Goal: Task Accomplishment & Management: Complete application form

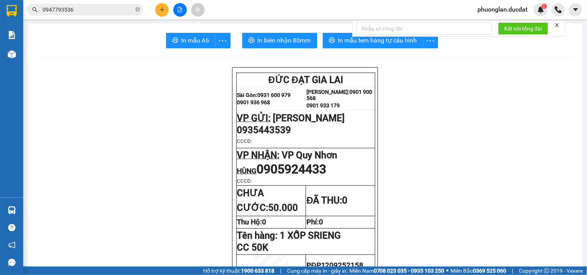
click at [137, 9] on icon "close-circle" at bounding box center [137, 9] width 5 height 5
click at [108, 10] on input "text" at bounding box center [88, 9] width 91 height 9
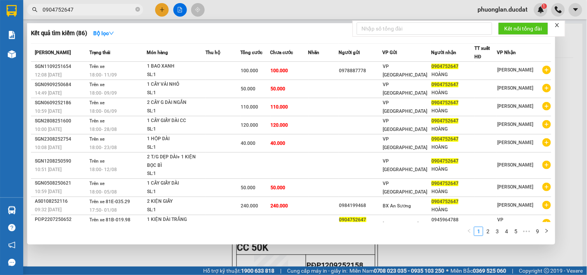
type input "0904752647"
click at [582, 72] on div at bounding box center [293, 137] width 587 height 275
click at [111, 11] on input "0904752647" at bounding box center [88, 9] width 91 height 9
click at [162, 6] on div at bounding box center [293, 137] width 587 height 275
click at [138, 8] on icon "close-circle" at bounding box center [137, 9] width 5 height 5
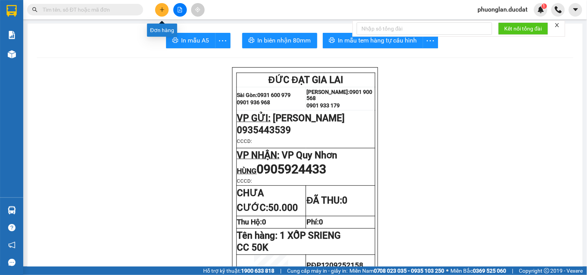
click at [159, 9] on icon "plus" at bounding box center [161, 9] width 5 height 5
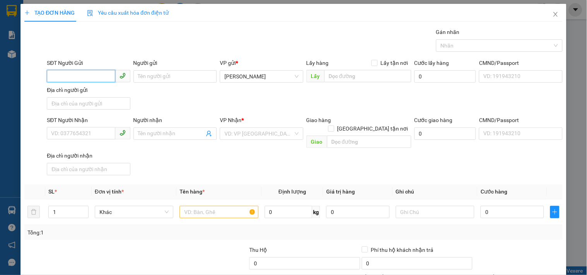
click at [80, 71] on input "SĐT Người Gửi" at bounding box center [81, 76] width 68 height 12
type input "0973492213"
click at [85, 135] on input "SĐT Người Nhận" at bounding box center [81, 133] width 68 height 12
type input "0962830648"
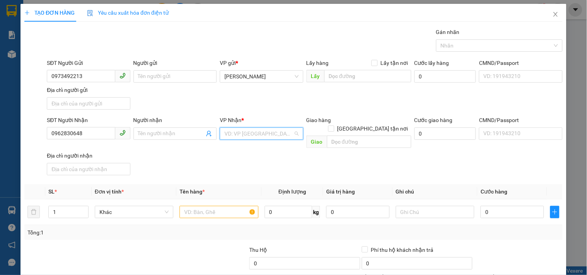
click at [245, 138] on input "search" at bounding box center [258, 134] width 68 height 12
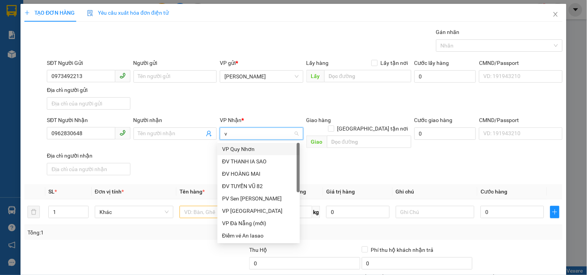
type input "vp"
click at [240, 159] on div "VP [GEOGRAPHIC_DATA]" at bounding box center [258, 161] width 73 height 9
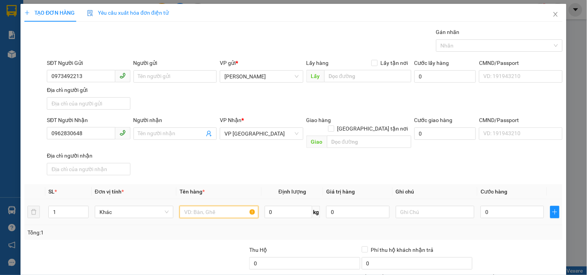
click at [220, 206] on input "text" at bounding box center [218, 212] width 78 height 12
type input "1 kiện bao xanh ( sầu riêng)"
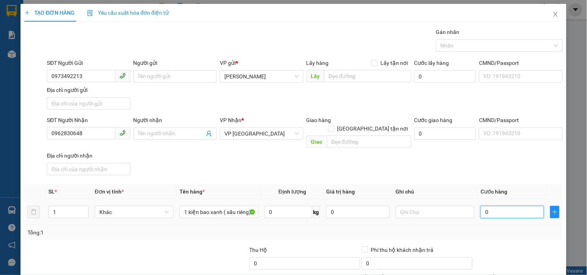
click at [503, 206] on input "0" at bounding box center [511, 212] width 63 height 12
type input "7"
type input "70"
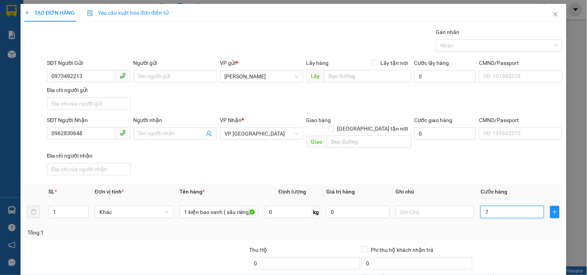
type input "70"
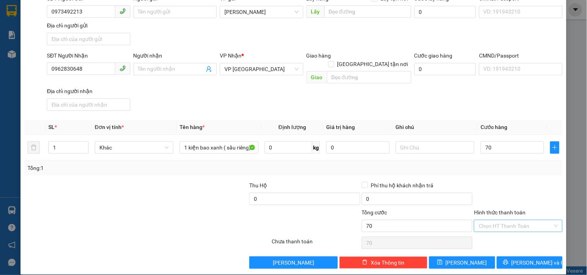
type input "70.000"
click at [499, 221] on input "Hình thức thanh toán" at bounding box center [514, 226] width 73 height 12
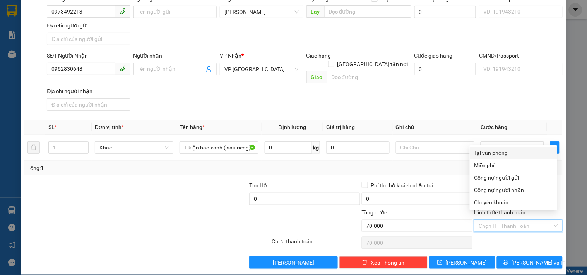
click at [489, 152] on div "Tại văn phòng" at bounding box center [513, 153] width 78 height 9
type input "0"
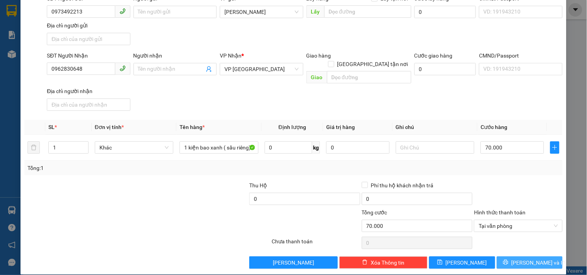
click at [508, 260] on icon "printer" at bounding box center [505, 262] width 5 height 5
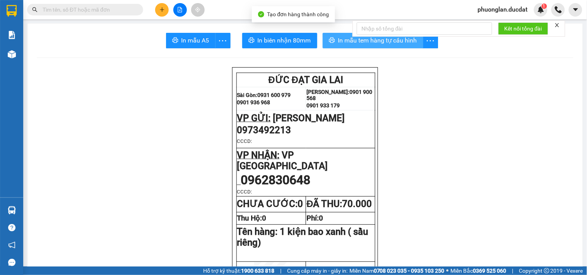
click at [387, 46] on button "In mẫu tem hàng tự cấu hình" at bounding box center [372, 40] width 101 height 15
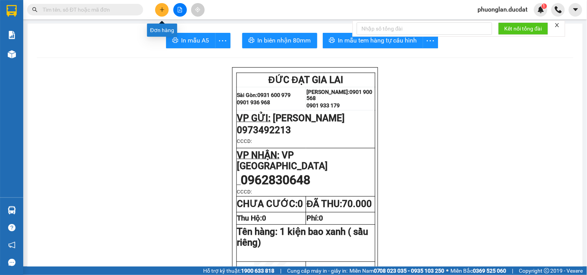
click at [164, 9] on icon "plus" at bounding box center [161, 9] width 5 height 5
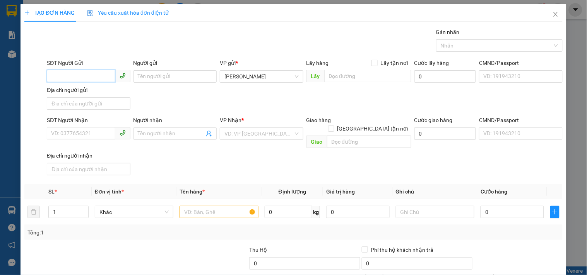
click at [85, 81] on input "SĐT Người Gửi" at bounding box center [81, 76] width 68 height 12
type input "0919824358"
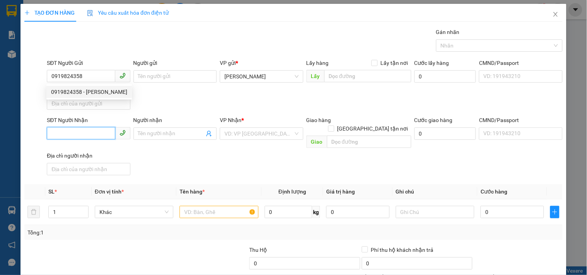
click at [70, 140] on input "SĐT Người Nhận" at bounding box center [81, 133] width 68 height 12
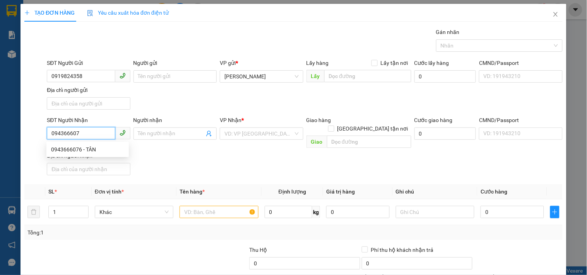
type input "0943666076"
click at [70, 149] on div "0943666076 - TÂN" at bounding box center [87, 149] width 73 height 9
type input "TÂN"
type input "0943666076"
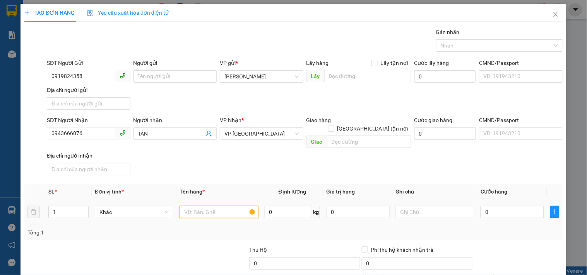
click at [211, 206] on input "text" at bounding box center [218, 212] width 78 height 12
type input "2 THÙNG"
click at [504, 207] on input "0" at bounding box center [511, 212] width 63 height 12
type input "1"
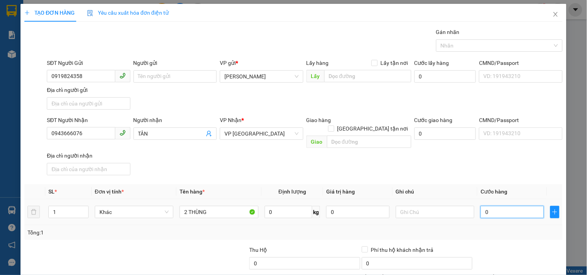
type input "1"
type input "10"
type input "100"
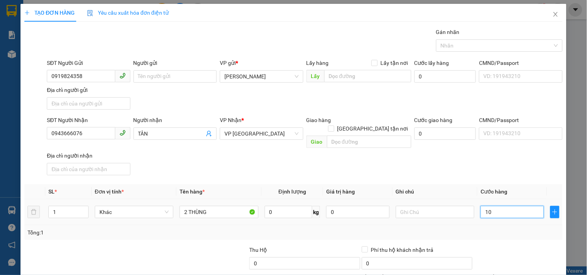
type input "100"
type input "100.000"
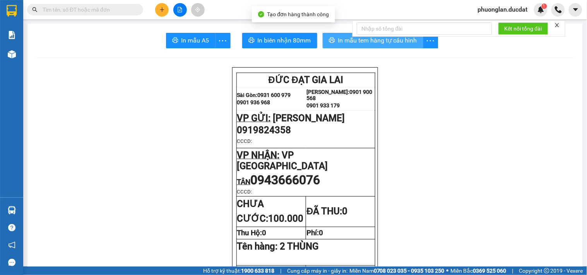
click at [397, 43] on span "In mẫu tem hàng tự cấu hình" at bounding box center [377, 41] width 79 height 10
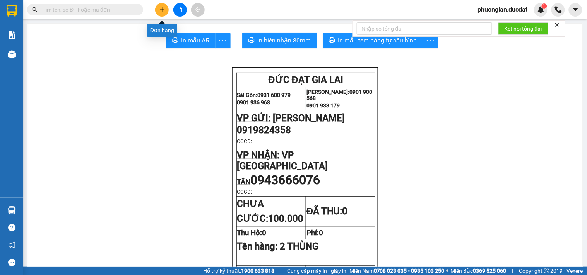
click at [160, 10] on icon "plus" at bounding box center [161, 9] width 5 height 5
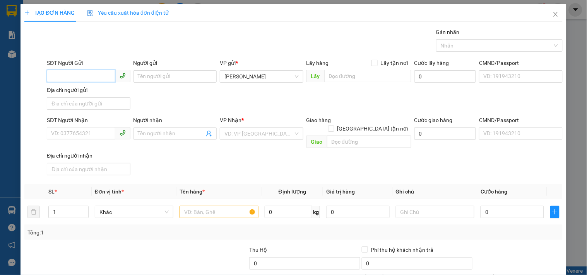
click at [83, 78] on input "SĐT Người Gửi" at bounding box center [81, 76] width 68 height 12
type input "0985466969"
click at [84, 89] on div "0985466969" at bounding box center [87, 92] width 73 height 9
type input "0332532777"
type input "0985466969"
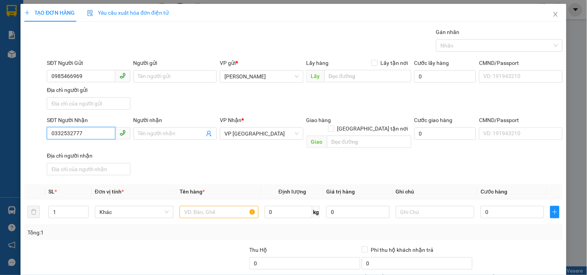
click at [100, 128] on input "0332532777" at bounding box center [81, 133] width 68 height 12
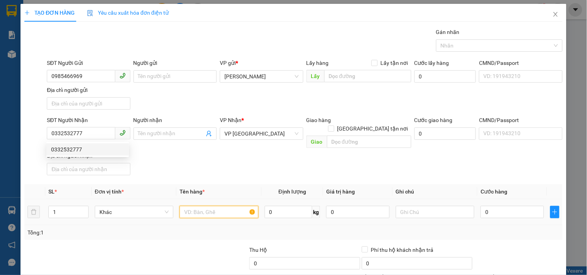
click at [208, 206] on input "text" at bounding box center [218, 212] width 78 height 12
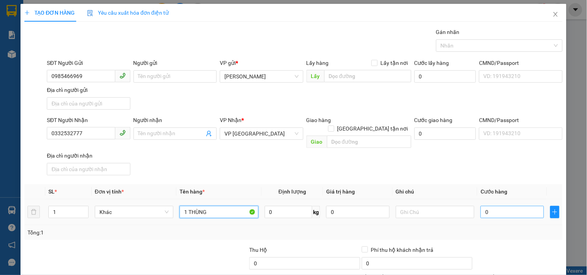
type input "1 THÙNG"
click at [512, 207] on input "0" at bounding box center [511, 212] width 63 height 12
type input "4"
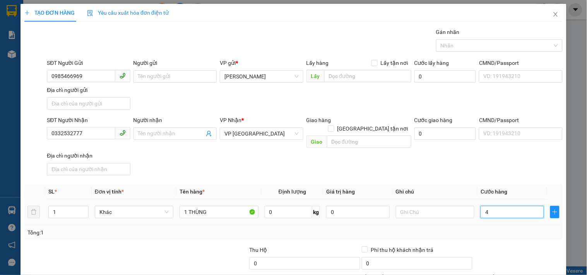
type input "40"
type input "40.000"
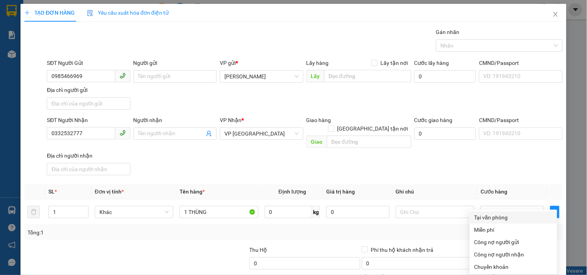
click at [501, 213] on div "Tại văn phòng" at bounding box center [513, 217] width 78 height 9
type input "0"
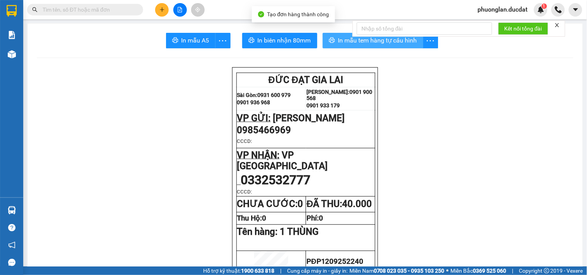
click at [372, 47] on button "In mẫu tem hàng tự cấu hình" at bounding box center [372, 40] width 101 height 15
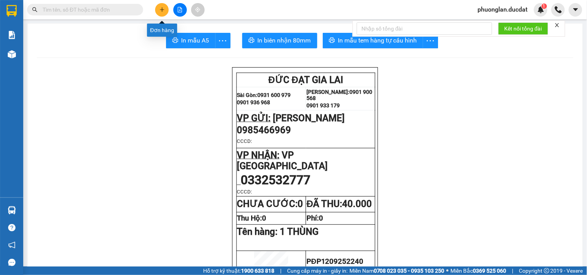
click at [167, 8] on button at bounding box center [162, 10] width 14 height 14
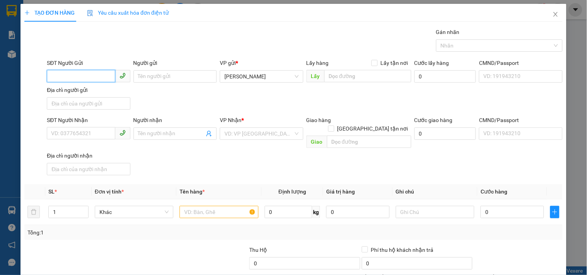
click at [80, 72] on input "SĐT Người Gửi" at bounding box center [81, 76] width 68 height 12
type input "0787522248"
click at [67, 138] on input "SĐT Người Nhận" at bounding box center [81, 133] width 68 height 12
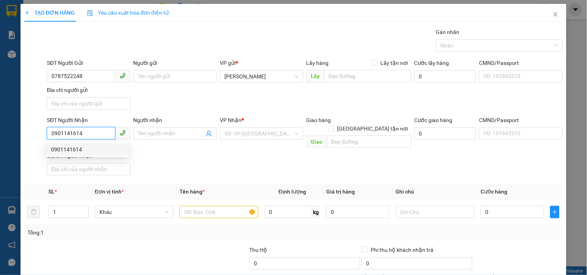
click at [89, 151] on div "0901141614" at bounding box center [87, 149] width 73 height 9
type input "0901141614"
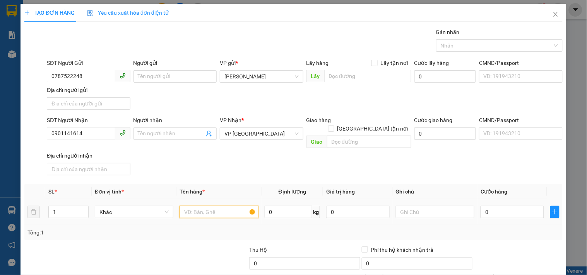
click at [230, 206] on input "text" at bounding box center [218, 212] width 78 height 12
type input "1 GÓI THƯ"
click at [512, 209] on input "0" at bounding box center [511, 212] width 63 height 12
type input "3"
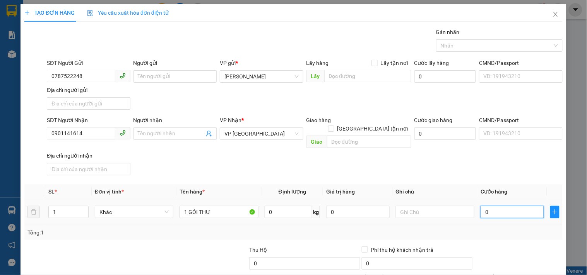
type input "3"
type input "30"
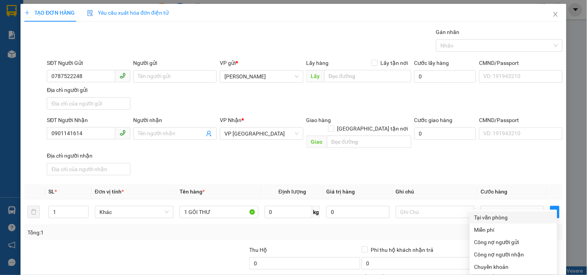
click at [504, 213] on div "Tại văn phòng" at bounding box center [513, 217] width 78 height 9
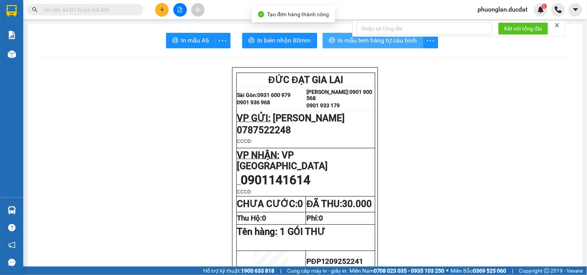
click at [397, 48] on button "In mẫu tem hàng tự cấu hình" at bounding box center [372, 40] width 101 height 15
click at [161, 11] on icon "plus" at bounding box center [161, 9] width 5 height 5
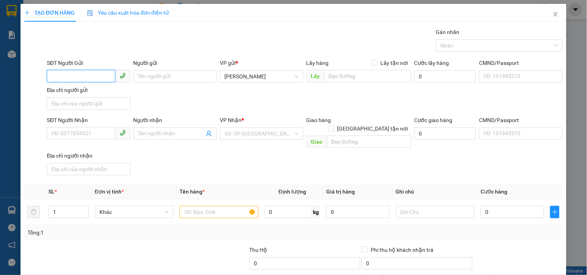
click at [84, 71] on input "SĐT Người Gửi" at bounding box center [81, 76] width 68 height 12
type input "0372364783"
click at [62, 89] on div "0372364783 - PHI" at bounding box center [87, 92] width 73 height 9
type input "PHI"
type input "0354575758"
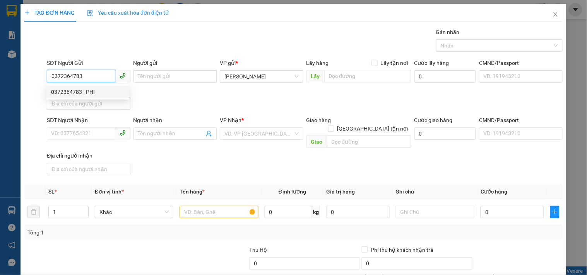
type input "C THÚY"
type input "0372364783"
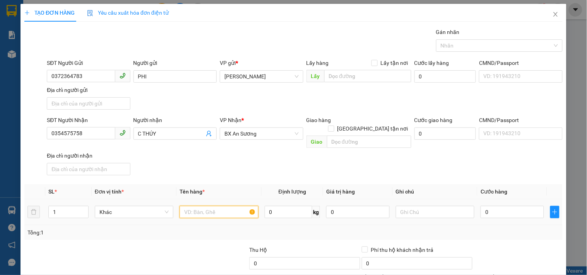
click at [211, 208] on input "text" at bounding box center [218, 212] width 78 height 12
type input "1 THÙNG ( CÂY GIỐNG)"
click at [501, 210] on input "0" at bounding box center [511, 212] width 63 height 12
type input "4"
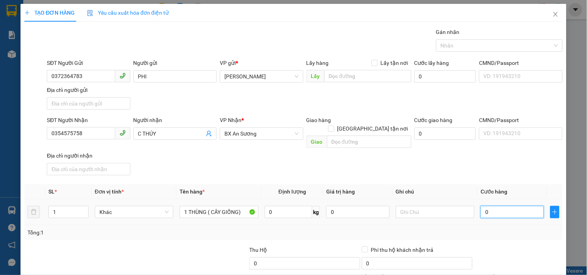
type input "4"
type input "40"
type input "40.000"
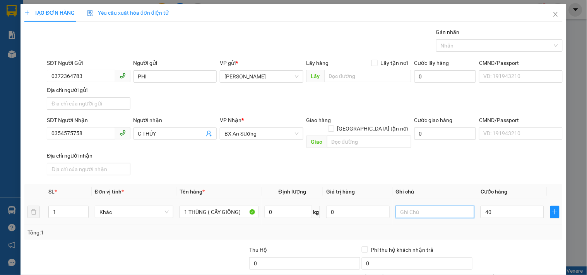
type input "40.000"
click at [439, 206] on input "text" at bounding box center [435, 212] width 78 height 12
type input "5241_675"
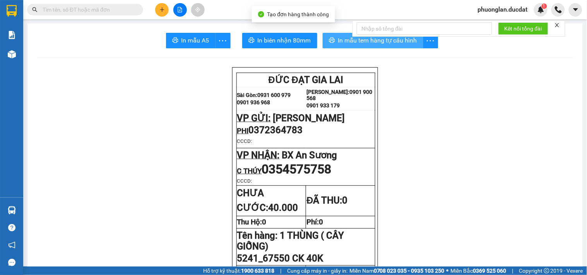
click at [396, 47] on button "In mẫu tem hàng tự cấu hình" at bounding box center [372, 40] width 101 height 15
click at [164, 13] on button at bounding box center [162, 10] width 14 height 14
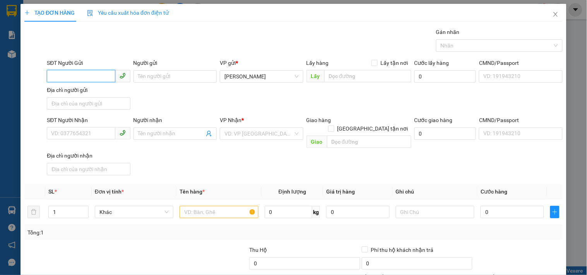
click at [99, 73] on input "SĐT Người Gửi" at bounding box center [81, 76] width 68 height 12
type input "0373900415"
click at [76, 136] on input "SĐT Người Nhận" at bounding box center [81, 133] width 68 height 12
type input "0901179368"
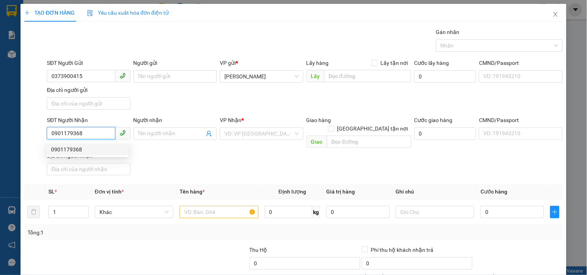
click at [77, 145] on div "0901179368" at bounding box center [87, 149] width 73 height 9
checkbox input "true"
type input "150/69/4 BẾN PHÚ ĐỊNH.P16.Q8"
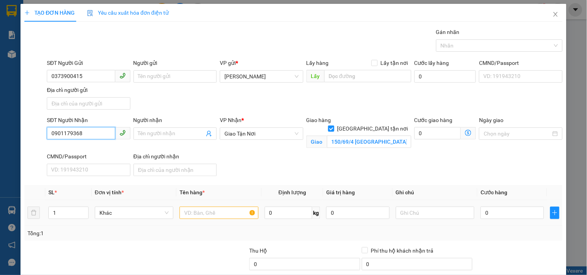
type input "0901179368"
click at [224, 215] on input "text" at bounding box center [218, 213] width 78 height 12
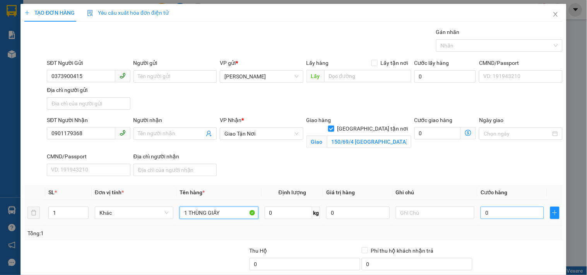
type input "1 THÙNG GIẤY"
click at [506, 216] on input "0" at bounding box center [511, 213] width 63 height 12
type input "6"
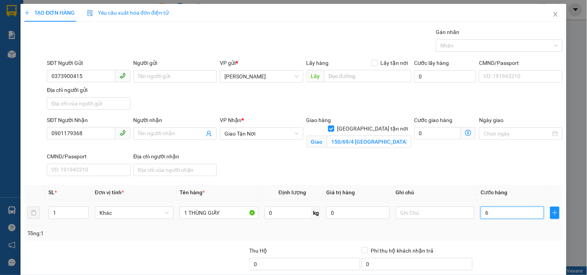
type input "60"
type input "60.000"
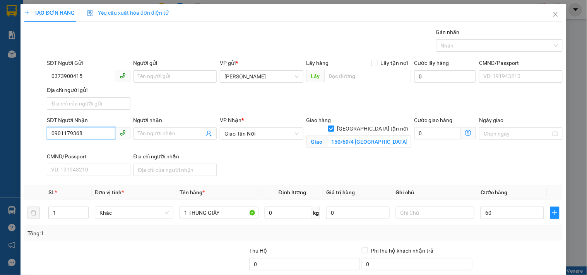
type input "60.000"
drag, startPoint x: 93, startPoint y: 134, endPoint x: 0, endPoint y: 145, distance: 93.5
click at [0, 145] on div "TẠO ĐƠN HÀNG Yêu cầu xuất hóa đơn điện tử Transit Pickup Surcharge Ids Transit …" at bounding box center [293, 137] width 587 height 275
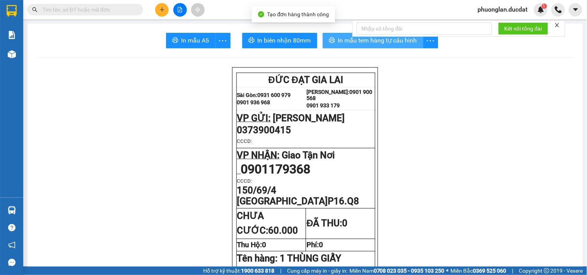
click at [360, 42] on span "In mẫu tem hàng tự cấu hình" at bounding box center [377, 41] width 79 height 10
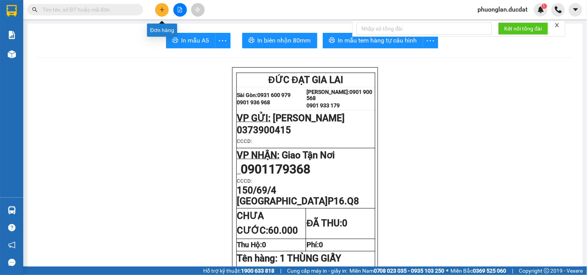
click at [160, 10] on icon "plus" at bounding box center [161, 9] width 5 height 5
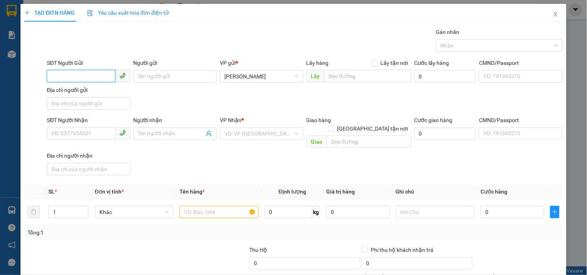
click at [79, 75] on input "SĐT Người Gửi" at bounding box center [81, 76] width 68 height 12
type input "0396979415"
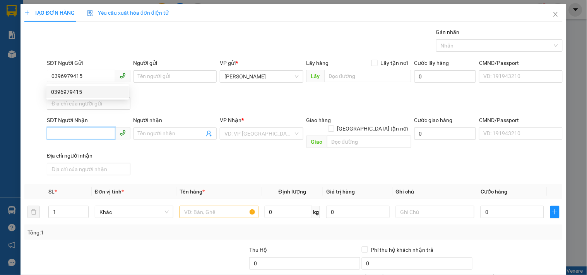
click at [67, 133] on input "SĐT Người Nhận" at bounding box center [81, 133] width 68 height 12
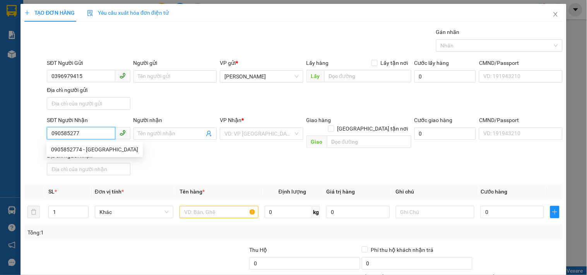
type input "0905852774"
click at [78, 149] on div "0905852774 - VINH" at bounding box center [94, 149] width 87 height 9
type input "VINH"
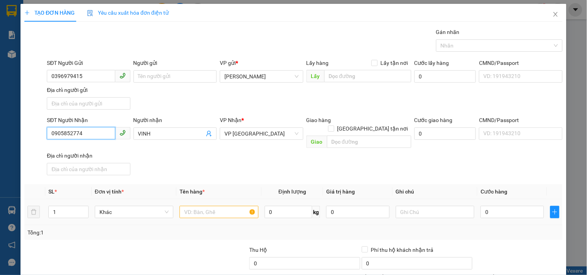
type input "0905852774"
click at [218, 206] on input "text" at bounding box center [218, 212] width 78 height 12
type input "1 BAO XANH"
drag, startPoint x: 521, startPoint y: 211, endPoint x: 515, endPoint y: 210, distance: 6.2
click at [519, 211] on div "0" at bounding box center [511, 212] width 63 height 15
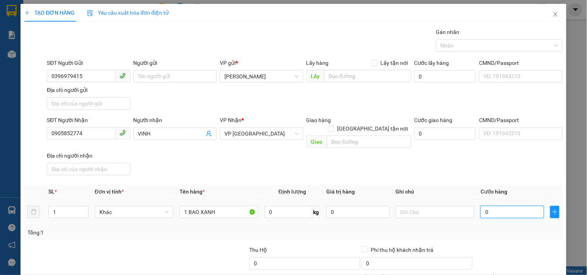
click at [513, 209] on input "0" at bounding box center [511, 212] width 63 height 12
type input "9"
type input "90"
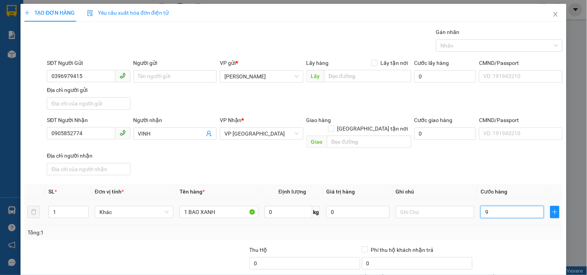
type input "90"
type input "90.000"
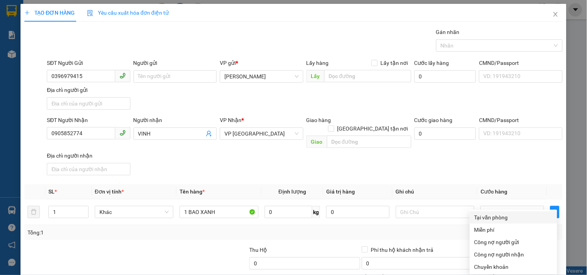
click at [481, 213] on div "Tại văn phòng" at bounding box center [513, 217] width 78 height 9
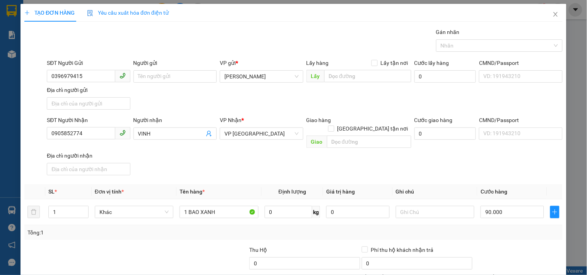
drag, startPoint x: 517, startPoint y: 254, endPoint x: 507, endPoint y: 248, distance: 12.3
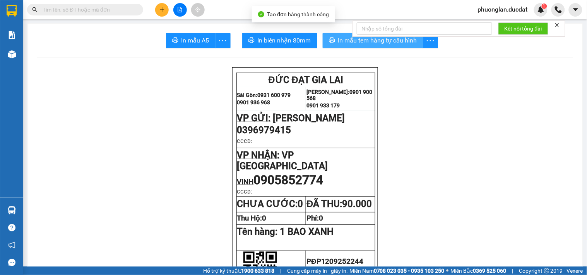
click at [390, 46] on button "In mẫu tem hàng tự cấu hình" at bounding box center [372, 40] width 101 height 15
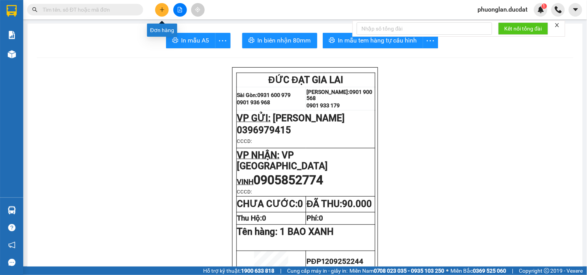
click at [159, 12] on button at bounding box center [162, 10] width 14 height 14
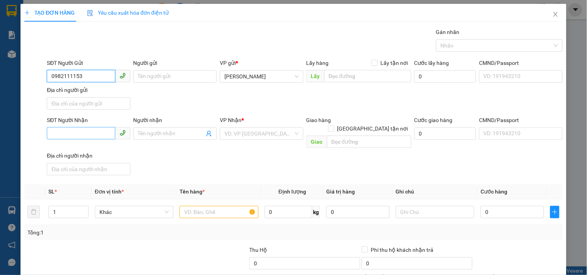
type input "0982111153"
click at [84, 135] on input "SĐT Người Nhận" at bounding box center [81, 133] width 68 height 12
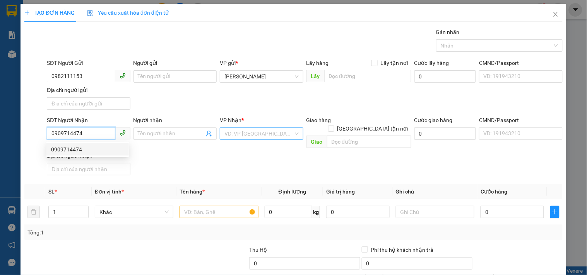
type input "0909714474"
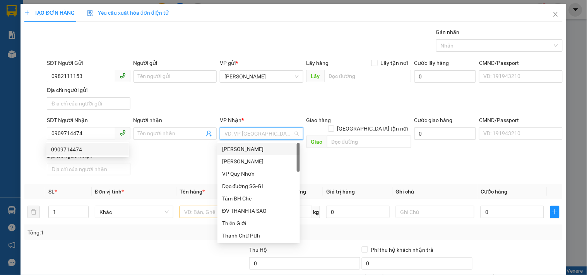
click at [268, 131] on input "search" at bounding box center [258, 134] width 68 height 12
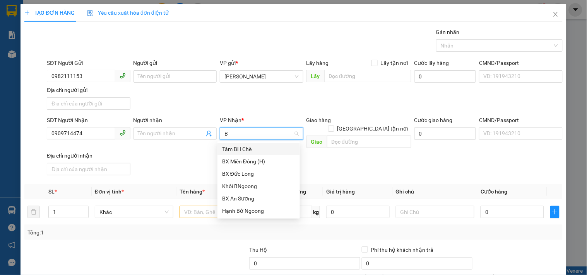
type input "BX"
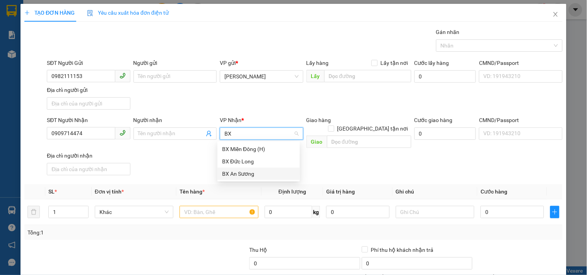
click at [254, 172] on div "BX An Sương" at bounding box center [258, 174] width 73 height 9
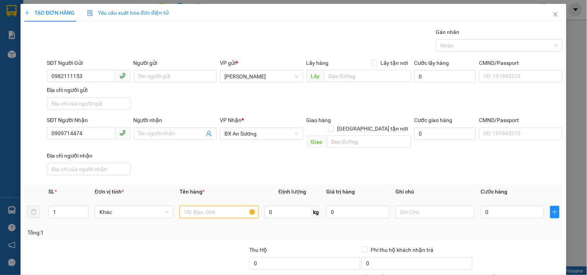
drag, startPoint x: 216, startPoint y: 202, endPoint x: 221, endPoint y: 201, distance: 5.4
click at [220, 206] on input "text" at bounding box center [218, 212] width 78 height 12
type input "1 BAO SẦU RIÊNG"
click at [496, 206] on input "0" at bounding box center [511, 212] width 63 height 12
type input "6"
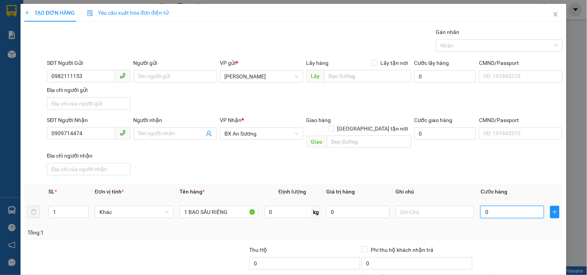
type input "6"
type input "60"
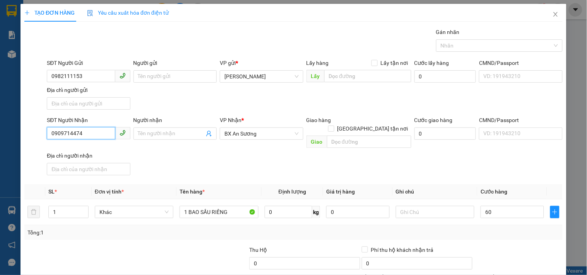
type input "60.000"
drag, startPoint x: 91, startPoint y: 136, endPoint x: 0, endPoint y: 136, distance: 91.3
click at [0, 136] on div "TẠO ĐƠN HÀNG Yêu cầu xuất hóa đơn điện tử Transit Pickup Surcharge Ids Transit …" at bounding box center [293, 137] width 587 height 275
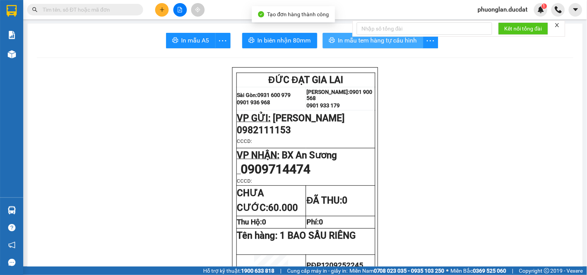
click at [364, 46] on button "In mẫu tem hàng tự cấu hình" at bounding box center [372, 40] width 101 height 15
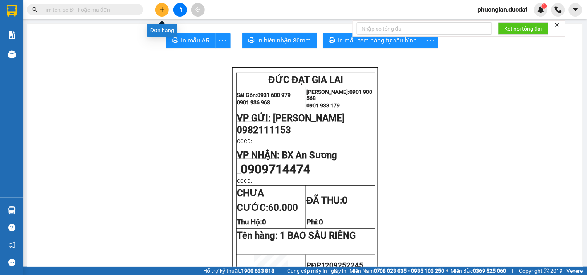
click at [165, 14] on button at bounding box center [162, 10] width 14 height 14
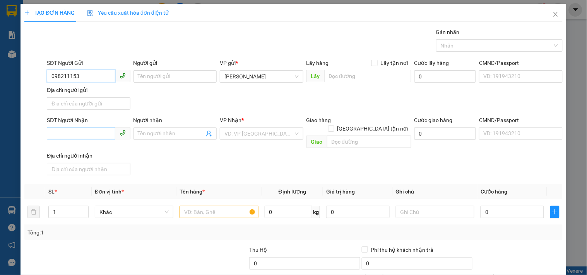
type input "098211153"
click at [68, 132] on input "SĐT Người Nhận" at bounding box center [81, 133] width 68 height 12
click at [63, 131] on input "0988336195" at bounding box center [81, 133] width 68 height 12
click at [71, 130] on input "0988336195" at bounding box center [81, 133] width 68 height 12
type input "0988336195"
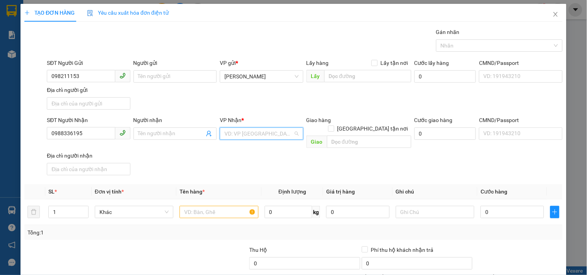
click at [261, 136] on input "search" at bounding box center [258, 134] width 68 height 12
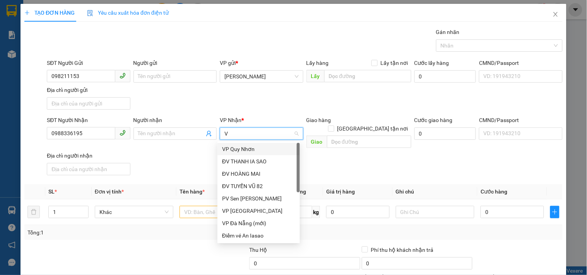
type input "VP"
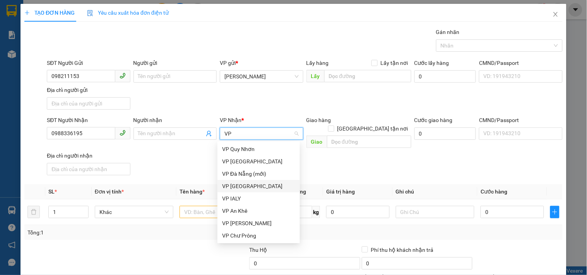
click at [241, 188] on div "VP [GEOGRAPHIC_DATA]" at bounding box center [258, 186] width 73 height 9
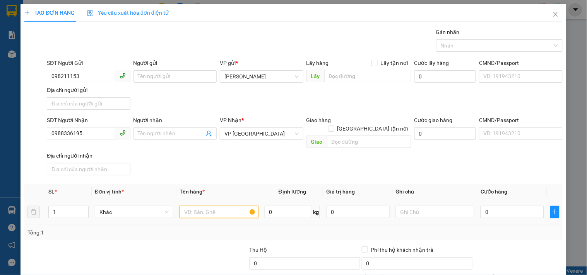
click at [200, 206] on input "text" at bounding box center [218, 212] width 78 height 12
type input "1 BAO SẦU RIÊNG"
click at [491, 206] on input "0" at bounding box center [511, 212] width 63 height 12
type input "7"
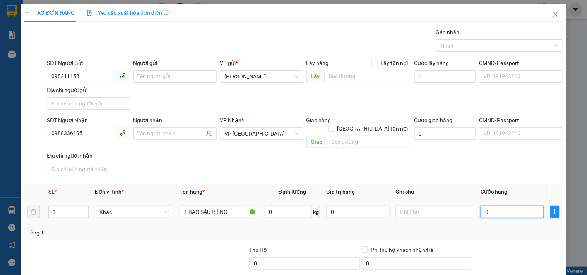
type input "7"
type input "70"
type input "70.000"
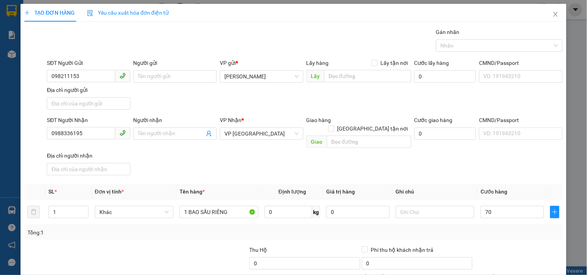
type input "70.000"
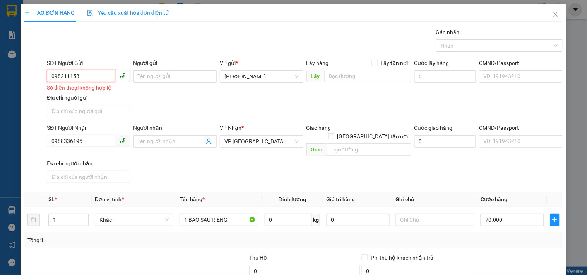
click at [70, 70] on input "098211153" at bounding box center [81, 76] width 68 height 12
type input "0982111153"
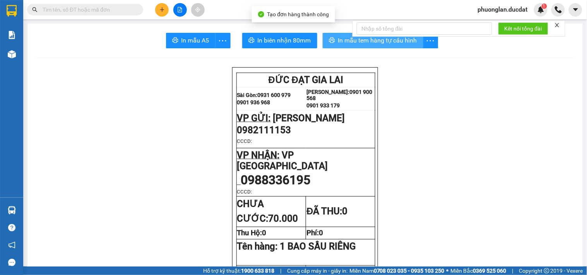
click at [401, 43] on span "In mẫu tem hàng tự cấu hình" at bounding box center [377, 41] width 79 height 10
click at [164, 11] on icon "plus" at bounding box center [161, 9] width 5 height 5
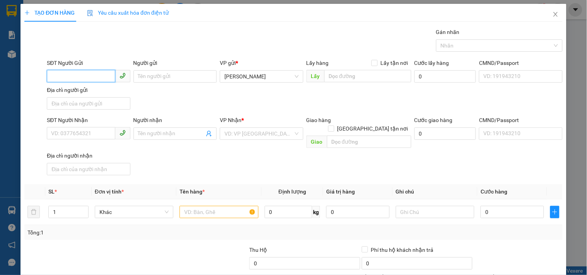
click at [71, 79] on input "SĐT Người Gửi" at bounding box center [81, 76] width 68 height 12
type input "0329147431"
click at [72, 88] on div "0329147431 - HƯNG" at bounding box center [87, 92] width 73 height 9
type input "HƯNG"
type input "0978603983"
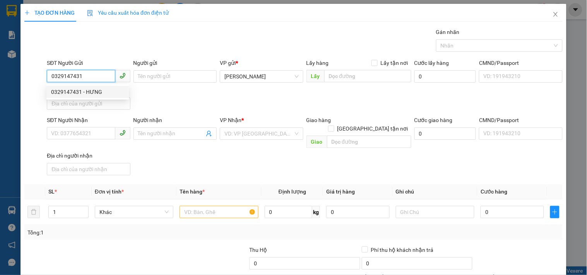
type input "CTY KHẢI NAM"
checkbox input "true"
type input "363 HÙNG VƯƠNG.P9.Q5"
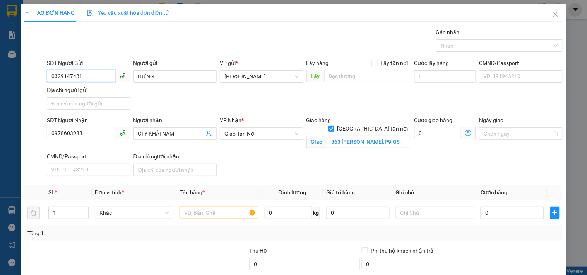
type input "0329147431"
drag, startPoint x: 89, startPoint y: 136, endPoint x: 0, endPoint y: 134, distance: 89.0
click at [0, 134] on div "TẠO ĐƠN HÀNG Yêu cầu xuất hóa đơn điện tử Transit Pickup Surcharge Ids Transit …" at bounding box center [293, 137] width 587 height 275
click at [246, 133] on span "Giao Tận Nơi" at bounding box center [261, 134] width 74 height 12
type input "0906800586"
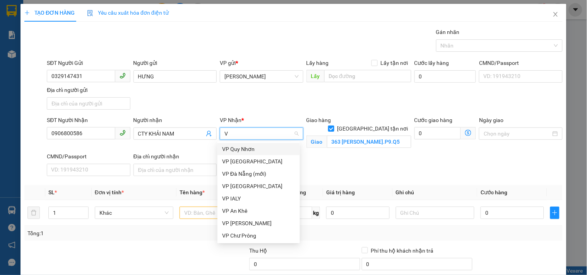
type input "VP"
click at [246, 186] on div "VP [GEOGRAPHIC_DATA]" at bounding box center [258, 186] width 73 height 9
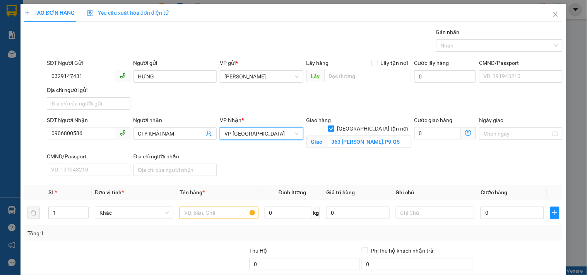
click at [333, 126] on input "[GEOGRAPHIC_DATA] tận nơi" at bounding box center [330, 128] width 5 height 5
checkbox input "false"
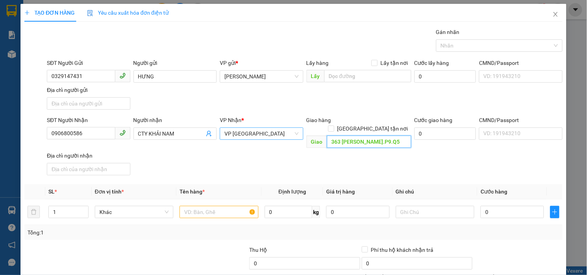
click at [368, 136] on input "363 HÙNG VƯƠNG.P9.Q5" at bounding box center [369, 142] width 84 height 12
click at [230, 206] on input "text" at bounding box center [218, 212] width 78 height 12
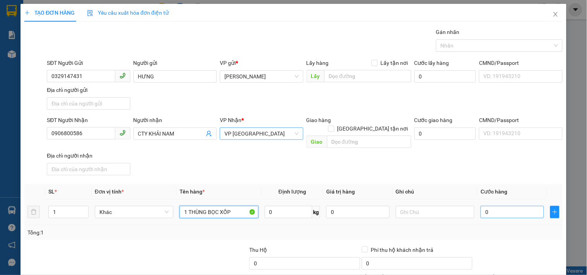
type input "1 THÙNG BỌC XỐP"
click at [515, 206] on input "0" at bounding box center [511, 212] width 63 height 12
type input "2"
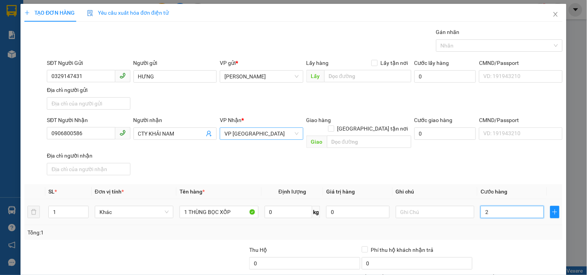
type input "25"
type input "250"
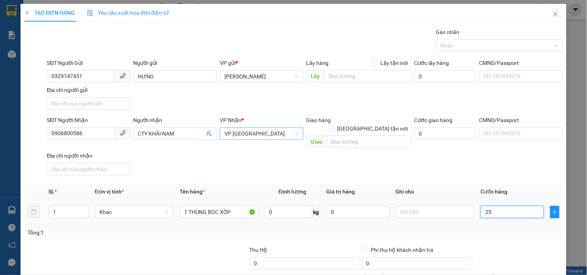
type input "250"
type input "250.000"
click at [420, 207] on input "text" at bounding box center [435, 212] width 78 height 12
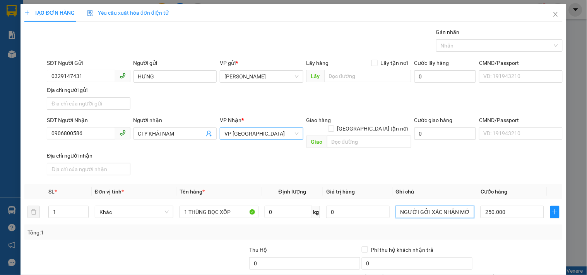
type input "NGƯỜI GỞI XÁC NHẬN MỚI GIAO"
drag, startPoint x: 517, startPoint y: 257, endPoint x: 516, endPoint y: 264, distance: 7.7
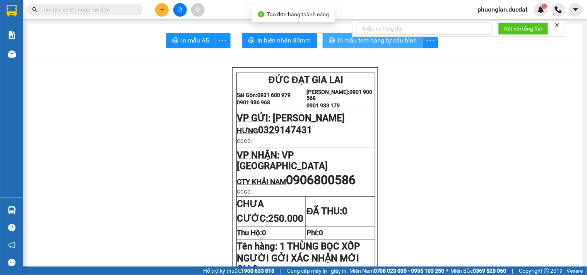
click at [379, 40] on span "In mẫu tem hàng tự cấu hình" at bounding box center [377, 41] width 79 height 10
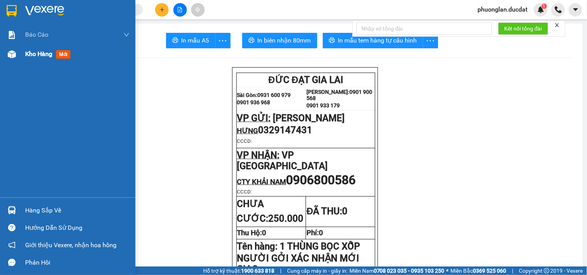
click at [39, 52] on span "Kho hàng" at bounding box center [38, 53] width 27 height 7
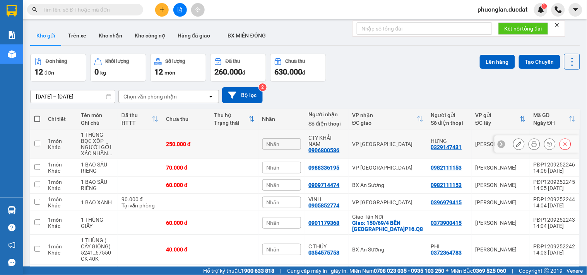
click at [516, 145] on icon at bounding box center [518, 144] width 5 height 5
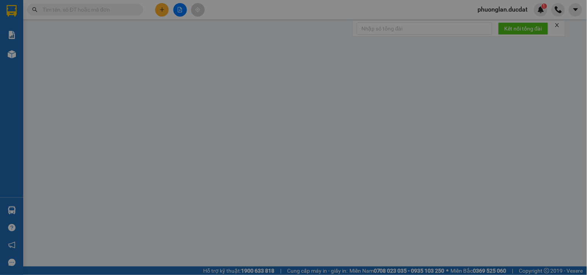
type input "0329147431"
type input "0906800586"
type input "250.000"
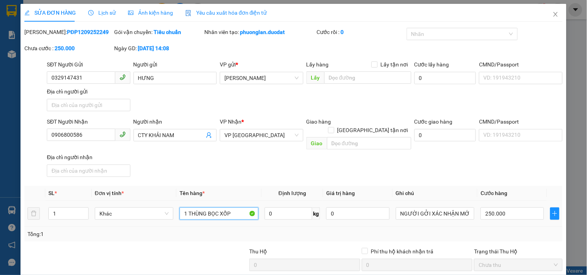
click at [232, 209] on input "1 THÙNG BỌC XỐP" at bounding box center [218, 214] width 78 height 12
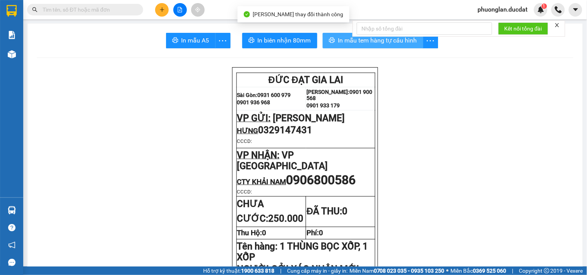
click at [394, 44] on span "In mẫu tem hàng tự cấu hình" at bounding box center [377, 41] width 79 height 10
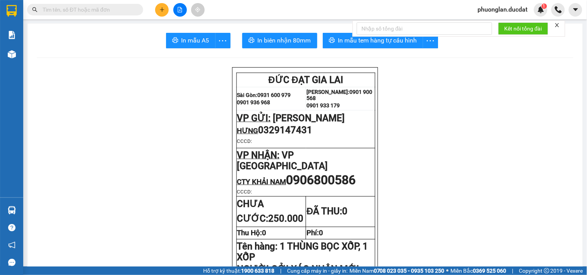
click at [159, 15] on button at bounding box center [162, 10] width 14 height 14
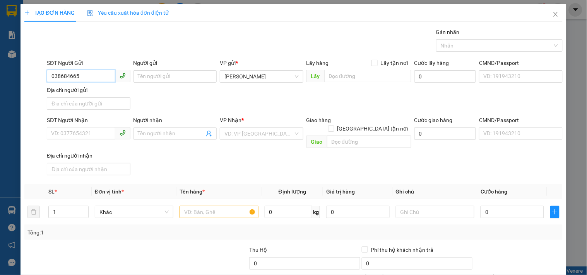
type input "0386846659"
click at [84, 94] on div "0386846659" at bounding box center [87, 92] width 73 height 9
type input "0905448668"
type input "HIẾU"
type input "0386846659"
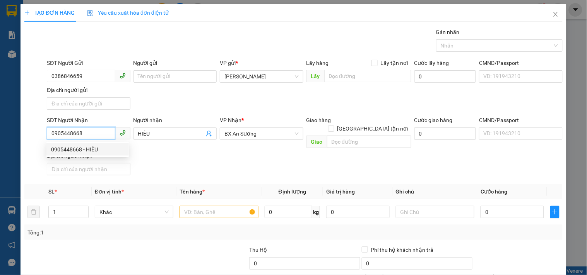
click at [92, 135] on input "0905448668" at bounding box center [81, 133] width 68 height 12
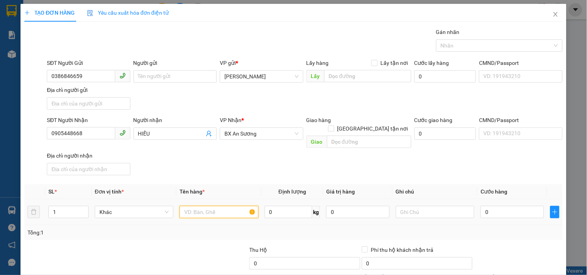
click at [218, 206] on input "text" at bounding box center [218, 212] width 78 height 12
type input "1 THÙNG"
click at [521, 206] on input "0" at bounding box center [511, 212] width 63 height 12
type input "4"
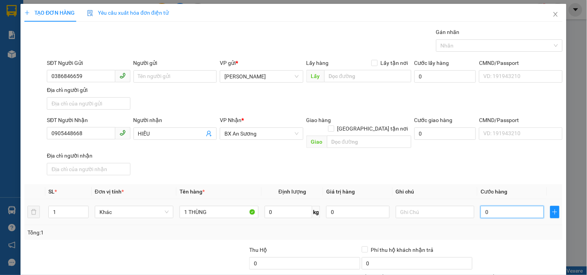
type input "4"
type input "40"
type input "40.000"
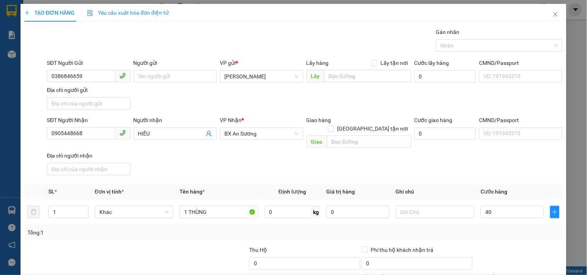
type input "40.000"
drag, startPoint x: 101, startPoint y: 130, endPoint x: 0, endPoint y: 170, distance: 109.0
click at [0, 170] on div "TẠO ĐƠN HÀNG Yêu cầu xuất hóa đơn điện tử Transit Pickup Surcharge Ids Transit …" at bounding box center [293, 137] width 587 height 275
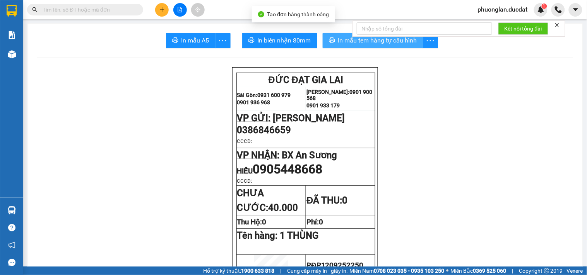
click at [377, 45] on button "In mẫu tem hàng tự cấu hình" at bounding box center [372, 40] width 101 height 15
click at [162, 8] on icon "plus" at bounding box center [161, 9] width 5 height 5
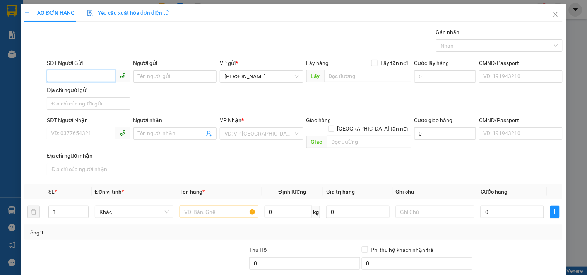
click at [72, 71] on input "SĐT Người Gửi" at bounding box center [81, 76] width 68 height 12
type input "0769454243"
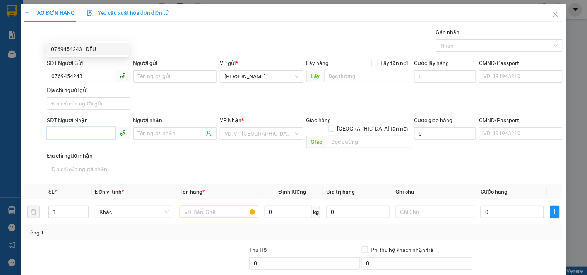
click at [79, 127] on input "SĐT Người Nhận" at bounding box center [81, 133] width 68 height 12
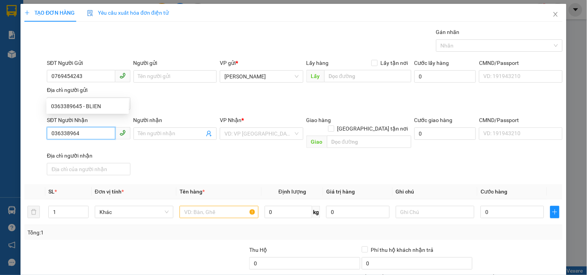
type input "0363389645"
click at [79, 106] on div "0363389645 - BLIEN" at bounding box center [87, 106] width 73 height 9
type input "BLIEN"
type input "0363389645"
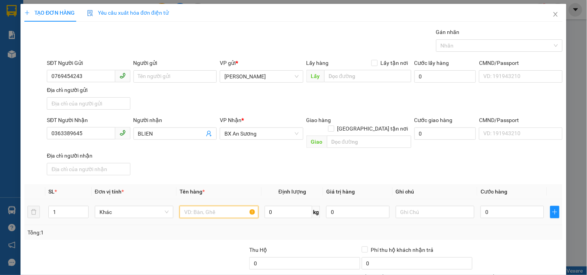
click at [195, 206] on input "text" at bounding box center [218, 212] width 78 height 12
type input "1 THÙNG"
click at [484, 206] on input "0" at bounding box center [511, 212] width 63 height 12
type input "4"
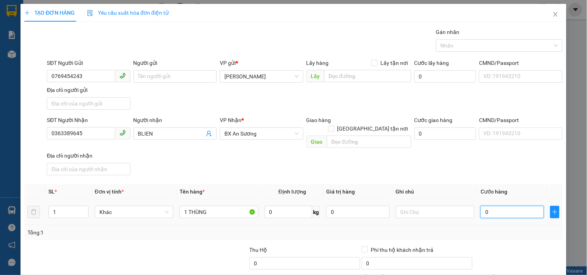
type input "4"
drag, startPoint x: 99, startPoint y: 88, endPoint x: 0, endPoint y: 106, distance: 100.3
click at [0, 106] on div "TẠO ĐƠN HÀNG Yêu cầu xuất hóa đơn điện tử Transit Pickup Surcharge Ids Transit …" at bounding box center [293, 137] width 587 height 275
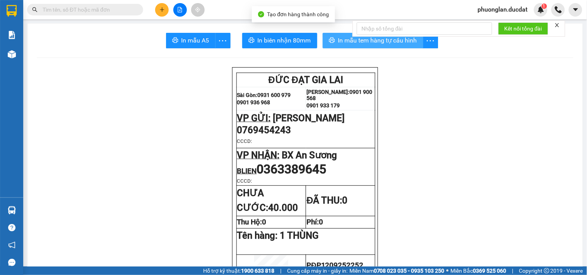
click at [372, 45] on button "In mẫu tem hàng tự cấu hình" at bounding box center [372, 40] width 101 height 15
click at [159, 7] on button at bounding box center [162, 10] width 14 height 14
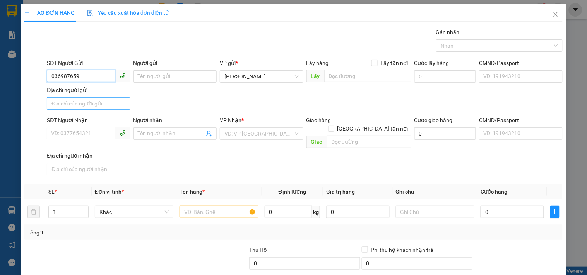
type input "0369876599"
click at [77, 90] on div "0369876599" at bounding box center [87, 92] width 73 height 9
type input "0901151763"
type input "THỊNH"
type input "0369876599"
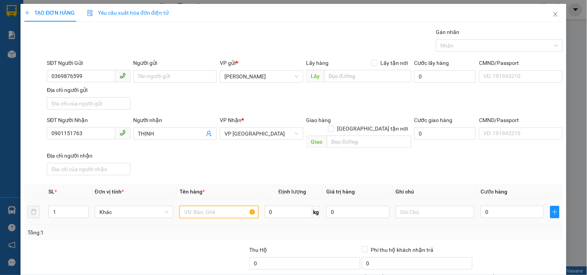
click at [216, 206] on input "text" at bounding box center [218, 212] width 78 height 12
type input "1 HỘP"
click at [485, 206] on input "0" at bounding box center [511, 212] width 63 height 12
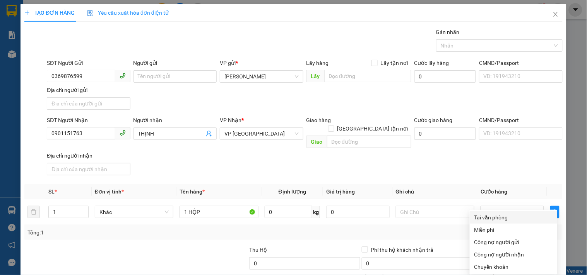
click at [512, 213] on div "Tại văn phòng" at bounding box center [513, 217] width 78 height 9
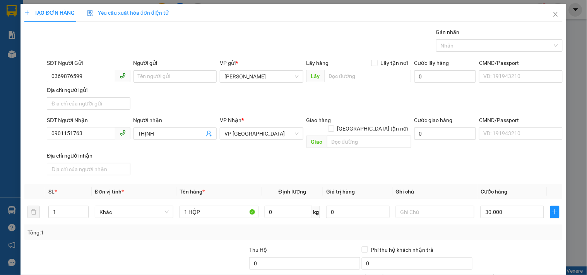
drag, startPoint x: 508, startPoint y: 256, endPoint x: 501, endPoint y: 256, distance: 7.4
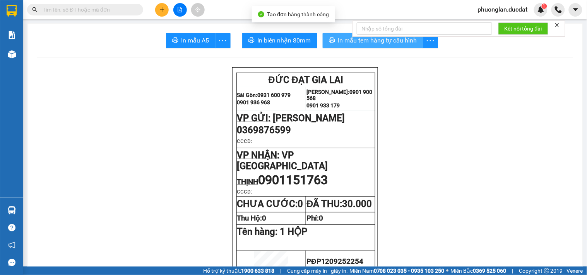
click at [406, 44] on span "In mẫu tem hàng tự cấu hình" at bounding box center [377, 41] width 79 height 10
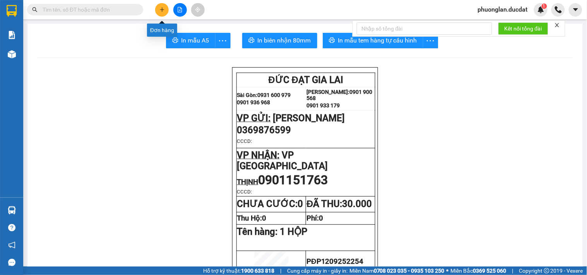
click at [165, 14] on button at bounding box center [162, 10] width 14 height 14
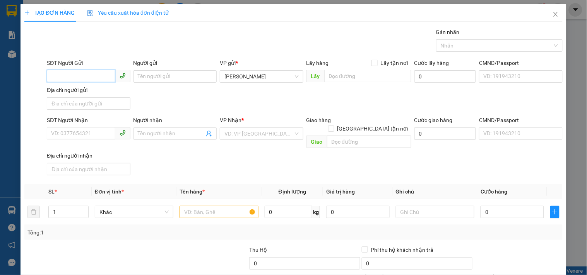
click at [83, 77] on input "SĐT Người Gửi" at bounding box center [81, 76] width 68 height 12
type input "0985431147"
click at [73, 90] on div "0985431147 - THƯ" at bounding box center [87, 92] width 73 height 9
type input "THƯ"
type input "0368688895"
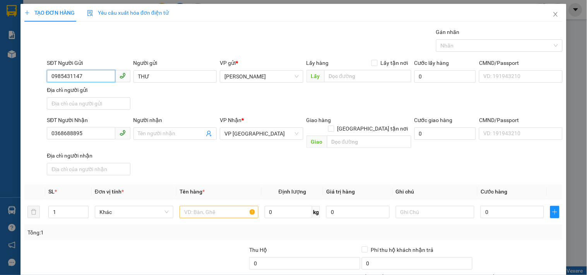
drag, startPoint x: 98, startPoint y: 140, endPoint x: 0, endPoint y: 128, distance: 98.6
click at [0, 128] on div "TẠO ĐƠN HÀNG Yêu cầu xuất hóa đơn điện tử Transit Pickup Surcharge Ids Transit …" at bounding box center [293, 137] width 587 height 275
drag, startPoint x: 79, startPoint y: 78, endPoint x: 115, endPoint y: 78, distance: 36.0
click at [115, 78] on span "09854311470866684167" at bounding box center [88, 76] width 83 height 12
type input "09854311470866684167"
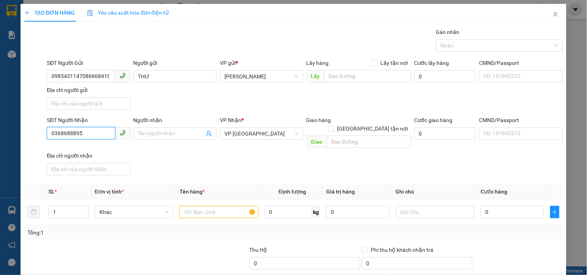
drag, startPoint x: 92, startPoint y: 128, endPoint x: 0, endPoint y: 131, distance: 92.1
click at [0, 131] on div "TẠO ĐƠN HÀNG Yêu cầu xuất hóa đơn điện tử Transit Pickup Surcharge Ids Transit …" at bounding box center [293, 137] width 587 height 275
paste input "866684167"
type input "0866684167"
drag, startPoint x: 80, startPoint y: 78, endPoint x: 113, endPoint y: 78, distance: 33.3
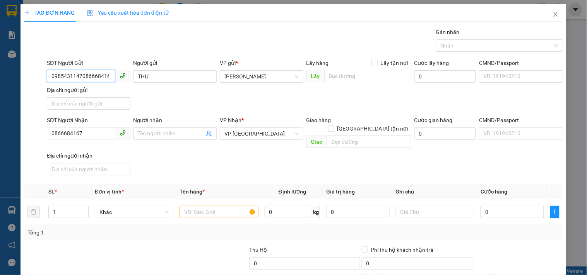
click at [113, 78] on input "09854311470866684167" at bounding box center [81, 76] width 68 height 12
type input "0985431147"
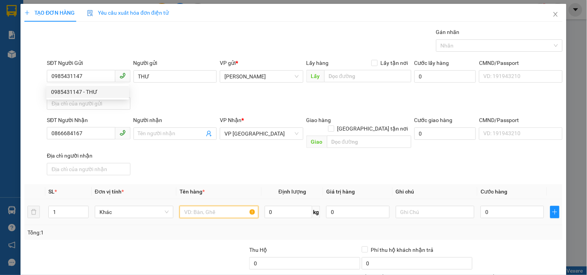
click at [234, 206] on input "text" at bounding box center [218, 212] width 78 height 12
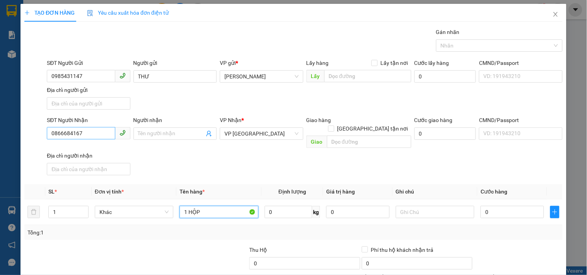
type input "1 HỘP"
drag, startPoint x: 91, startPoint y: 130, endPoint x: 3, endPoint y: 144, distance: 89.4
click at [3, 144] on div "TẠO ĐƠN HÀNG Yêu cầu xuất hóa đơn điện tử Transit Pickup Surcharge Ids Transit …" at bounding box center [293, 137] width 587 height 275
click at [510, 206] on input "0" at bounding box center [511, 212] width 63 height 12
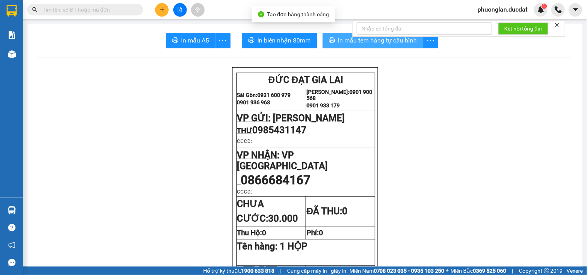
click at [403, 44] on span "In mẫu tem hàng tự cấu hình" at bounding box center [377, 41] width 79 height 10
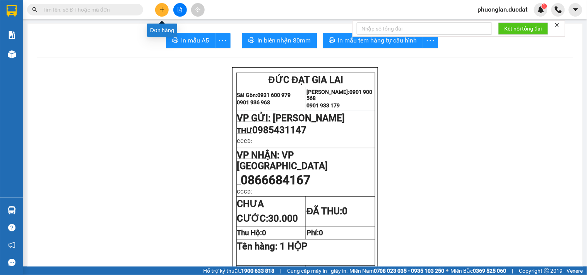
click at [165, 10] on button at bounding box center [162, 10] width 14 height 14
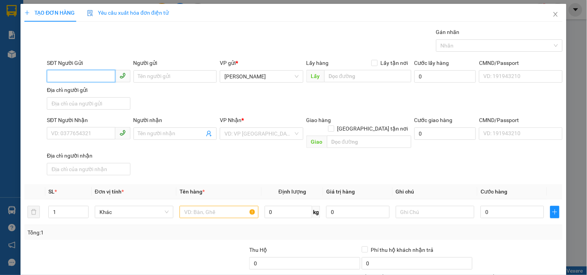
click at [83, 76] on input "SĐT Người Gửi" at bounding box center [81, 76] width 68 height 12
type input "0985809142"
click at [82, 92] on div "0985809142 - CHỊ QUỲNH" at bounding box center [94, 92] width 86 height 9
type input "CHỊ [PERSON_NAME]"
type input "0966890079"
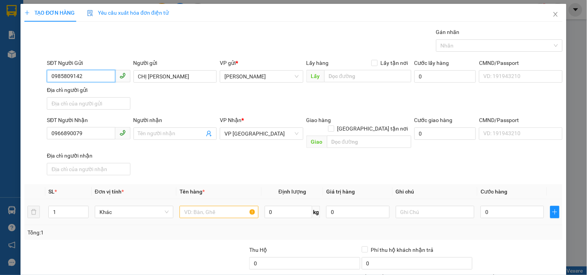
type input "0985809142"
click at [218, 206] on input "text" at bounding box center [218, 212] width 78 height 12
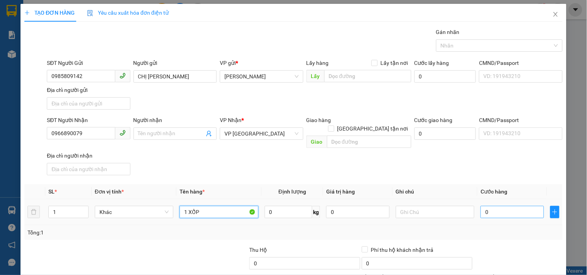
type input "1 XỐP"
click at [500, 207] on input "0" at bounding box center [511, 212] width 63 height 12
type input "1"
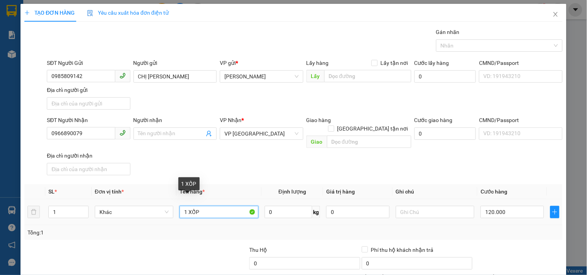
drag, startPoint x: 203, startPoint y: 136, endPoint x: 187, endPoint y: 136, distance: 15.5
click at [187, 206] on input "1 XỐP" at bounding box center [218, 212] width 78 height 12
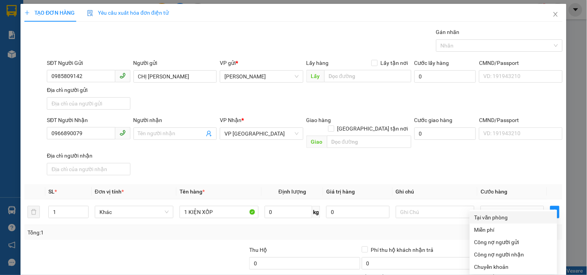
click at [496, 213] on div "Tại văn phòng" at bounding box center [513, 217] width 78 height 9
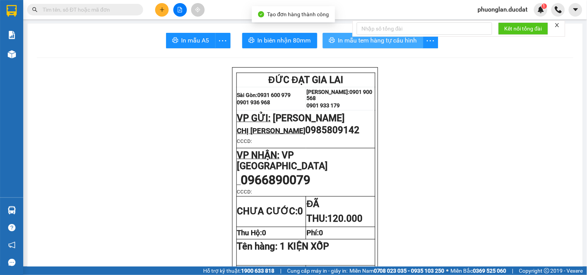
click at [394, 47] on button "In mẫu tem hàng tự cấu hình" at bounding box center [372, 40] width 101 height 15
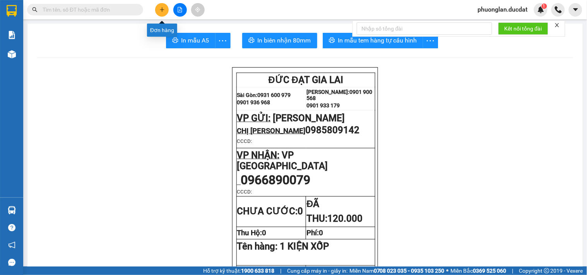
click at [159, 15] on button at bounding box center [162, 10] width 14 height 14
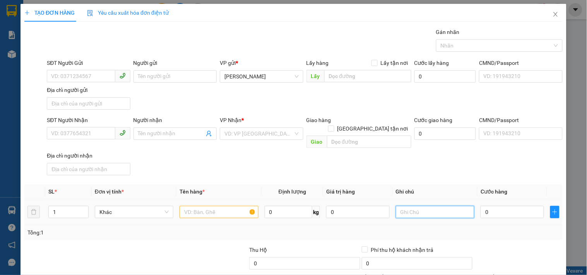
click at [426, 206] on input "text" at bounding box center [435, 212] width 78 height 12
paste input "5245 - 86882"
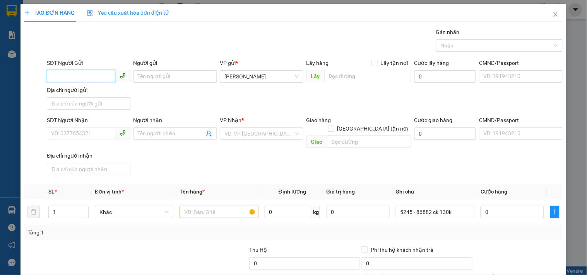
click at [96, 79] on input "SĐT Người Gửi" at bounding box center [81, 76] width 68 height 12
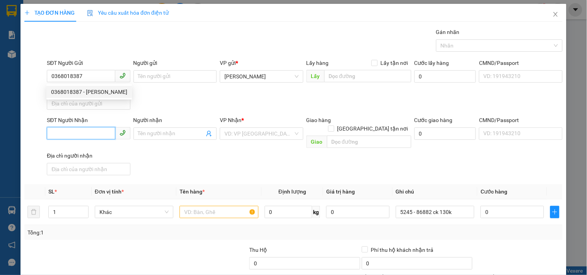
click at [95, 132] on input "SĐT Người Nhận" at bounding box center [81, 133] width 68 height 12
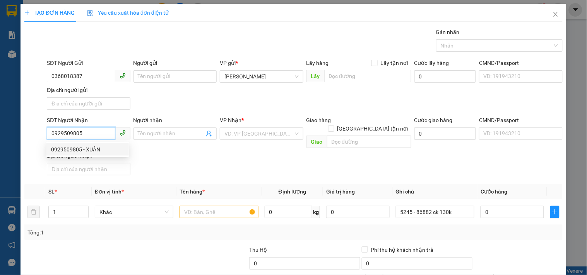
click at [73, 152] on div "0929509805 - XUÂN" at bounding box center [87, 149] width 73 height 9
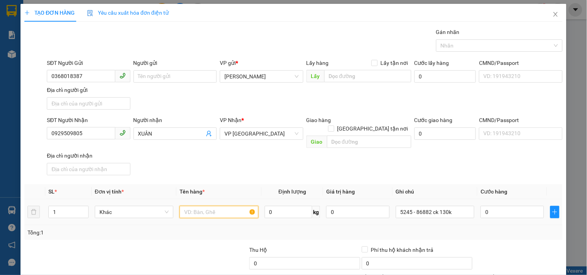
click at [211, 206] on input "text" at bounding box center [218, 212] width 78 height 12
click at [486, 206] on input "0" at bounding box center [511, 212] width 63 height 12
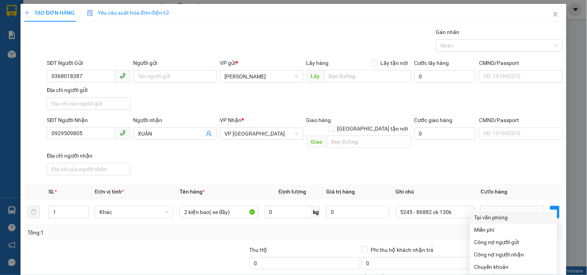
click at [500, 213] on div "Tại văn phòng" at bounding box center [513, 217] width 78 height 9
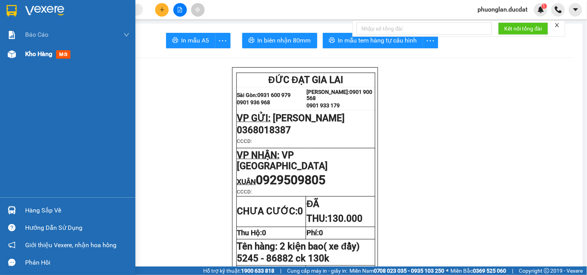
click at [32, 55] on span "Kho hàng" at bounding box center [38, 53] width 27 height 7
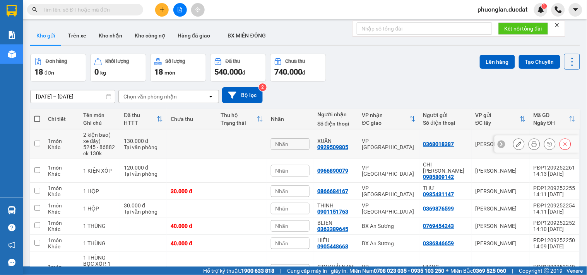
click at [512, 138] on div at bounding box center [536, 144] width 85 height 17
click at [516, 144] on icon at bounding box center [518, 144] width 5 height 5
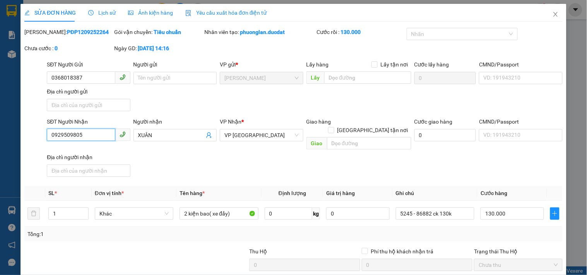
drag, startPoint x: 94, startPoint y: 134, endPoint x: 0, endPoint y: 148, distance: 95.1
click at [0, 148] on div "SỬA ĐƠN HÀNG Lịch sử Ảnh kiện hàng Yêu cầu xuất hóa đơn điện tử Total Paid Fee …" at bounding box center [293, 137] width 587 height 275
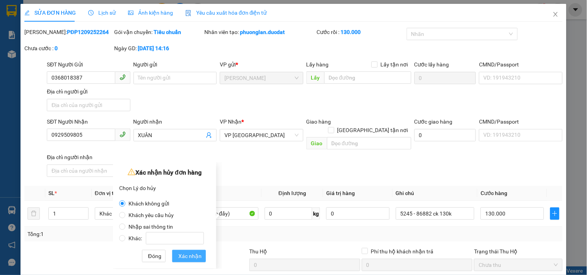
click at [190, 257] on span "Xác nhận" at bounding box center [189, 256] width 23 height 9
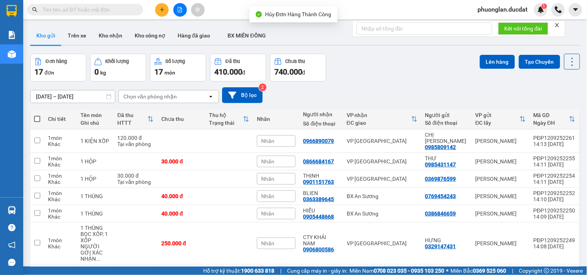
click at [163, 10] on icon "plus" at bounding box center [161, 9] width 5 height 5
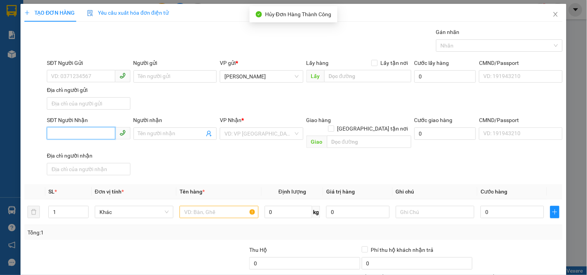
click at [109, 130] on input "SĐT Người Nhận" at bounding box center [81, 133] width 68 height 12
paste input "0929509805"
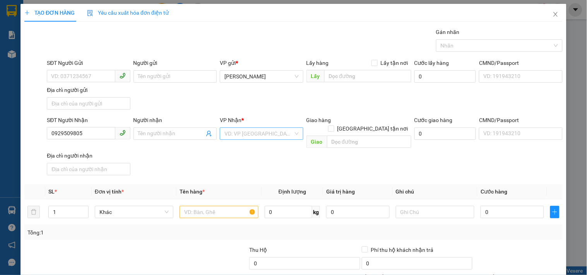
click at [225, 130] on input "search" at bounding box center [258, 134] width 68 height 12
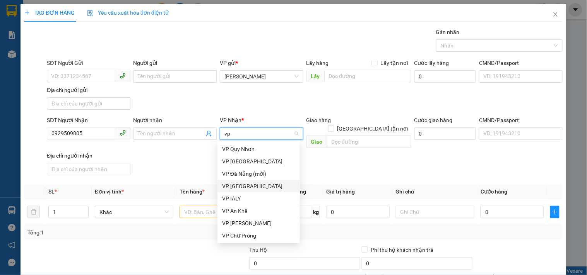
click at [251, 186] on div "VP [GEOGRAPHIC_DATA]" at bounding box center [258, 186] width 73 height 9
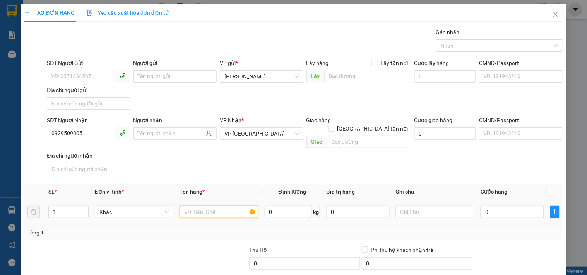
click at [218, 206] on input "text" at bounding box center [218, 212] width 78 height 12
click at [505, 210] on input "0" at bounding box center [511, 212] width 63 height 12
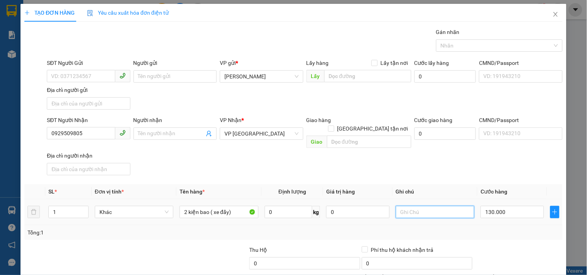
click at [432, 206] on input "text" at bounding box center [435, 212] width 78 height 12
paste input "0929509805"
drag, startPoint x: 432, startPoint y: 203, endPoint x: 330, endPoint y: 218, distance: 102.7
click at [330, 218] on div "SL * Đơn vị tính * Tên hàng * Định lượng Giá trị hàng Ghi chú Cước hàng 1 Khác …" at bounding box center [293, 212] width 538 height 56
paste input "5245 - 86882"
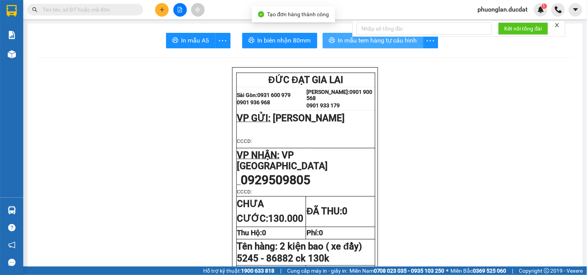
click at [400, 41] on span "In mẫu tem hàng tự cấu hình" at bounding box center [377, 41] width 79 height 10
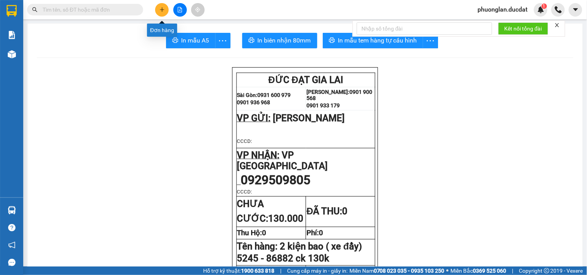
click at [160, 11] on icon "plus" at bounding box center [161, 9] width 5 height 5
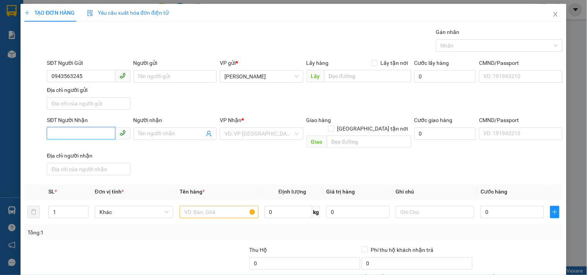
click at [102, 139] on input "SĐT Người Nhận" at bounding box center [81, 133] width 68 height 12
click at [96, 155] on div "0961007252" at bounding box center [87, 149] width 82 height 12
click at [229, 206] on input "text" at bounding box center [218, 212] width 78 height 12
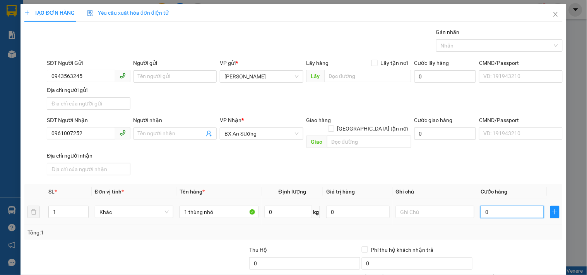
click at [488, 206] on input "0" at bounding box center [511, 212] width 63 height 12
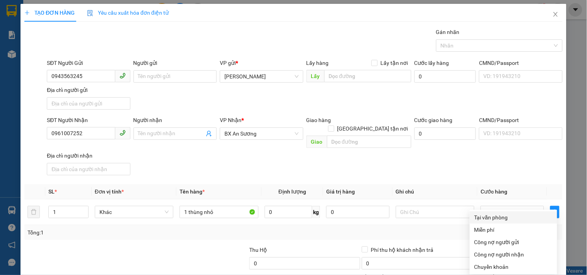
click at [500, 213] on div "Tại văn phòng" at bounding box center [513, 217] width 78 height 9
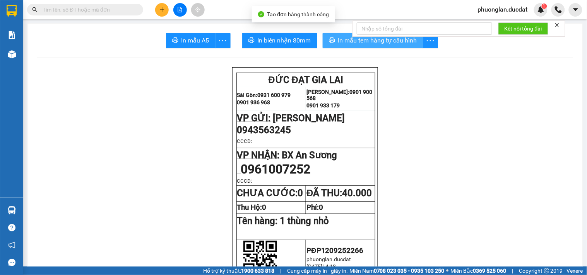
click at [365, 43] on span "In mẫu tem hàng tự cấu hình" at bounding box center [377, 41] width 79 height 10
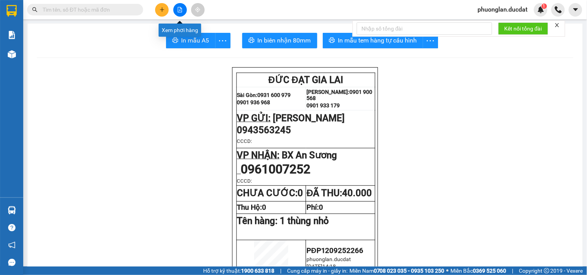
click at [152, 10] on div at bounding box center [180, 10] width 58 height 14
click at [164, 12] on icon "plus" at bounding box center [161, 9] width 5 height 5
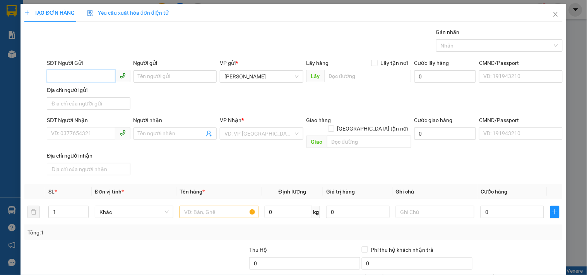
click at [77, 81] on input "SĐT Người Gửi" at bounding box center [81, 76] width 68 height 12
click at [83, 132] on input "SĐT Người Nhận" at bounding box center [81, 133] width 68 height 12
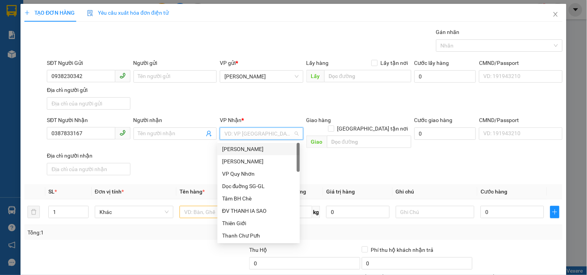
click at [252, 135] on input "search" at bounding box center [258, 134] width 68 height 12
click at [242, 160] on div "VP [GEOGRAPHIC_DATA]" at bounding box center [258, 161] width 73 height 9
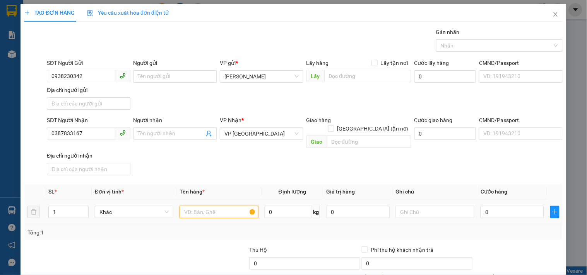
click at [211, 208] on input "text" at bounding box center [218, 212] width 78 height 12
click at [484, 206] on input "0" at bounding box center [511, 212] width 63 height 12
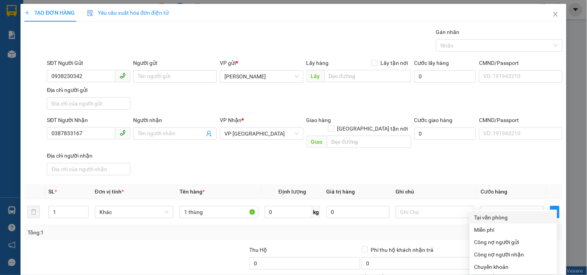
click at [505, 213] on div "Tại văn phòng" at bounding box center [513, 217] width 78 height 9
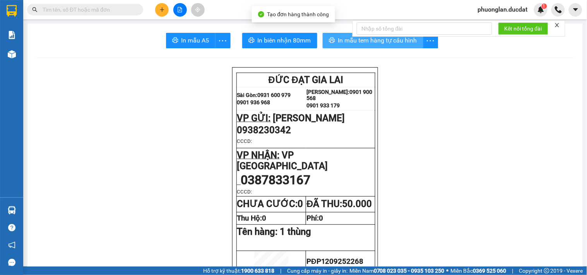
click at [376, 48] on button "In mẫu tem hàng tự cấu hình" at bounding box center [372, 40] width 101 height 15
click at [376, 47] on button "In mẫu tem hàng tự cấu hình" at bounding box center [372, 40] width 101 height 15
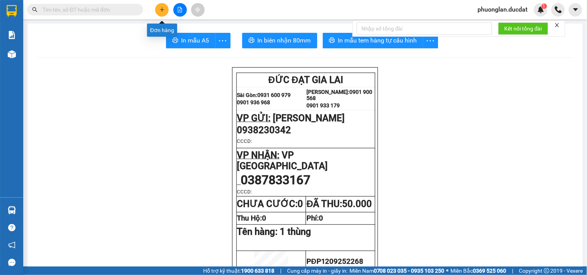
click at [164, 10] on icon "plus" at bounding box center [161, 9] width 5 height 5
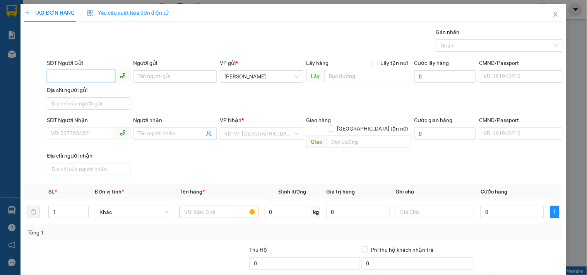
click at [104, 79] on input "SĐT Người Gửi" at bounding box center [81, 76] width 68 height 12
click at [90, 127] on input "SĐT Người Nhận" at bounding box center [81, 133] width 68 height 12
click at [73, 136] on input "0969737499" at bounding box center [81, 133] width 68 height 12
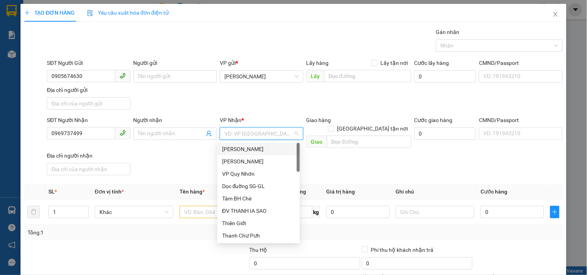
drag, startPoint x: 268, startPoint y: 135, endPoint x: 271, endPoint y: 142, distance: 6.8
click at [271, 142] on body "Kết quả tìm kiếm ( 86 ) Bộ lọc Mã ĐH Trạng thái Món hàng Thu hộ Tổng cước Chưa …" at bounding box center [293, 137] width 587 height 275
click at [261, 157] on div "VP [GEOGRAPHIC_DATA]" at bounding box center [258, 161] width 82 height 12
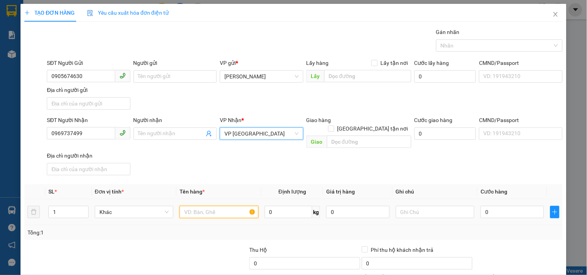
click at [208, 206] on input "text" at bounding box center [218, 212] width 78 height 12
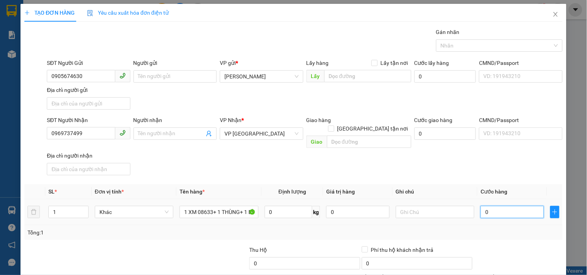
click at [489, 209] on input "0" at bounding box center [511, 212] width 63 height 12
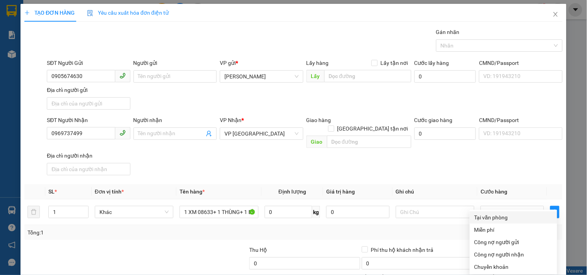
click at [499, 213] on div "Tại văn phòng" at bounding box center [513, 217] width 78 height 9
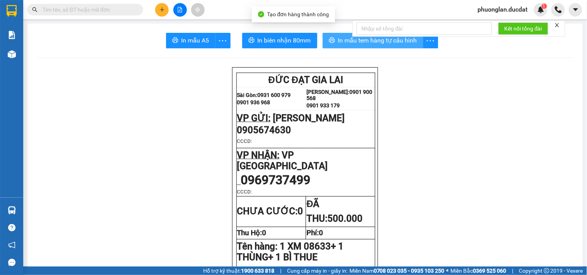
click at [381, 45] on button "In mẫu tem hàng tự cấu hình" at bounding box center [372, 40] width 101 height 15
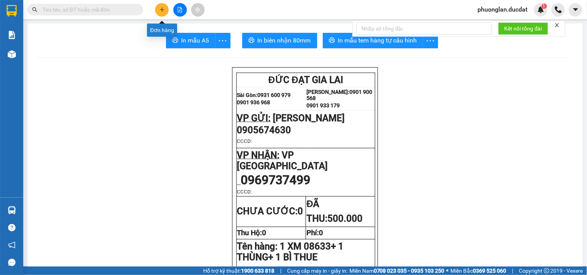
click at [159, 10] on icon "plus" at bounding box center [161, 9] width 5 height 5
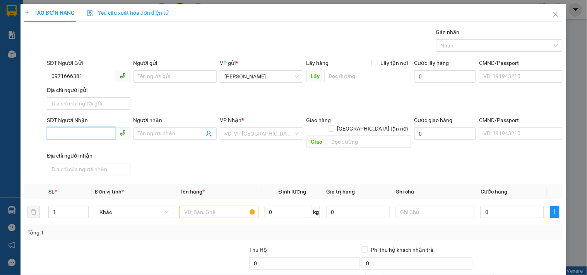
click at [106, 132] on input "SĐT Người Nhận" at bounding box center [81, 133] width 68 height 12
click at [99, 147] on div "0798506879 - VI" at bounding box center [87, 149] width 73 height 9
click at [196, 210] on div at bounding box center [218, 212] width 78 height 15
click at [198, 206] on input "text" at bounding box center [218, 212] width 78 height 12
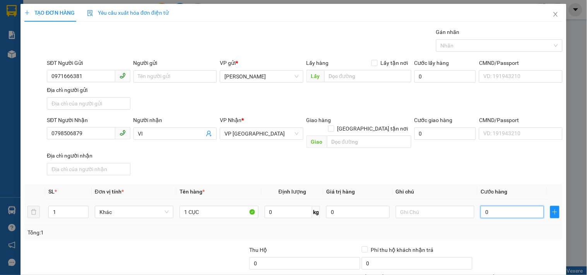
click at [488, 206] on input "0" at bounding box center [511, 212] width 63 height 12
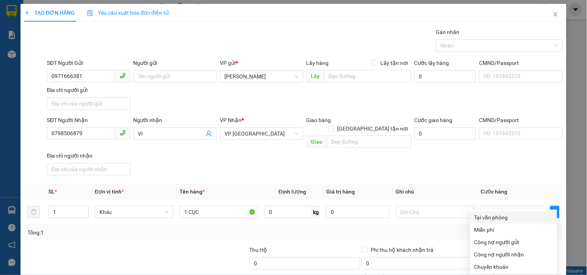
click at [503, 213] on div "Tại văn phòng" at bounding box center [513, 217] width 78 height 9
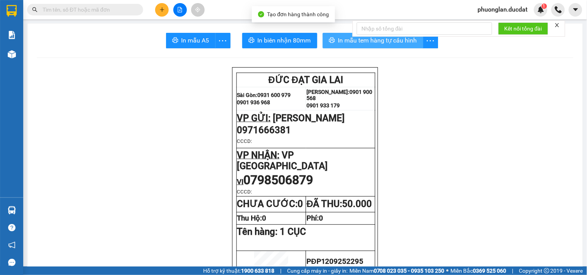
click at [383, 39] on span "In mẫu tem hàng tự cấu hình" at bounding box center [377, 41] width 79 height 10
click at [161, 12] on button at bounding box center [162, 10] width 14 height 14
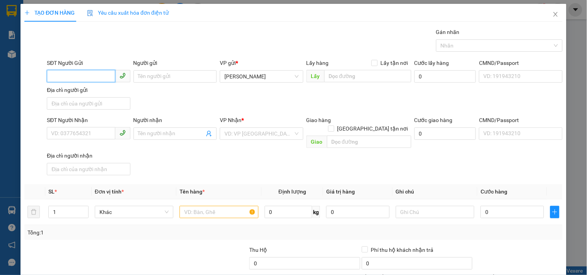
click at [75, 75] on input "SĐT Người Gửi" at bounding box center [81, 76] width 68 height 12
click at [90, 138] on input "SĐT Người Nhận" at bounding box center [81, 133] width 68 height 12
click at [291, 140] on div "VD: VP [GEOGRAPHIC_DATA]" at bounding box center [261, 134] width 83 height 12
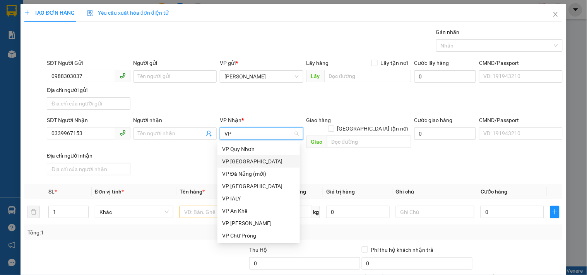
click at [251, 159] on div "VP [GEOGRAPHIC_DATA]" at bounding box center [258, 161] width 73 height 9
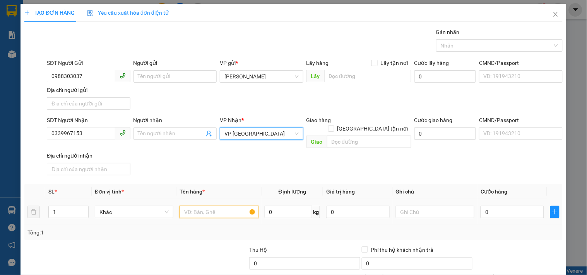
click at [228, 206] on input "text" at bounding box center [218, 212] width 78 height 12
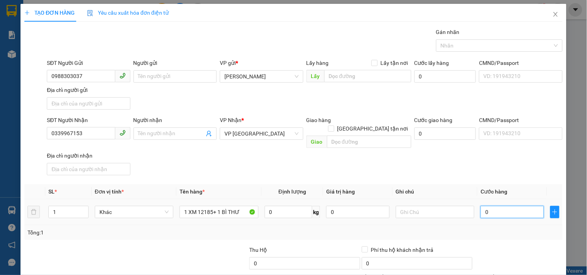
click at [511, 206] on input "0" at bounding box center [511, 212] width 63 height 12
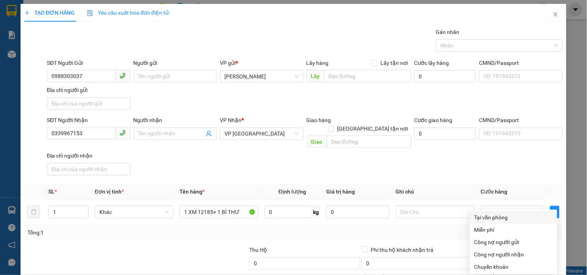
click at [491, 213] on div "Tại văn phòng" at bounding box center [513, 217] width 78 height 9
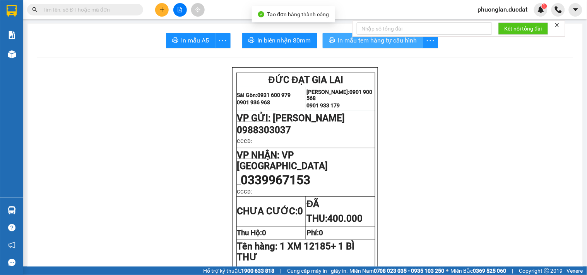
click at [385, 44] on span "In mẫu tem hàng tự cấu hình" at bounding box center [377, 41] width 79 height 10
click at [165, 15] on div at bounding box center [180, 10] width 58 height 14
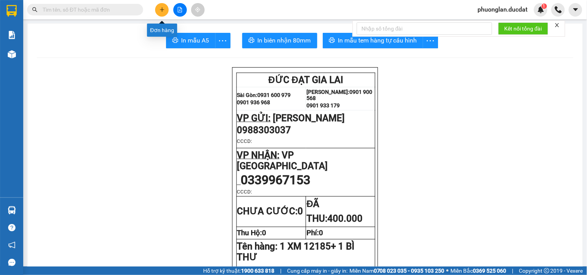
click at [164, 7] on icon "plus" at bounding box center [161, 9] width 5 height 5
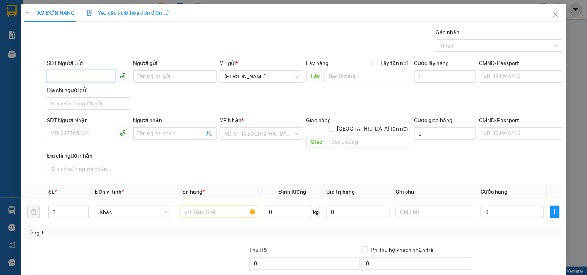
click at [90, 80] on input "SĐT Người Gửi" at bounding box center [81, 76] width 68 height 12
click at [553, 16] on icon "close" at bounding box center [555, 14] width 4 height 5
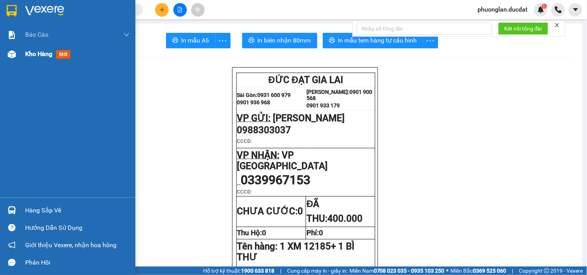
click at [46, 53] on span "Kho hàng" at bounding box center [38, 53] width 27 height 7
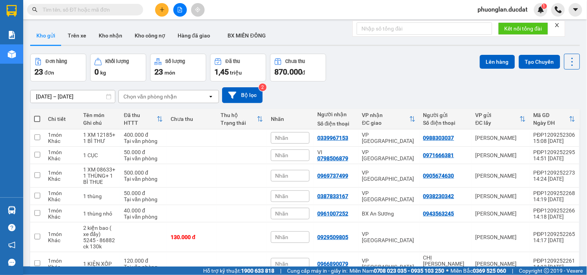
click at [163, 13] on button at bounding box center [162, 10] width 14 height 14
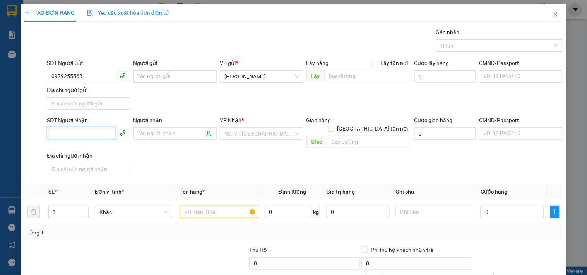
click at [107, 130] on input "SĐT Người Nhận" at bounding box center [81, 133] width 68 height 12
click at [87, 136] on input "SĐT Người Nhận" at bounding box center [81, 133] width 68 height 12
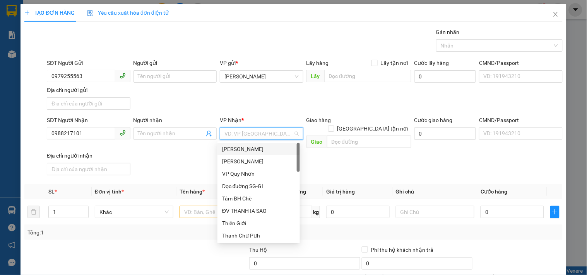
click at [249, 131] on input "search" at bounding box center [258, 134] width 68 height 12
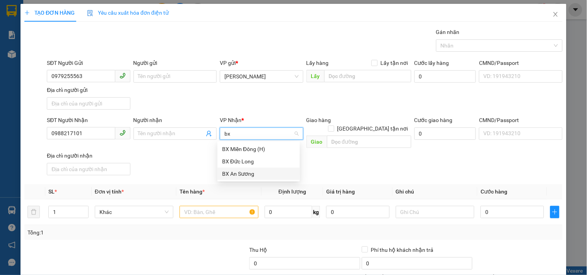
click at [246, 173] on div "BX An Sương" at bounding box center [258, 174] width 73 height 9
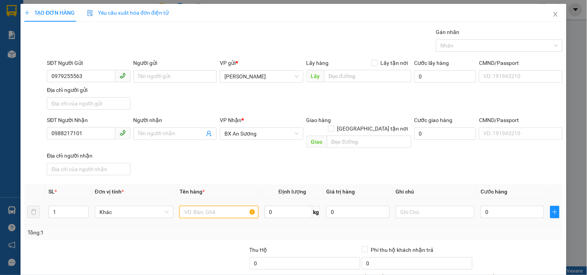
click at [229, 206] on input "text" at bounding box center [218, 212] width 78 height 12
click at [516, 206] on input "0" at bounding box center [511, 212] width 63 height 12
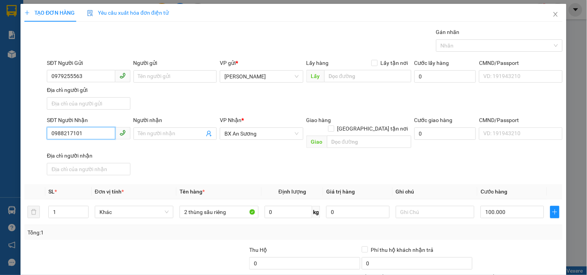
drag, startPoint x: 84, startPoint y: 131, endPoint x: 22, endPoint y: 142, distance: 62.7
click at [22, 142] on div "TẠO ĐƠN HÀNG Yêu cầu xuất hóa đơn điện tử Transit Pickup Surcharge Ids Transit …" at bounding box center [293, 172] width 546 height 336
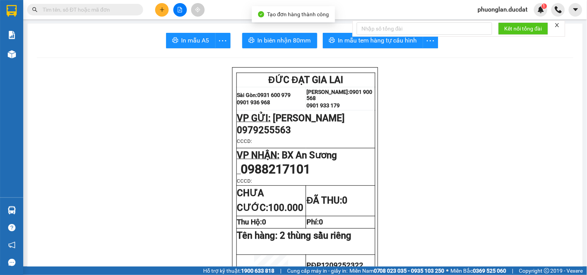
click at [352, 37] on div "Kết nối tổng đài" at bounding box center [458, 28] width 213 height 16
click at [362, 45] on span "In mẫu tem hàng tự cấu hình" at bounding box center [377, 41] width 79 height 10
click at [163, 8] on icon "plus" at bounding box center [161, 9] width 5 height 5
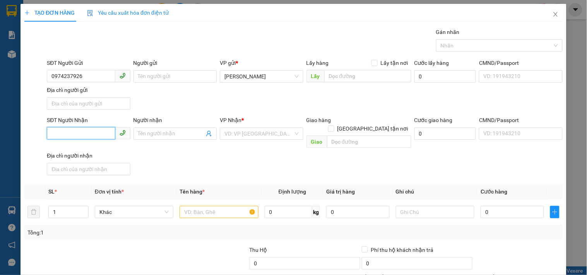
click at [105, 135] on input "SĐT Người Nhận" at bounding box center [81, 133] width 68 height 12
click at [63, 136] on input "0941141010" at bounding box center [81, 133] width 68 height 12
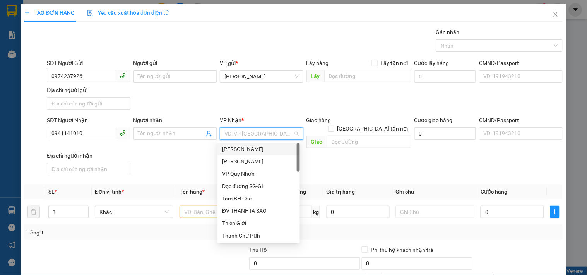
click at [260, 136] on input "search" at bounding box center [258, 134] width 68 height 12
drag, startPoint x: 225, startPoint y: 165, endPoint x: 223, endPoint y: 169, distance: 4.0
click at [224, 165] on div "VP [GEOGRAPHIC_DATA]" at bounding box center [258, 161] width 73 height 9
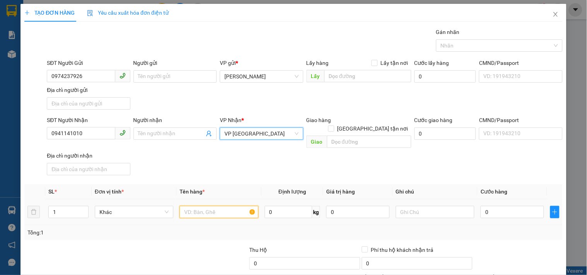
click at [218, 206] on input "text" at bounding box center [218, 212] width 78 height 12
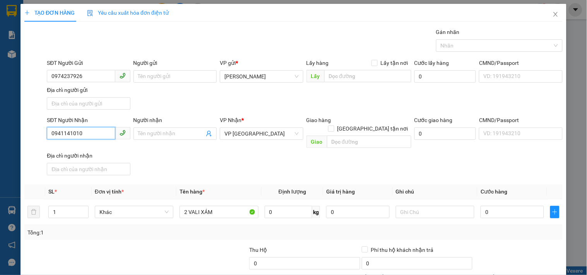
drag, startPoint x: 102, startPoint y: 136, endPoint x: 8, endPoint y: 153, distance: 95.4
click at [8, 153] on div "TẠO ĐƠN HÀNG Yêu cầu xuất hóa đơn điện tử Transit Pickup Surcharge Ids Transit …" at bounding box center [293, 137] width 587 height 275
click at [521, 206] on input "0" at bounding box center [511, 212] width 63 height 12
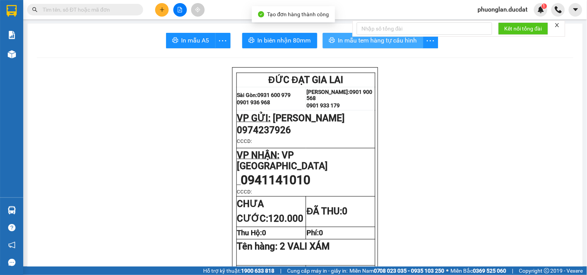
click at [357, 41] on span "In mẫu tem hàng tự cấu hình" at bounding box center [377, 41] width 79 height 10
click at [160, 10] on icon "plus" at bounding box center [161, 9] width 5 height 5
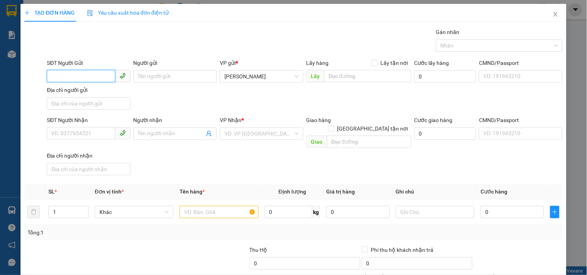
click at [50, 80] on input "SĐT Người Gửi" at bounding box center [81, 76] width 68 height 12
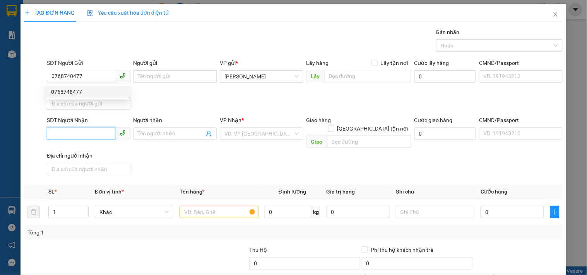
click at [62, 131] on input "SĐT Người Nhận" at bounding box center [81, 133] width 68 height 12
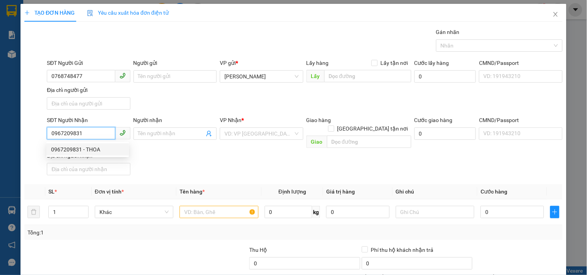
click at [65, 150] on div "0967209831 - THOA" at bounding box center [87, 149] width 73 height 9
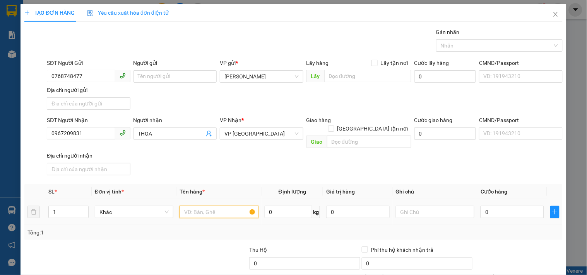
click at [217, 208] on input "text" at bounding box center [218, 212] width 78 height 12
drag, startPoint x: 83, startPoint y: 138, endPoint x: 0, endPoint y: 143, distance: 83.3
click at [0, 143] on div "TẠO ĐƠN HÀNG Yêu cầu xuất hóa đơn điện tử Transit Pickup Surcharge Ids Transit …" at bounding box center [293, 137] width 587 height 275
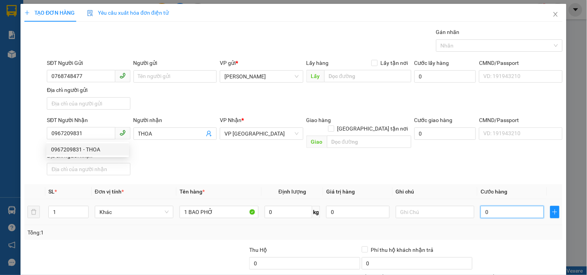
click at [517, 206] on input "0" at bounding box center [511, 212] width 63 height 12
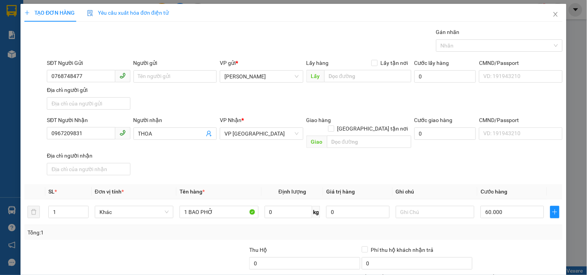
click at [500, 261] on div "TẠO ĐƠN HÀNG Yêu cầu xuất hóa đơn điện tử Transit Pickup Surcharge Ids Transit …" at bounding box center [293, 172] width 546 height 336
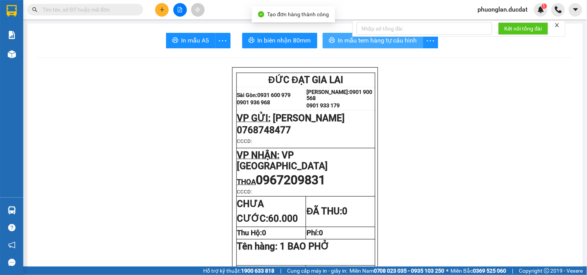
click at [348, 46] on button "In mẫu tem hàng tự cấu hình" at bounding box center [372, 40] width 101 height 15
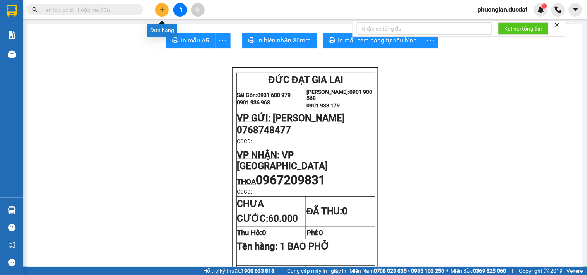
click at [163, 10] on icon "plus" at bounding box center [161, 9] width 5 height 5
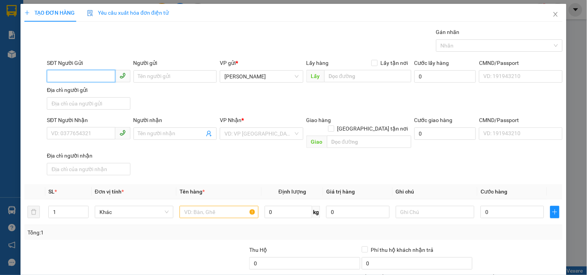
click at [78, 78] on input "SĐT Người Gửi" at bounding box center [81, 76] width 68 height 12
click at [85, 131] on input "SĐT Người Nhận" at bounding box center [81, 133] width 68 height 12
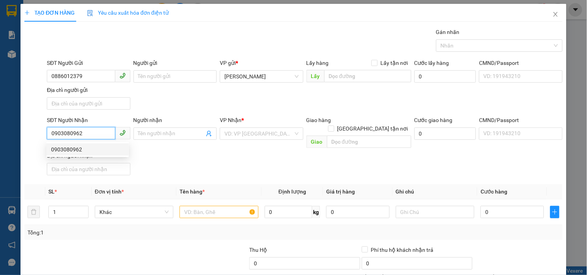
click at [53, 149] on div "0903080962" at bounding box center [87, 149] width 73 height 9
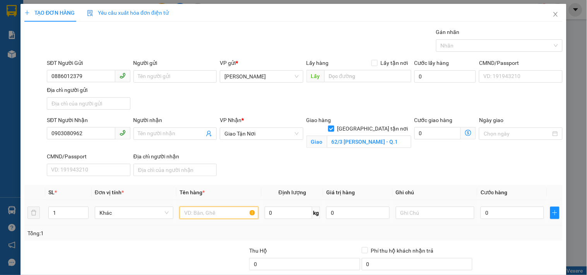
click at [233, 218] on input "text" at bounding box center [218, 213] width 78 height 12
click at [525, 211] on input "0" at bounding box center [511, 213] width 63 height 12
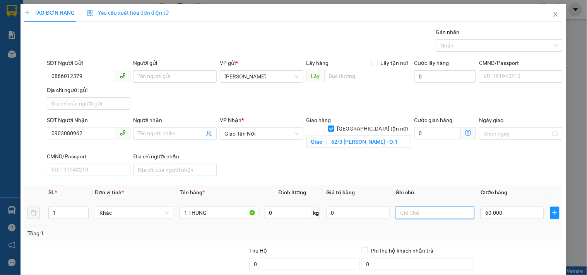
click at [450, 209] on input "text" at bounding box center [435, 213] width 78 height 12
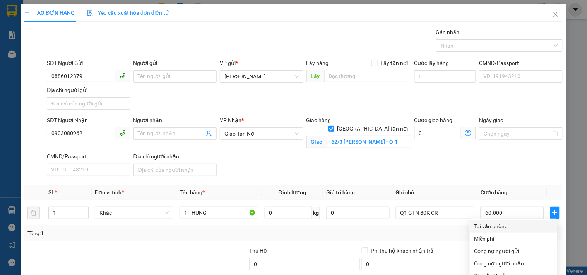
click at [496, 222] on div "Tại văn phòng" at bounding box center [513, 226] width 78 height 9
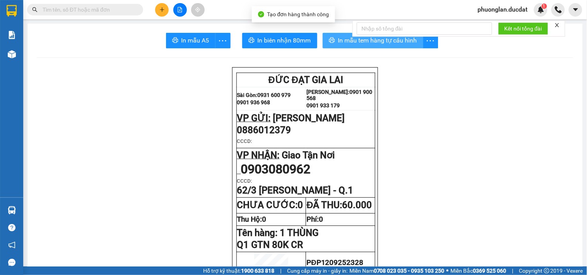
click at [379, 39] on span "In mẫu tem hàng tự cấu hình" at bounding box center [377, 41] width 79 height 10
click at [164, 10] on icon "plus" at bounding box center [161, 9] width 5 height 5
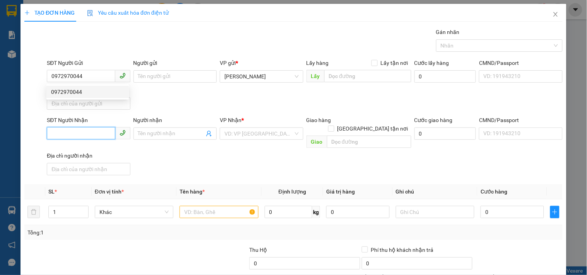
click at [74, 134] on input "SĐT Người Nhận" at bounding box center [81, 133] width 68 height 12
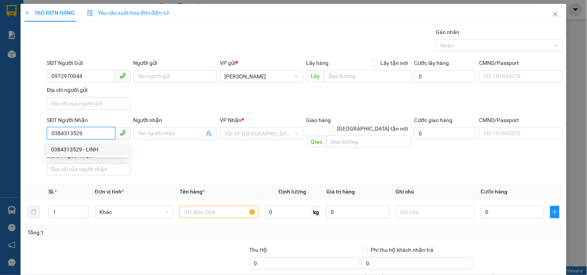
click at [75, 152] on div "0384313529 - LINH" at bounding box center [87, 149] width 73 height 9
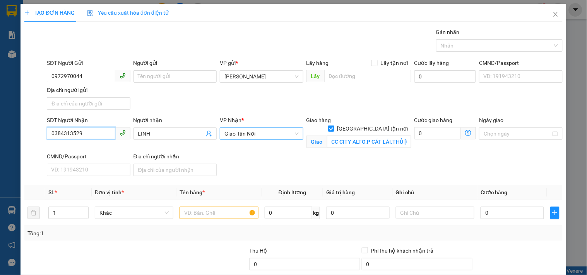
click at [278, 134] on span "Giao Tận Nơi" at bounding box center [261, 134] width 74 height 12
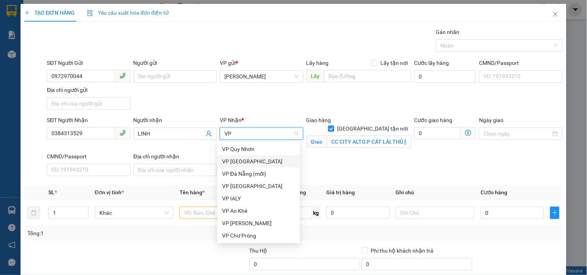
click at [240, 164] on div "VP [GEOGRAPHIC_DATA]" at bounding box center [258, 161] width 73 height 9
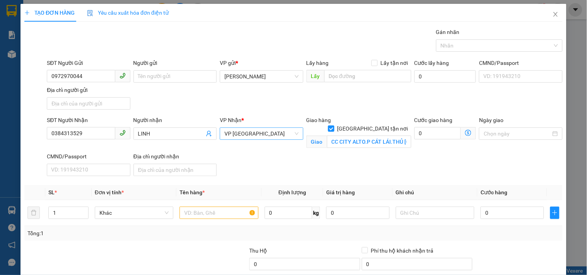
click at [333, 126] on input "[GEOGRAPHIC_DATA] tận nơi" at bounding box center [330, 128] width 5 height 5
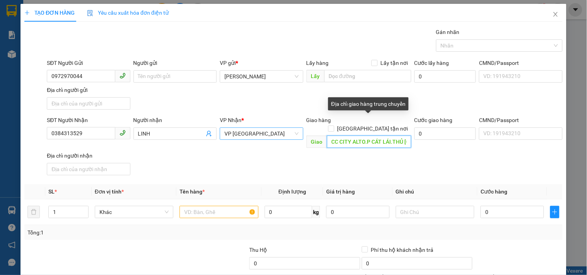
click at [363, 136] on input "CC CITY ALTO.P CÁT LÁI.THỦ ĐỨC" at bounding box center [369, 142] width 84 height 12
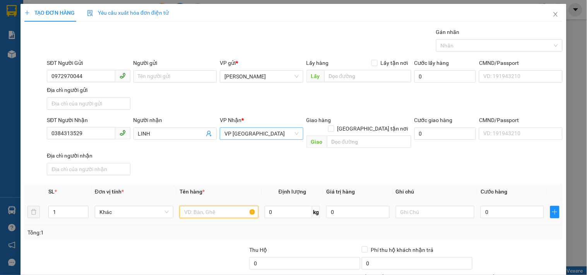
click at [233, 206] on input "text" at bounding box center [218, 212] width 78 height 12
click at [482, 206] on input "0" at bounding box center [511, 212] width 63 height 12
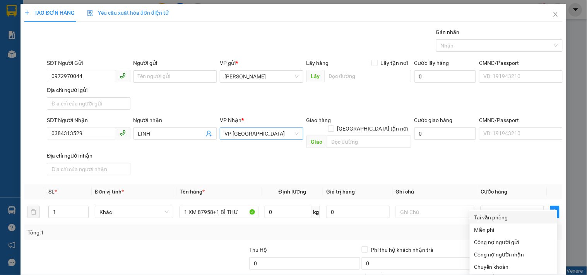
click at [490, 213] on div "Tại văn phòng" at bounding box center [513, 217] width 78 height 9
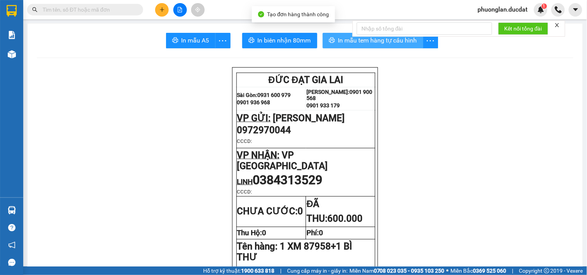
click at [393, 46] on button "In mẫu tem hàng tự cấu hình" at bounding box center [372, 40] width 101 height 15
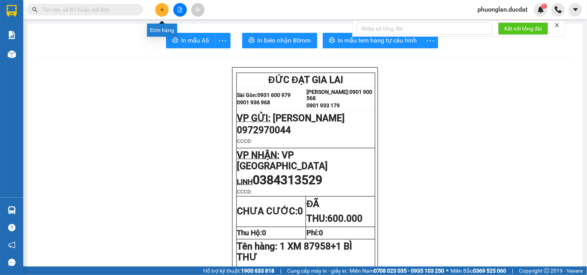
click at [159, 13] on button at bounding box center [162, 10] width 14 height 14
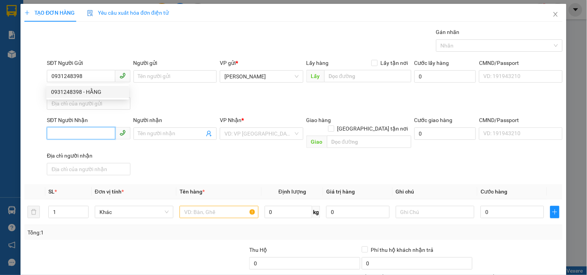
click at [91, 130] on input "SĐT Người Nhận" at bounding box center [81, 133] width 68 height 12
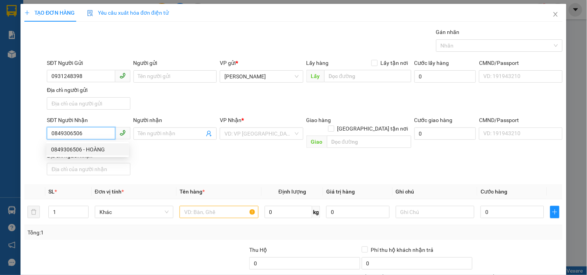
click at [83, 150] on div "0849306506 - HOÀNG" at bounding box center [87, 149] width 73 height 9
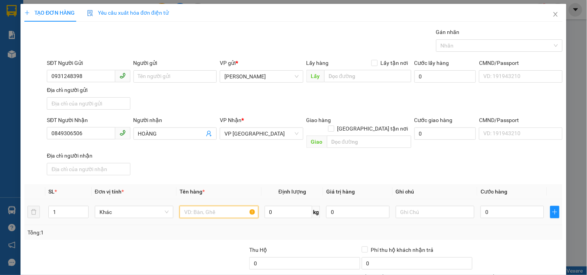
click at [194, 206] on input "text" at bounding box center [218, 212] width 78 height 12
click at [508, 206] on input "0" at bounding box center [511, 212] width 63 height 12
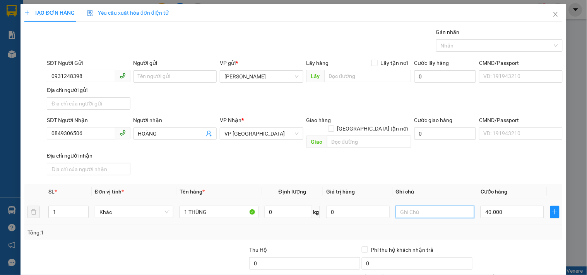
click at [427, 207] on input "text" at bounding box center [435, 212] width 78 height 12
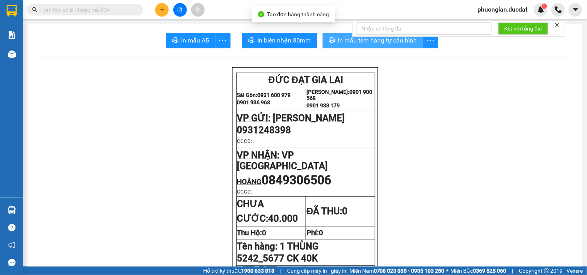
click at [389, 44] on span "In mẫu tem hàng tự cấu hình" at bounding box center [377, 41] width 79 height 10
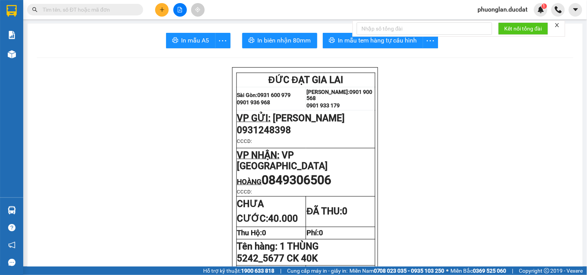
click at [164, 16] on div at bounding box center [180, 10] width 58 height 14
click at [163, 14] on button at bounding box center [162, 10] width 14 height 14
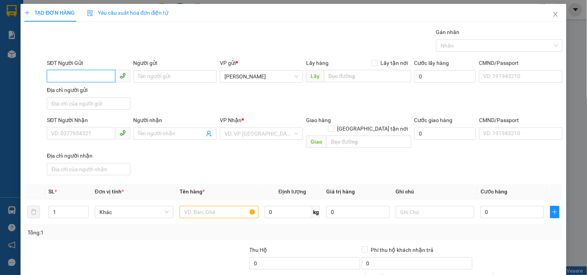
click at [80, 75] on input "SĐT Người Gửi" at bounding box center [81, 76] width 68 height 12
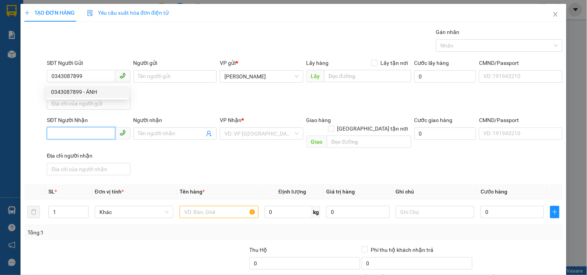
click at [79, 136] on input "SĐT Người Nhận" at bounding box center [81, 133] width 68 height 12
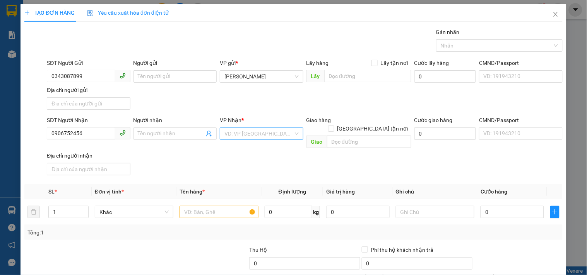
click at [273, 138] on input "search" at bounding box center [258, 134] width 68 height 12
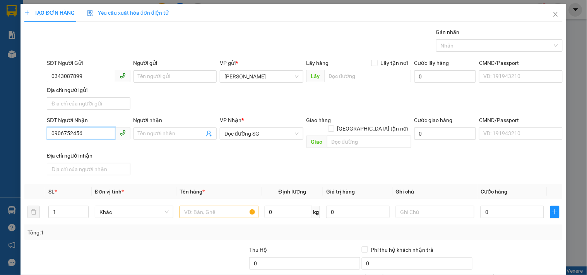
click at [101, 133] on input "0906752456" at bounding box center [81, 133] width 68 height 12
click at [362, 136] on input "text" at bounding box center [369, 142] width 84 height 12
click at [225, 206] on input "text" at bounding box center [218, 212] width 78 height 12
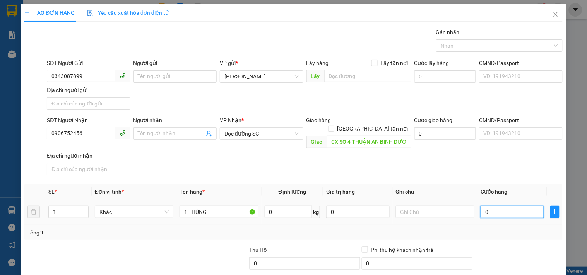
click at [480, 208] on input "0" at bounding box center [511, 212] width 63 height 12
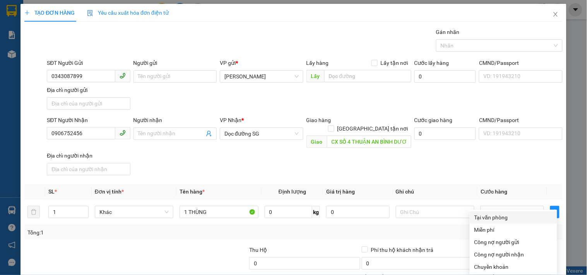
click at [494, 213] on div "Tại văn phòng" at bounding box center [513, 217] width 78 height 9
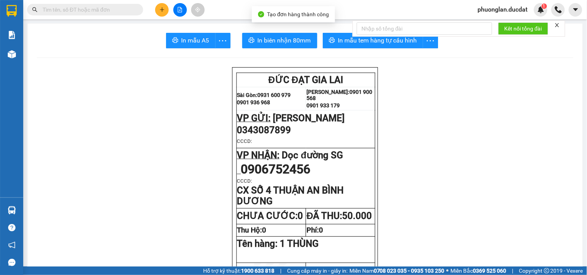
click at [399, 45] on button "In mẫu tem hàng tự cấu hình" at bounding box center [372, 40] width 101 height 15
click at [159, 12] on button at bounding box center [162, 10] width 14 height 14
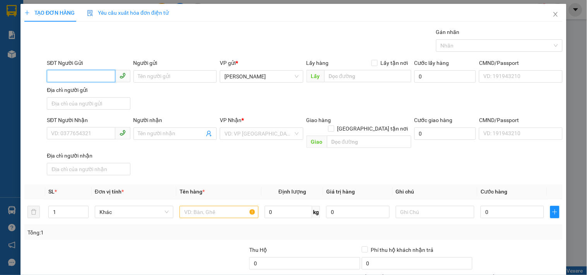
click at [86, 74] on input "SĐT Người Gửi" at bounding box center [81, 76] width 68 height 12
click at [77, 89] on div "0793652981" at bounding box center [87, 92] width 73 height 9
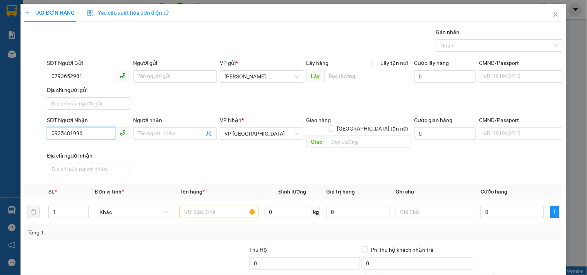
drag, startPoint x: 101, startPoint y: 136, endPoint x: 0, endPoint y: 138, distance: 100.9
click at [0, 138] on div "TẠO ĐƠN HÀNG Yêu cầu xuất hóa đơn điện tử Transit Pickup Surcharge Ids Transit …" at bounding box center [293, 137] width 587 height 275
click at [254, 137] on span "VP [GEOGRAPHIC_DATA]" at bounding box center [261, 134] width 74 height 12
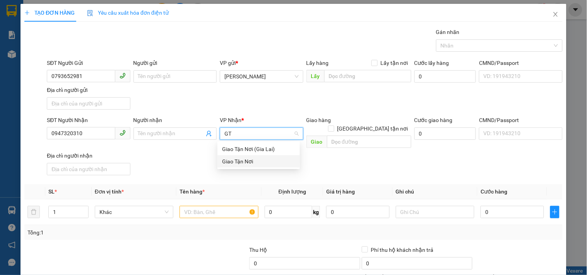
click at [251, 161] on div "Giao Tận Nơi" at bounding box center [258, 161] width 73 height 9
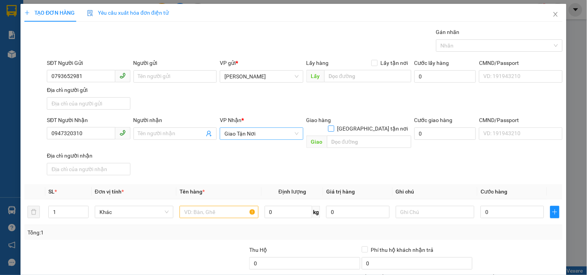
click at [333, 126] on input "[GEOGRAPHIC_DATA] tận nơi" at bounding box center [330, 128] width 5 height 5
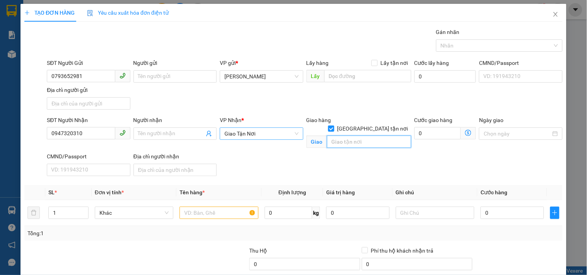
click at [355, 136] on input "text" at bounding box center [369, 142] width 84 height 12
click at [217, 214] on input "text" at bounding box center [218, 213] width 78 height 12
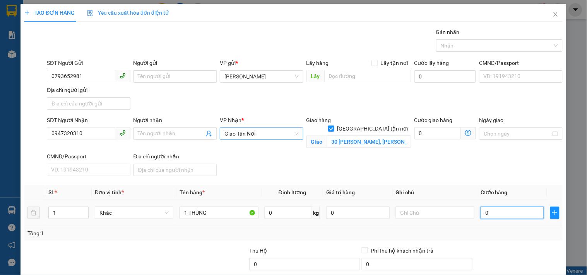
click at [494, 210] on input "0" at bounding box center [511, 213] width 63 height 12
click at [446, 215] on input "text" at bounding box center [435, 213] width 78 height 12
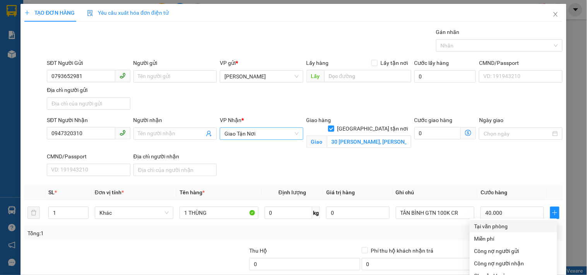
click at [505, 222] on div "Tại văn phòng" at bounding box center [513, 226] width 78 height 9
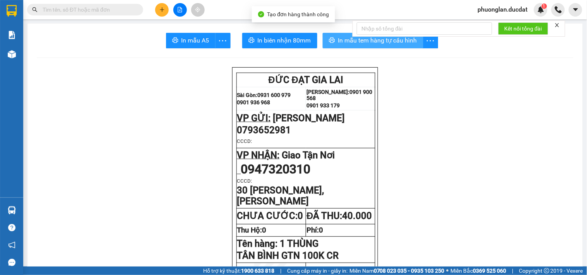
click at [392, 39] on span "In mẫu tem hàng tự cấu hình" at bounding box center [377, 41] width 79 height 10
click at [163, 7] on icon "plus" at bounding box center [161, 9] width 5 height 5
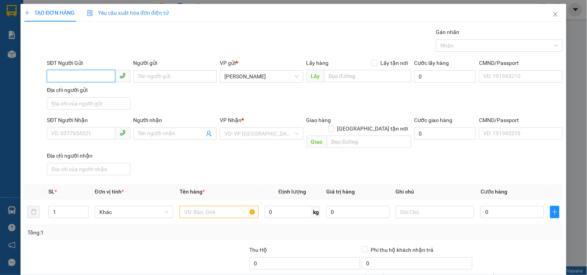
click at [85, 73] on input "SĐT Người Gửi" at bounding box center [81, 76] width 68 height 12
click at [82, 136] on input "SĐT Người Nhận" at bounding box center [81, 133] width 68 height 12
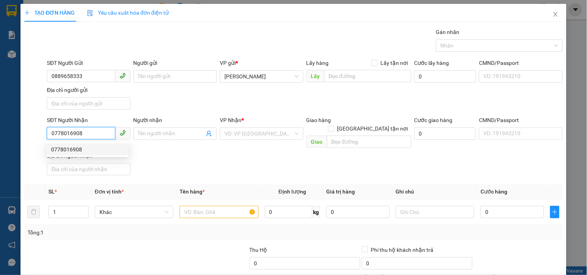
click at [84, 147] on div "0778016908" at bounding box center [87, 149] width 73 height 9
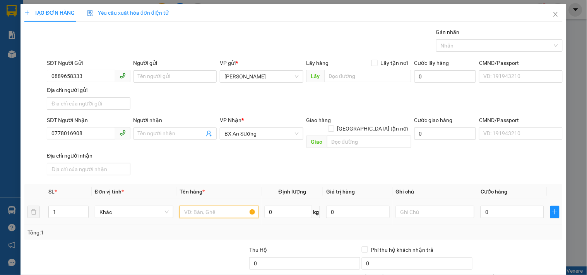
click at [209, 206] on input "text" at bounding box center [218, 212] width 78 height 12
click at [481, 206] on input "0" at bounding box center [511, 212] width 63 height 12
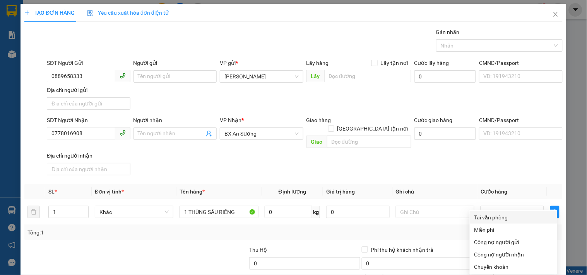
click at [484, 213] on div "Tại văn phòng" at bounding box center [513, 217] width 78 height 9
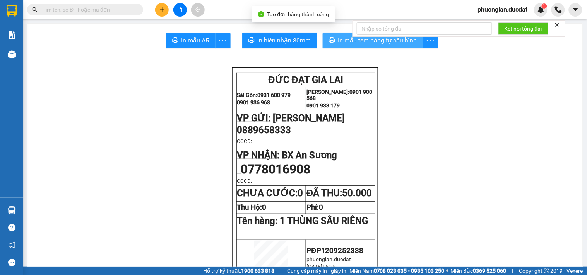
click at [399, 43] on span "In mẫu tem hàng tự cấu hình" at bounding box center [377, 41] width 79 height 10
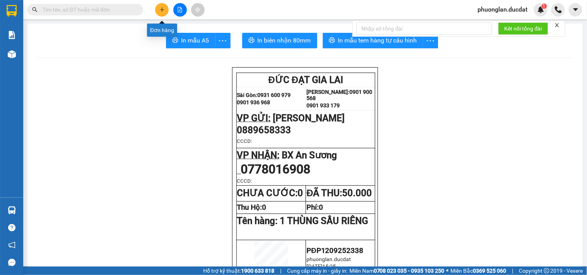
click at [168, 9] on button at bounding box center [162, 10] width 14 height 14
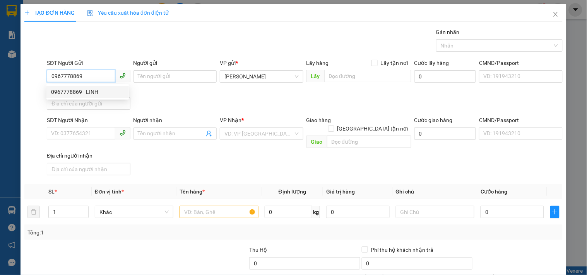
click at [80, 88] on div "0967778869 - LINH" at bounding box center [87, 92] width 73 height 9
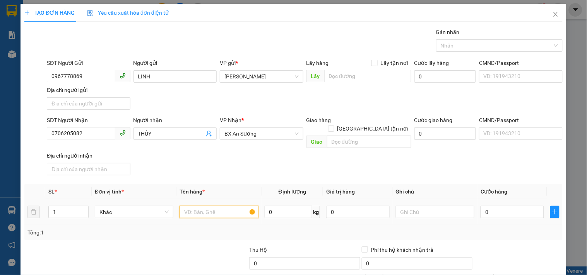
click at [211, 206] on input "text" at bounding box center [218, 212] width 78 height 12
click at [521, 206] on input "0" at bounding box center [511, 212] width 63 height 12
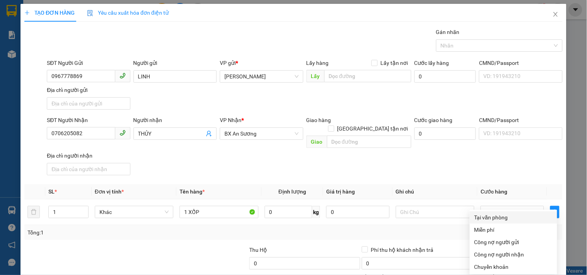
click at [504, 213] on div "Tại văn phòng" at bounding box center [513, 217] width 78 height 9
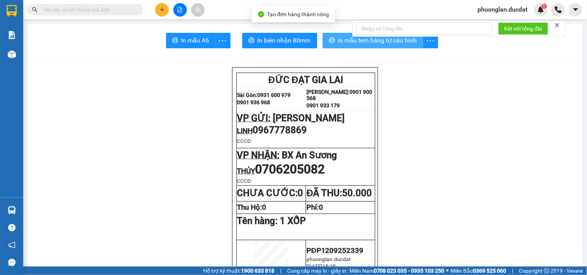
click at [383, 44] on span "In mẫu tem hàng tự cấu hình" at bounding box center [377, 41] width 79 height 10
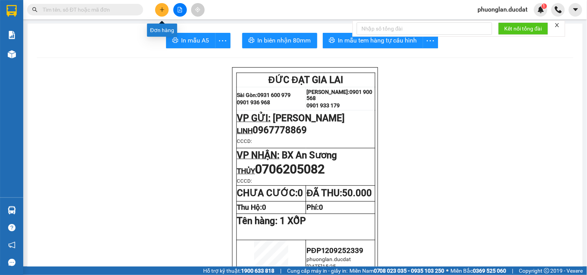
click at [163, 10] on icon "plus" at bounding box center [161, 9] width 5 height 5
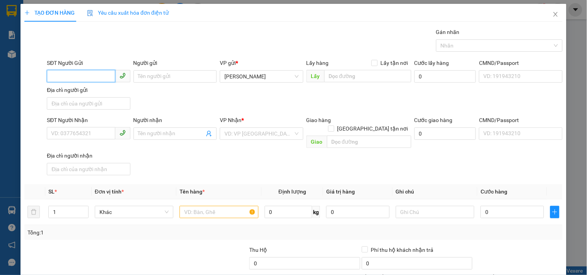
click at [75, 76] on input "SĐT Người Gửi" at bounding box center [81, 76] width 68 height 12
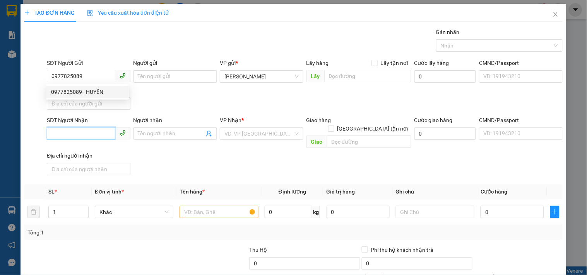
click at [82, 135] on input "SĐT Người Nhận" at bounding box center [81, 133] width 68 height 12
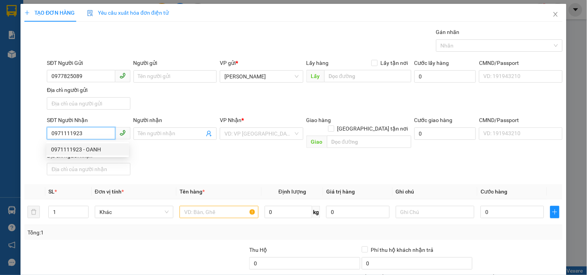
click at [84, 152] on div "0971111923 - OANH" at bounding box center [87, 149] width 73 height 9
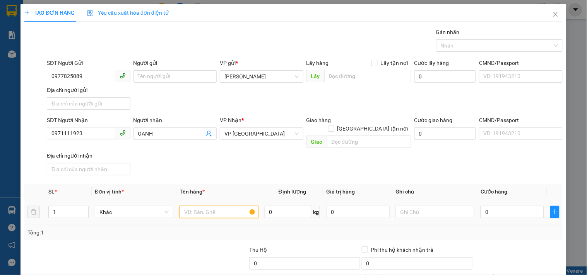
click at [214, 206] on input "text" at bounding box center [218, 212] width 78 height 12
click at [524, 206] on input "0" at bounding box center [511, 212] width 63 height 12
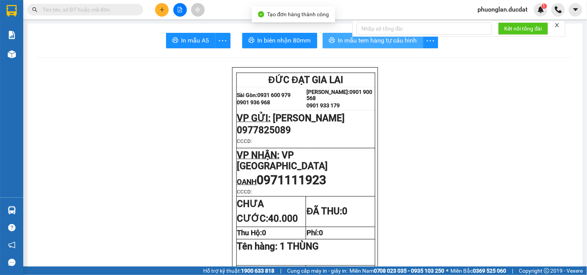
click at [379, 44] on span "In mẫu tem hàng tự cấu hình" at bounding box center [377, 41] width 79 height 10
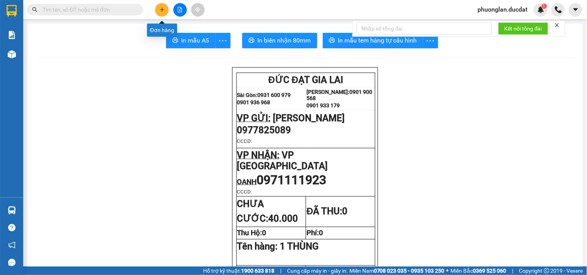
click at [164, 12] on icon "plus" at bounding box center [161, 9] width 5 height 5
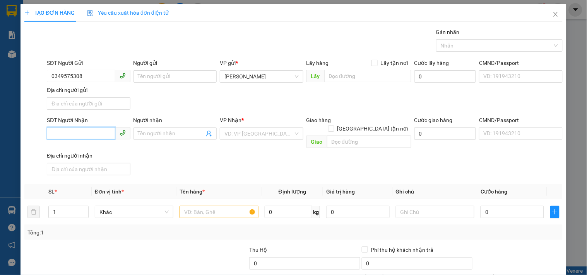
click at [63, 133] on input "SĐT Người Nhận" at bounding box center [81, 133] width 68 height 12
click at [163, 136] on input "Người nhận" at bounding box center [171, 134] width 66 height 9
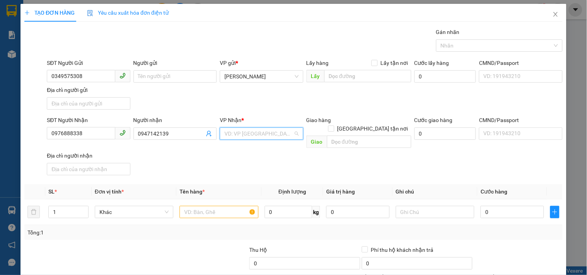
click at [264, 136] on input "search" at bounding box center [258, 134] width 68 height 12
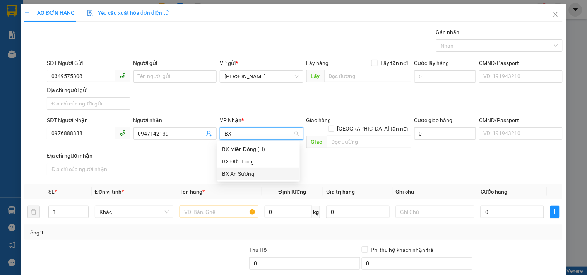
click at [241, 179] on div "BX An Sương" at bounding box center [258, 174] width 82 height 12
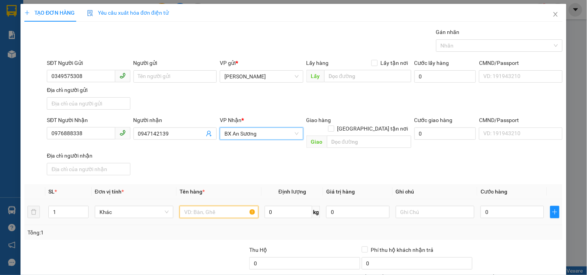
click at [213, 206] on input "text" at bounding box center [218, 212] width 78 height 12
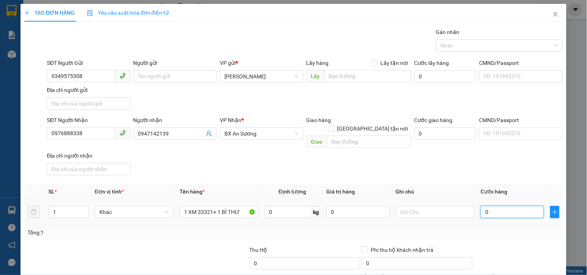
click at [520, 208] on input "0" at bounding box center [511, 212] width 63 height 12
drag, startPoint x: 99, startPoint y: 137, endPoint x: 0, endPoint y: 152, distance: 99.6
click at [0, 152] on div "TẠO ĐƠN HÀNG Yêu cầu xuất hóa đơn điện tử Transit Pickup Surcharge Ids Transit …" at bounding box center [293, 137] width 587 height 275
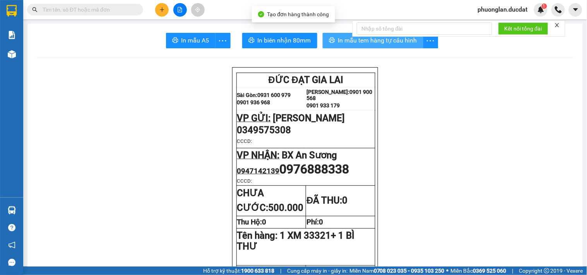
click at [399, 42] on span "In mẫu tem hàng tự cấu hình" at bounding box center [377, 41] width 79 height 10
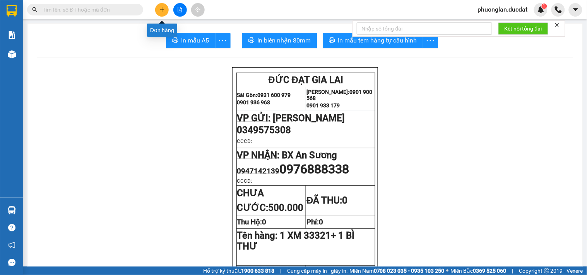
click at [161, 10] on icon "plus" at bounding box center [161, 9] width 5 height 5
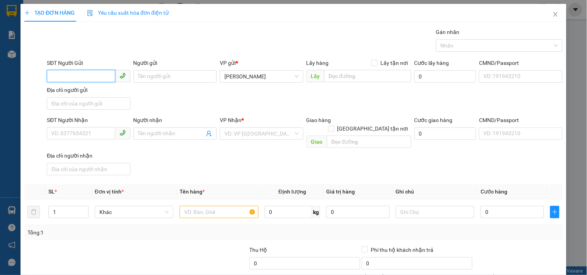
click at [101, 79] on input "SĐT Người Gửi" at bounding box center [81, 76] width 68 height 12
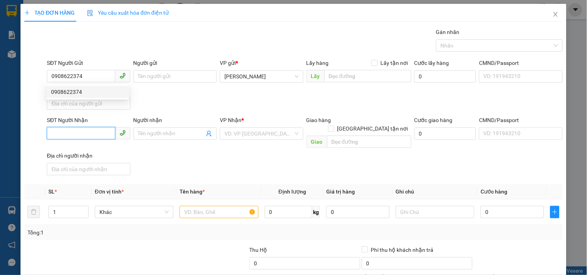
click at [85, 132] on input "SĐT Người Nhận" at bounding box center [81, 133] width 68 height 12
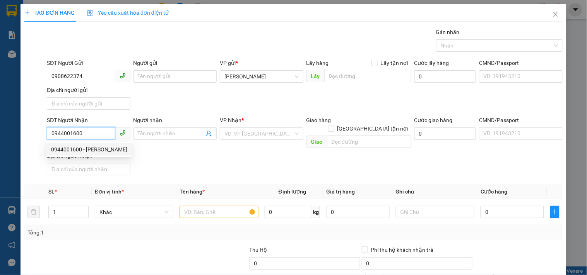
click at [63, 147] on div "0944001600 - PHƯƠNG NGUYỄN" at bounding box center [89, 149] width 76 height 9
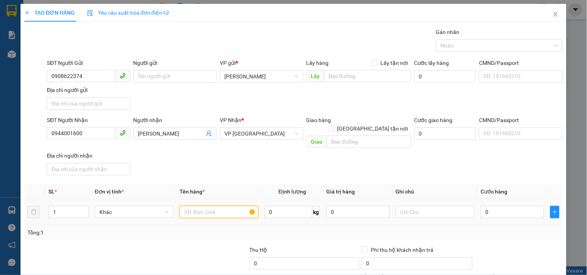
click at [231, 208] on input "text" at bounding box center [218, 212] width 78 height 12
click at [502, 206] on input "0" at bounding box center [511, 212] width 63 height 12
drag, startPoint x: 77, startPoint y: 136, endPoint x: 0, endPoint y: 155, distance: 79.7
click at [0, 155] on div "TẠO ĐƠN HÀNG Yêu cầu xuất hóa đơn điện tử Transit Pickup Surcharge Ids Transit …" at bounding box center [293, 137] width 587 height 275
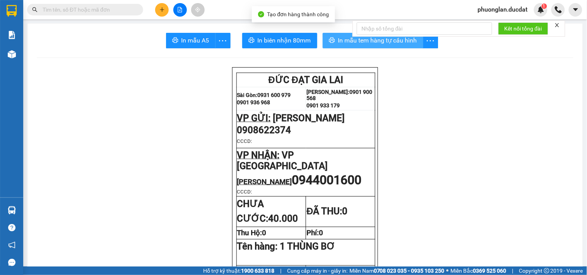
click at [396, 42] on span "In mẫu tem hàng tự cấu hình" at bounding box center [377, 41] width 79 height 10
click at [160, 10] on icon "plus" at bounding box center [161, 9] width 5 height 5
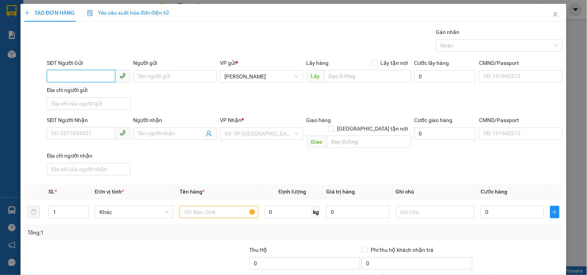
click at [92, 75] on input "SĐT Người Gửi" at bounding box center [81, 76] width 68 height 12
click at [84, 90] on div "0973464344 - BÌNH" at bounding box center [87, 92] width 73 height 9
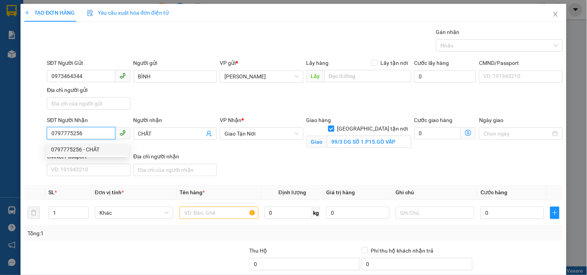
drag, startPoint x: 98, startPoint y: 135, endPoint x: 0, endPoint y: 141, distance: 98.4
click at [0, 141] on div "TẠO ĐƠN HÀNG Yêu cầu xuất hóa đơn điện tử Transit Pickup Surcharge Ids Transit …" at bounding box center [293, 137] width 587 height 275
click at [224, 135] on span "Giao Tận Nơi" at bounding box center [261, 134] width 74 height 12
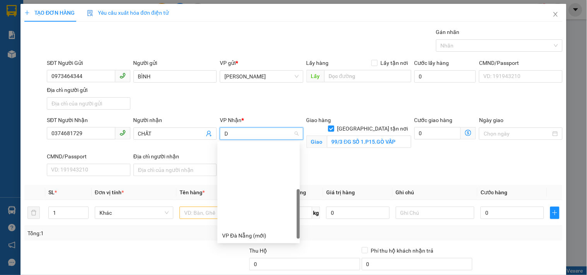
click at [256, 269] on div "Dọc đường ĐN" at bounding box center [258, 273] width 73 height 9
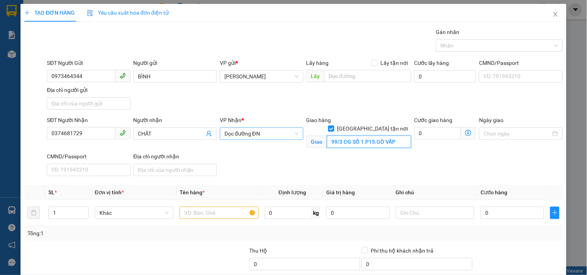
click at [376, 136] on input "99/3 ĐG SỐ 1.P15.GÒ VẤP" at bounding box center [369, 142] width 84 height 12
click at [212, 214] on input "text" at bounding box center [218, 213] width 78 height 12
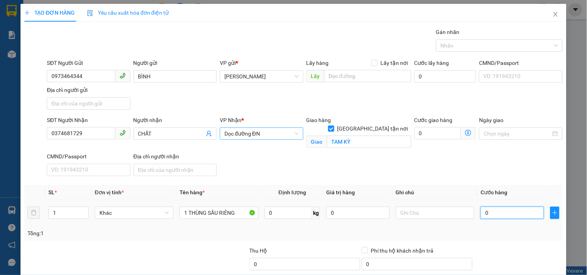
click at [523, 219] on input "0" at bounding box center [511, 213] width 63 height 12
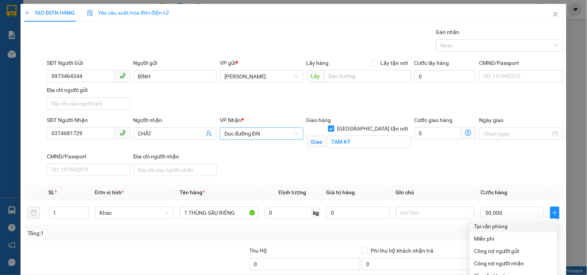
click at [500, 222] on div "Tại văn phòng" at bounding box center [513, 226] width 78 height 9
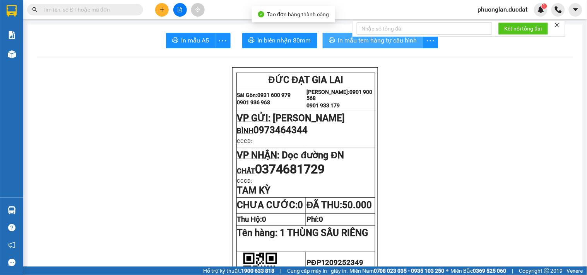
click at [395, 41] on span "In mẫu tem hàng tự cấu hình" at bounding box center [377, 41] width 79 height 10
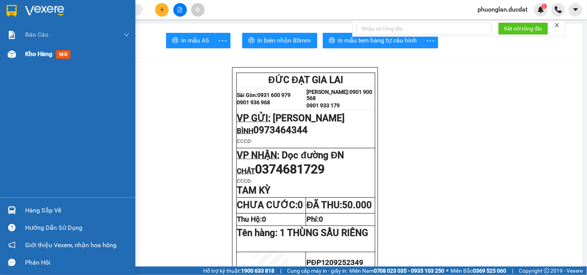
click at [36, 54] on span "Kho hàng" at bounding box center [38, 53] width 27 height 7
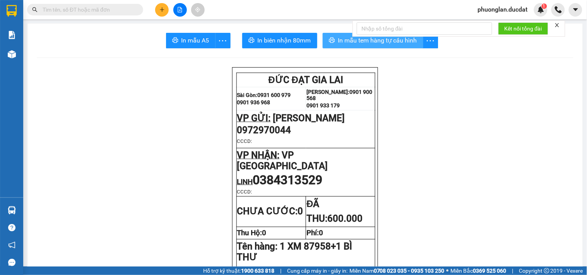
click at [350, 42] on span "In mẫu tem hàng tự cấu hình" at bounding box center [377, 41] width 79 height 10
click at [161, 10] on icon "plus" at bounding box center [162, 9] width 4 height 0
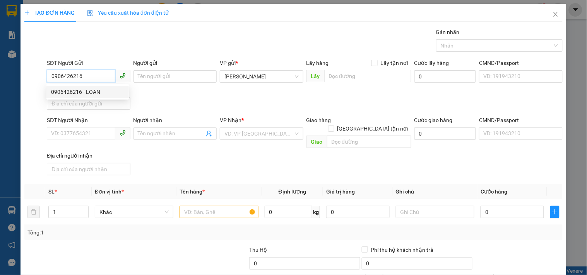
click at [78, 88] on div "0906426216 - LOAN" at bounding box center [87, 92] width 73 height 9
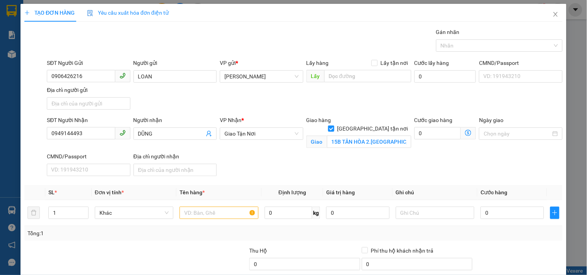
click at [0, 133] on div "TẠO ĐƠN HÀNG Yêu cầu xuất hóa đơn điện tử Transit Pickup Surcharge Ids Transit …" at bounding box center [293, 137] width 587 height 275
click at [214, 205] on div at bounding box center [218, 212] width 78 height 15
click at [211, 213] on input "text" at bounding box center [218, 213] width 78 height 12
click at [500, 205] on div "0" at bounding box center [511, 212] width 63 height 15
click at [501, 216] on input "0" at bounding box center [511, 213] width 63 height 12
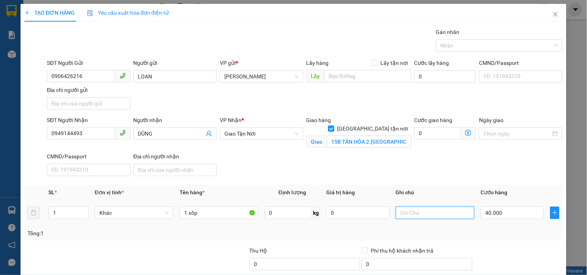
click at [440, 210] on input "text" at bounding box center [435, 213] width 78 height 12
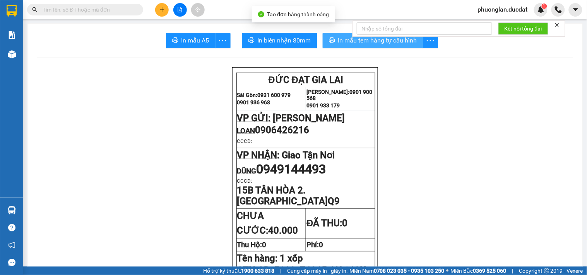
click at [395, 45] on span "In mẫu tem hàng tự cấu hình" at bounding box center [377, 41] width 79 height 10
click at [164, 7] on icon "plus" at bounding box center [161, 9] width 5 height 5
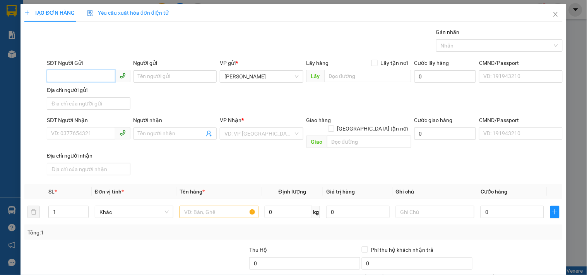
click at [60, 76] on input "SĐT Người Gửi" at bounding box center [81, 76] width 68 height 12
click at [91, 138] on input "SĐT Người Nhận" at bounding box center [81, 133] width 68 height 12
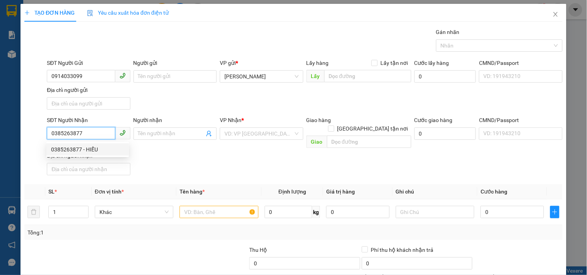
click at [87, 149] on div "0385263877 - HIẾU" at bounding box center [87, 149] width 73 height 9
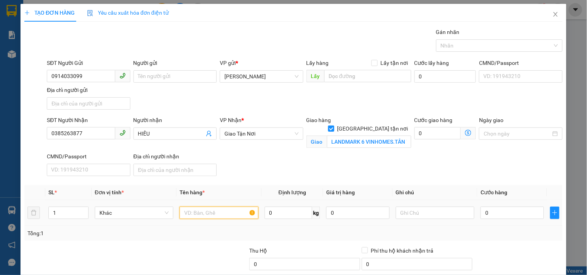
click at [219, 215] on input "text" at bounding box center [218, 213] width 78 height 12
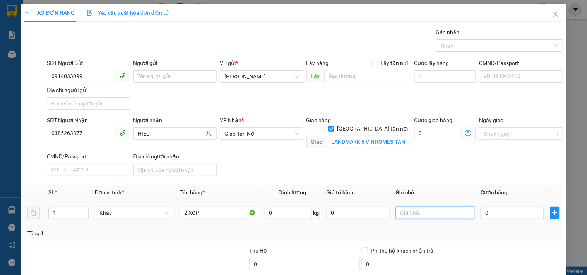
click at [432, 209] on input "text" at bounding box center [435, 213] width 78 height 12
click at [486, 217] on input "0" at bounding box center [511, 213] width 63 height 12
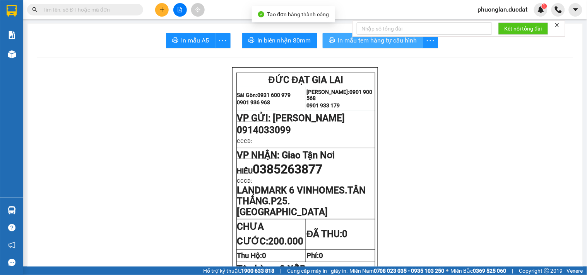
click at [363, 41] on span "In mẫu tem hàng tự cấu hình" at bounding box center [377, 41] width 79 height 10
click at [160, 14] on button at bounding box center [162, 10] width 14 height 14
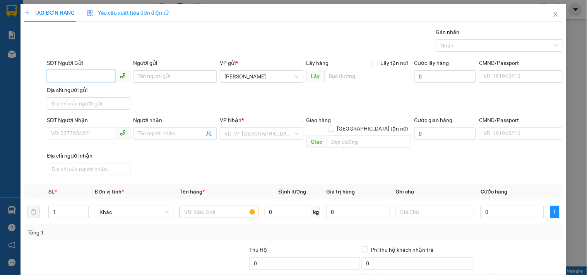
click at [64, 78] on input "SĐT Người Gửi" at bounding box center [81, 76] width 68 height 12
click at [82, 94] on div "0984483027 - THANH HOA" at bounding box center [89, 92] width 76 height 9
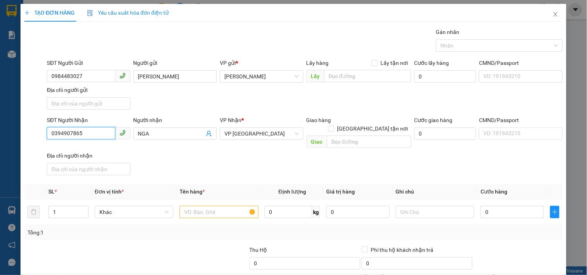
drag, startPoint x: 94, startPoint y: 138, endPoint x: 0, endPoint y: 100, distance: 101.5
click at [0, 100] on div "TẠO ĐƠN HÀNG Yêu cầu xuất hóa đơn điện tử Transit Pickup Surcharge Ids Transit …" at bounding box center [293, 137] width 587 height 275
click at [62, 148] on div "0349869836" at bounding box center [87, 149] width 73 height 9
click at [226, 206] on input "text" at bounding box center [218, 212] width 78 height 12
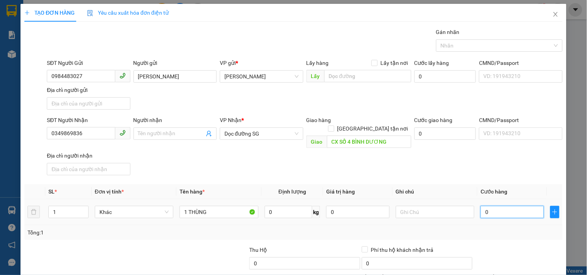
click at [490, 206] on input "0" at bounding box center [511, 212] width 63 height 12
click at [426, 205] on div at bounding box center [435, 212] width 78 height 15
click at [423, 206] on input "text" at bounding box center [435, 212] width 78 height 12
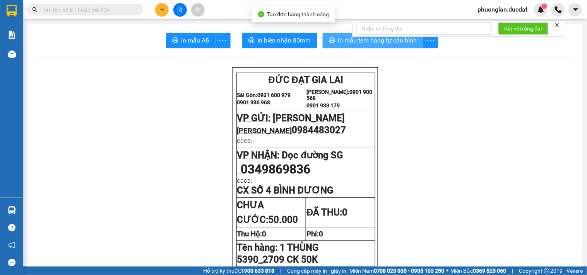
click at [382, 43] on span "In mẫu tem hàng tự cấu hình" at bounding box center [377, 41] width 79 height 10
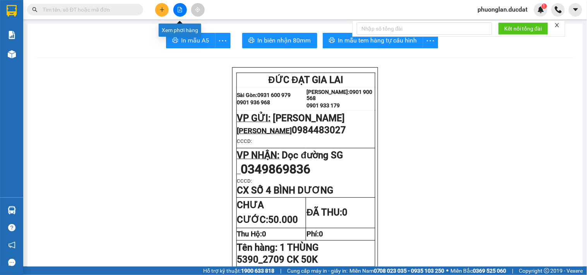
click at [166, 10] on button at bounding box center [162, 10] width 14 height 14
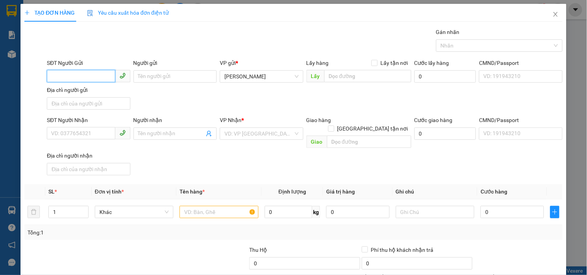
click at [88, 75] on input "SĐT Người Gửi" at bounding box center [81, 76] width 68 height 12
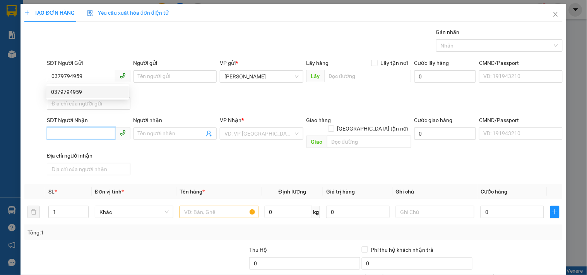
click at [87, 135] on input "SĐT Người Nhận" at bounding box center [81, 133] width 68 height 12
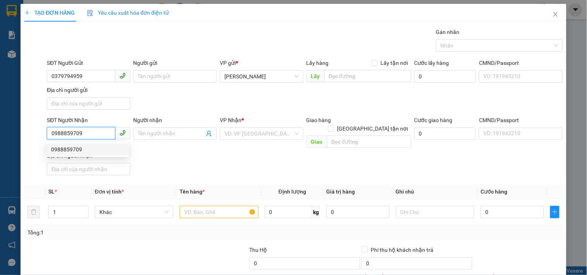
click at [76, 153] on div "0988859709" at bounding box center [87, 149] width 73 height 9
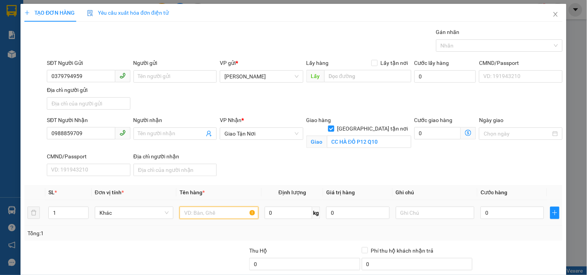
click at [214, 212] on input "text" at bounding box center [218, 213] width 78 height 12
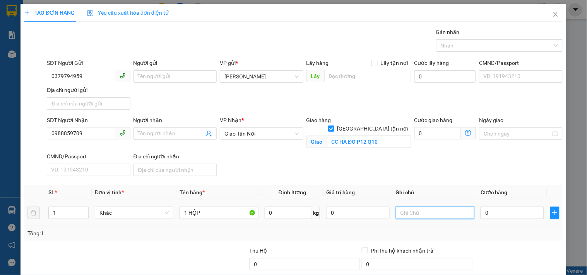
click at [428, 211] on input "text" at bounding box center [435, 213] width 78 height 12
paste input "5390 - 25648"
click at [516, 216] on input "0" at bounding box center [511, 213] width 63 height 12
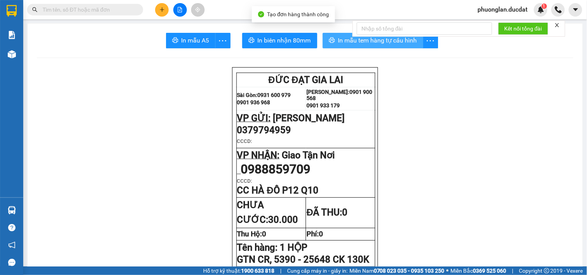
click at [374, 44] on span "In mẫu tem hàng tự cấu hình" at bounding box center [377, 41] width 79 height 10
click at [161, 10] on icon "plus" at bounding box center [162, 9] width 4 height 0
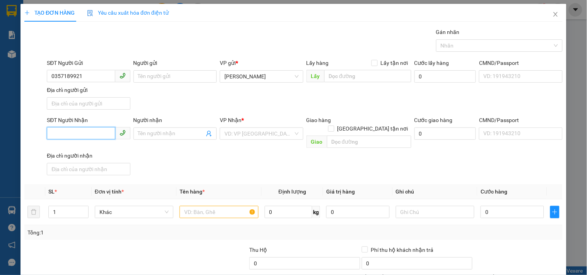
click at [70, 132] on input "SĐT Người Nhận" at bounding box center [81, 133] width 68 height 12
click at [61, 145] on div "0348353539 - NHƠN" at bounding box center [87, 149] width 73 height 9
click at [209, 210] on div at bounding box center [218, 212] width 78 height 15
drag, startPoint x: 215, startPoint y: 209, endPoint x: 213, endPoint y: 203, distance: 6.9
click at [213, 205] on div at bounding box center [218, 212] width 78 height 15
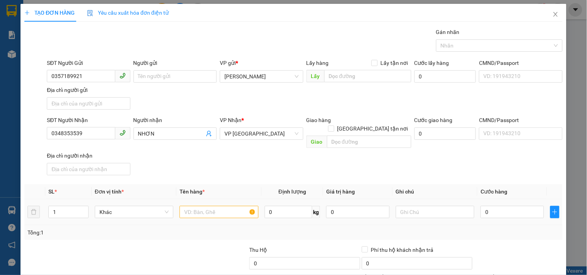
click at [213, 206] on input "text" at bounding box center [218, 212] width 78 height 12
click at [493, 207] on input "0" at bounding box center [511, 212] width 63 height 12
click at [528, 175] on div "Transit Pickup Surcharge Ids Transit Deliver Surcharge Ids Transit Deliver Surc…" at bounding box center [293, 181] width 538 height 306
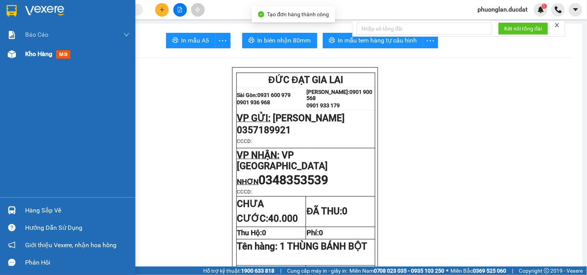
click at [46, 52] on span "Kho hàng" at bounding box center [38, 53] width 27 height 7
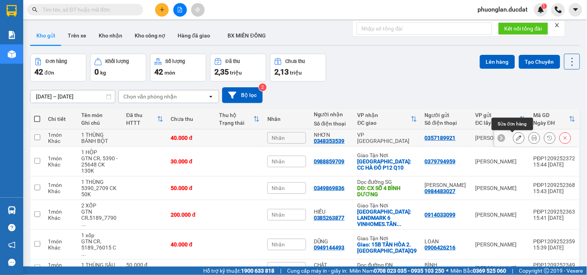
click at [513, 141] on button at bounding box center [518, 138] width 11 height 14
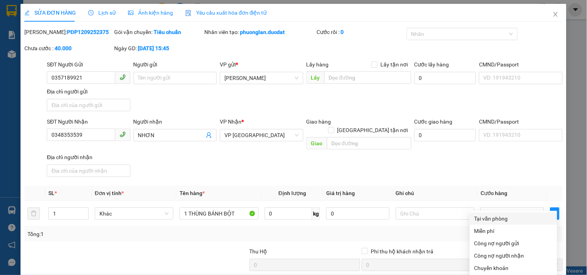
click at [505, 215] on div "Tại văn phòng" at bounding box center [513, 219] width 78 height 9
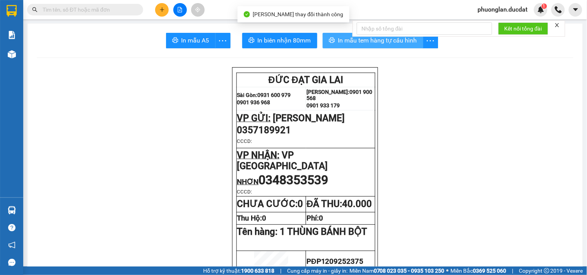
click at [379, 44] on span "In mẫu tem hàng tự cấu hình" at bounding box center [377, 41] width 79 height 10
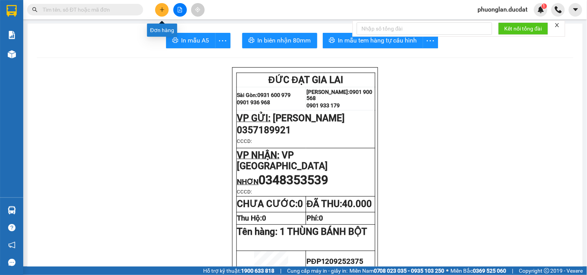
click at [160, 9] on icon "plus" at bounding box center [161, 9] width 5 height 5
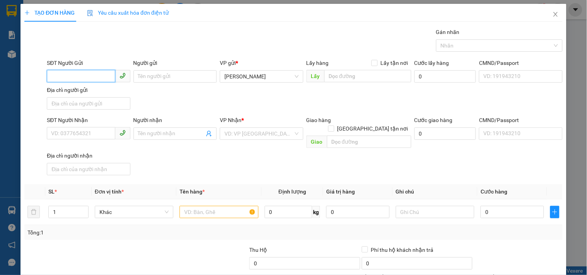
click at [75, 79] on input "SĐT Người Gửi" at bounding box center [81, 76] width 68 height 12
click at [84, 91] on div "0915663720 - LOAN" at bounding box center [87, 92] width 73 height 9
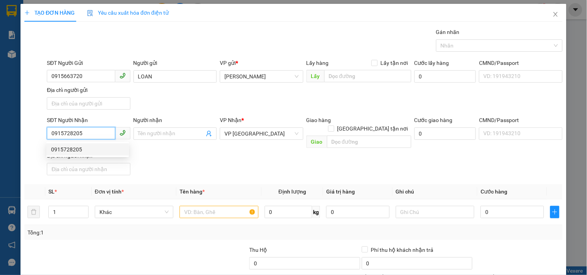
drag, startPoint x: 94, startPoint y: 134, endPoint x: 33, endPoint y: 134, distance: 61.1
click at [33, 134] on div "SĐT Người Nhận 0915728205 Người nhận Tên người nhận VP Nhận * VP Sài Gòn Giao h…" at bounding box center [293, 147] width 539 height 63
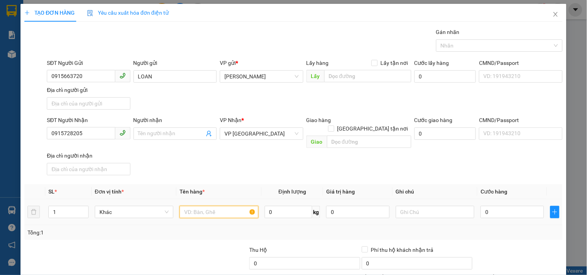
click at [214, 206] on input "text" at bounding box center [218, 212] width 78 height 12
click at [500, 206] on input "0" at bounding box center [511, 212] width 63 height 12
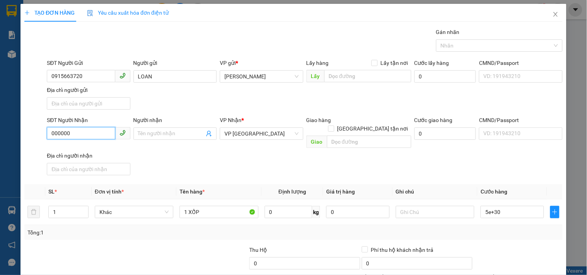
drag, startPoint x: 106, startPoint y: 135, endPoint x: 0, endPoint y: 144, distance: 106.3
click at [0, 144] on div "TẠO ĐƠN HÀNG Yêu cầu xuất hóa đơn điện tử Transit Pickup Surcharge Ids Transit …" at bounding box center [293, 137] width 587 height 275
click at [553, 13] on icon "close" at bounding box center [555, 14] width 4 height 5
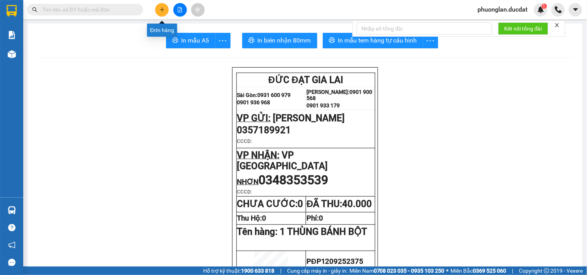
click at [166, 13] on button at bounding box center [162, 10] width 14 height 14
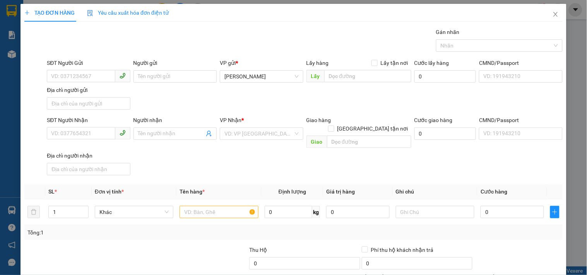
drag, startPoint x: 65, startPoint y: 83, endPoint x: 72, endPoint y: 68, distance: 17.0
click at [66, 79] on div "SĐT Người Gửi VD: 0371234567" at bounding box center [88, 72] width 83 height 27
click at [72, 68] on div "SĐT Người Gửi" at bounding box center [88, 65] width 83 height 12
click at [100, 77] on input "SĐT Người Gửi" at bounding box center [81, 76] width 68 height 12
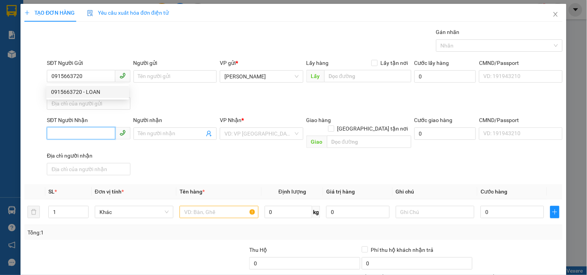
click at [64, 139] on input "SĐT Người Nhận" at bounding box center [81, 133] width 68 height 12
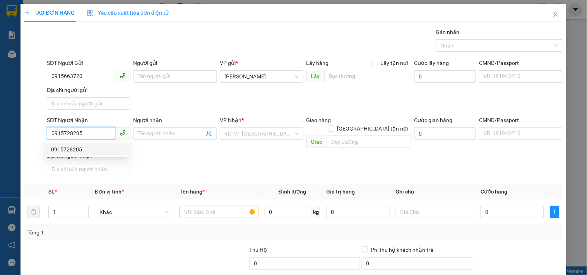
click at [72, 151] on div "0915728205" at bounding box center [87, 149] width 73 height 9
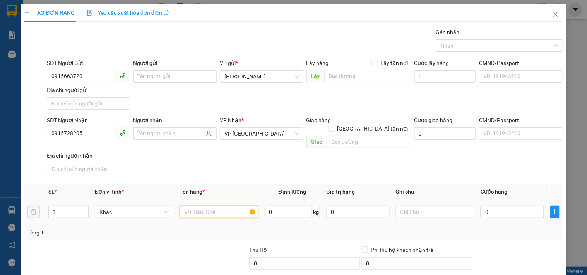
click at [213, 206] on input "text" at bounding box center [218, 212] width 78 height 12
click at [489, 206] on input "0" at bounding box center [511, 212] width 63 height 12
drag, startPoint x: 101, startPoint y: 134, endPoint x: 0, endPoint y: 134, distance: 100.9
click at [0, 134] on div "TẠO ĐƠN HÀNG Yêu cầu xuất hóa đơn điện tử Transit Pickup Surcharge Ids Transit …" at bounding box center [293, 137] width 587 height 275
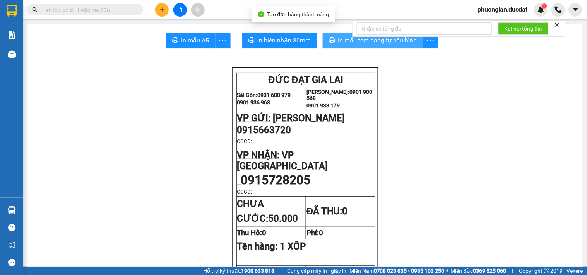
click at [372, 43] on span "In mẫu tem hàng tự cấu hình" at bounding box center [377, 41] width 79 height 10
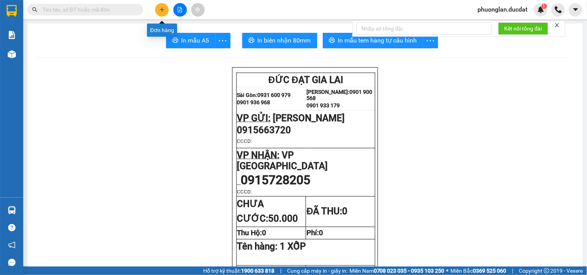
click at [163, 12] on icon "plus" at bounding box center [161, 9] width 5 height 5
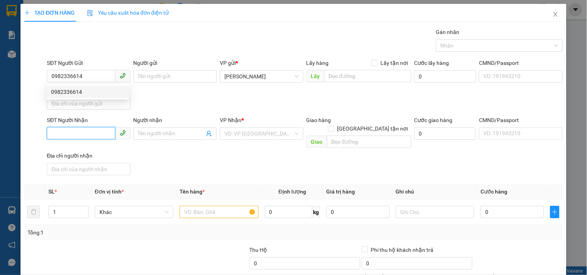
click at [93, 135] on input "SĐT Người Nhận" at bounding box center [81, 133] width 68 height 12
click at [96, 138] on input "SĐT Người Nhận" at bounding box center [81, 133] width 68 height 12
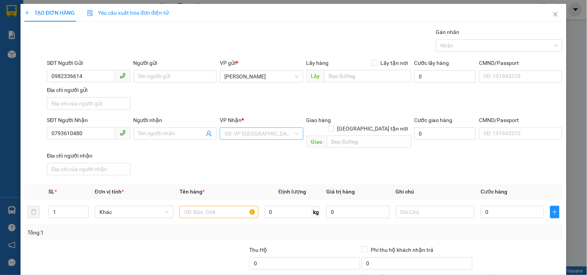
click at [258, 131] on input "search" at bounding box center [258, 134] width 68 height 12
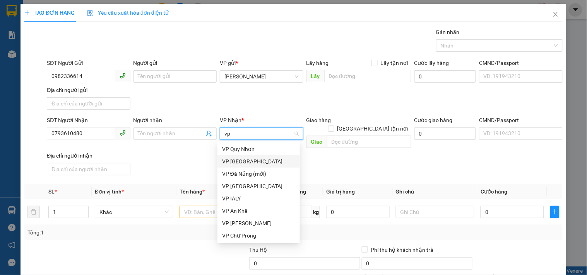
click at [254, 162] on div "VP [GEOGRAPHIC_DATA]" at bounding box center [258, 161] width 73 height 9
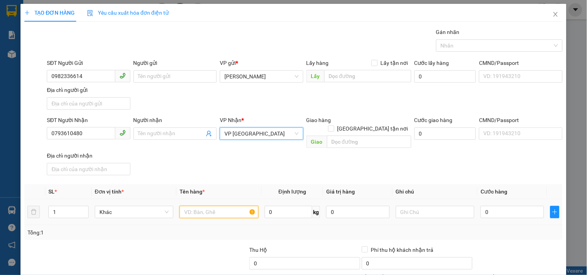
click at [223, 206] on input "text" at bounding box center [218, 212] width 78 height 12
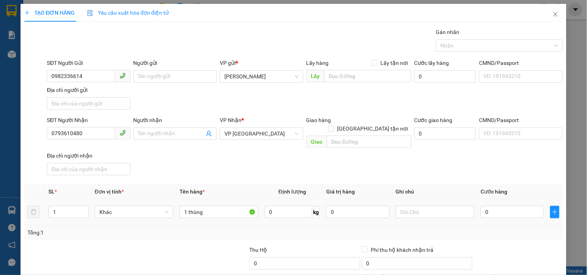
click at [483, 212] on td "0" at bounding box center [512, 213] width 70 height 26
click at [486, 210] on div "0" at bounding box center [511, 212] width 63 height 15
click at [490, 206] on input "0" at bounding box center [511, 212] width 63 height 12
click at [504, 213] on div "Tại văn phòng" at bounding box center [513, 217] width 78 height 9
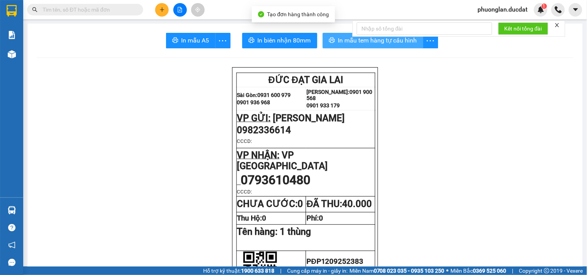
click at [400, 41] on span "In mẫu tem hàng tự cấu hình" at bounding box center [377, 41] width 79 height 10
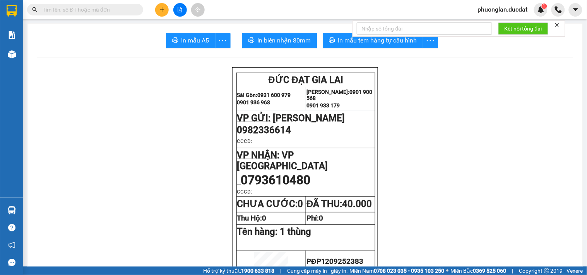
click at [162, 7] on icon "plus" at bounding box center [161, 9] width 5 height 5
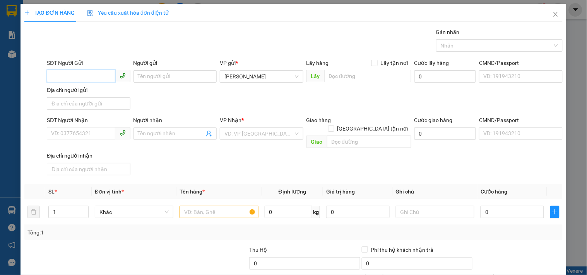
click at [65, 79] on input "SĐT Người Gửi" at bounding box center [81, 76] width 68 height 12
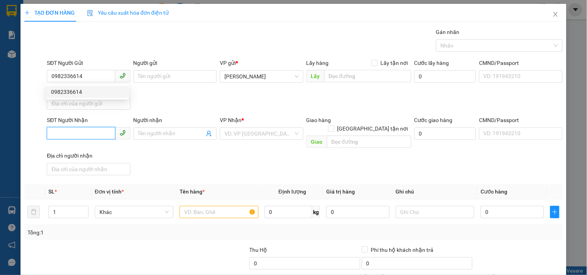
click at [87, 132] on input "SĐT Người Nhận" at bounding box center [81, 133] width 68 height 12
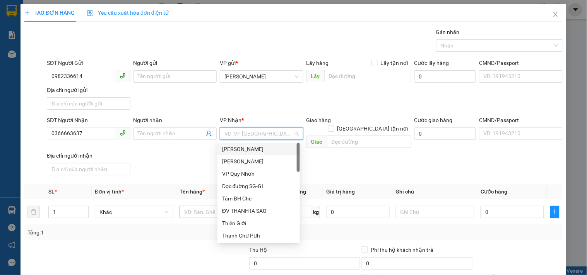
click at [244, 136] on input "search" at bounding box center [258, 134] width 68 height 12
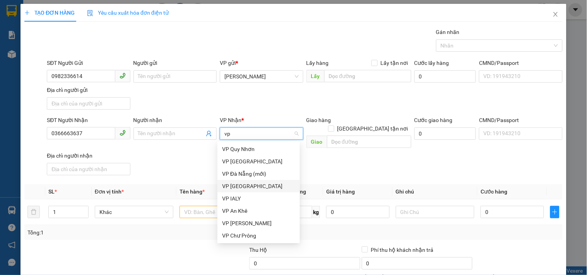
click at [256, 187] on div "VP [GEOGRAPHIC_DATA]" at bounding box center [258, 186] width 73 height 9
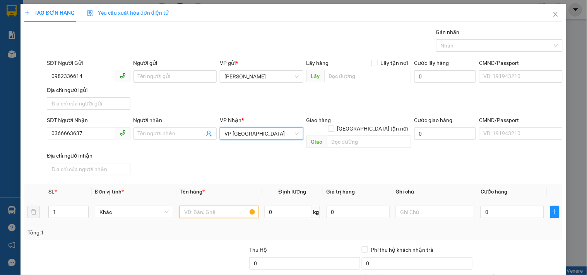
drag, startPoint x: 227, startPoint y: 206, endPoint x: 227, endPoint y: 210, distance: 3.9
click at [227, 210] on input "text" at bounding box center [218, 212] width 78 height 12
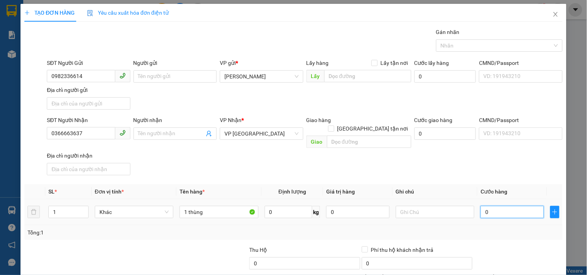
click at [505, 208] on input "0" at bounding box center [511, 212] width 63 height 12
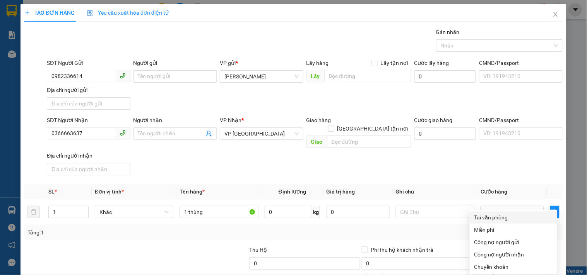
click at [500, 213] on div "Tại văn phòng" at bounding box center [513, 217] width 78 height 9
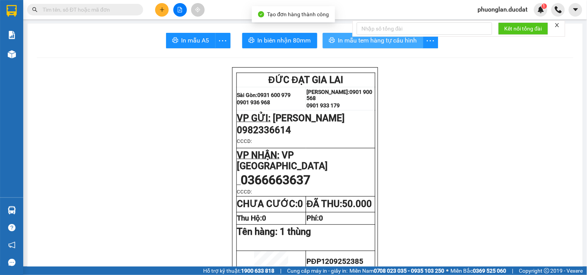
click at [387, 44] on span "In mẫu tem hàng tự cấu hình" at bounding box center [377, 41] width 79 height 10
click at [159, 13] on button at bounding box center [162, 10] width 14 height 14
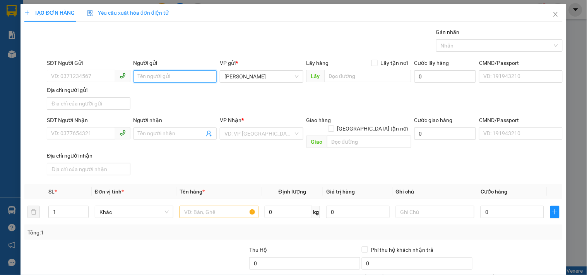
click at [156, 78] on input "Người gửi" at bounding box center [174, 76] width 83 height 12
click at [171, 92] on div "TÂM GL - 0961040077" at bounding box center [172, 92] width 73 height 9
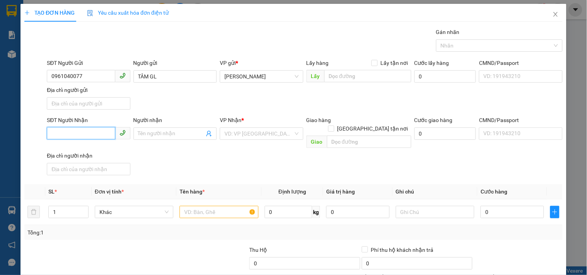
click at [81, 129] on input "SĐT Người Nhận" at bounding box center [81, 133] width 68 height 12
click at [72, 130] on input "0348892368" at bounding box center [81, 133] width 68 height 12
click at [67, 136] on input "03488921368" at bounding box center [81, 133] width 68 height 12
click at [96, 149] on div "0348921368 - TRANG" at bounding box center [87, 149] width 73 height 9
click at [229, 206] on input "text" at bounding box center [218, 212] width 78 height 12
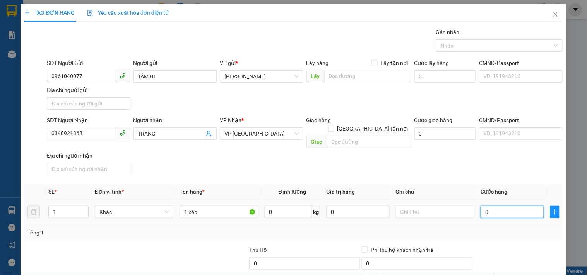
click at [513, 206] on input "0" at bounding box center [511, 212] width 63 height 12
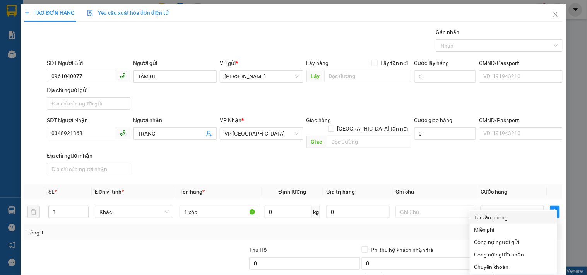
click at [480, 213] on div "Tại văn phòng" at bounding box center [513, 217] width 78 height 9
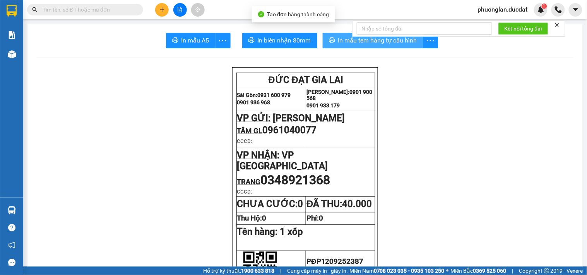
click at [404, 45] on span "In mẫu tem hàng tự cấu hình" at bounding box center [377, 41] width 79 height 10
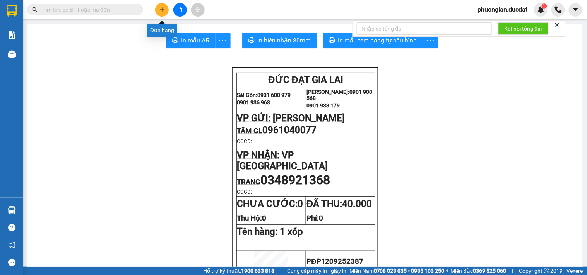
click at [164, 10] on icon "plus" at bounding box center [161, 9] width 5 height 5
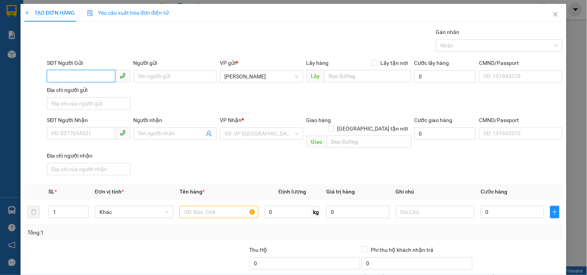
click at [95, 77] on input "SĐT Người Gửi" at bounding box center [81, 76] width 68 height 12
click at [95, 92] on div "0946781933 - THÀNH" at bounding box center [87, 92] width 73 height 9
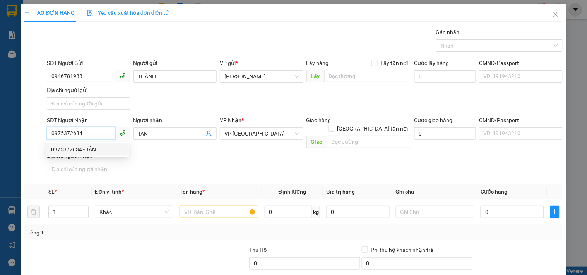
drag, startPoint x: 84, startPoint y: 135, endPoint x: 0, endPoint y: 131, distance: 84.0
click at [0, 131] on div "TẠO ĐƠN HÀNG Yêu cầu xuất hóa đơn điện tử Transit Pickup Surcharge Ids Transit …" at bounding box center [293, 137] width 587 height 275
click at [142, 168] on div "SĐT Người Nhận 0975372634 Người nhận TÂN VP Nhận * VP Sài Gòn Giao hàng Giao tậ…" at bounding box center [304, 147] width 519 height 63
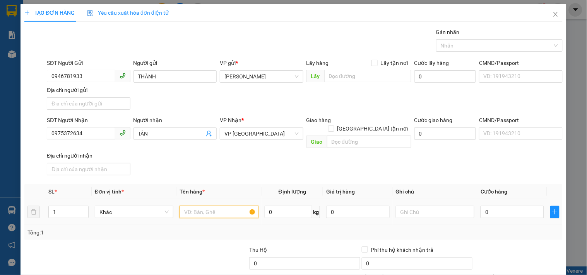
click at [213, 206] on input "text" at bounding box center [218, 212] width 78 height 12
click at [496, 206] on input "0" at bounding box center [511, 212] width 63 height 12
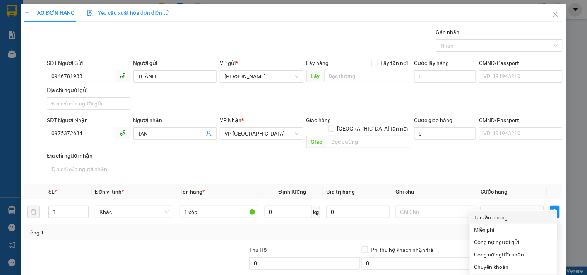
click at [496, 213] on div "Tại văn phòng" at bounding box center [513, 217] width 78 height 9
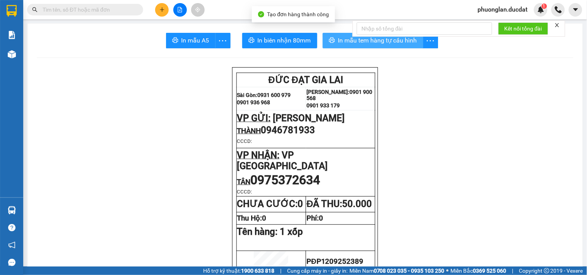
click at [377, 44] on span "In mẫu tem hàng tự cấu hình" at bounding box center [377, 41] width 79 height 10
click at [159, 9] on icon "plus" at bounding box center [161, 9] width 5 height 5
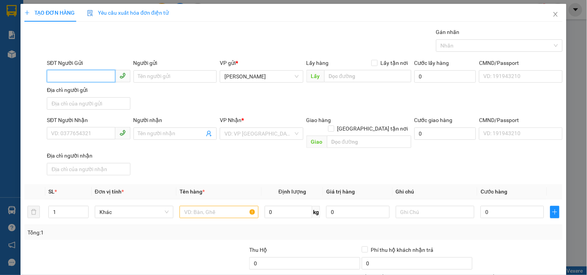
click at [72, 73] on input "SĐT Người Gửi" at bounding box center [81, 76] width 68 height 12
click at [82, 88] on div "0979318889 - LAM" at bounding box center [87, 92] width 73 height 9
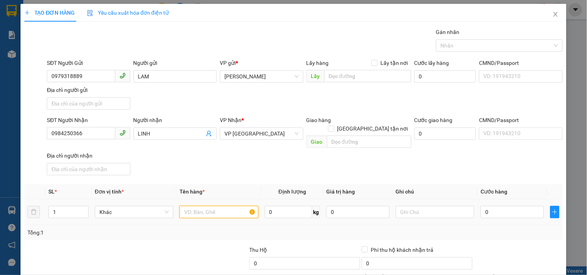
click at [225, 209] on input "text" at bounding box center [218, 212] width 78 height 12
click at [520, 206] on input "0" at bounding box center [511, 212] width 63 height 12
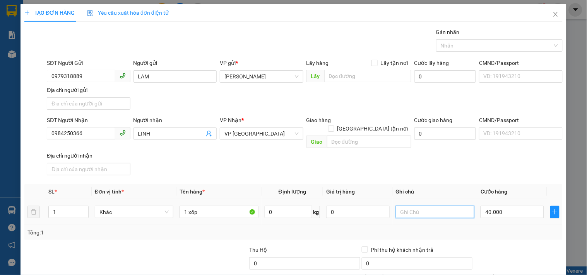
click at [436, 206] on input "text" at bounding box center [435, 212] width 78 height 12
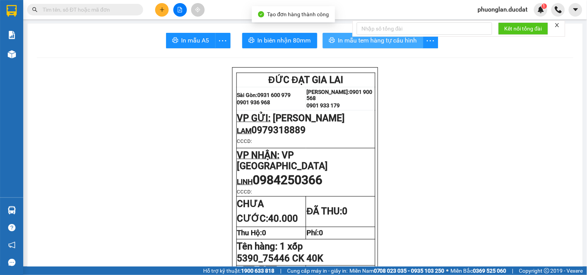
click at [402, 43] on span "In mẫu tem hàng tự cấu hình" at bounding box center [377, 41] width 79 height 10
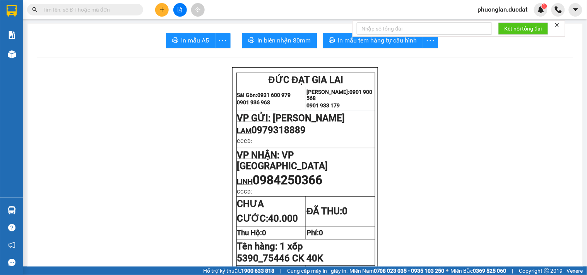
click at [163, 7] on icon "plus" at bounding box center [161, 9] width 5 height 5
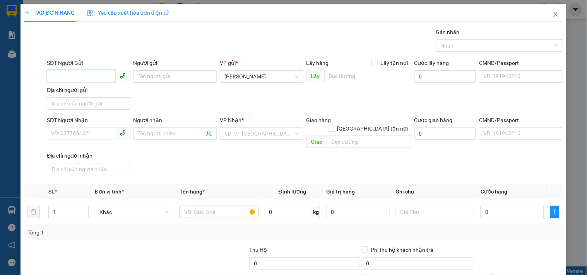
click at [90, 82] on input "SĐT Người Gửi" at bounding box center [81, 76] width 68 height 12
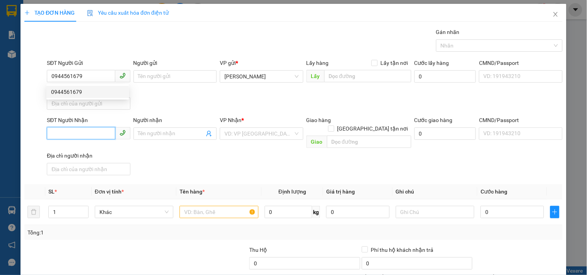
click at [97, 135] on input "SĐT Người Nhận" at bounding box center [81, 133] width 68 height 12
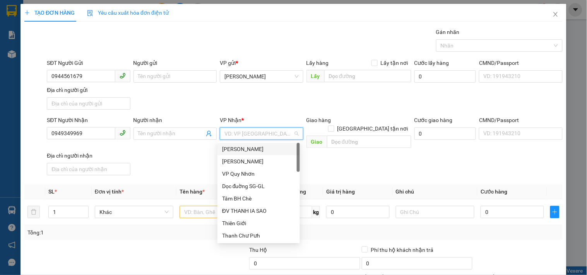
click at [254, 134] on input "search" at bounding box center [258, 134] width 68 height 12
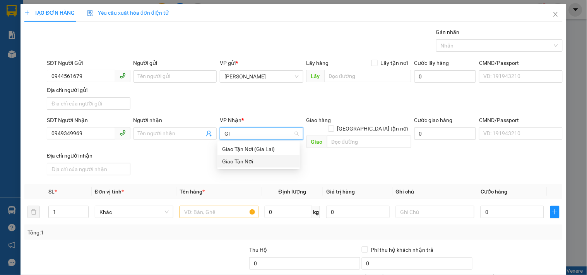
click at [243, 164] on div "Giao Tận Nơi" at bounding box center [258, 161] width 73 height 9
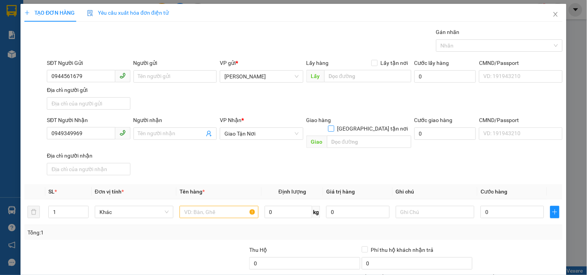
click at [333, 126] on input "[GEOGRAPHIC_DATA] tận nơi" at bounding box center [330, 128] width 5 height 5
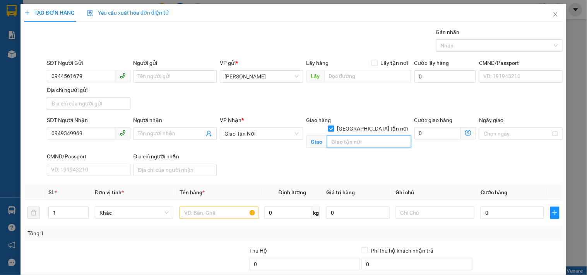
click at [358, 136] on input "text" at bounding box center [369, 142] width 84 height 12
click at [211, 215] on input "text" at bounding box center [218, 213] width 78 height 12
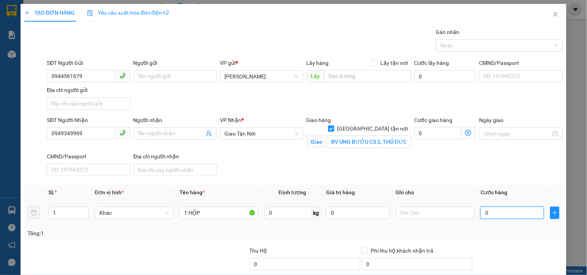
click at [503, 217] on input "0" at bounding box center [511, 213] width 63 height 12
click at [438, 214] on input "text" at bounding box center [435, 213] width 78 height 12
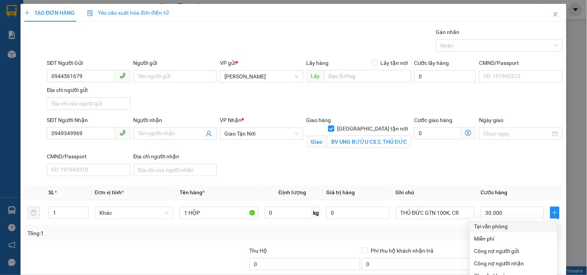
click at [503, 222] on div "Tại văn phòng" at bounding box center [513, 226] width 78 height 9
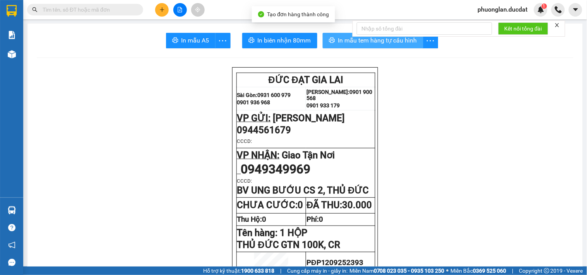
click at [376, 43] on span "In mẫu tem hàng tự cấu hình" at bounding box center [377, 41] width 79 height 10
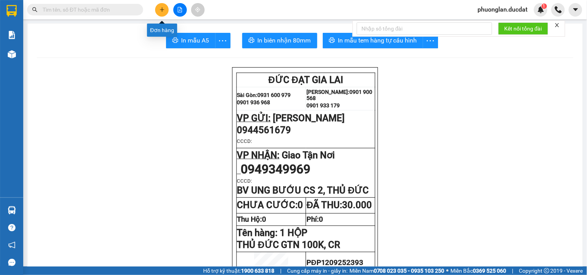
click at [165, 8] on button at bounding box center [162, 10] width 14 height 14
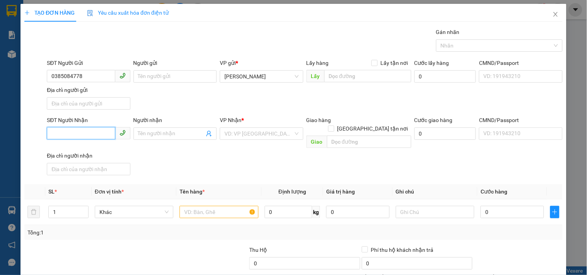
click at [83, 133] on input "SĐT Người Nhận" at bounding box center [81, 133] width 68 height 12
click at [76, 152] on div "0772406626" at bounding box center [87, 149] width 73 height 9
click at [210, 206] on input "text" at bounding box center [218, 212] width 78 height 12
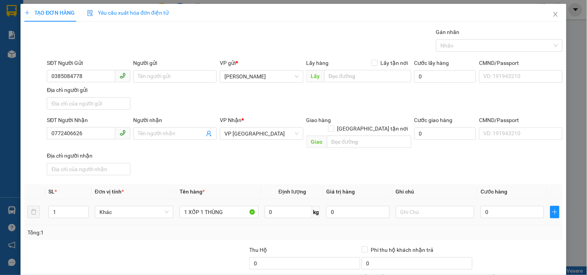
click at [492, 210] on div "0" at bounding box center [511, 212] width 63 height 15
click at [493, 206] on input "0" at bounding box center [511, 212] width 63 height 12
click at [500, 213] on div "Tại văn phòng" at bounding box center [513, 217] width 78 height 9
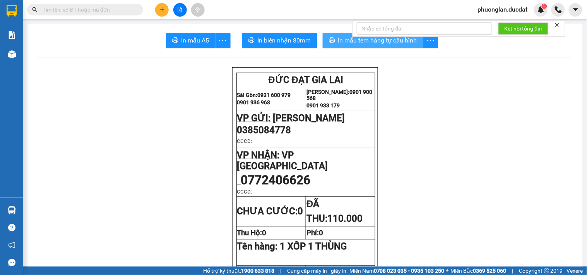
click at [387, 44] on span "In mẫu tem hàng tự cấu hình" at bounding box center [377, 41] width 79 height 10
click at [164, 10] on icon "plus" at bounding box center [161, 9] width 5 height 5
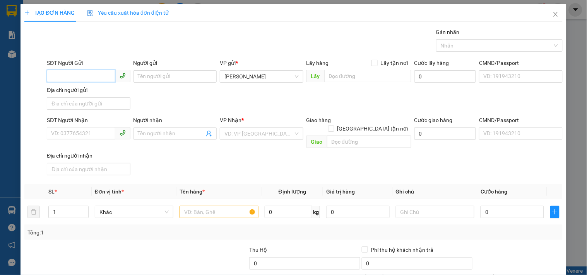
click at [87, 72] on input "SĐT Người Gửi" at bounding box center [81, 76] width 68 height 12
click at [70, 134] on input "SĐT Người Nhận" at bounding box center [81, 133] width 68 height 12
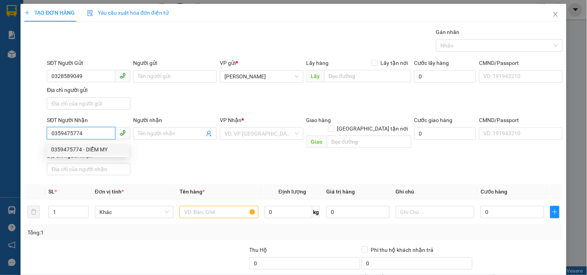
click at [86, 154] on div "0359475774 - DIỄM MY" at bounding box center [87, 149] width 82 height 12
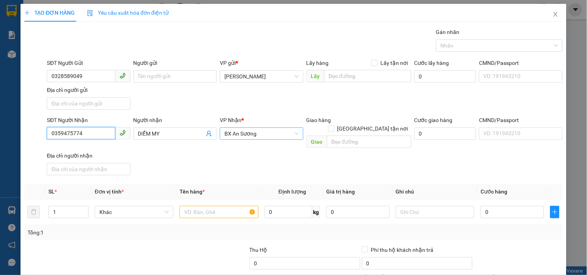
click at [283, 135] on span "BX An Sương" at bounding box center [261, 134] width 74 height 12
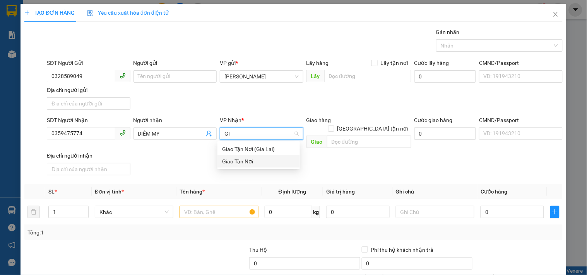
click at [250, 161] on div "Giao Tận Nơi" at bounding box center [258, 161] width 73 height 9
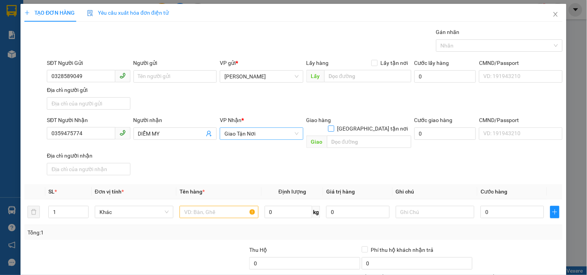
click at [333, 126] on input "[GEOGRAPHIC_DATA] tận nơi" at bounding box center [330, 128] width 5 height 5
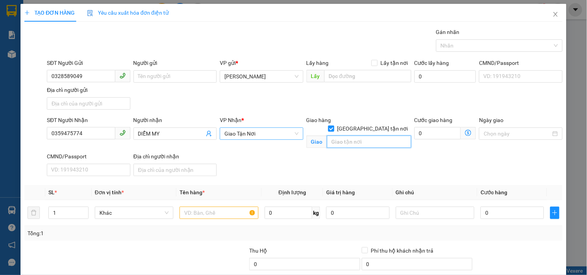
click at [353, 136] on input "text" at bounding box center [369, 142] width 84 height 12
click at [210, 212] on input "text" at bounding box center [218, 213] width 78 height 12
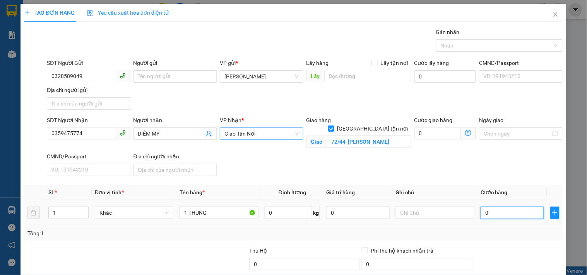
click at [505, 213] on input "0" at bounding box center [511, 213] width 63 height 12
click at [450, 217] on input "text" at bounding box center [435, 213] width 78 height 12
drag, startPoint x: 93, startPoint y: 137, endPoint x: 0, endPoint y: 155, distance: 94.9
click at [0, 155] on div "TẠO ĐƠN HÀNG Yêu cầu xuất hóa đơn điện tử Transit Pickup Surcharge Ids Transit …" at bounding box center [293, 137] width 587 height 275
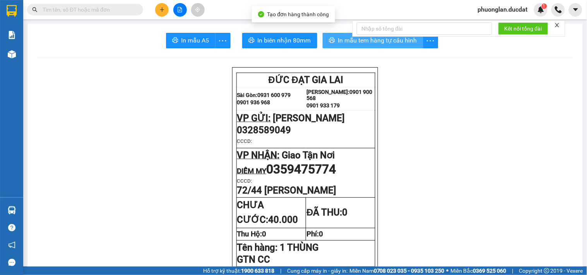
click at [386, 48] on button "In mẫu tem hàng tự cấu hình" at bounding box center [372, 40] width 101 height 15
click at [161, 11] on icon "plus" at bounding box center [161, 9] width 5 height 5
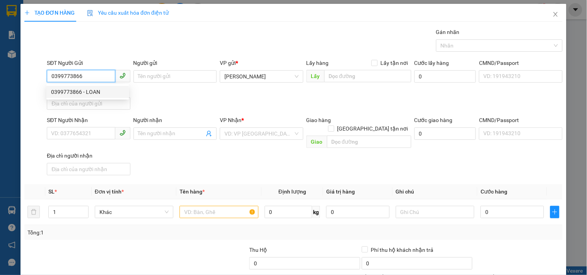
drag, startPoint x: 76, startPoint y: 91, endPoint x: 67, endPoint y: 128, distance: 37.9
click at [75, 91] on div "0399773866 - LOAN" at bounding box center [87, 92] width 73 height 9
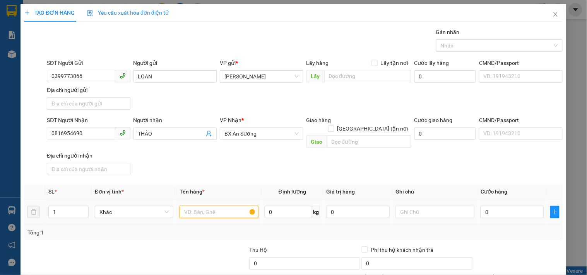
click at [198, 207] on input "text" at bounding box center [218, 212] width 78 height 12
click at [503, 210] on input "0" at bounding box center [511, 212] width 63 height 12
drag, startPoint x: 93, startPoint y: 138, endPoint x: 0, endPoint y: 142, distance: 92.9
click at [0, 142] on div "TẠO ĐƠN HÀNG Yêu cầu xuất hóa đơn điện tử Transit Pickup Surcharge Ids Transit …" at bounding box center [293, 137] width 587 height 275
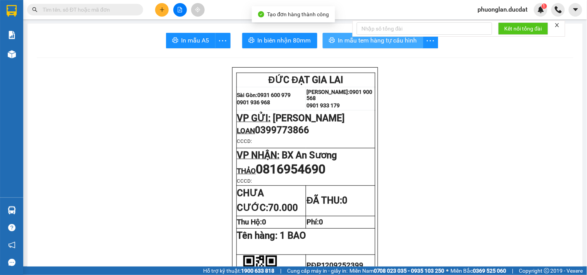
click at [367, 41] on span "In mẫu tem hàng tự cấu hình" at bounding box center [377, 41] width 79 height 10
click at [384, 40] on span "In mẫu tem hàng tự cấu hình" at bounding box center [377, 41] width 79 height 10
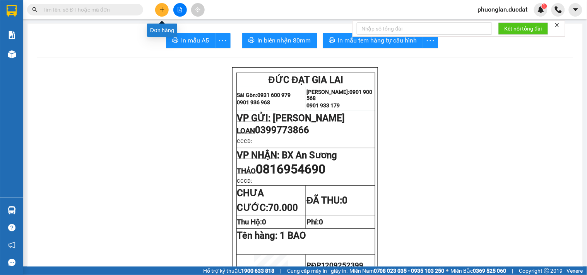
click at [164, 7] on icon "plus" at bounding box center [161, 9] width 5 height 5
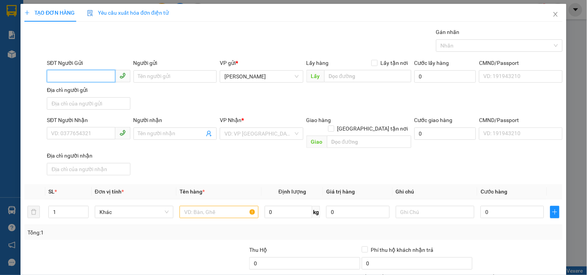
click at [59, 75] on input "SĐT Người Gửi" at bounding box center [81, 76] width 68 height 12
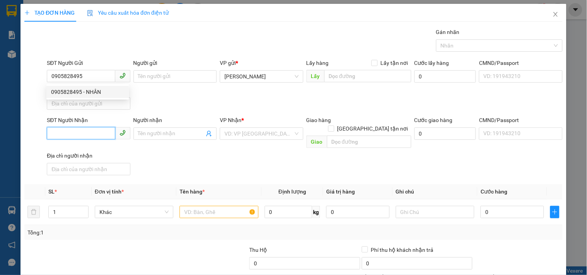
click at [78, 136] on input "SĐT Người Nhận" at bounding box center [81, 133] width 68 height 12
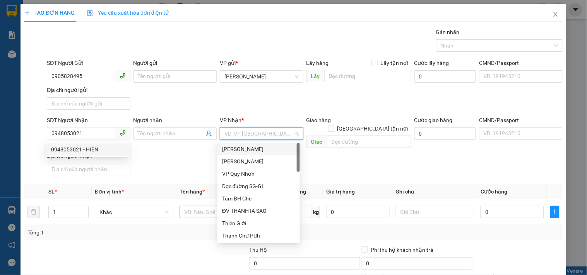
click at [270, 136] on input "search" at bounding box center [258, 134] width 68 height 12
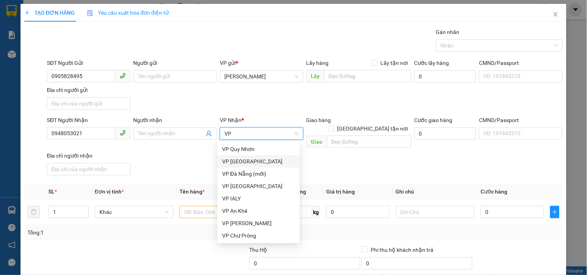
click at [244, 163] on div "VP [GEOGRAPHIC_DATA]" at bounding box center [258, 161] width 73 height 9
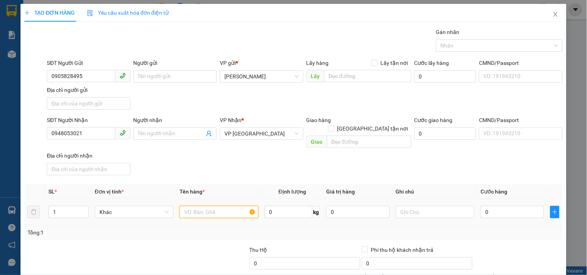
click at [219, 206] on input "text" at bounding box center [218, 212] width 78 height 12
click at [500, 212] on td "0" at bounding box center [512, 213] width 70 height 26
click at [497, 206] on input "0" at bounding box center [511, 212] width 63 height 12
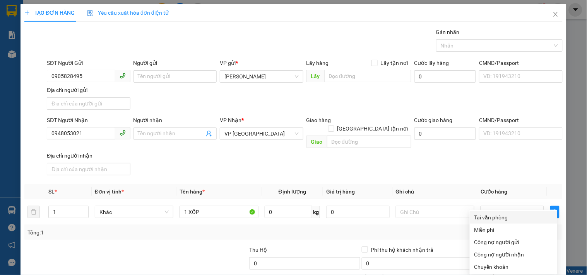
click at [501, 213] on div "Tại văn phòng" at bounding box center [513, 217] width 78 height 9
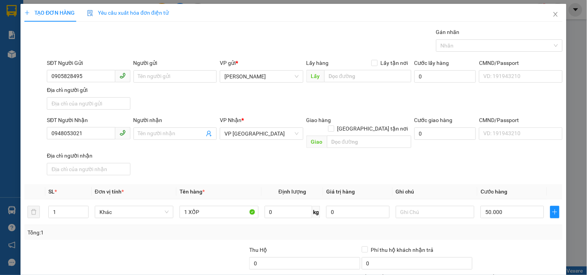
drag, startPoint x: 511, startPoint y: 252, endPoint x: 500, endPoint y: 242, distance: 14.5
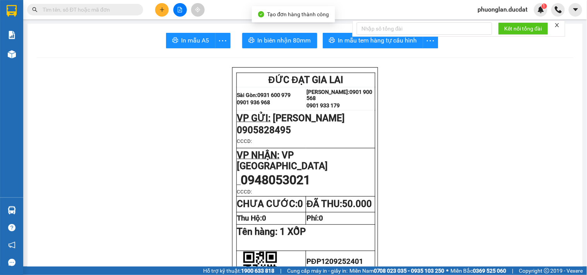
click at [397, 46] on button "In mẫu tem hàng tự cấu hình" at bounding box center [372, 40] width 101 height 15
click at [165, 10] on button at bounding box center [162, 10] width 14 height 14
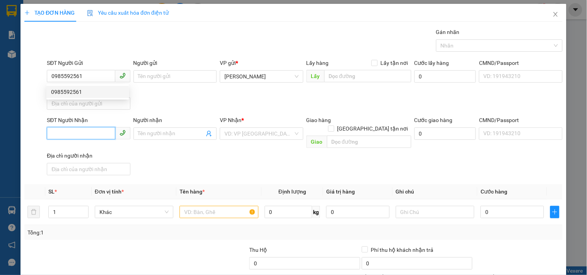
click at [78, 133] on input "SĐT Người Nhận" at bounding box center [81, 133] width 68 height 12
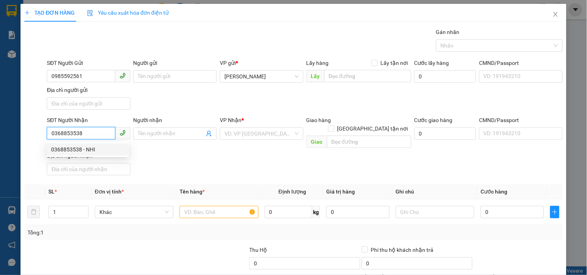
click at [77, 148] on div "0368853538 - NHI" at bounding box center [87, 149] width 73 height 9
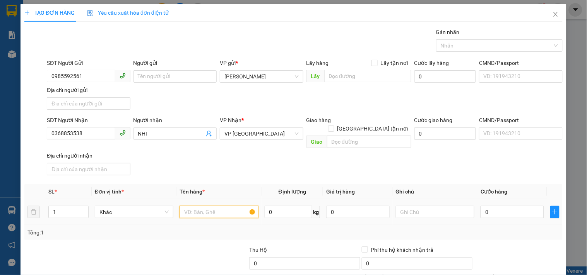
click at [209, 206] on input "text" at bounding box center [218, 212] width 78 height 12
click at [515, 206] on input "0" at bounding box center [511, 212] width 63 height 12
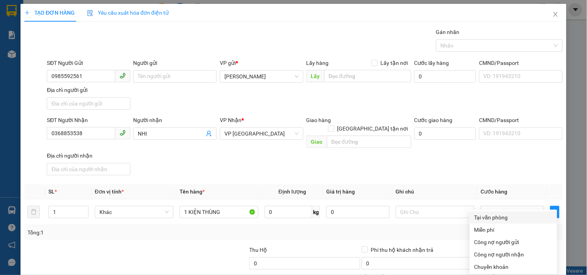
click at [499, 213] on div "Tại văn phòng" at bounding box center [513, 217] width 78 height 9
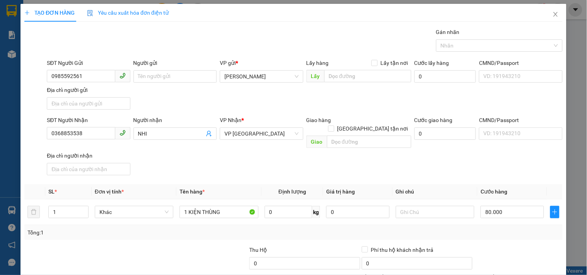
drag, startPoint x: 524, startPoint y: 254, endPoint x: 501, endPoint y: 244, distance: 24.9
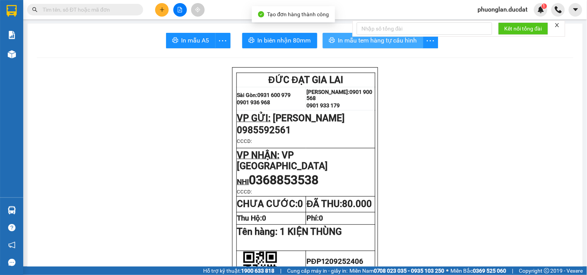
click at [363, 44] on span "In mẫu tem hàng tự cấu hình" at bounding box center [377, 41] width 79 height 10
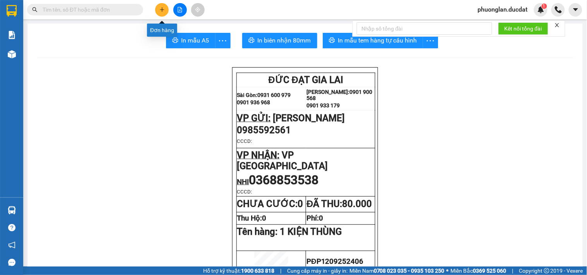
click at [158, 9] on button at bounding box center [162, 10] width 14 height 14
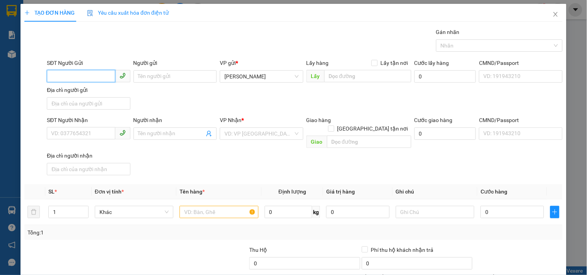
click at [106, 75] on input "SĐT Người Gửi" at bounding box center [81, 76] width 68 height 12
click at [72, 90] on div "0989076504 - HỒNG KHOA" at bounding box center [89, 92] width 76 height 9
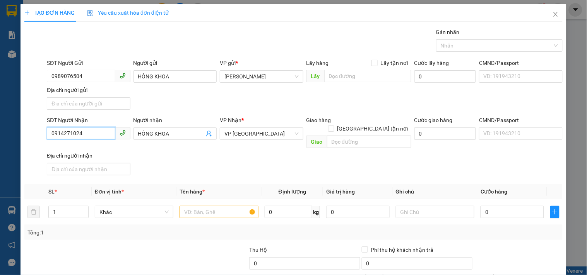
drag, startPoint x: 88, startPoint y: 134, endPoint x: 0, endPoint y: 116, distance: 89.6
click at [0, 116] on div "TẠO ĐƠN HÀNG Yêu cầu xuất hóa đơn điện tử Transit Pickup Surcharge Ids Transit …" at bounding box center [293, 137] width 587 height 275
click at [72, 148] on div "0909171155" at bounding box center [87, 149] width 73 height 9
click at [198, 206] on input "text" at bounding box center [218, 212] width 78 height 12
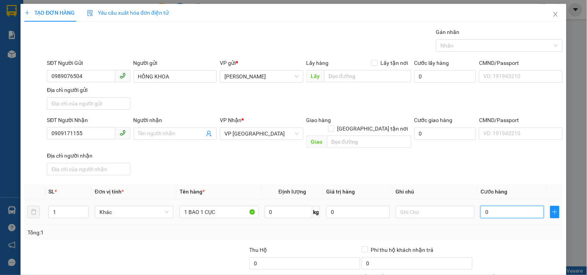
click at [503, 208] on input "0" at bounding box center [511, 212] width 63 height 12
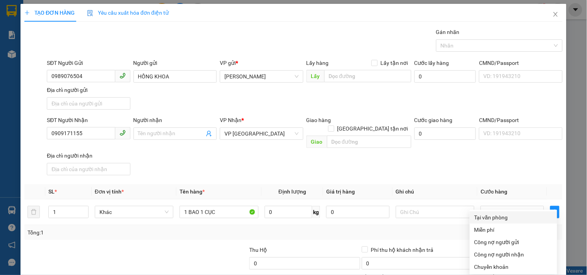
click at [496, 213] on div "Tại văn phòng" at bounding box center [513, 217] width 78 height 9
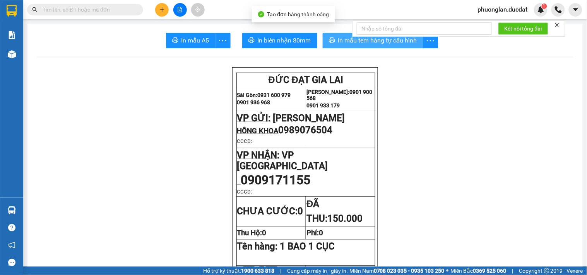
click at [387, 44] on span "In mẫu tem hàng tự cấu hình" at bounding box center [377, 41] width 79 height 10
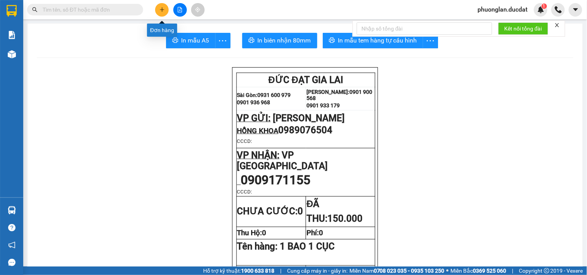
click at [160, 16] on button at bounding box center [162, 10] width 14 height 14
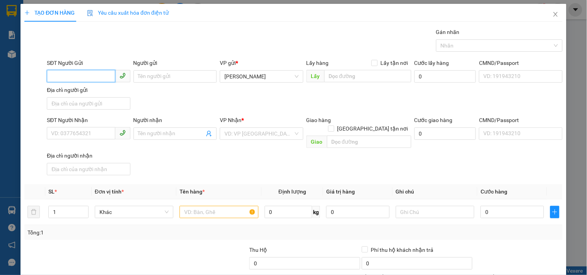
click at [95, 77] on input "SĐT Người Gửi" at bounding box center [81, 76] width 68 height 12
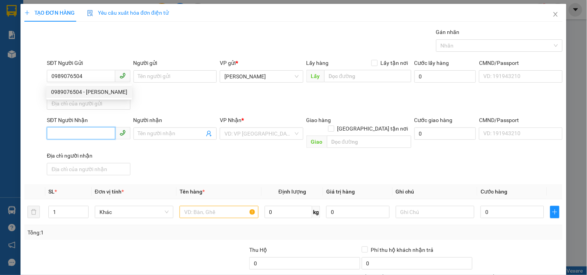
click at [99, 136] on input "SĐT Người Nhận" at bounding box center [81, 133] width 68 height 12
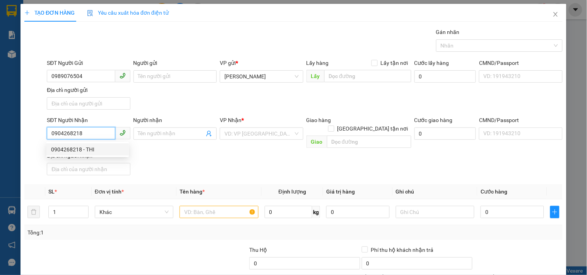
click at [84, 149] on div "0904268218 - THI" at bounding box center [87, 149] width 73 height 9
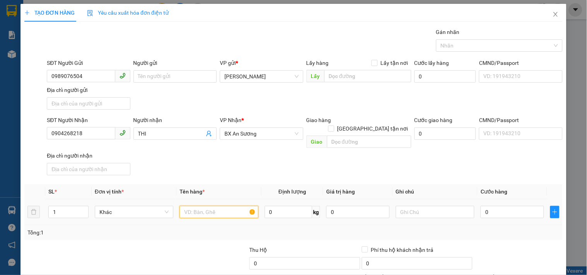
click at [200, 206] on input "text" at bounding box center [218, 212] width 78 height 12
click at [488, 206] on input "0" at bounding box center [511, 212] width 63 height 12
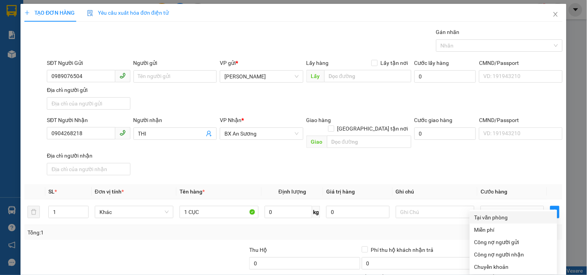
click at [486, 213] on div "Tại văn phòng" at bounding box center [513, 217] width 78 height 9
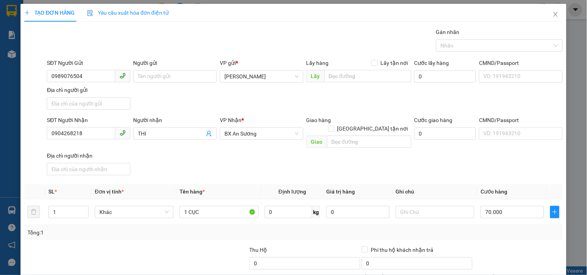
drag, startPoint x: 516, startPoint y: 252, endPoint x: 511, endPoint y: 249, distance: 6.3
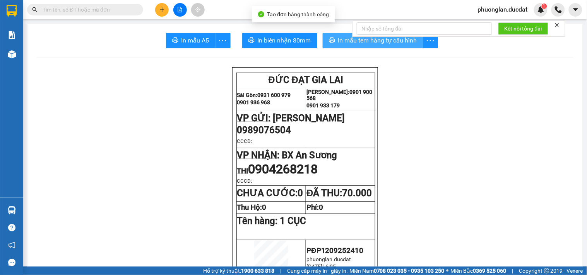
click at [385, 43] on span "In mẫu tem hàng tự cấu hình" at bounding box center [377, 41] width 79 height 10
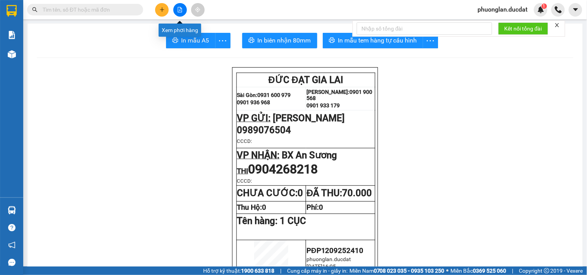
click at [161, 6] on button at bounding box center [162, 10] width 14 height 14
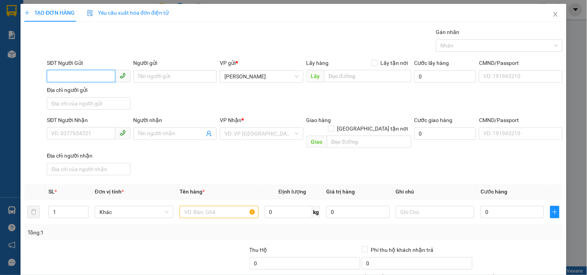
click at [63, 75] on input "SĐT Người Gửi" at bounding box center [81, 76] width 68 height 12
click at [67, 88] on div "0914228949" at bounding box center [87, 92] width 73 height 9
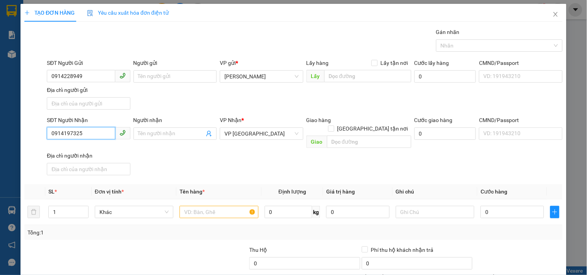
drag, startPoint x: 91, startPoint y: 136, endPoint x: 1, endPoint y: 130, distance: 90.7
click at [1, 130] on div "TẠO ĐƠN HÀNG Yêu cầu xuất hóa đơn điện tử Transit Pickup Surcharge Ids Transit …" at bounding box center [293, 137] width 587 height 275
click at [80, 147] on div "0937071091 - QUÝ" at bounding box center [87, 149] width 73 height 9
click at [233, 207] on input "text" at bounding box center [218, 212] width 78 height 12
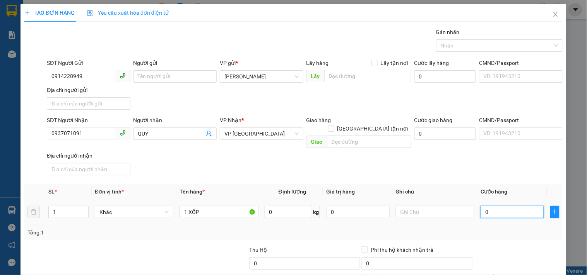
click at [505, 206] on input "0" at bounding box center [511, 212] width 63 height 12
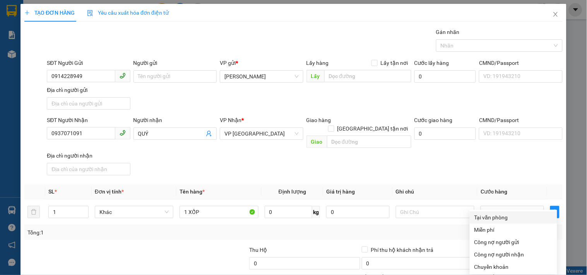
click at [491, 213] on div "Tại văn phòng" at bounding box center [513, 217] width 78 height 9
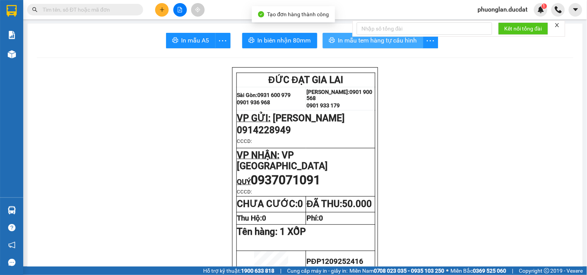
click at [388, 44] on span "In mẫu tem hàng tự cấu hình" at bounding box center [377, 41] width 79 height 10
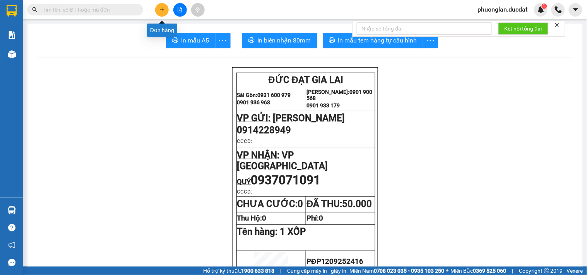
click at [160, 12] on button at bounding box center [162, 10] width 14 height 14
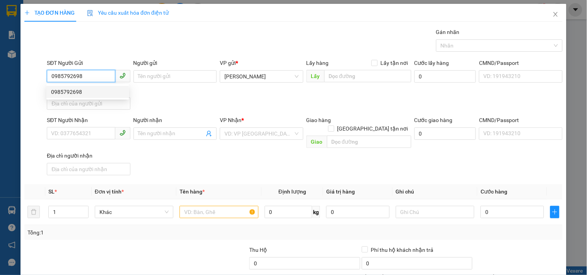
click at [59, 93] on div "0985792698" at bounding box center [87, 92] width 73 height 9
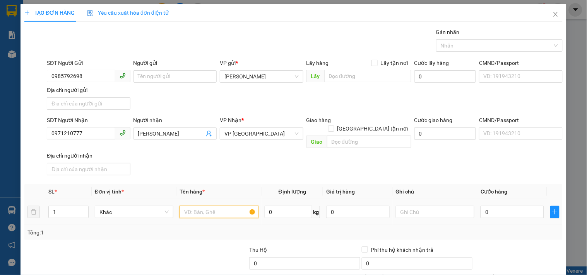
click at [190, 207] on input "text" at bounding box center [218, 212] width 78 height 12
click at [500, 211] on td "0" at bounding box center [512, 213] width 70 height 26
click at [498, 206] on input "0" at bounding box center [511, 212] width 63 height 12
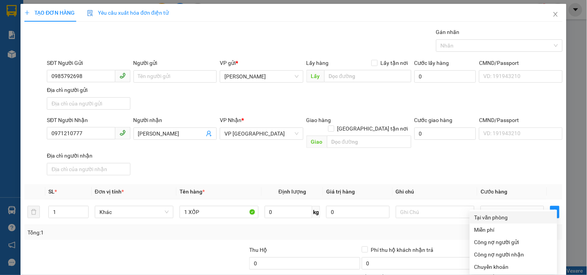
click at [494, 213] on div "Tại văn phòng" at bounding box center [513, 217] width 78 height 9
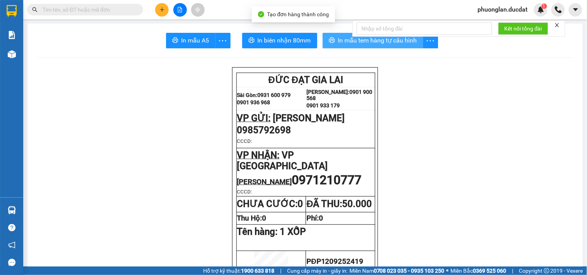
click at [390, 42] on span "In mẫu tem hàng tự cấu hình" at bounding box center [377, 41] width 79 height 10
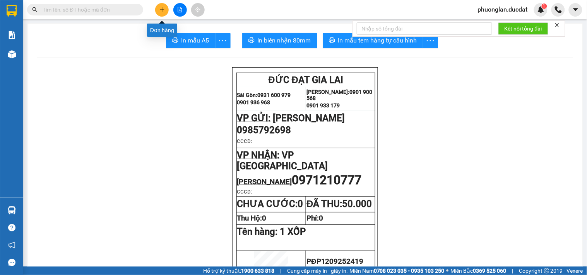
click at [160, 11] on icon "plus" at bounding box center [161, 9] width 5 height 5
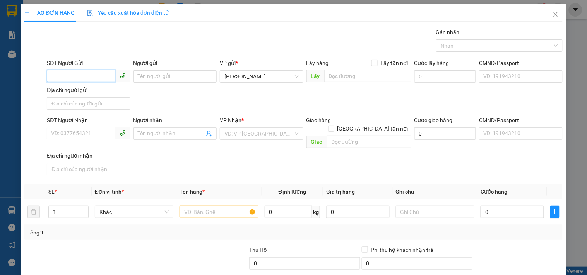
click at [84, 72] on input "SĐT Người Gửi" at bounding box center [81, 76] width 68 height 12
click at [82, 132] on input "SĐT Người Nhận" at bounding box center [81, 133] width 68 height 12
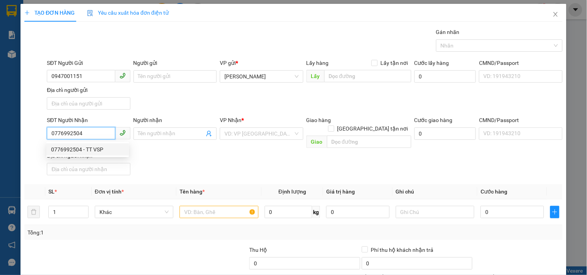
click at [78, 150] on div "0776992504 - TT VSP" at bounding box center [87, 149] width 73 height 9
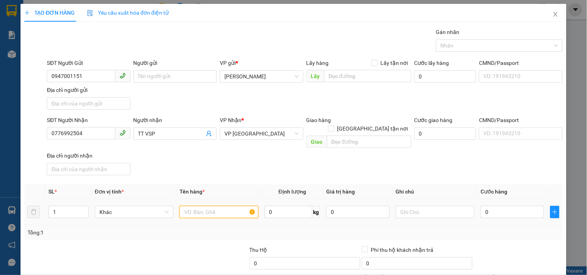
click at [222, 206] on input "text" at bounding box center [218, 212] width 78 height 12
click at [488, 206] on input "0" at bounding box center [511, 212] width 63 height 12
drag, startPoint x: 524, startPoint y: 218, endPoint x: 514, endPoint y: 218, distance: 9.3
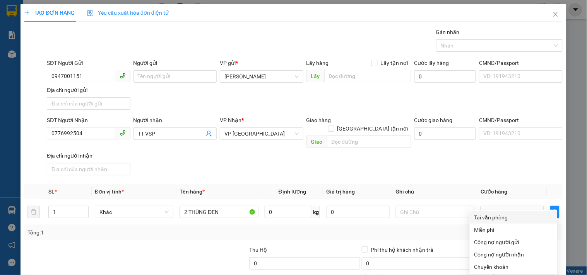
click at [488, 213] on div "Tại văn phòng" at bounding box center [513, 217] width 78 height 9
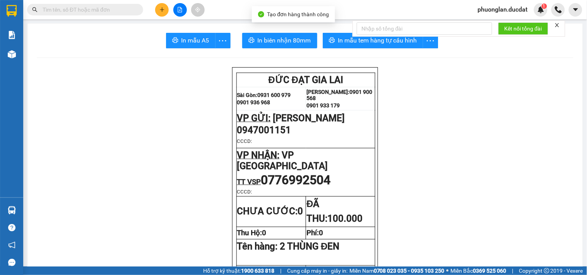
click at [387, 37] on div "Kết nối tổng đài" at bounding box center [458, 28] width 213 height 16
click at [401, 44] on span "In mẫu tem hàng tự cấu hình" at bounding box center [377, 41] width 79 height 10
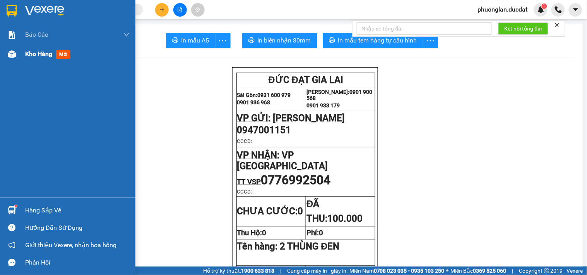
click at [34, 58] on span "Kho hàng" at bounding box center [38, 53] width 27 height 7
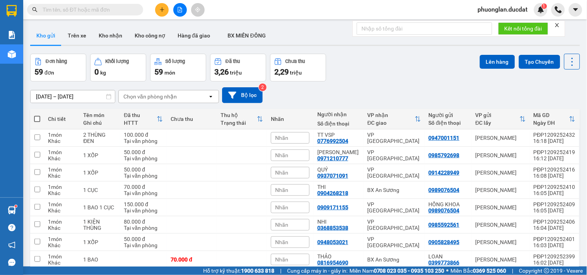
click at [188, 98] on div "Chọn văn phòng nhận" at bounding box center [163, 96] width 89 height 12
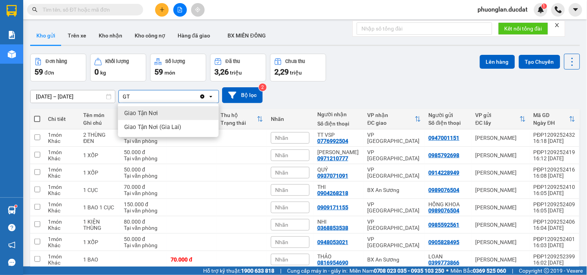
click at [186, 115] on div "Giao Tận Nơi" at bounding box center [168, 113] width 101 height 14
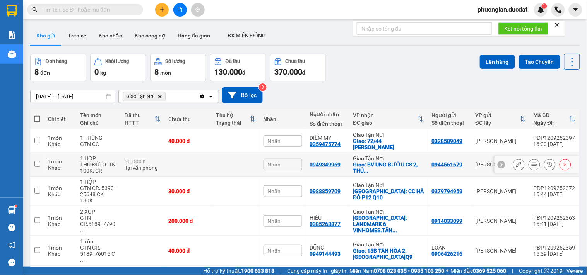
click at [110, 166] on div "THỦ ĐỨC GTN 100K, CR" at bounding box center [98, 168] width 36 height 12
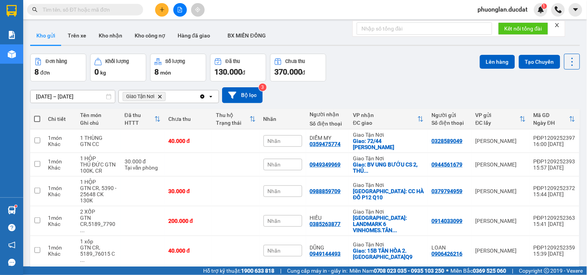
scroll to position [84, 0]
click at [203, 97] on icon "Clear all" at bounding box center [202, 96] width 4 height 4
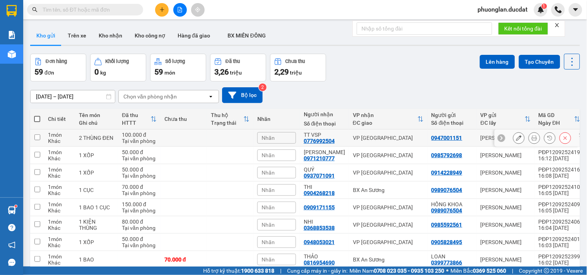
click at [157, 141] on div "Tại văn phòng" at bounding box center [139, 141] width 35 height 6
checkbox input "true"
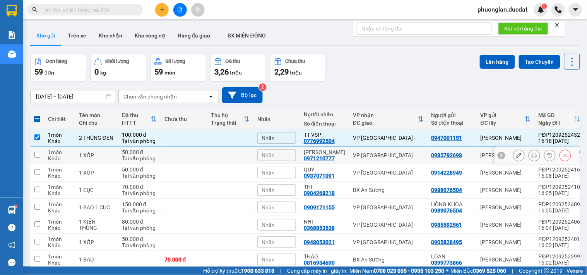
click at [157, 159] on div "Tại văn phòng" at bounding box center [139, 158] width 35 height 6
checkbox input "true"
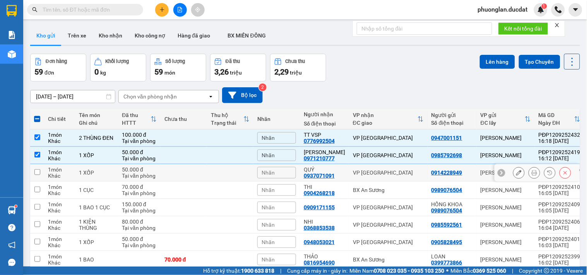
click at [157, 169] on div "50.000 đ" at bounding box center [139, 170] width 35 height 6
checkbox input "true"
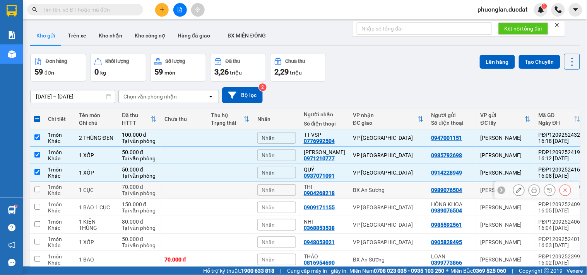
click at [157, 189] on div "70.000 đ" at bounding box center [139, 187] width 35 height 6
checkbox input "true"
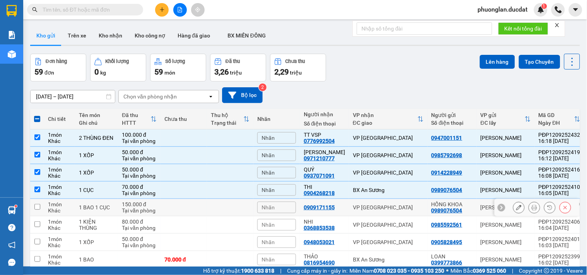
click at [155, 200] on td "150.000 đ Tại văn phòng" at bounding box center [139, 207] width 43 height 17
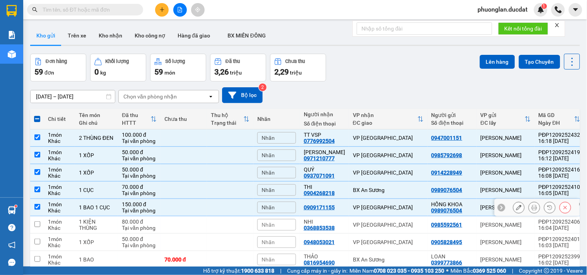
click at [155, 200] on td "150.000 đ Tại văn phòng" at bounding box center [139, 207] width 43 height 17
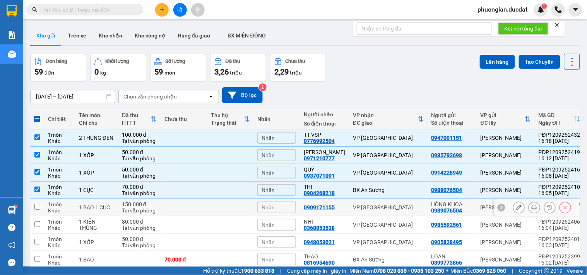
click at [157, 206] on div "150.000 đ" at bounding box center [139, 204] width 35 height 6
checkbox input "true"
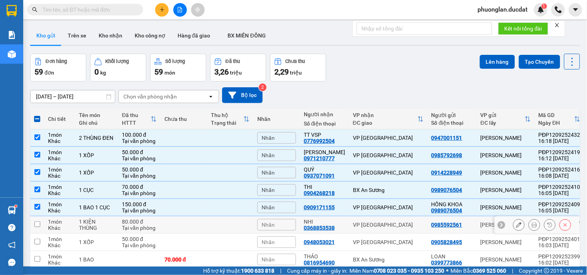
click at [157, 228] on div "Tại văn phòng" at bounding box center [139, 228] width 35 height 6
checkbox input "true"
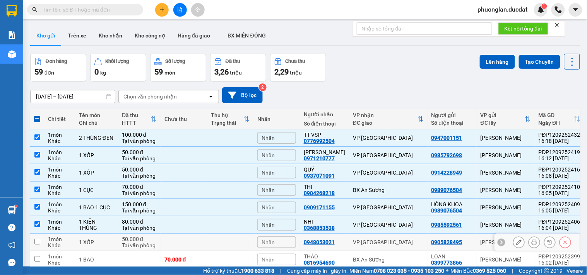
click at [157, 243] on div "Tại văn phòng" at bounding box center [139, 245] width 35 height 6
checkbox input "true"
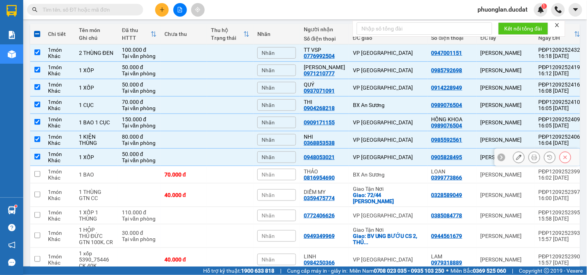
scroll to position [86, 0]
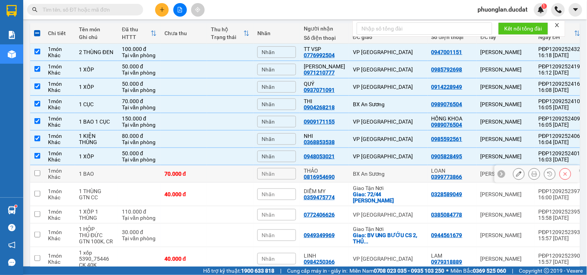
click at [186, 172] on div "70.000 đ" at bounding box center [183, 174] width 39 height 6
checkbox input "true"
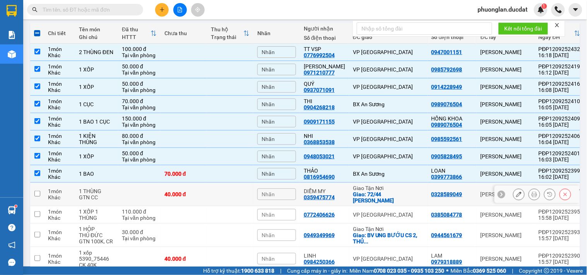
drag, startPoint x: 186, startPoint y: 188, endPoint x: 198, endPoint y: 199, distance: 16.4
click at [190, 190] on td "40.000 đ" at bounding box center [183, 195] width 46 height 24
checkbox input "true"
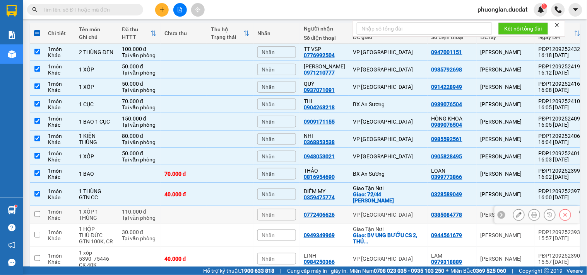
click at [201, 221] on td at bounding box center [183, 214] width 46 height 17
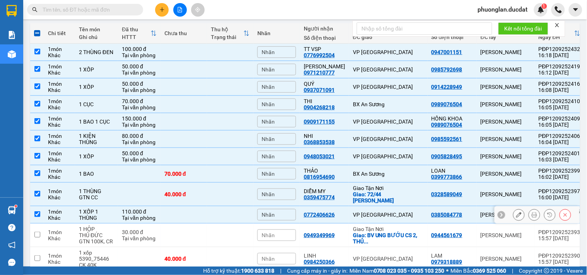
checkbox input "true"
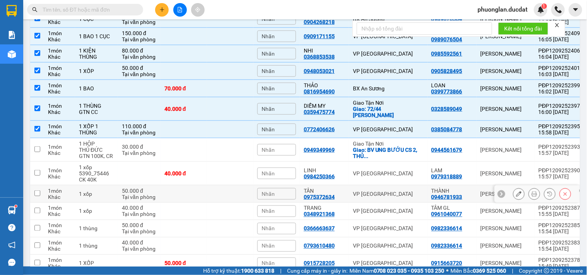
scroll to position [172, 0]
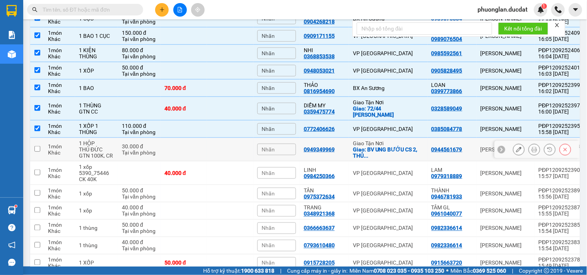
click at [179, 152] on td at bounding box center [183, 150] width 46 height 24
checkbox input "true"
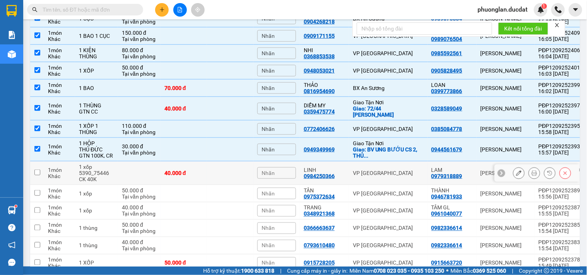
click at [190, 174] on div "40.000 đ" at bounding box center [183, 173] width 39 height 6
checkbox input "true"
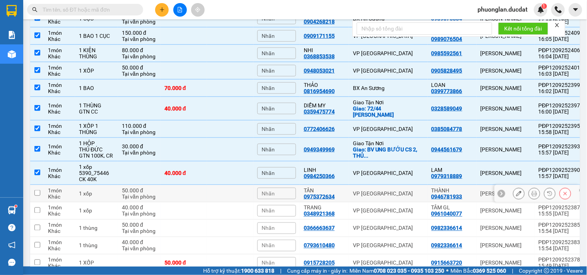
click at [187, 190] on td at bounding box center [183, 193] width 46 height 17
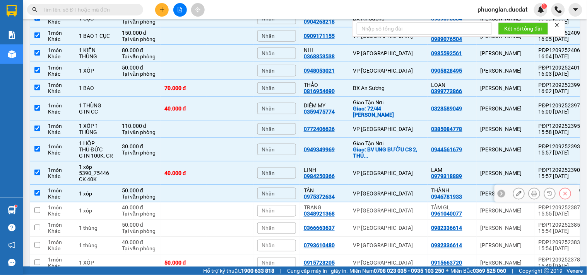
checkbox input "true"
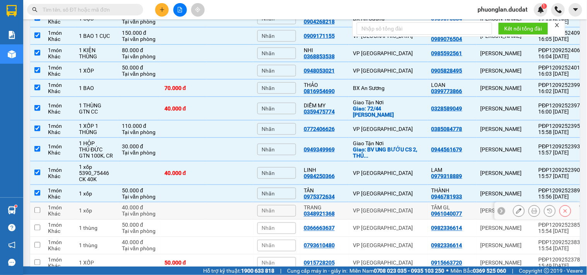
click at [184, 211] on td at bounding box center [183, 211] width 46 height 17
checkbox input "true"
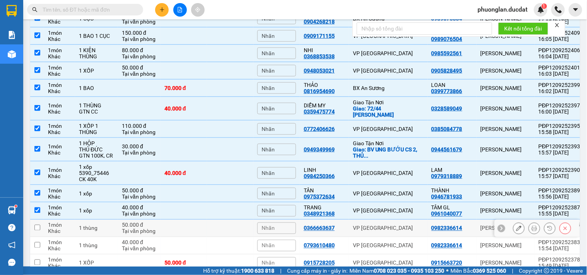
click at [180, 226] on td at bounding box center [183, 228] width 46 height 17
checkbox input "true"
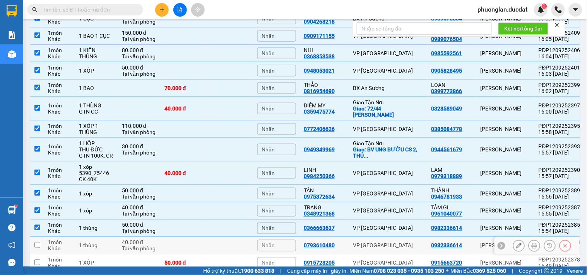
click at [182, 250] on td at bounding box center [183, 245] width 46 height 17
checkbox input "true"
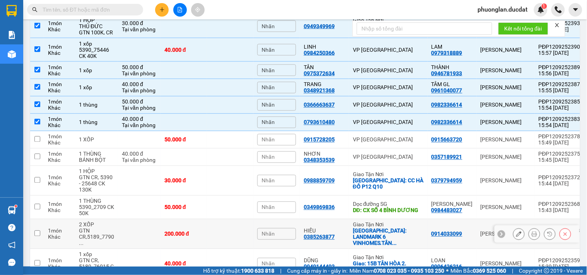
scroll to position [300, 0]
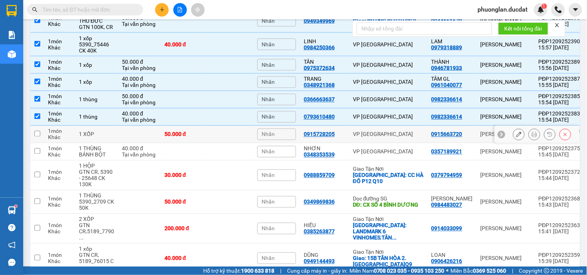
click at [207, 140] on td "50.000 đ" at bounding box center [183, 134] width 46 height 17
checkbox input "true"
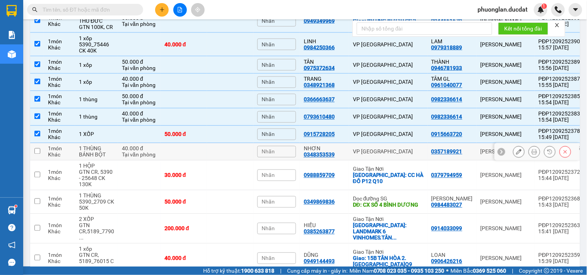
click at [207, 159] on td at bounding box center [183, 151] width 46 height 17
checkbox input "true"
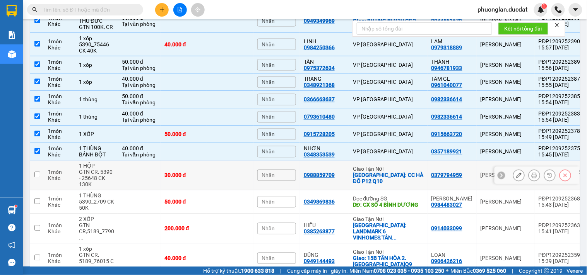
click at [201, 173] on div "30.000 đ" at bounding box center [183, 175] width 39 height 6
checkbox input "true"
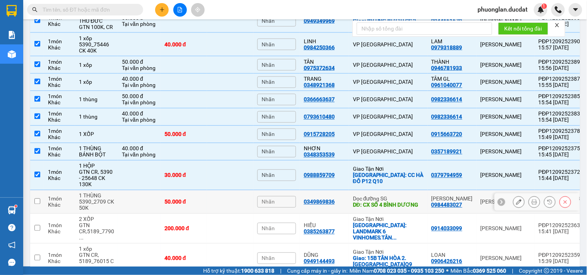
click at [189, 191] on td "50.000 đ" at bounding box center [183, 203] width 46 height 24
checkbox input "true"
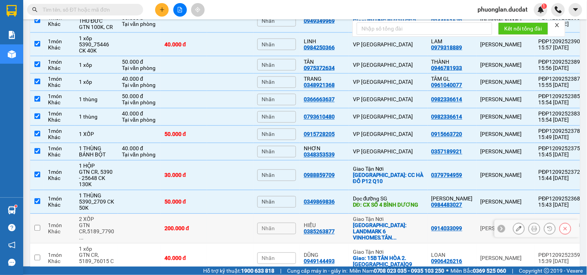
click at [184, 226] on div "200.000 đ" at bounding box center [183, 229] width 39 height 6
checkbox input "true"
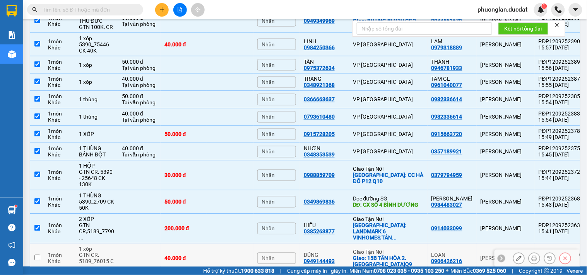
click at [183, 248] on td "40.000 đ" at bounding box center [183, 259] width 46 height 30
checkbox input "true"
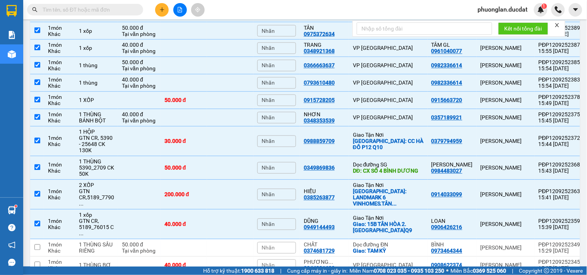
scroll to position [430, 0]
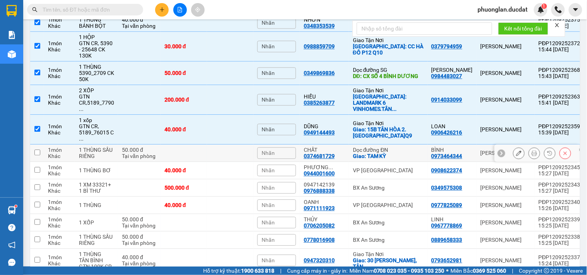
click at [186, 145] on td at bounding box center [183, 153] width 46 height 17
checkbox input "true"
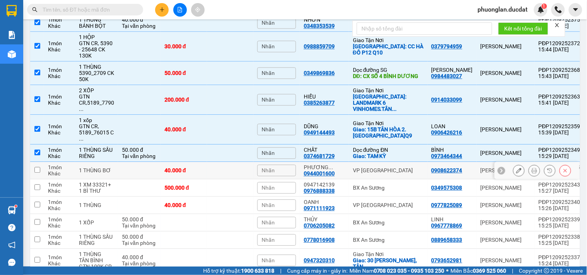
click at [187, 167] on div "40.000 đ" at bounding box center [183, 170] width 39 height 6
checkbox input "true"
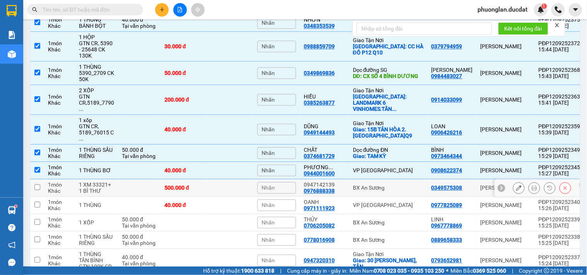
click at [195, 185] on div "500.000 đ" at bounding box center [183, 188] width 39 height 6
checkbox input "true"
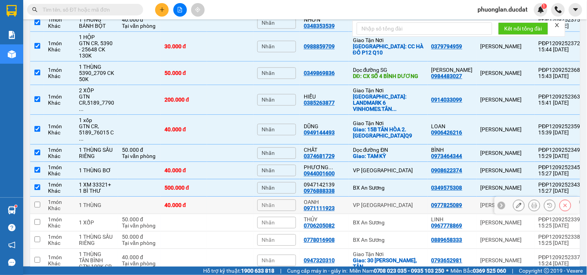
click at [191, 202] on div "40.000 đ" at bounding box center [183, 205] width 39 height 6
checkbox input "true"
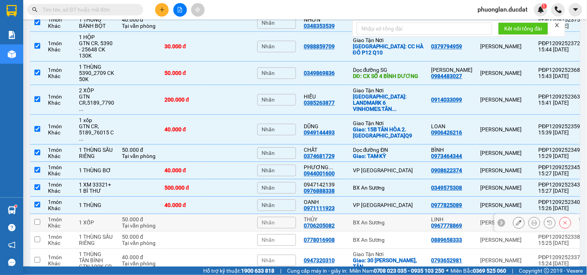
click at [182, 214] on td at bounding box center [183, 222] width 46 height 17
checkbox input "true"
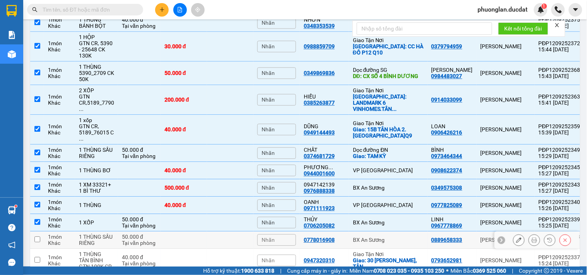
click at [175, 232] on td at bounding box center [183, 240] width 46 height 17
checkbox input "true"
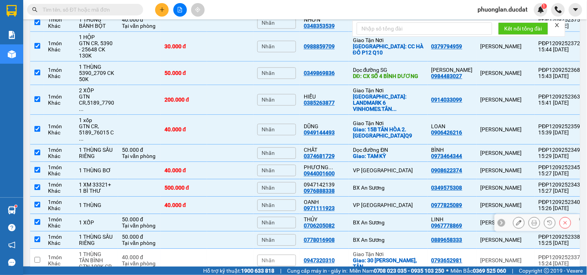
scroll to position [472, 0]
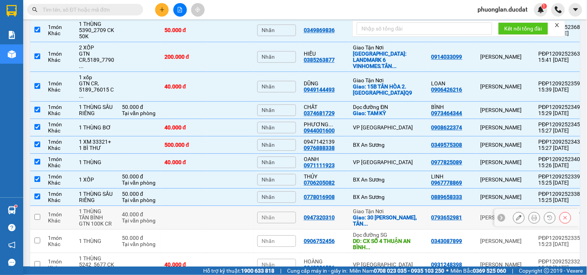
click at [179, 206] on td at bounding box center [183, 218] width 46 height 24
checkbox input "true"
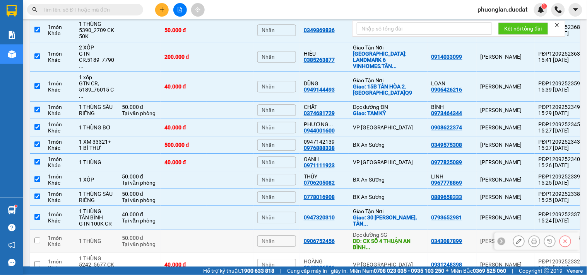
click at [180, 230] on td at bounding box center [183, 242] width 46 height 24
checkbox input "true"
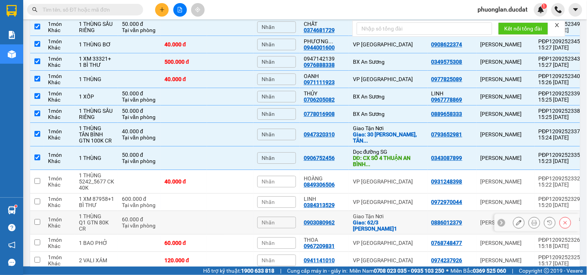
scroll to position [558, 0]
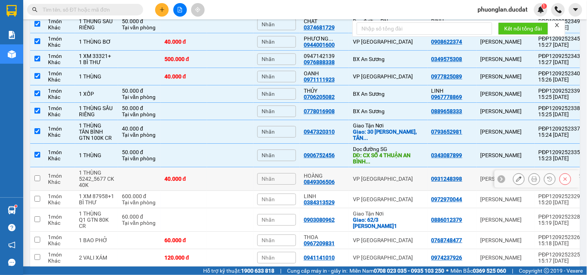
click at [196, 176] on div "40.000 đ" at bounding box center [183, 179] width 39 height 6
checkbox input "true"
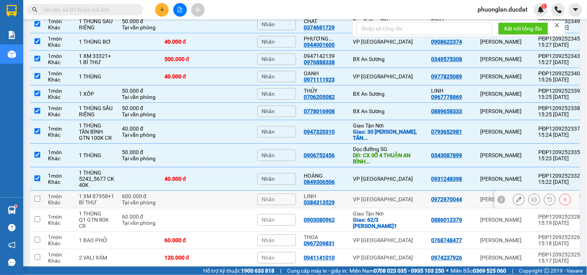
click at [188, 191] on td at bounding box center [183, 199] width 46 height 17
checkbox input "true"
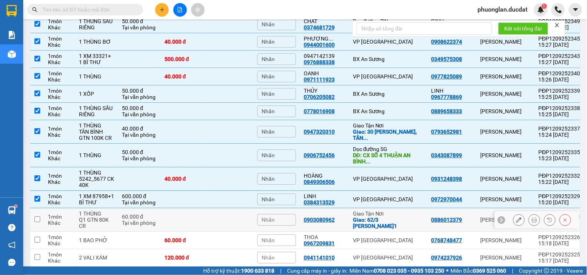
click at [182, 208] on td at bounding box center [183, 220] width 46 height 24
checkbox input "true"
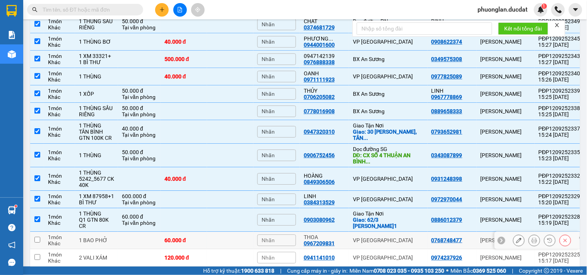
click at [191, 237] on div "60.000 đ" at bounding box center [183, 240] width 39 height 6
checkbox input "true"
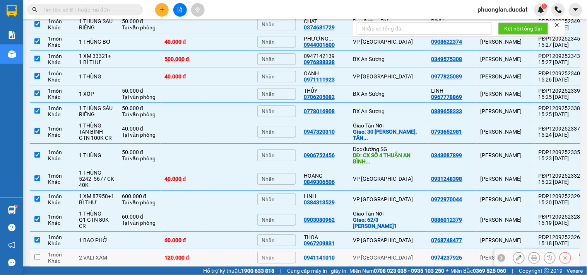
click at [190, 255] on div "120.000 đ" at bounding box center [183, 258] width 39 height 6
checkbox input "true"
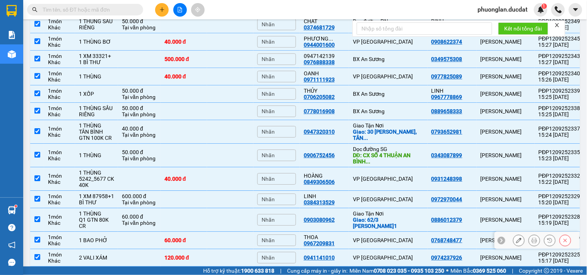
scroll to position [601, 0]
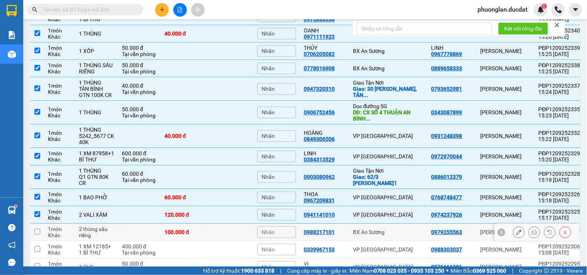
click at [200, 229] on div "100.000 đ" at bounding box center [183, 232] width 39 height 6
checkbox input "true"
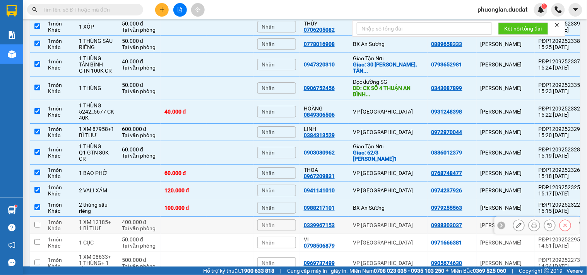
scroll to position [644, 0]
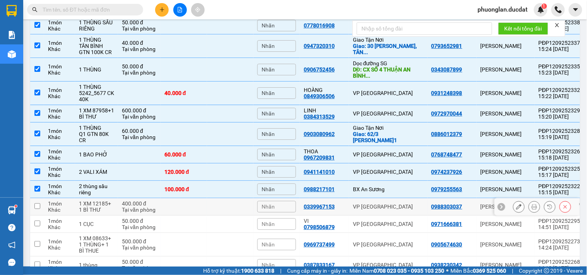
click at [200, 198] on td at bounding box center [183, 206] width 46 height 17
checkbox input "true"
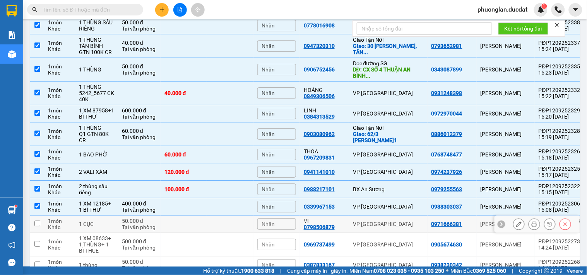
click at [182, 216] on td at bounding box center [183, 224] width 46 height 17
checkbox input "true"
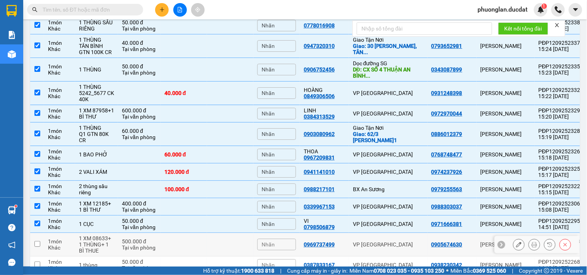
click at [191, 233] on td at bounding box center [183, 245] width 46 height 24
checkbox input "true"
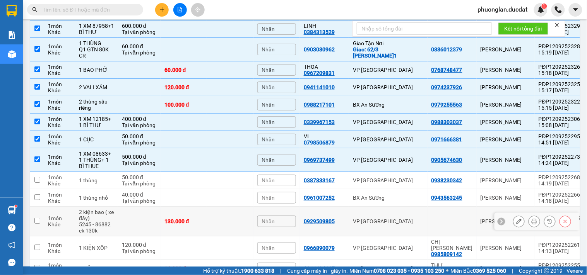
scroll to position [730, 0]
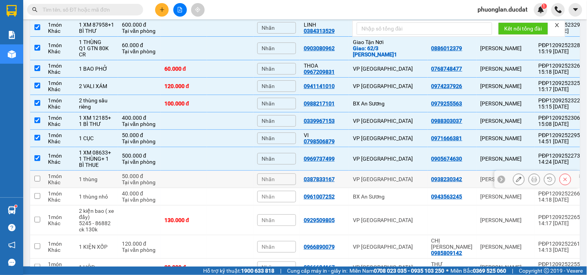
drag, startPoint x: 171, startPoint y: 157, endPoint x: 172, endPoint y: 161, distance: 4.0
click at [171, 171] on tr "1 món Khác 1 thùng 50.000 đ Tại văn phòng Nhãn 0387833167 VP [GEOGRAPHIC_DATA] …" at bounding box center [307, 179] width 554 height 17
checkbox input "true"
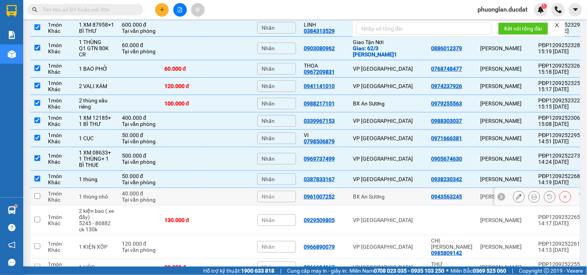
click at [177, 188] on td at bounding box center [183, 196] width 46 height 17
checkbox input "true"
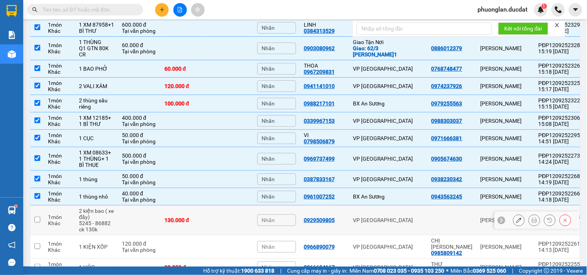
click at [177, 206] on td "130.000 đ" at bounding box center [183, 221] width 46 height 30
checkbox input "true"
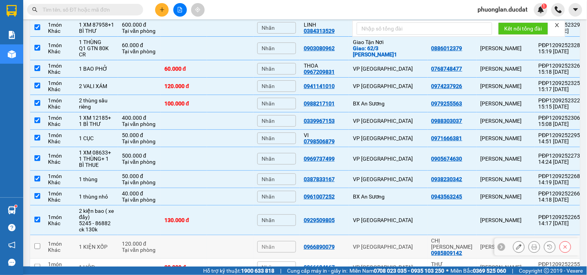
click at [207, 235] on td at bounding box center [183, 247] width 46 height 24
checkbox input "true"
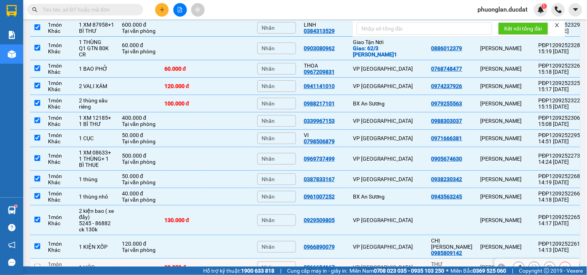
click at [194, 259] on td "30.000 đ" at bounding box center [183, 267] width 46 height 17
checkbox input "true"
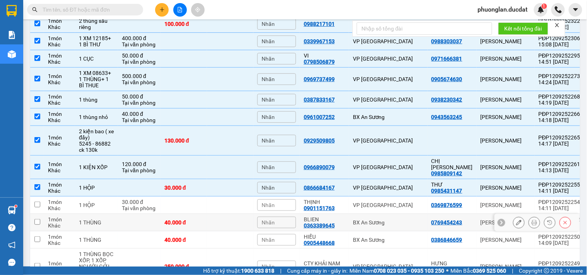
scroll to position [816, 0]
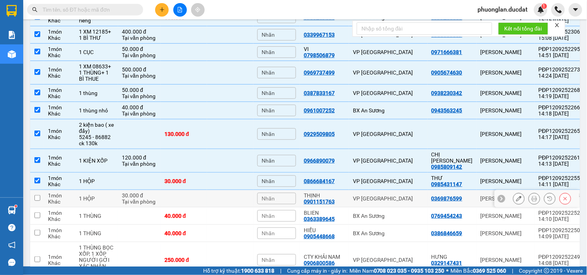
click at [202, 190] on td at bounding box center [183, 198] width 46 height 17
checkbox input "true"
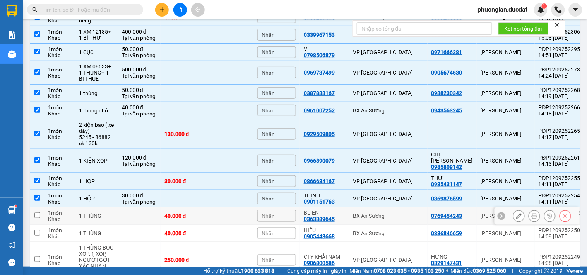
click at [202, 213] on div "40.000 đ" at bounding box center [183, 216] width 39 height 6
checkbox input "true"
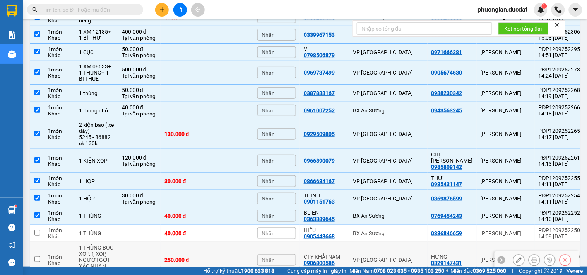
click at [198, 242] on td "250.000 đ" at bounding box center [183, 260] width 46 height 36
checkbox input "true"
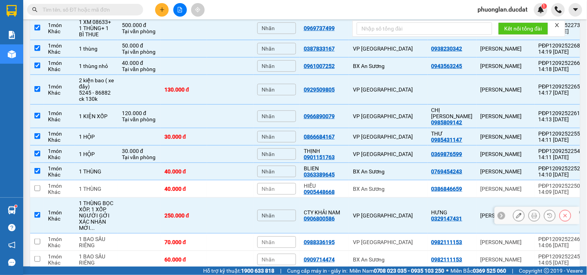
scroll to position [945, 0]
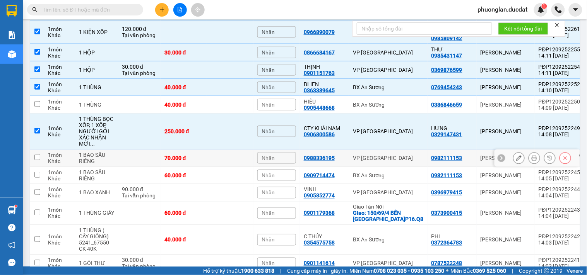
click at [203, 155] on div "70.000 đ" at bounding box center [183, 158] width 39 height 6
checkbox input "true"
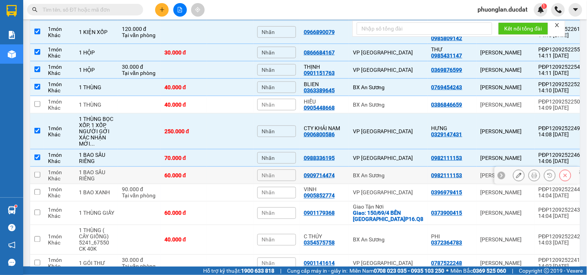
click at [203, 172] on div "60.000 đ" at bounding box center [183, 175] width 39 height 6
checkbox input "true"
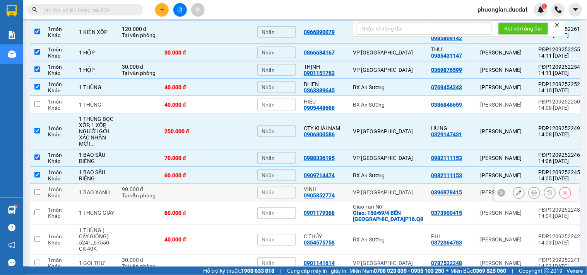
click at [207, 184] on td at bounding box center [183, 192] width 46 height 17
checkbox input "true"
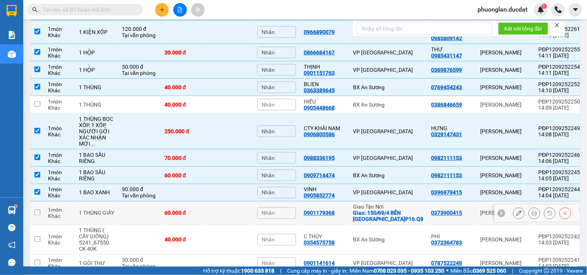
click at [201, 202] on td "60.000 đ" at bounding box center [183, 214] width 46 height 24
checkbox input "true"
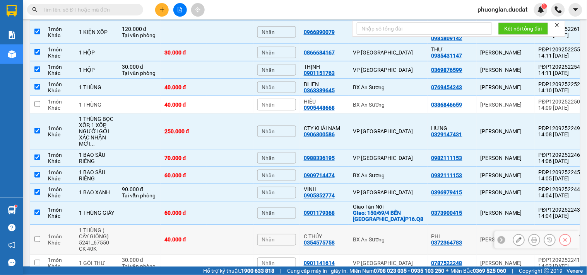
click at [186, 237] on div "40.000 đ" at bounding box center [183, 240] width 39 height 6
checkbox input "true"
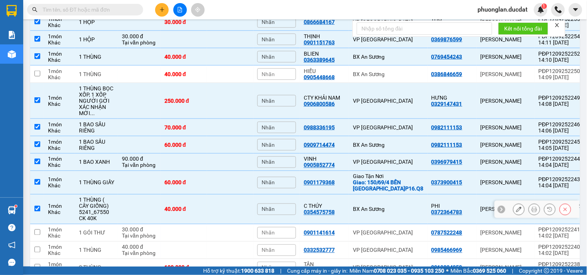
scroll to position [988, 0]
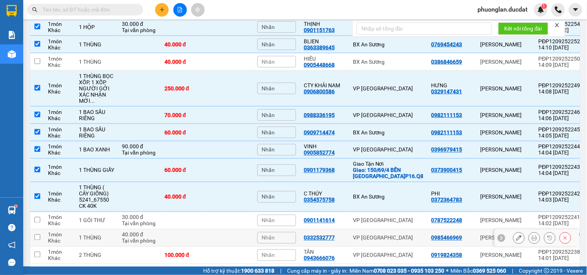
click at [207, 230] on td at bounding box center [183, 238] width 46 height 17
checkbox input "true"
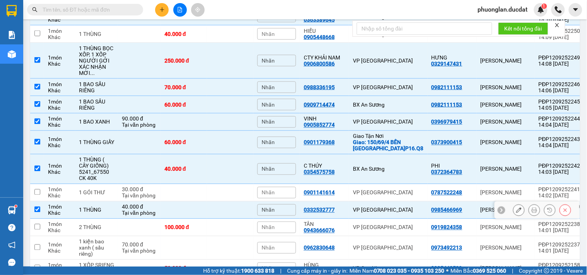
scroll to position [1031, 0]
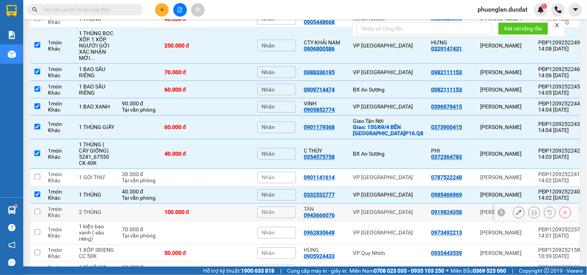
click at [207, 204] on td "100.000 đ" at bounding box center [183, 212] width 46 height 17
checkbox input "true"
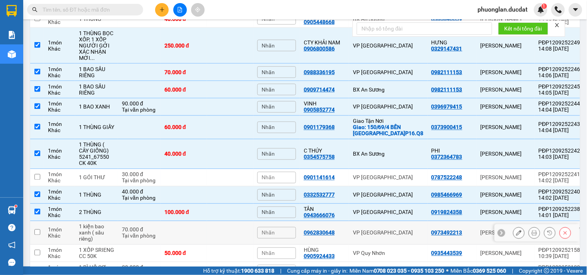
click at [207, 222] on td at bounding box center [183, 234] width 46 height 24
checkbox input "true"
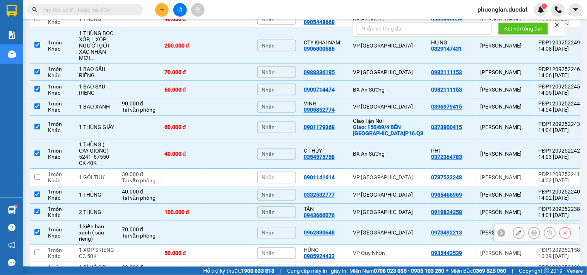
scroll to position [1054, 0]
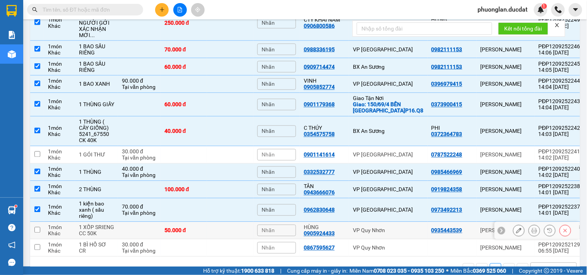
click at [203, 228] on div "50.000 đ" at bounding box center [183, 231] width 39 height 6
checkbox input "true"
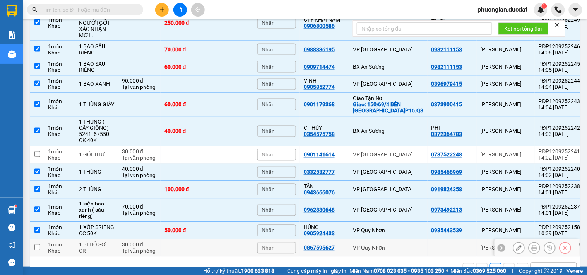
click at [207, 240] on td at bounding box center [183, 248] width 46 height 17
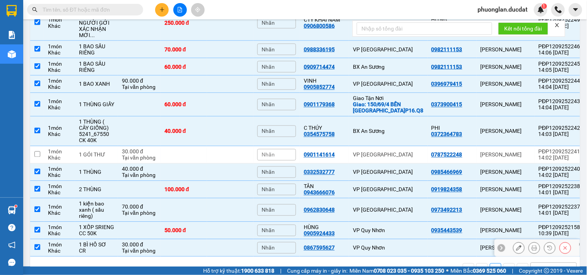
click at [207, 240] on td at bounding box center [183, 248] width 46 height 17
checkbox input "false"
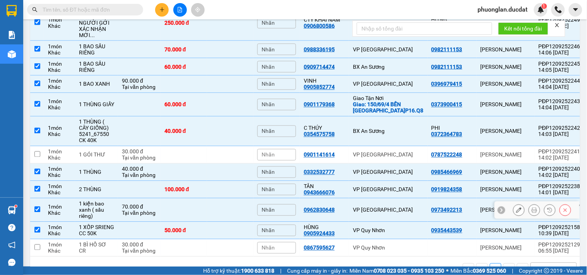
click at [234, 199] on td at bounding box center [230, 211] width 46 height 24
checkbox input "false"
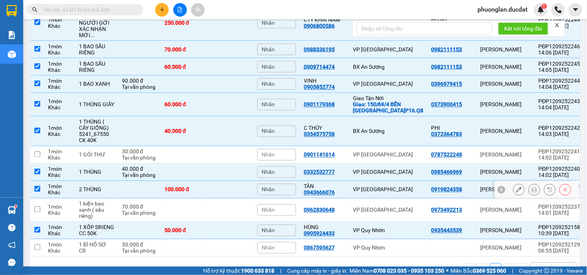
click at [235, 181] on td at bounding box center [230, 189] width 46 height 17
checkbox input "false"
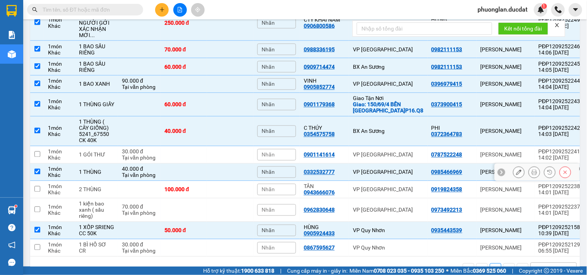
click at [234, 164] on td at bounding box center [230, 172] width 46 height 17
checkbox input "false"
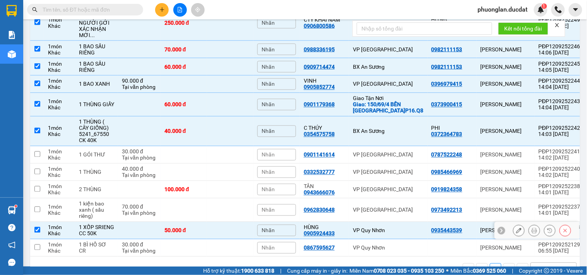
click at [207, 222] on td "50.000 đ" at bounding box center [183, 230] width 46 height 17
checkbox input "false"
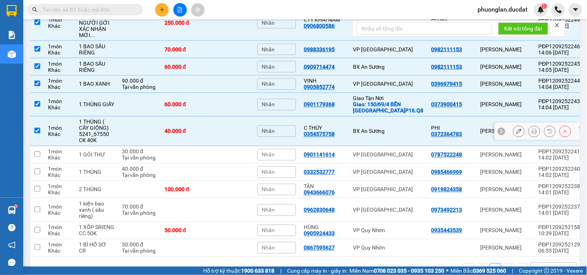
click at [229, 117] on td at bounding box center [230, 132] width 46 height 30
checkbox input "false"
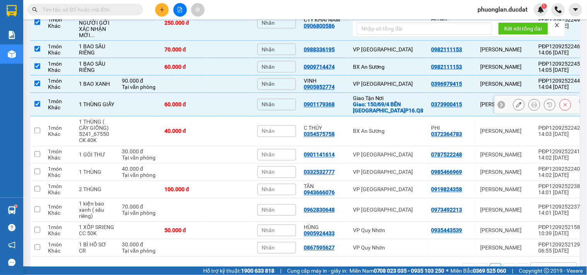
click at [238, 93] on td at bounding box center [230, 105] width 46 height 24
checkbox input "false"
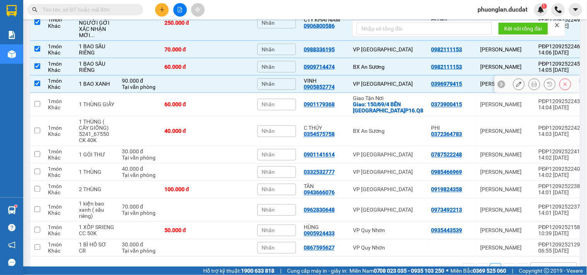
click at [249, 76] on td at bounding box center [230, 84] width 46 height 17
checkbox input "false"
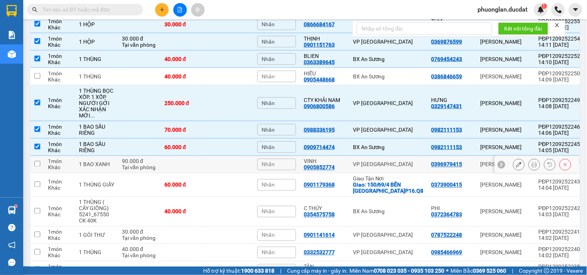
scroll to position [968, 0]
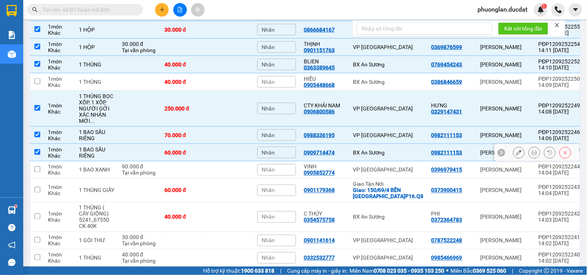
click at [236, 144] on td at bounding box center [230, 152] width 46 height 17
checkbox input "false"
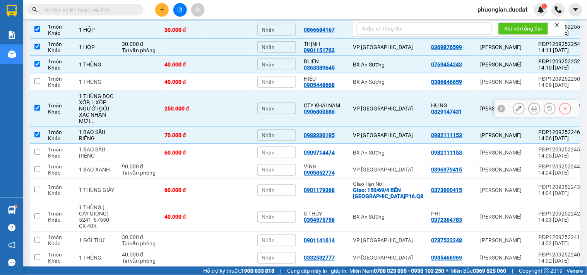
click at [231, 100] on td at bounding box center [230, 109] width 46 height 36
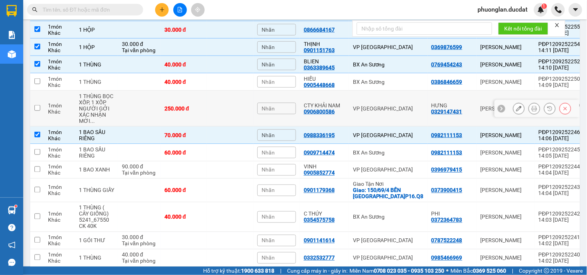
click at [231, 91] on td at bounding box center [230, 109] width 46 height 36
checkbox input "true"
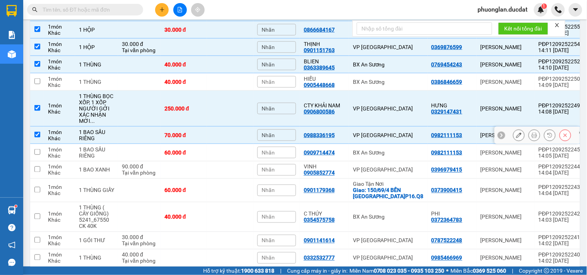
click at [207, 127] on td "70.000 đ" at bounding box center [183, 135] width 46 height 17
checkbox input "false"
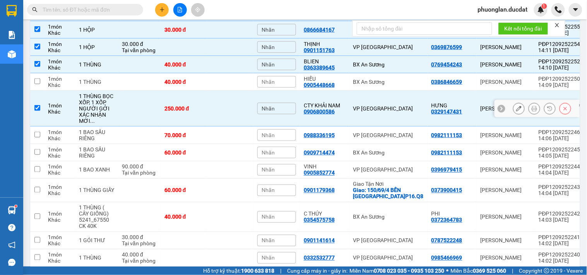
click at [207, 95] on td "250.000 đ" at bounding box center [183, 109] width 46 height 36
checkbox input "false"
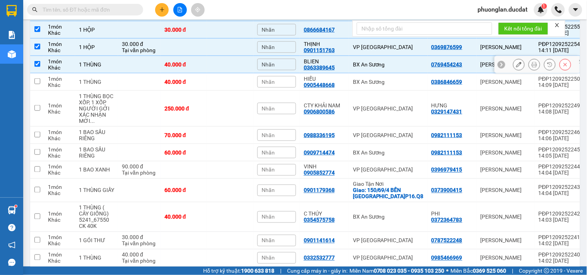
click at [239, 56] on td at bounding box center [230, 64] width 46 height 17
checkbox input "false"
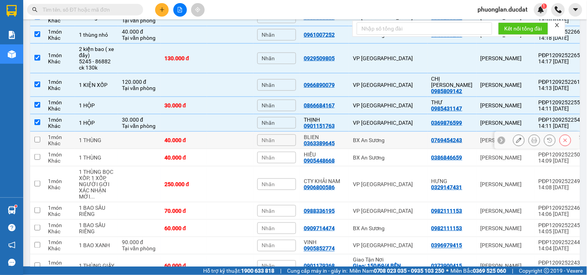
scroll to position [882, 0]
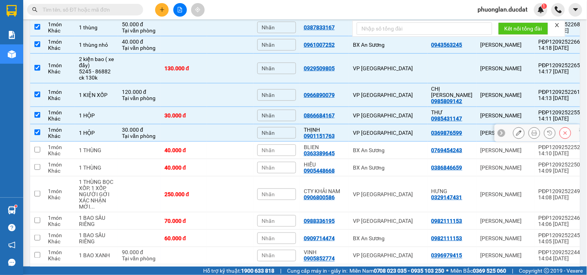
click at [240, 125] on td at bounding box center [230, 133] width 46 height 17
checkbox input "false"
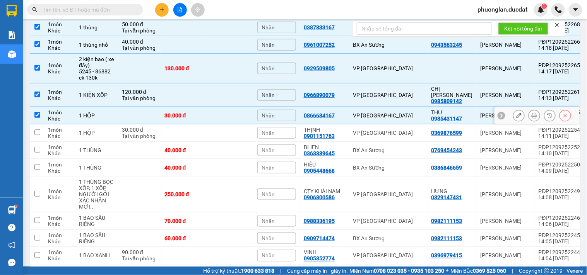
click at [239, 107] on td at bounding box center [230, 115] width 46 height 17
checkbox input "false"
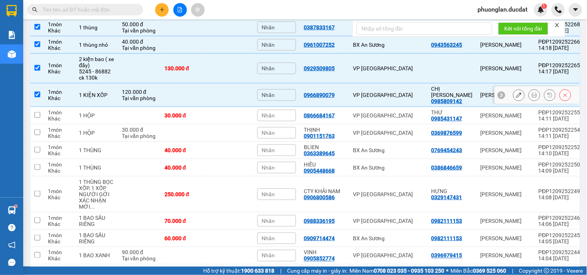
click at [240, 84] on td at bounding box center [230, 96] width 46 height 24
checkbox input "false"
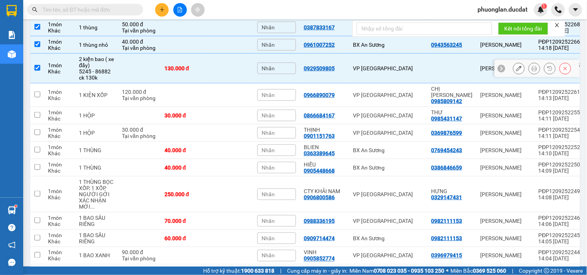
click at [242, 57] on td at bounding box center [230, 69] width 46 height 30
checkbox input "false"
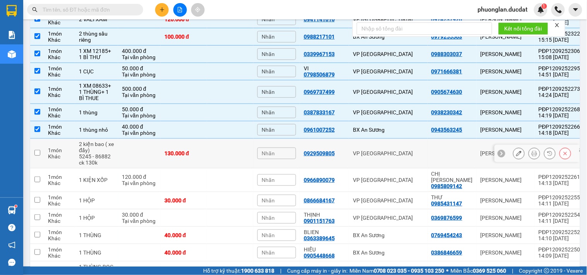
scroll to position [796, 0]
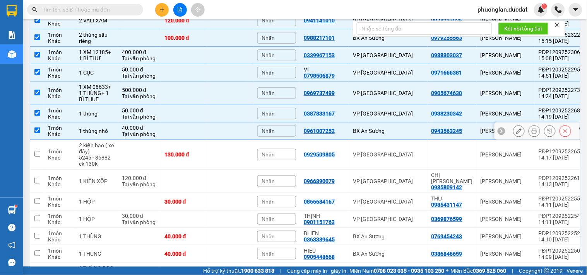
click at [242, 123] on td at bounding box center [230, 131] width 46 height 17
checkbox input "false"
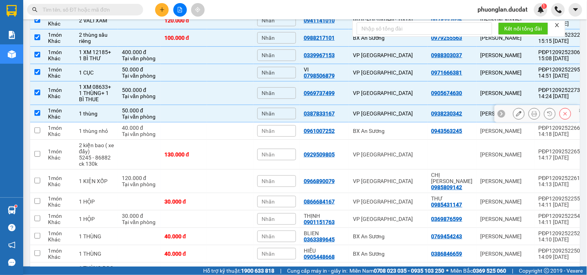
click at [242, 105] on td at bounding box center [230, 113] width 46 height 17
checkbox input "false"
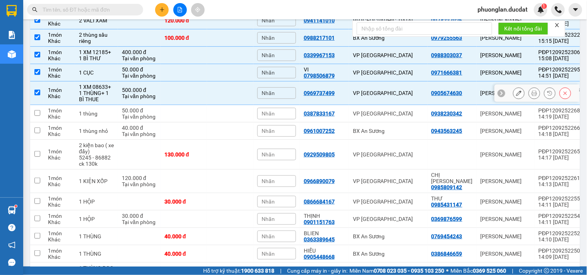
click at [241, 82] on td at bounding box center [230, 94] width 46 height 24
checkbox input "false"
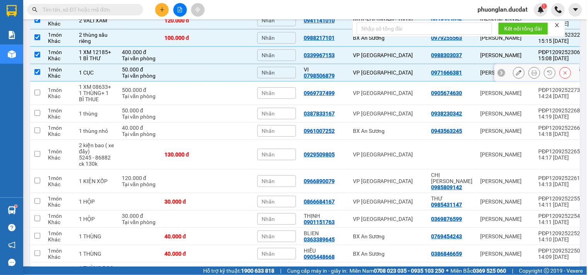
click at [242, 64] on td at bounding box center [230, 72] width 46 height 17
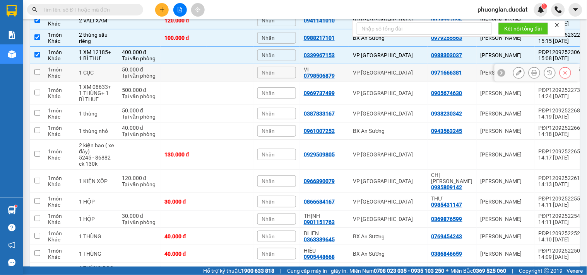
checkbox input "false"
click at [245, 47] on td at bounding box center [230, 55] width 46 height 17
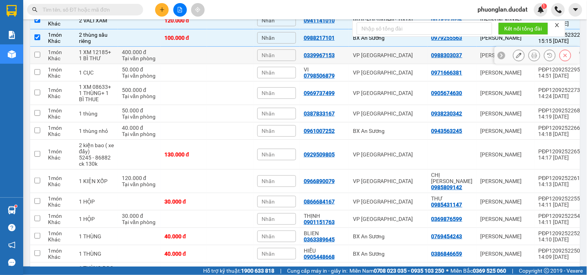
checkbox input "false"
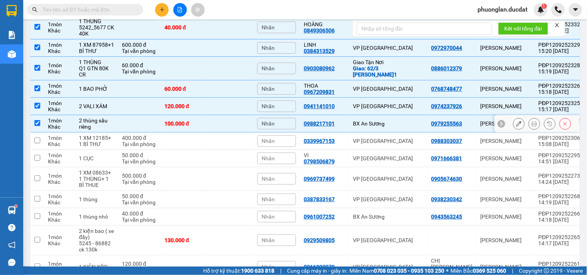
click at [241, 115] on td at bounding box center [230, 123] width 46 height 17
checkbox input "false"
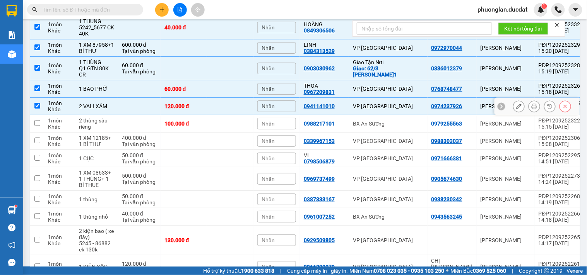
click at [240, 98] on td at bounding box center [230, 106] width 46 height 17
checkbox input "false"
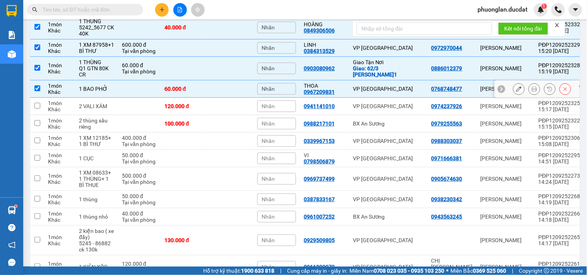
click at [242, 80] on td at bounding box center [230, 88] width 46 height 17
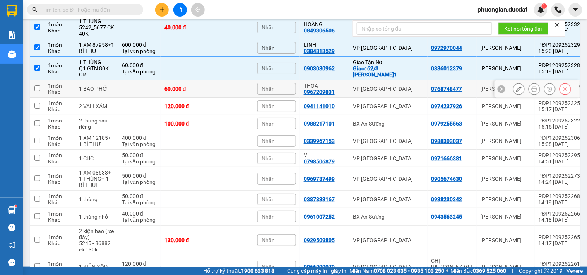
checkbox input "false"
click at [245, 57] on td at bounding box center [230, 69] width 46 height 24
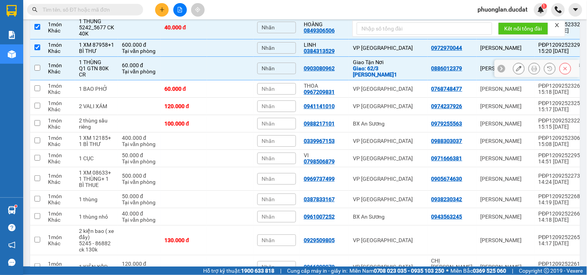
checkbox input "false"
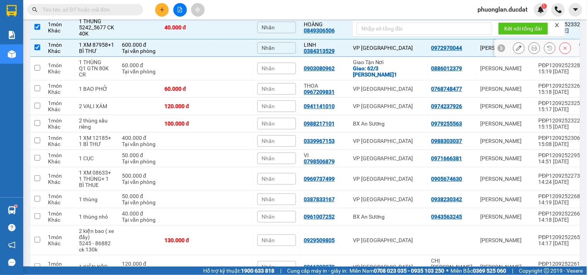
click at [242, 39] on td at bounding box center [230, 47] width 46 height 17
checkbox input "false"
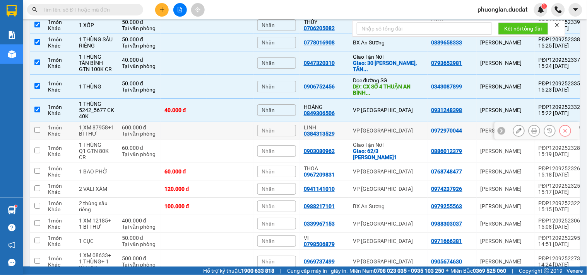
scroll to position [624, 0]
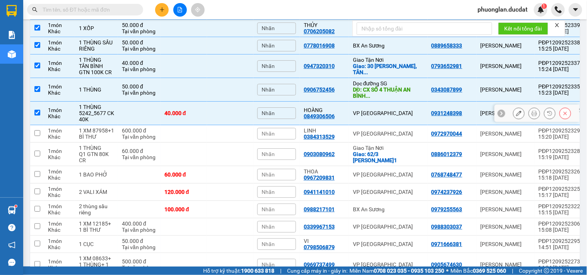
click at [237, 102] on td at bounding box center [230, 114] width 46 height 24
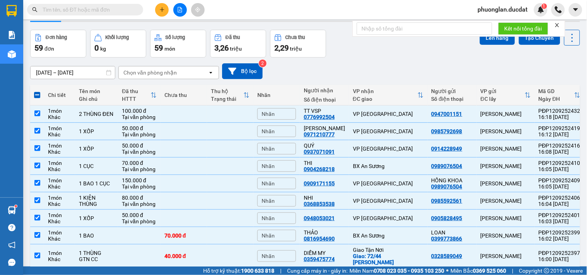
scroll to position [0, 0]
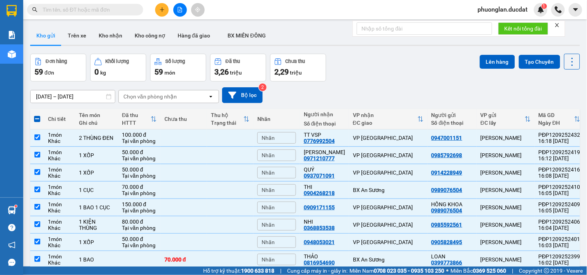
click at [36, 118] on span at bounding box center [37, 119] width 6 height 6
click at [37, 115] on input "checkbox" at bounding box center [37, 115] width 0 height 0
checkbox input "true"
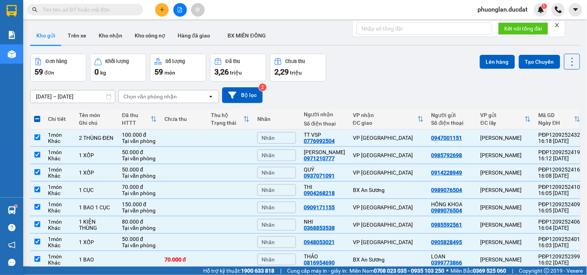
checkbox input "true"
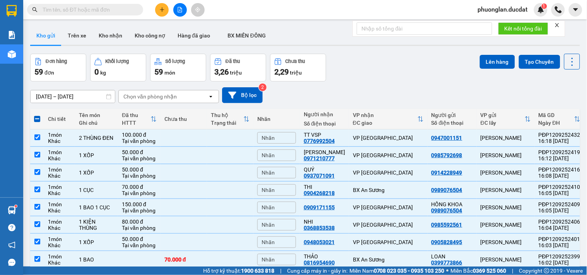
checkbox input "true"
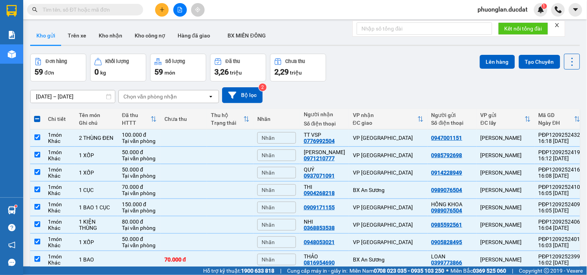
checkbox input "true"
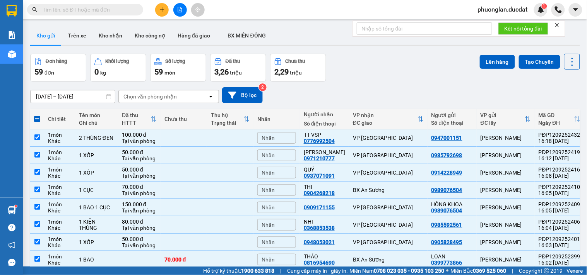
checkbox input "true"
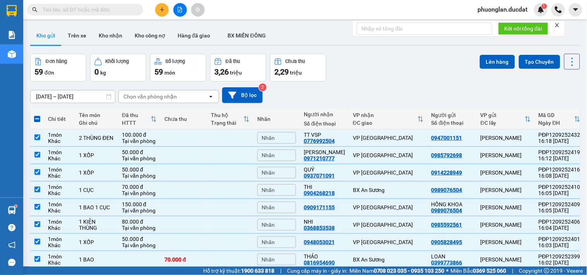
checkbox input "true"
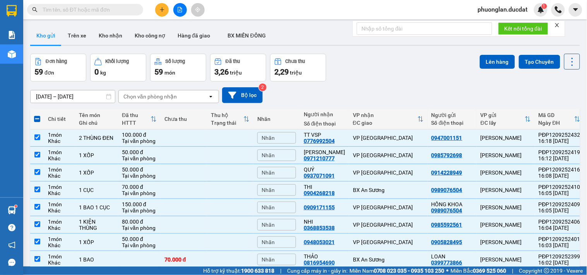
checkbox input "true"
click at [36, 118] on span at bounding box center [37, 119] width 6 height 6
click at [37, 115] on input "checkbox" at bounding box center [37, 115] width 0 height 0
checkbox input "false"
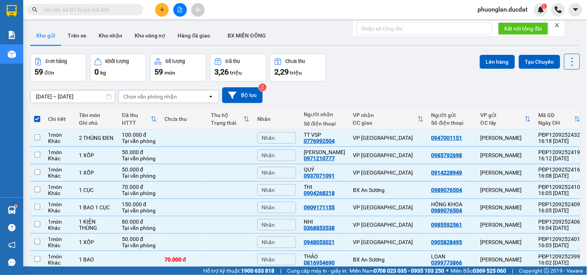
checkbox input "false"
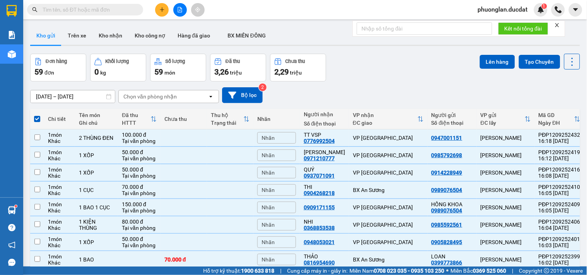
checkbox input "false"
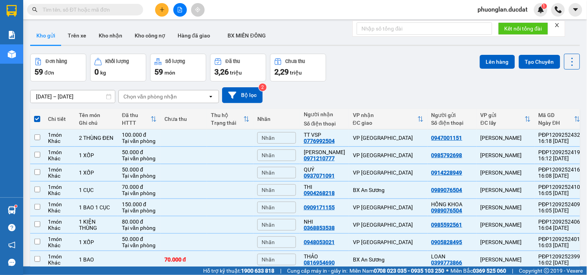
checkbox input "false"
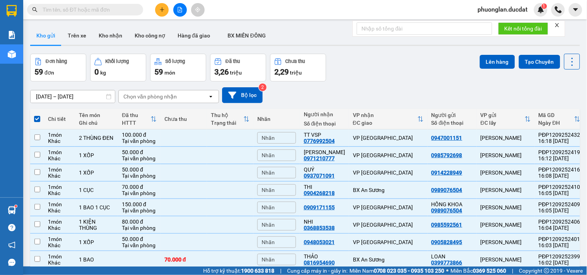
checkbox input "false"
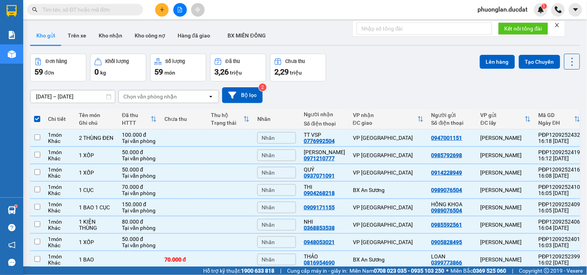
checkbox input "false"
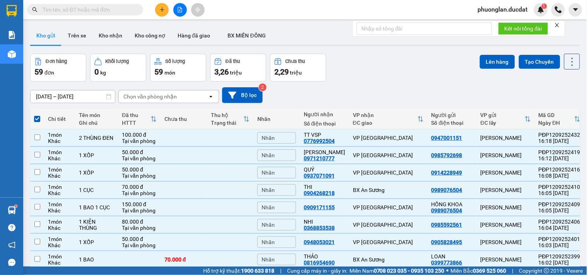
checkbox input "false"
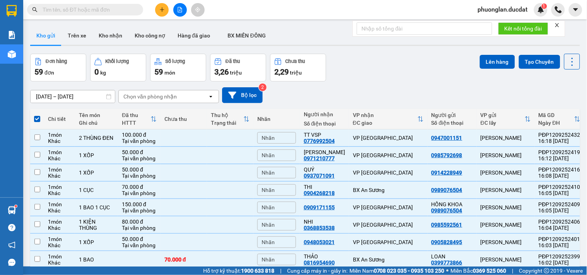
checkbox input "false"
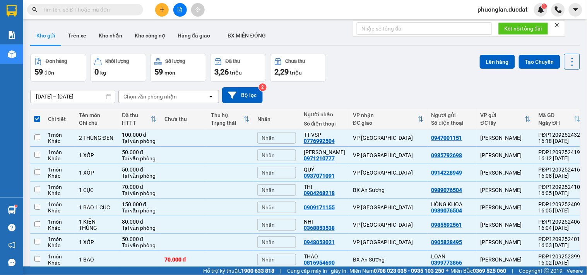
checkbox input "false"
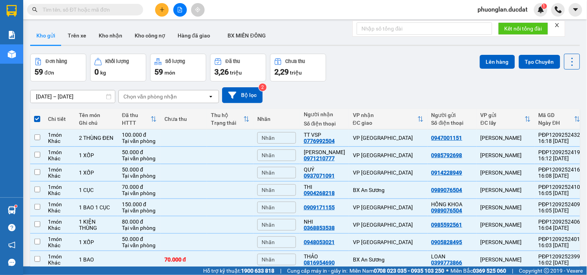
checkbox input "false"
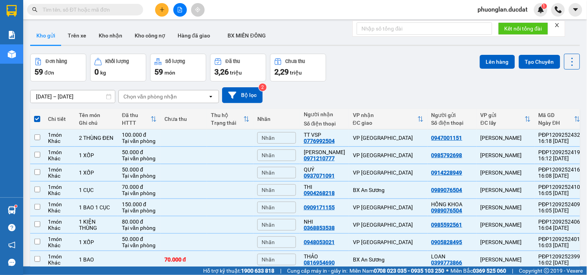
checkbox input "false"
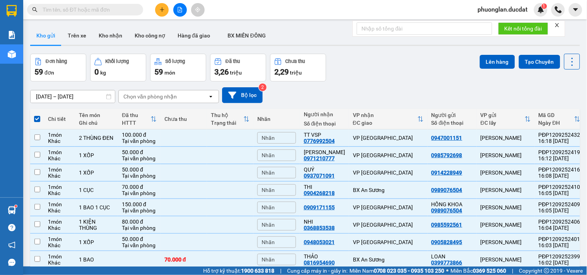
checkbox input "false"
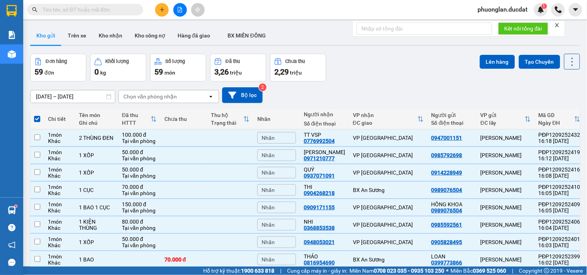
checkbox input "false"
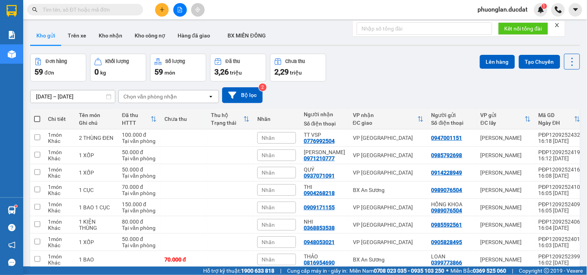
click at [159, 9] on icon "plus" at bounding box center [161, 9] width 5 height 5
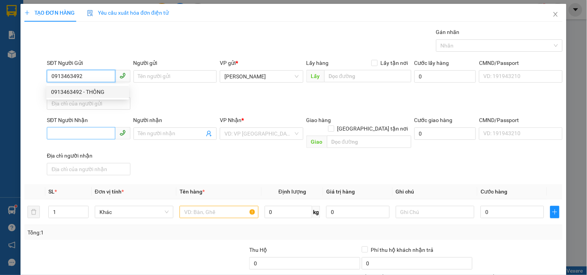
type input "0913463492"
click at [90, 133] on input "SĐT Người Nhận" at bounding box center [81, 133] width 68 height 12
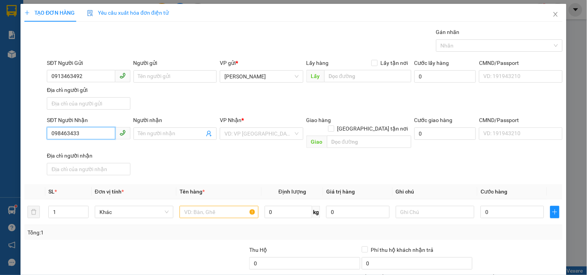
type input "0984634336"
click at [90, 148] on div "0984634336 - NGUYÊN" at bounding box center [87, 149] width 73 height 9
type input "NGUYÊN"
type input "0984634336"
click at [190, 206] on input "text" at bounding box center [218, 212] width 78 height 12
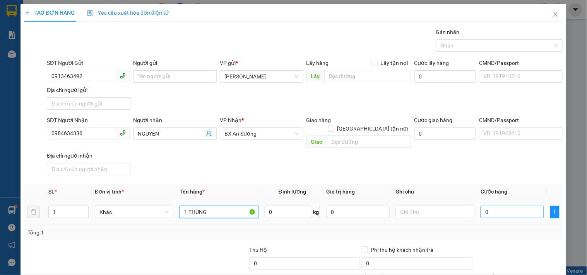
type input "1 THÙNG"
click at [528, 206] on input "0" at bounding box center [511, 212] width 63 height 12
type input "4"
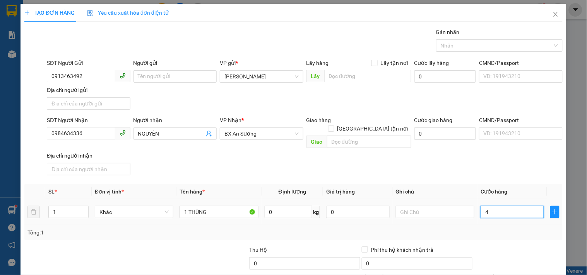
type input "40"
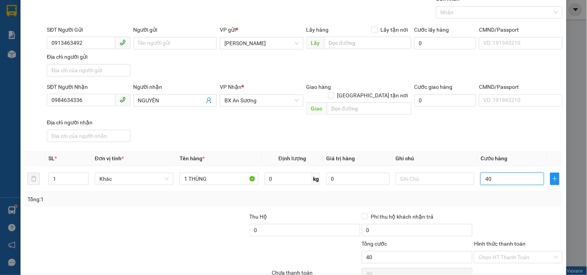
scroll to position [65, 0]
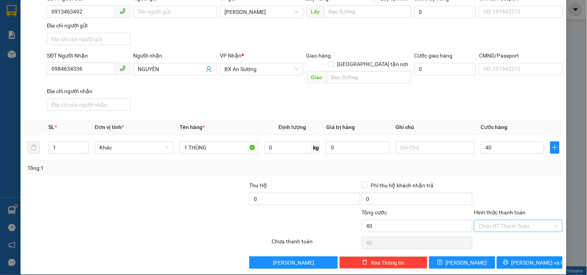
type input "40.000"
click at [521, 220] on input "Hình thức thanh toán" at bounding box center [514, 226] width 73 height 12
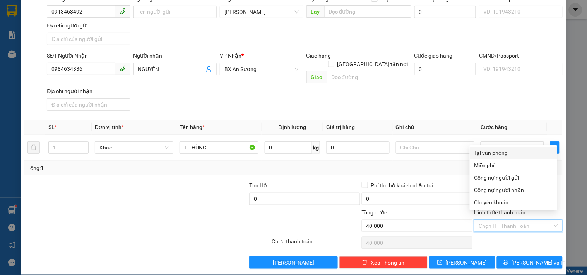
click at [493, 150] on div "Tại văn phòng" at bounding box center [513, 153] width 78 height 9
type input "0"
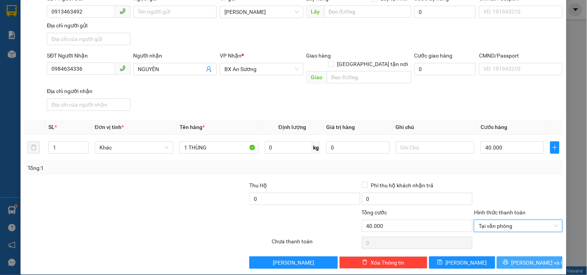
click at [516, 257] on button "[PERSON_NAME] và In" at bounding box center [529, 263] width 66 height 12
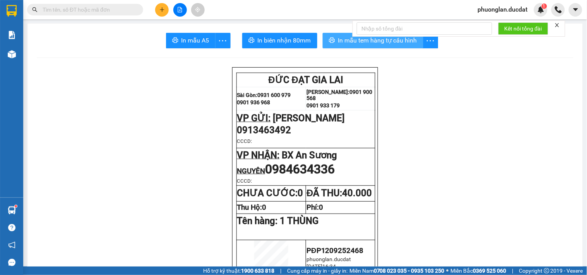
click at [368, 42] on span "In mẫu tem hàng tự cấu hình" at bounding box center [377, 41] width 79 height 10
click at [158, 8] on button at bounding box center [162, 10] width 14 height 14
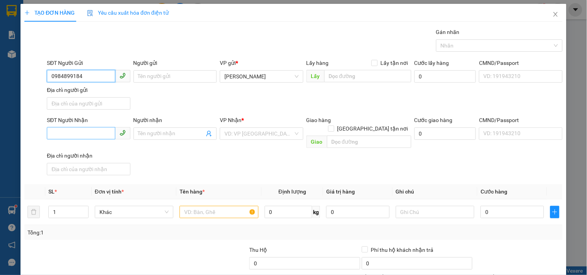
type input "0984899184"
click at [102, 137] on input "SĐT Người Nhận" at bounding box center [81, 133] width 68 height 12
type input "0847441379"
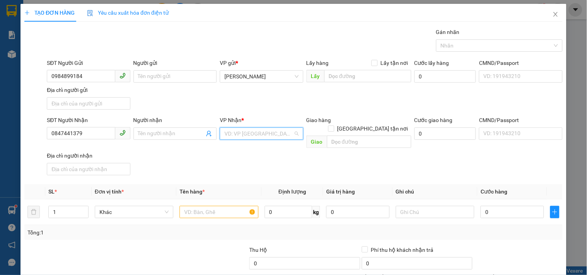
click at [249, 138] on input "search" at bounding box center [258, 134] width 68 height 12
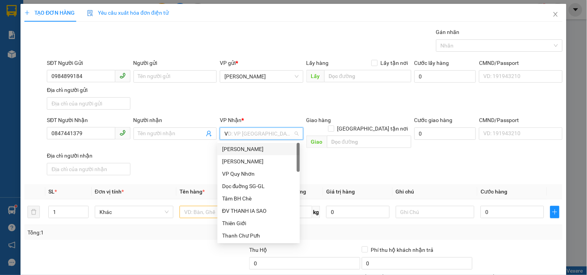
type input "VP"
click at [242, 159] on div "VP [GEOGRAPHIC_DATA]" at bounding box center [258, 161] width 73 height 9
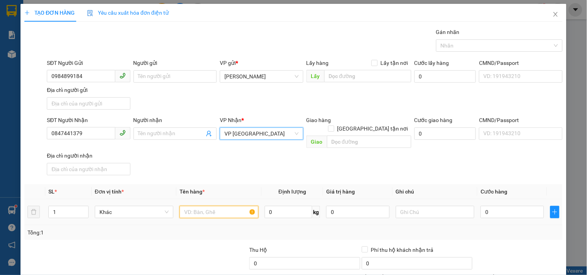
click at [223, 206] on input "text" at bounding box center [218, 212] width 78 height 12
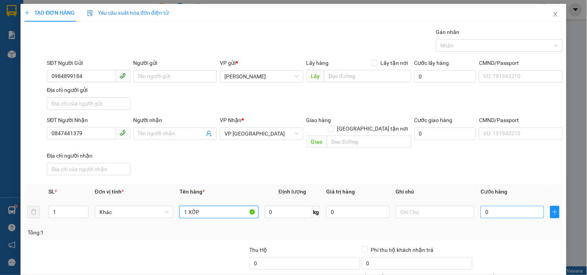
type input "1 XỐP"
click at [512, 206] on input "0" at bounding box center [511, 212] width 63 height 12
type input "5"
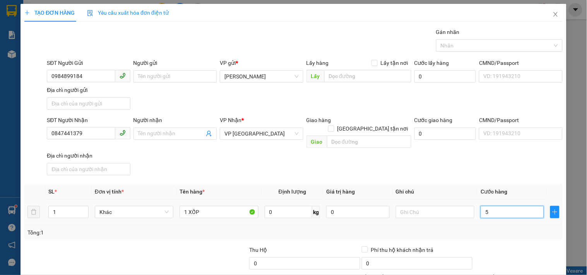
type input "50"
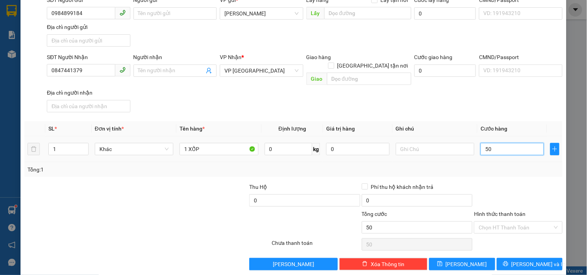
scroll to position [65, 0]
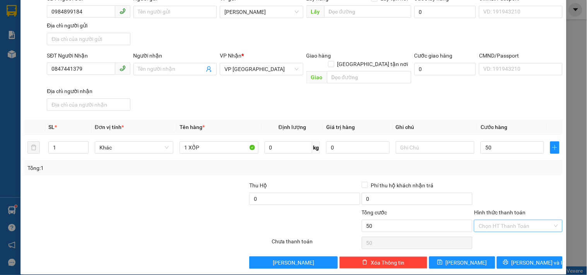
type input "50.000"
click at [496, 220] on input "Hình thức thanh toán" at bounding box center [514, 226] width 73 height 12
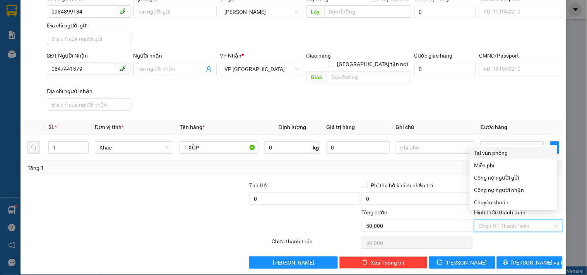
click at [492, 152] on div "Tại văn phòng" at bounding box center [513, 153] width 78 height 9
type input "0"
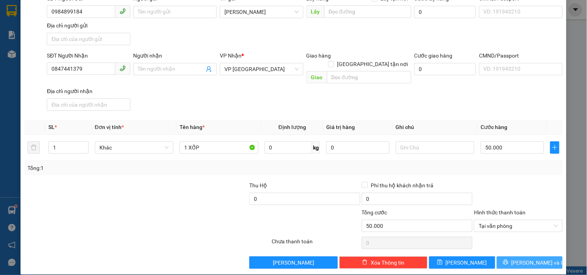
click at [534, 259] on span "[PERSON_NAME] và In" at bounding box center [538, 263] width 54 height 9
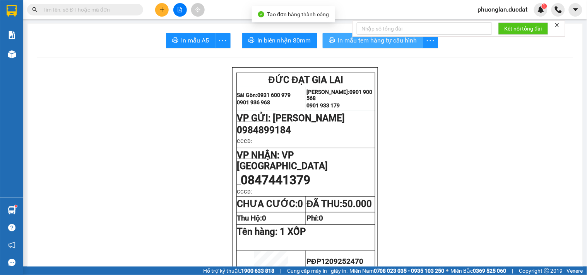
click at [401, 43] on span "In mẫu tem hàng tự cấu hình" at bounding box center [377, 41] width 79 height 10
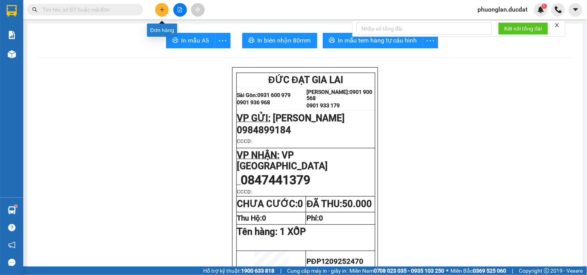
click at [163, 7] on icon "plus" at bounding box center [161, 9] width 5 height 5
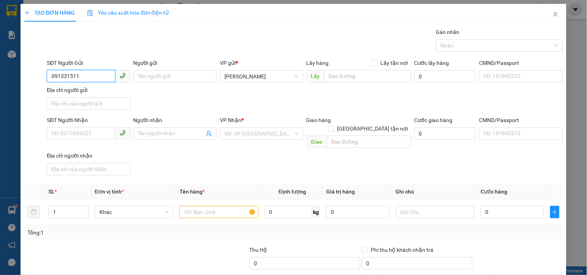
type input "0913315118"
click at [82, 93] on div "0913315118" at bounding box center [87, 92] width 73 height 9
click at [215, 206] on input "text" at bounding box center [218, 212] width 78 height 12
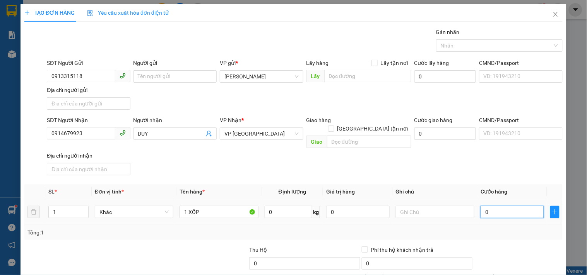
click at [484, 208] on input "0" at bounding box center [511, 212] width 63 height 12
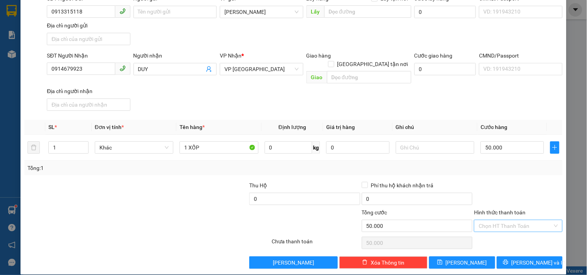
click at [490, 220] on input "Hình thức thanh toán" at bounding box center [514, 226] width 73 height 12
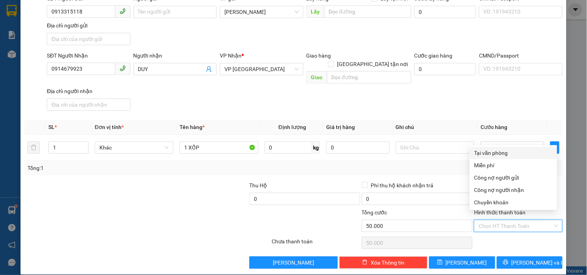
click at [512, 154] on div "Tại văn phòng" at bounding box center [513, 153] width 78 height 9
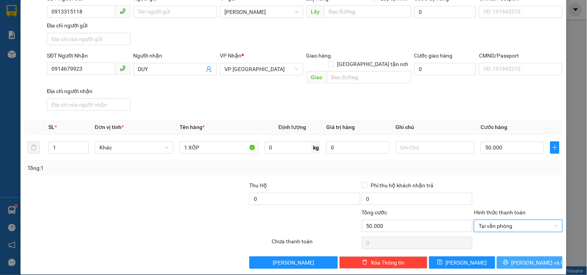
click at [513, 257] on button "[PERSON_NAME] và In" at bounding box center [529, 263] width 66 height 12
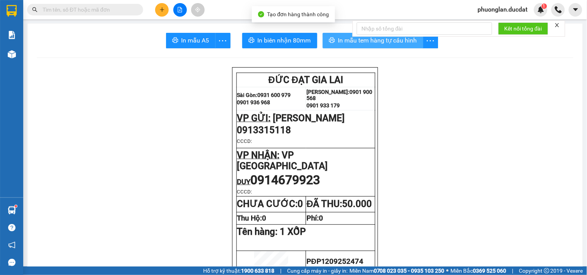
click at [379, 44] on span "In mẫu tem hàng tự cấu hình" at bounding box center [377, 41] width 79 height 10
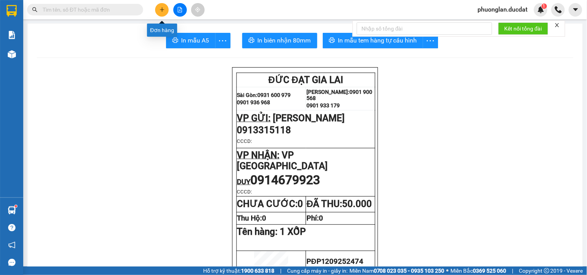
click at [161, 12] on button at bounding box center [162, 10] width 14 height 14
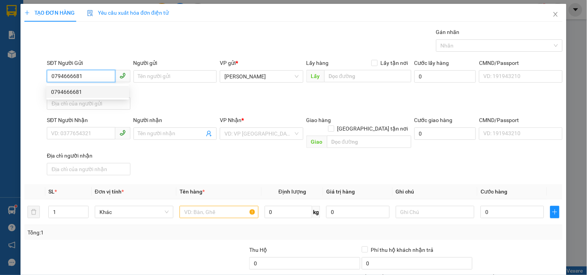
click at [87, 92] on div "0794666681" at bounding box center [87, 92] width 73 height 9
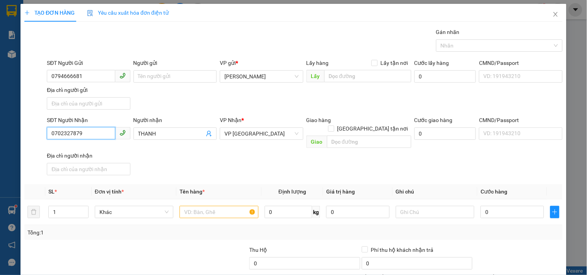
drag, startPoint x: 94, startPoint y: 140, endPoint x: 44, endPoint y: 134, distance: 50.6
click at [44, 134] on div "SĐT Người Nhận 0702327879 Người nhận THANH VP Nhận * VP [GEOGRAPHIC_DATA] Giao …" at bounding box center [293, 147] width 539 height 63
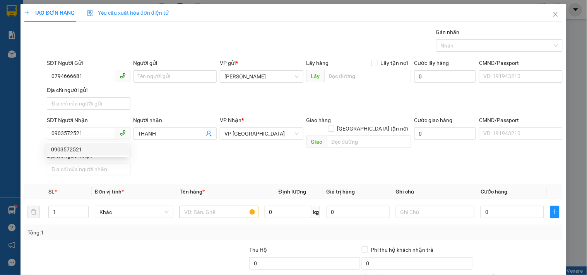
click at [68, 157] on div "0903572521 0903572521" at bounding box center [87, 149] width 82 height 15
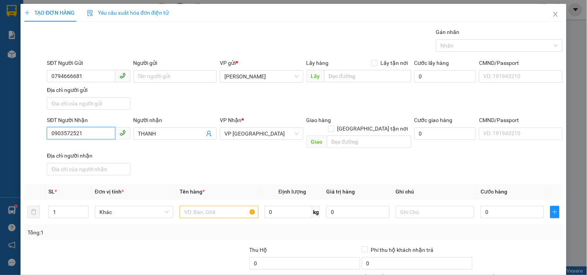
click at [87, 136] on input "0903572521" at bounding box center [81, 133] width 68 height 12
click at [80, 150] on div "0903572521" at bounding box center [87, 149] width 73 height 9
click at [254, 138] on span "VP [GEOGRAPHIC_DATA]" at bounding box center [261, 134] width 74 height 12
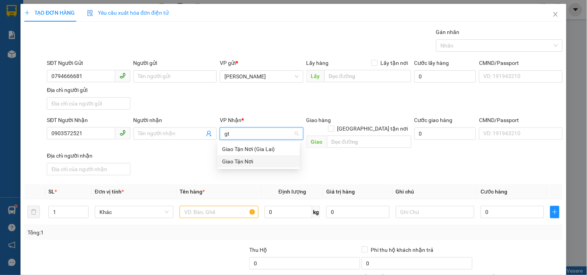
click at [264, 159] on div "Giao Tận Nơi" at bounding box center [258, 161] width 73 height 9
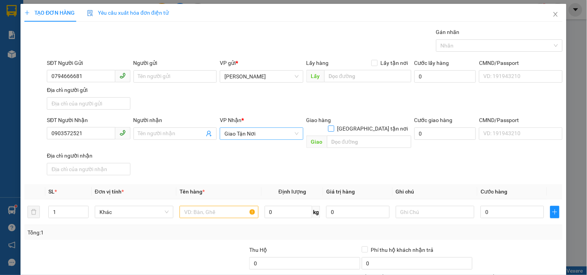
click at [333, 126] on input "[GEOGRAPHIC_DATA] tận nơi" at bounding box center [330, 128] width 5 height 5
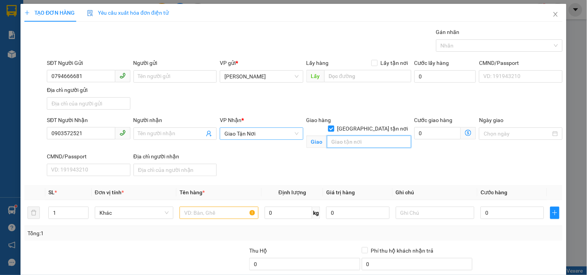
click at [365, 136] on input "text" at bounding box center [369, 142] width 84 height 12
click at [234, 210] on input "text" at bounding box center [218, 213] width 78 height 12
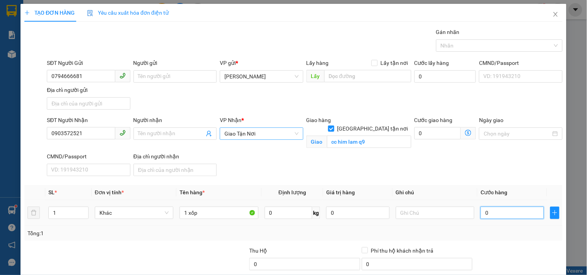
click at [493, 215] on input "0" at bounding box center [511, 213] width 63 height 12
click at [418, 210] on input "text" at bounding box center [435, 213] width 78 height 12
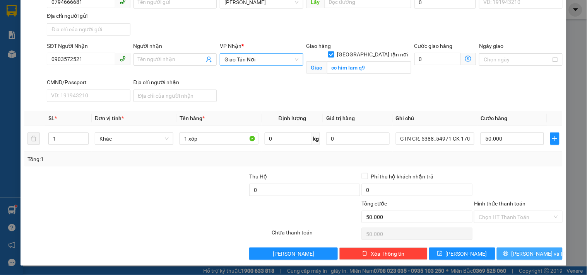
click at [508, 252] on icon "printer" at bounding box center [505, 253] width 5 height 5
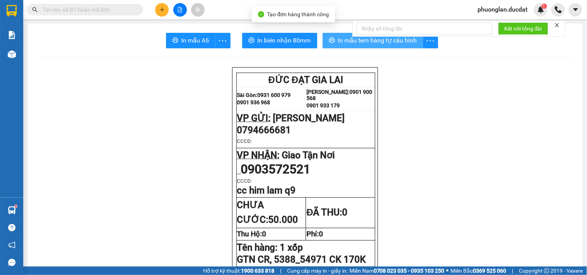
click at [392, 44] on span "In mẫu tem hàng tự cấu hình" at bounding box center [377, 41] width 79 height 10
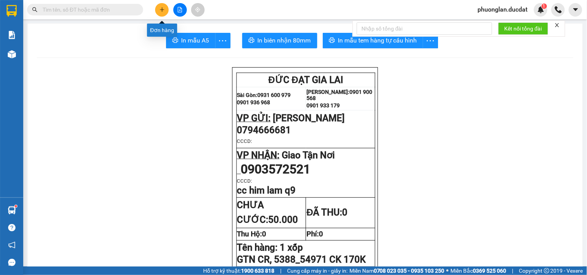
click at [165, 10] on button at bounding box center [162, 10] width 14 height 14
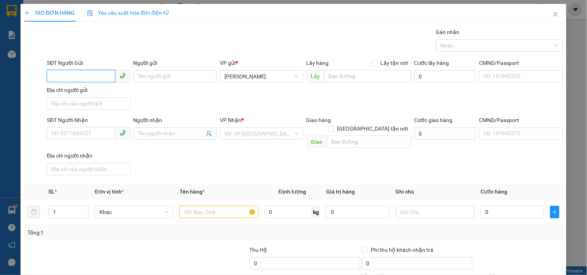
click at [99, 75] on input "SĐT Người Gửi" at bounding box center [81, 76] width 68 height 12
click at [77, 136] on input "SĐT Người Nhận" at bounding box center [81, 133] width 68 height 12
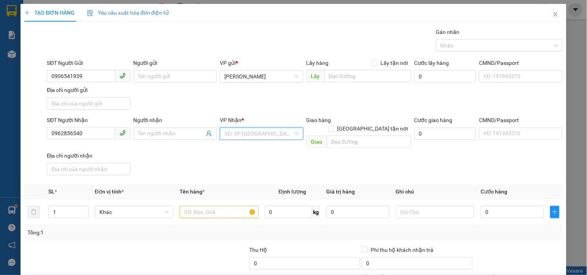
click at [253, 133] on input "search" at bounding box center [258, 134] width 68 height 12
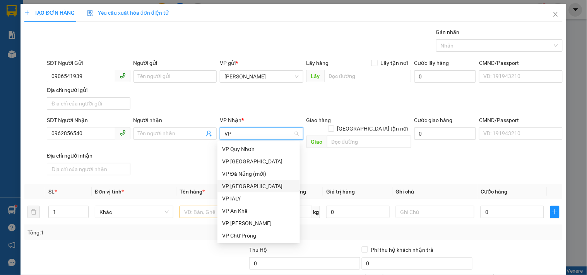
click at [241, 187] on div "VP [GEOGRAPHIC_DATA]" at bounding box center [258, 186] width 73 height 9
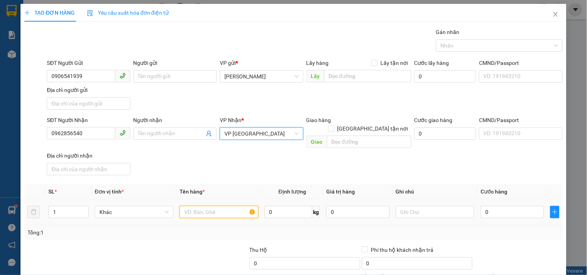
drag, startPoint x: 215, startPoint y: 207, endPoint x: 215, endPoint y: 203, distance: 4.3
click at [215, 206] on input "text" at bounding box center [218, 212] width 78 height 12
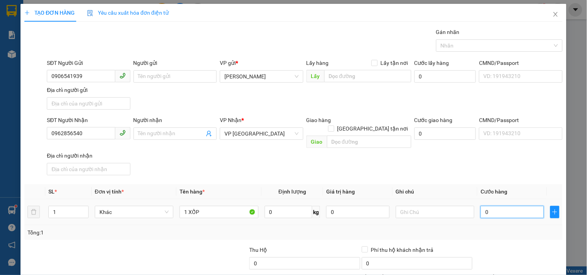
click at [497, 206] on input "0" at bounding box center [511, 212] width 63 height 12
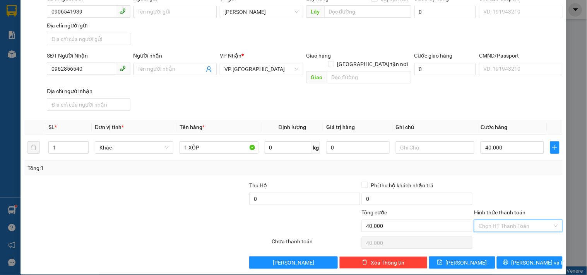
click at [494, 220] on input "Hình thức thanh toán" at bounding box center [514, 226] width 73 height 12
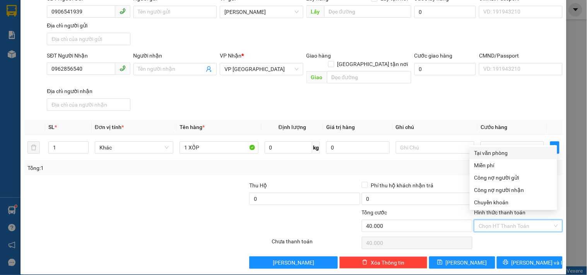
click at [500, 153] on div "Tại văn phòng" at bounding box center [513, 153] width 78 height 9
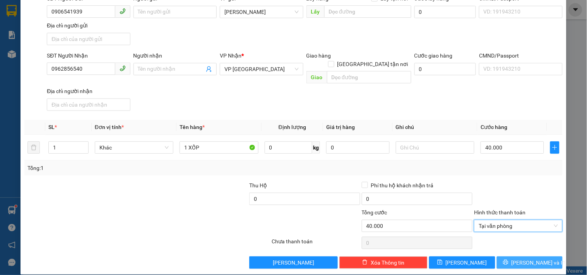
click at [516, 257] on button "[PERSON_NAME] và In" at bounding box center [529, 263] width 66 height 12
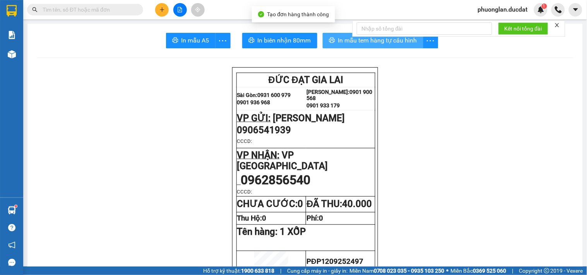
click at [366, 40] on span "In mẫu tem hàng tự cấu hình" at bounding box center [377, 41] width 79 height 10
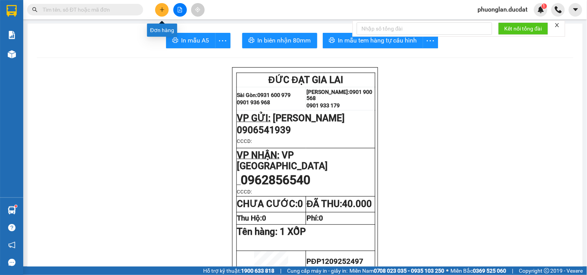
click at [161, 9] on icon "plus" at bounding box center [161, 9] width 5 height 5
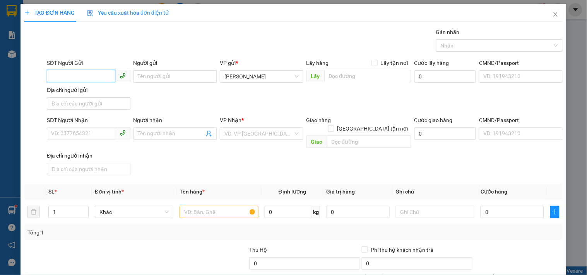
click at [87, 72] on input "SĐT Người Gửi" at bounding box center [81, 76] width 68 height 12
click at [72, 136] on input "SĐT Người Nhận" at bounding box center [81, 133] width 68 height 12
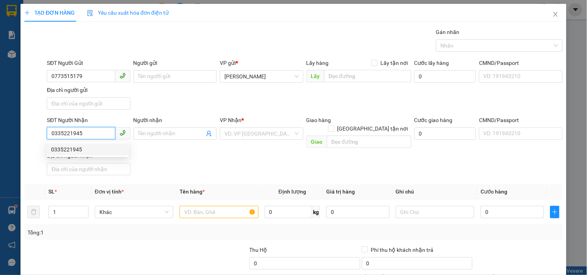
click at [84, 151] on div "0335221945" at bounding box center [87, 149] width 73 height 9
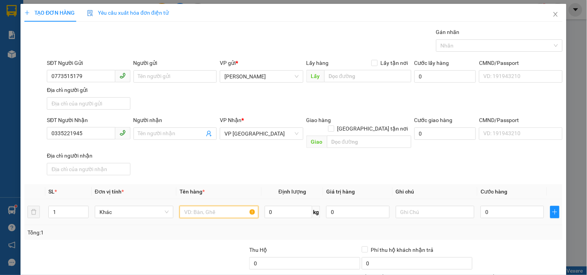
click at [191, 206] on input "text" at bounding box center [218, 212] width 78 height 12
click at [485, 210] on input "0" at bounding box center [511, 212] width 63 height 12
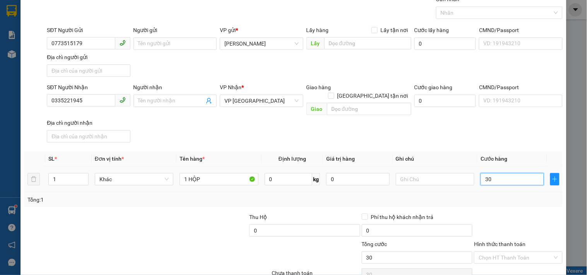
scroll to position [65, 0]
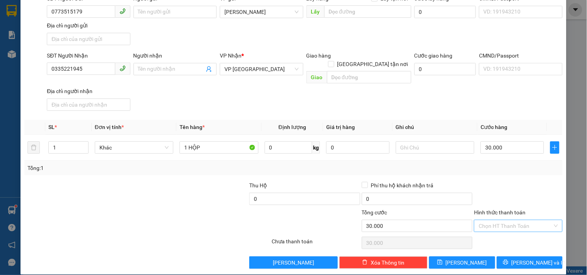
click at [493, 220] on input "Hình thức thanh toán" at bounding box center [514, 226] width 73 height 12
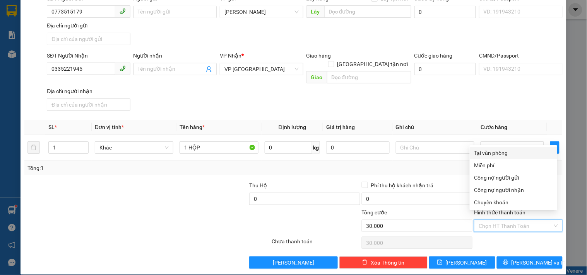
click at [500, 155] on div "Tại văn phòng" at bounding box center [513, 153] width 78 height 9
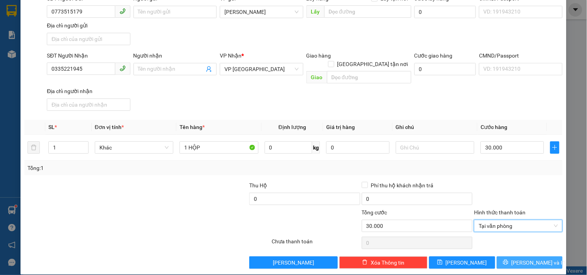
click at [517, 259] on span "[PERSON_NAME] và In" at bounding box center [538, 263] width 54 height 9
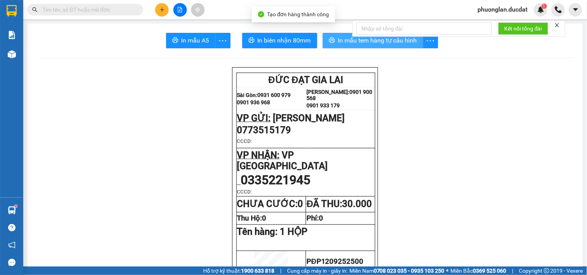
click at [401, 40] on span "In mẫu tem hàng tự cấu hình" at bounding box center [377, 41] width 79 height 10
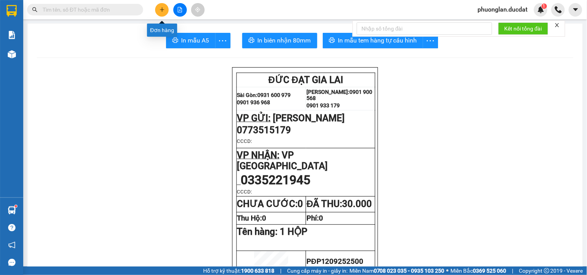
click at [161, 9] on icon "plus" at bounding box center [161, 9] width 5 height 5
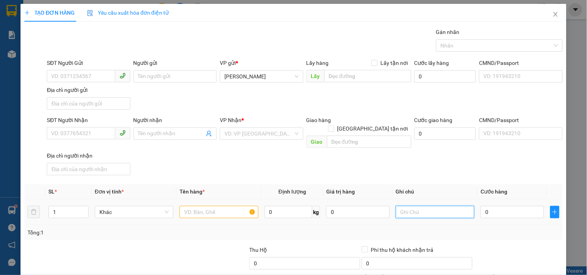
click at [417, 207] on input "text" at bounding box center [435, 212] width 78 height 12
paste input "5388 - 92371"
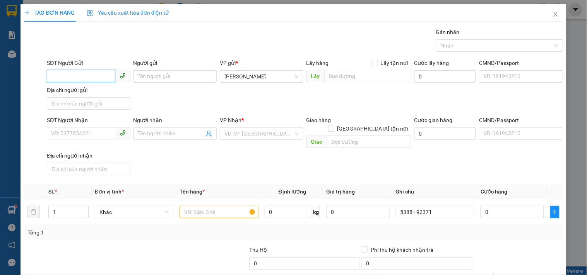
click at [96, 81] on input "SĐT Người Gửi" at bounding box center [81, 76] width 68 height 12
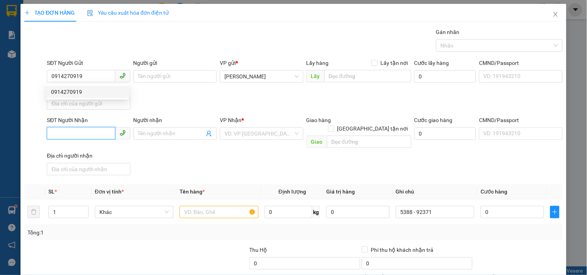
click at [93, 132] on input "SĐT Người Nhận" at bounding box center [81, 133] width 68 height 12
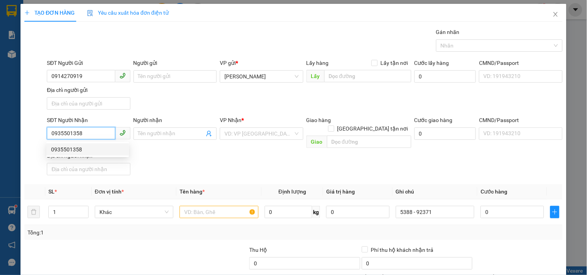
click at [96, 154] on div "0935501358" at bounding box center [87, 149] width 82 height 12
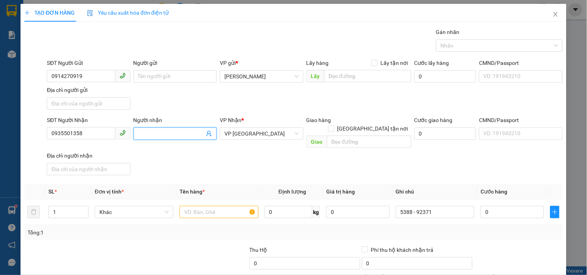
click at [169, 135] on input "Người nhận" at bounding box center [171, 134] width 66 height 9
click at [214, 210] on div at bounding box center [218, 212] width 78 height 15
click at [214, 206] on input "text" at bounding box center [218, 212] width 78 height 12
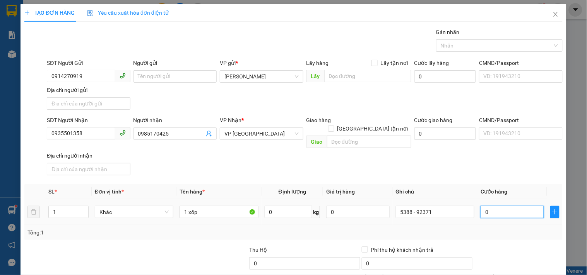
click at [513, 206] on input "0" at bounding box center [511, 212] width 63 height 12
click at [453, 207] on input "5388 - 92371" at bounding box center [435, 212] width 78 height 12
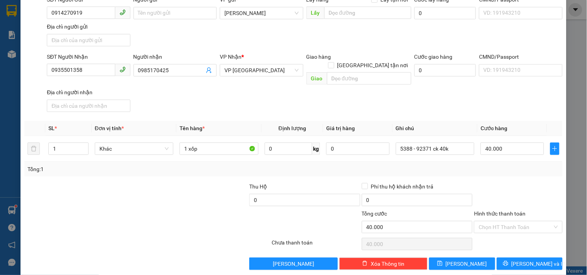
scroll to position [65, 0]
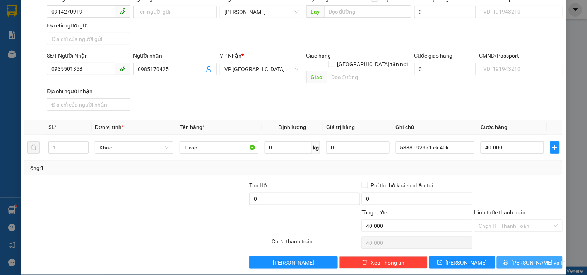
click at [527, 257] on button "[PERSON_NAME] và In" at bounding box center [529, 263] width 66 height 12
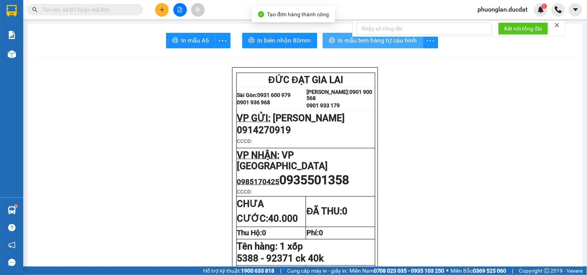
click at [407, 40] on span "In mẫu tem hàng tự cấu hình" at bounding box center [377, 41] width 79 height 10
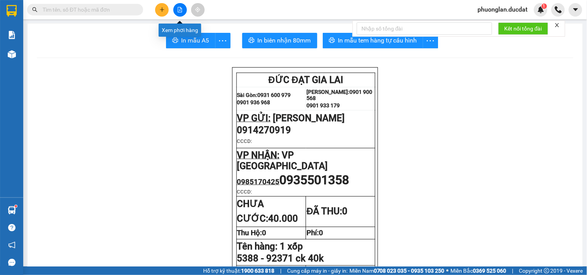
click at [163, 12] on icon "plus" at bounding box center [161, 9] width 5 height 5
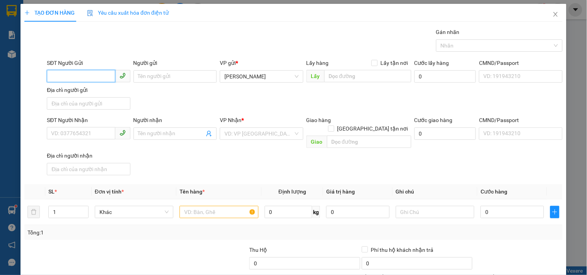
click at [94, 82] on input "SĐT Người Gửi" at bounding box center [81, 76] width 68 height 12
click at [83, 136] on input "SĐT Người Nhận" at bounding box center [81, 133] width 68 height 12
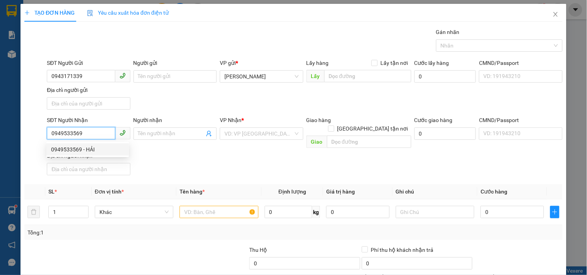
click at [75, 152] on div "0949533569 - HẢI" at bounding box center [87, 149] width 73 height 9
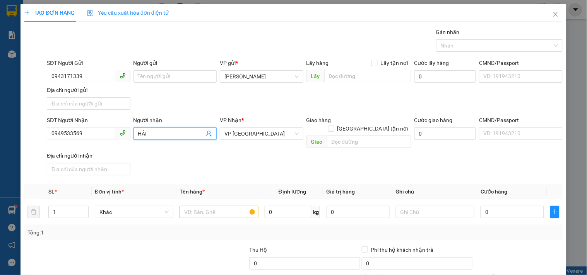
drag, startPoint x: 152, startPoint y: 136, endPoint x: 125, endPoint y: 138, distance: 27.1
click at [125, 138] on div "SĐT Người Nhận 0949533569 Người nhận HẢI HẢI VP Nhận * VP [GEOGRAPHIC_DATA] Gia…" at bounding box center [304, 147] width 519 height 63
click at [217, 206] on input "text" at bounding box center [218, 212] width 78 height 12
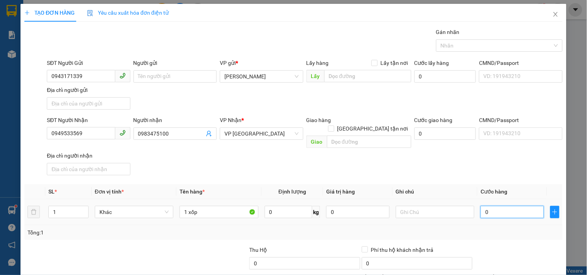
click at [491, 208] on input "0" at bounding box center [511, 212] width 63 height 12
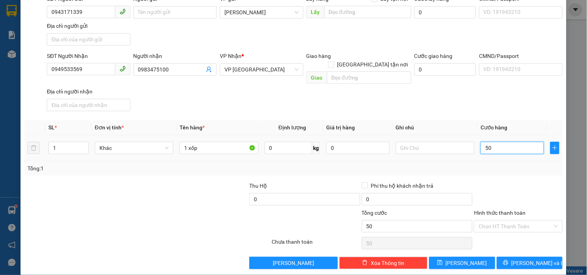
scroll to position [65, 0]
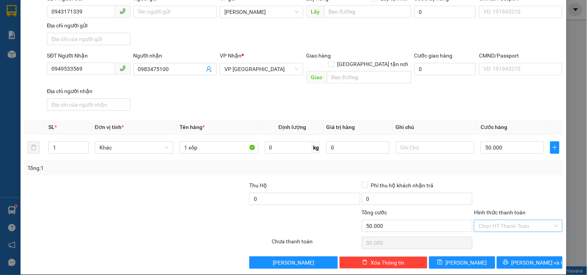
click at [523, 220] on input "Hình thức thanh toán" at bounding box center [514, 226] width 73 height 12
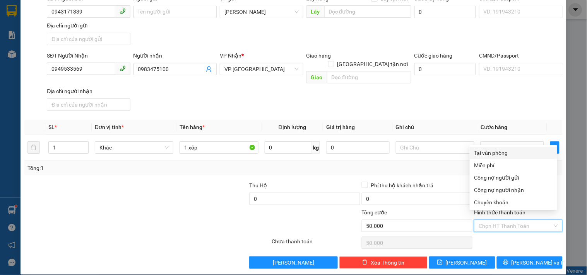
click at [500, 154] on div "Tại văn phòng" at bounding box center [513, 153] width 78 height 9
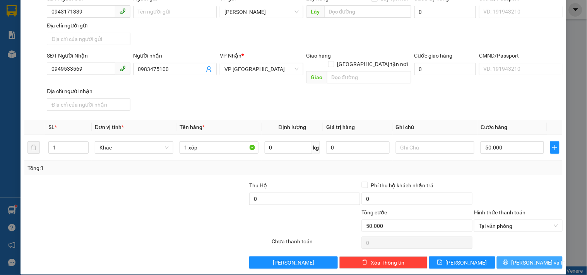
click at [519, 259] on span "[PERSON_NAME] và In" at bounding box center [538, 263] width 54 height 9
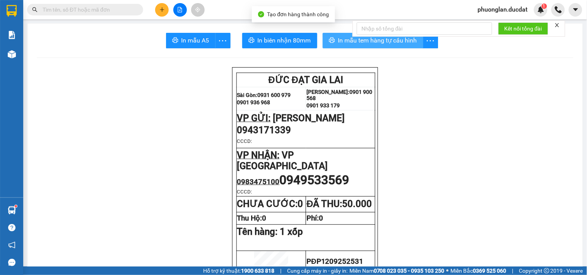
click at [403, 44] on span "In mẫu tem hàng tự cấu hình" at bounding box center [377, 41] width 79 height 10
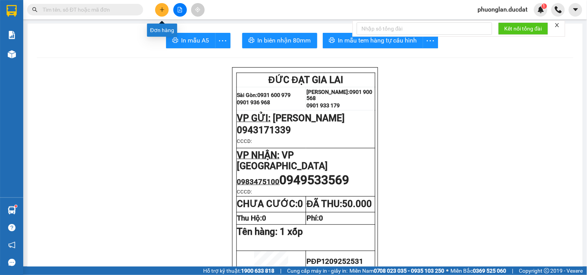
click at [157, 12] on button at bounding box center [162, 10] width 14 height 14
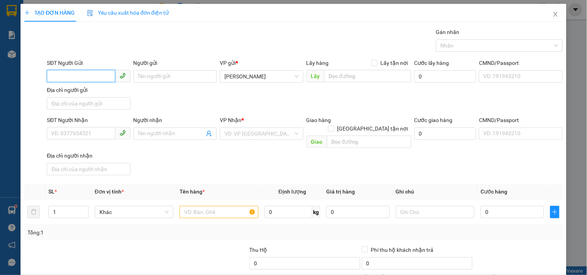
click at [85, 72] on input "SĐT Người Gửi" at bounding box center [81, 76] width 68 height 12
click at [90, 96] on div "0333219486" at bounding box center [87, 92] width 73 height 9
click at [219, 206] on input "text" at bounding box center [218, 212] width 78 height 12
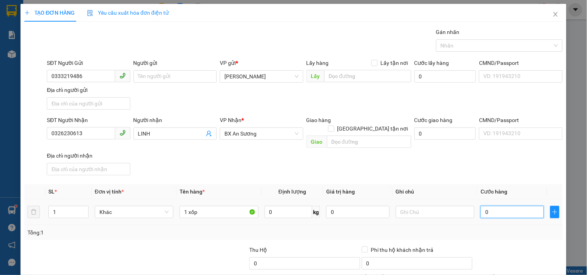
click at [499, 207] on input "0" at bounding box center [511, 212] width 63 height 12
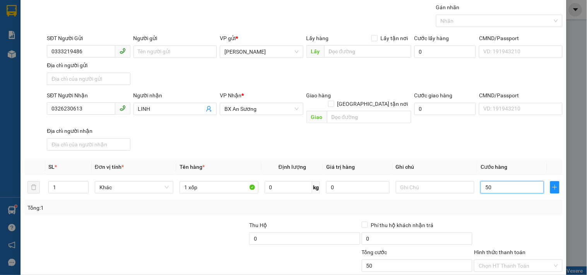
scroll to position [65, 0]
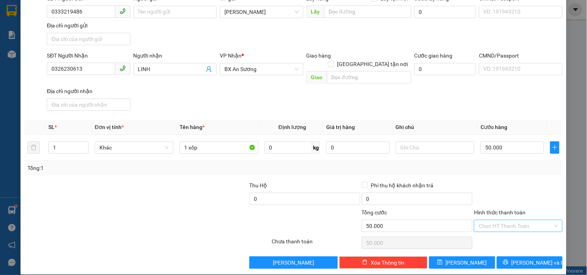
click at [498, 220] on input "Hình thức thanh toán" at bounding box center [514, 226] width 73 height 12
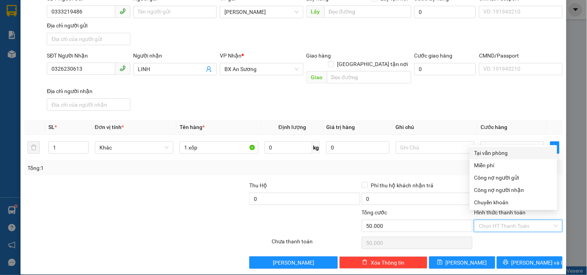
click at [492, 155] on div "Tại văn phòng" at bounding box center [513, 153] width 78 height 9
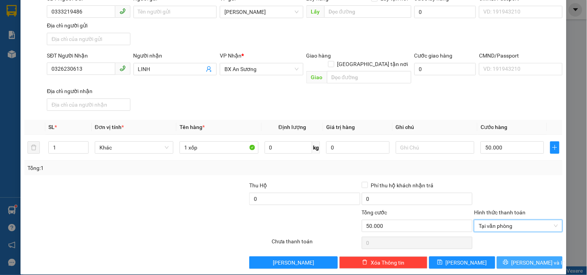
click at [507, 257] on button "[PERSON_NAME] và In" at bounding box center [529, 263] width 66 height 12
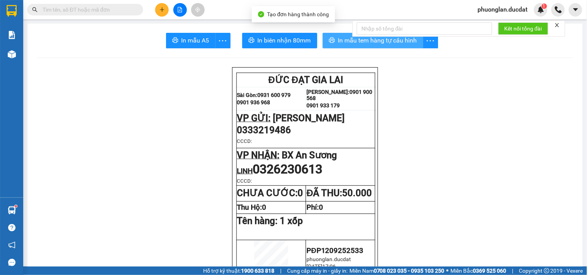
click at [384, 45] on span "In mẫu tem hàng tự cấu hình" at bounding box center [377, 41] width 79 height 10
click at [160, 2] on div "Kết quả tìm kiếm ( 86 ) Bộ lọc Mã ĐH Trạng thái Món hàng Thu hộ Tổng cước Chưa …" at bounding box center [293, 9] width 587 height 19
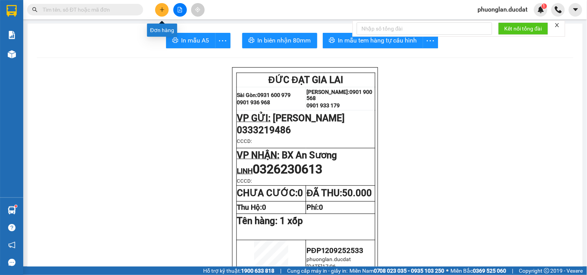
click at [164, 5] on button at bounding box center [162, 10] width 14 height 14
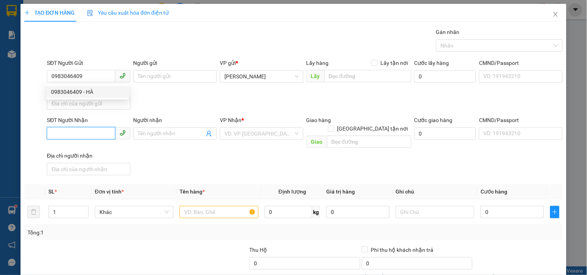
click at [95, 133] on input "SĐT Người Nhận" at bounding box center [81, 133] width 68 height 12
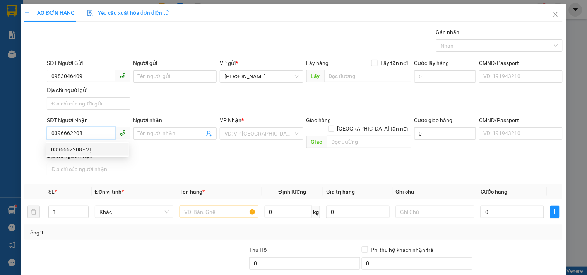
click at [91, 147] on div "0396662208 - VỊ" at bounding box center [87, 149] width 73 height 9
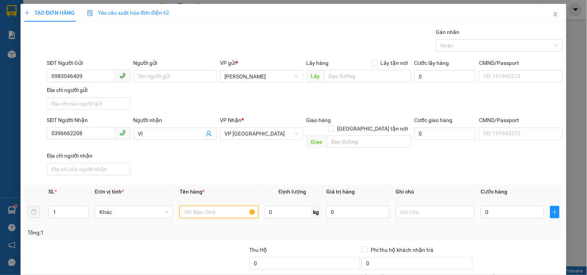
click at [194, 206] on input "text" at bounding box center [218, 212] width 78 height 12
click at [512, 206] on input "0" at bounding box center [511, 212] width 63 height 12
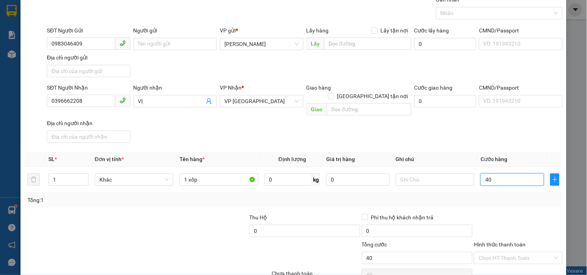
scroll to position [65, 0]
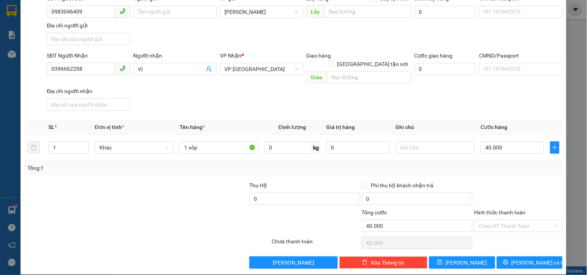
click at [513, 209] on div "Hình thức thanh toán" at bounding box center [518, 214] width 88 height 12
click at [511, 220] on input "Hình thức thanh toán" at bounding box center [514, 226] width 73 height 12
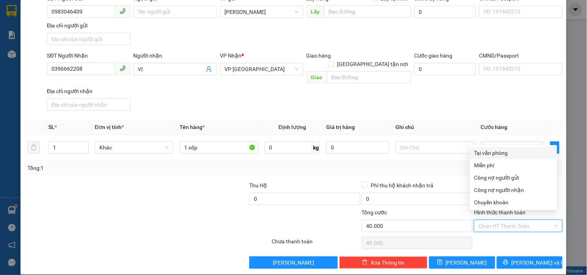
click at [494, 155] on div "Tại văn phòng" at bounding box center [513, 153] width 78 height 9
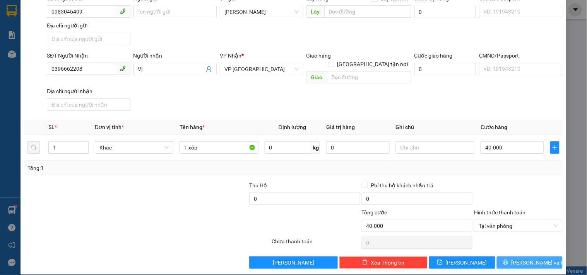
click at [530, 259] on span "[PERSON_NAME] và In" at bounding box center [538, 263] width 54 height 9
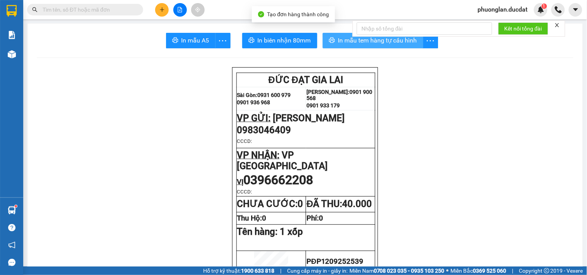
click at [351, 40] on span "In mẫu tem hàng tự cấu hình" at bounding box center [377, 41] width 79 height 10
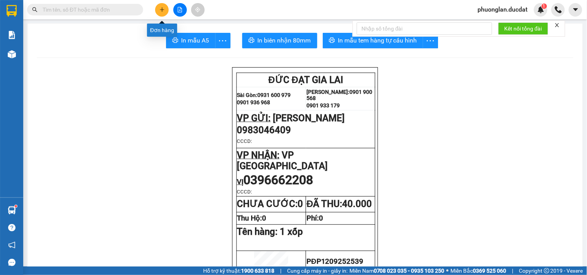
click at [161, 6] on button at bounding box center [162, 10] width 14 height 14
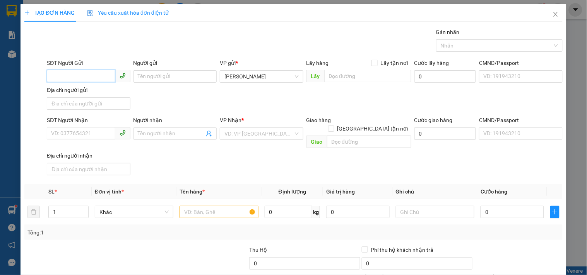
click at [75, 79] on input "SĐT Người Gửi" at bounding box center [81, 76] width 68 height 12
click at [88, 79] on input "SĐT Người Gửi" at bounding box center [81, 76] width 68 height 12
click at [94, 133] on input "SĐT Người Nhận" at bounding box center [81, 133] width 68 height 12
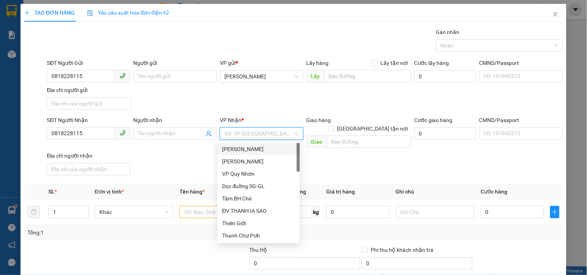
click at [251, 133] on input "search" at bounding box center [258, 134] width 68 height 12
click at [96, 133] on input "0818228115" at bounding box center [81, 133] width 68 height 12
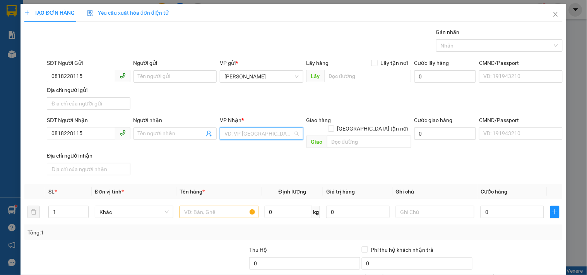
click at [244, 134] on input "search" at bounding box center [258, 134] width 68 height 12
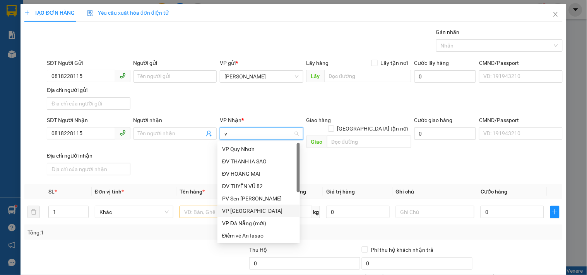
click at [235, 212] on div "VP [GEOGRAPHIC_DATA]" at bounding box center [258, 211] width 73 height 9
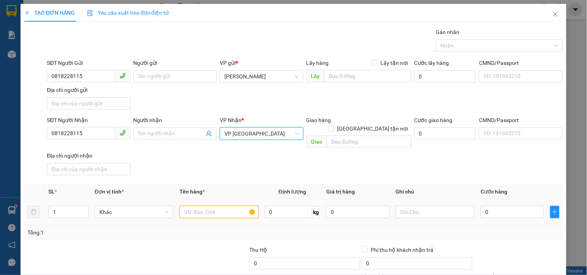
click at [213, 206] on input "text" at bounding box center [218, 212] width 78 height 12
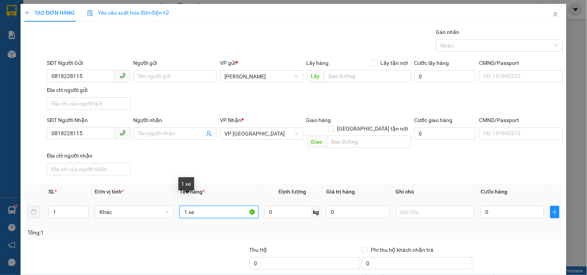
drag, startPoint x: 191, startPoint y: 209, endPoint x: 186, endPoint y: 207, distance: 5.3
click at [186, 207] on input "1 xe" at bounding box center [218, 212] width 78 height 12
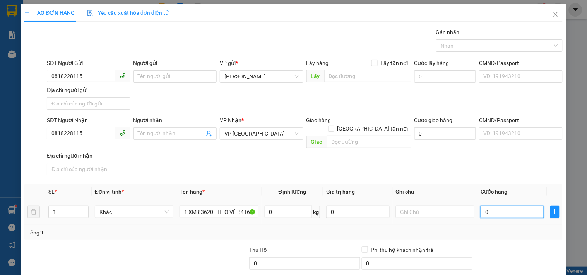
click at [494, 206] on input "0" at bounding box center [511, 212] width 63 height 12
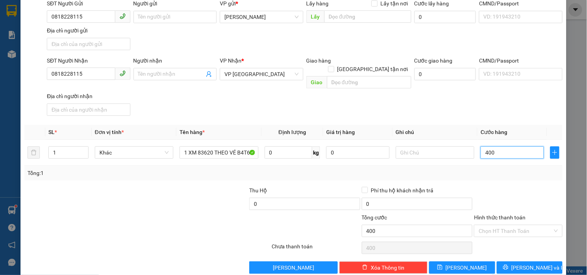
scroll to position [65, 0]
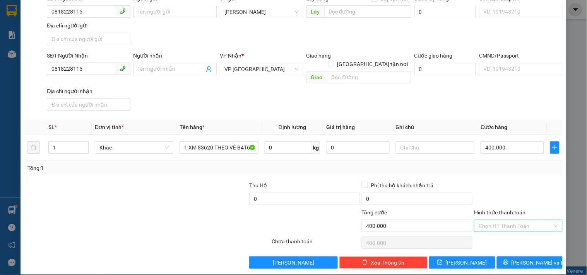
click at [508, 220] on input "Hình thức thanh toán" at bounding box center [514, 226] width 73 height 12
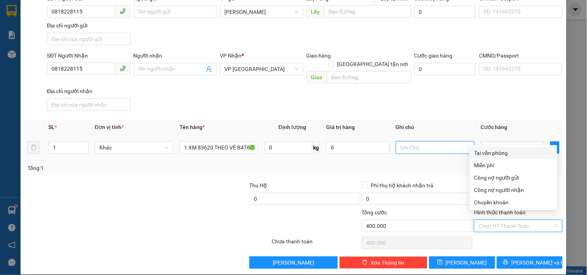
click at [440, 142] on input "text" at bounding box center [435, 148] width 78 height 12
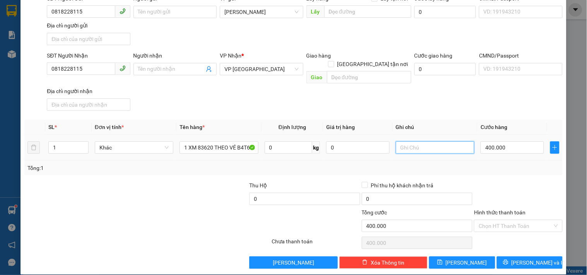
click at [413, 142] on input "text" at bounding box center [435, 148] width 78 height 12
paste input "5390 - 93888"
click at [508, 260] on icon "printer" at bounding box center [505, 262] width 5 height 5
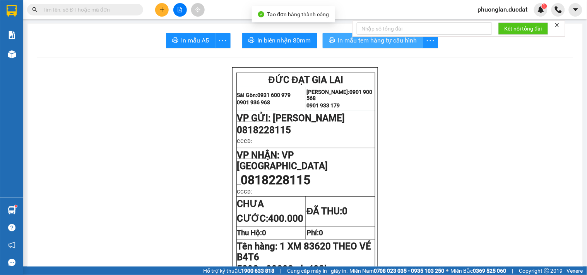
click at [354, 43] on span "In mẫu tem hàng tự cấu hình" at bounding box center [377, 41] width 79 height 10
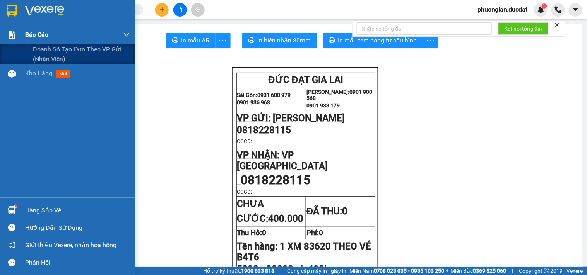
click at [43, 39] on span "Báo cáo" at bounding box center [36, 35] width 23 height 10
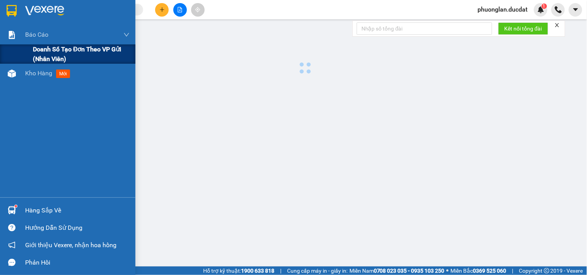
click at [51, 52] on span "Doanh số tạo đơn theo VP gửi (nhân viên)" at bounding box center [81, 53] width 97 height 19
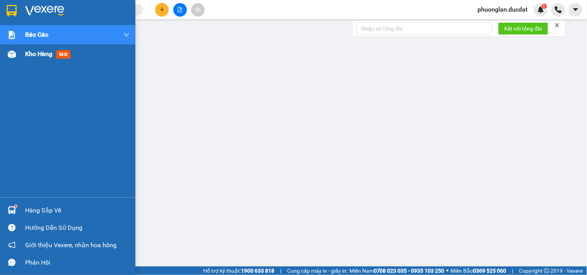
click at [29, 51] on span "Kho hàng" at bounding box center [38, 53] width 27 height 7
click at [37, 55] on span "Kho hàng" at bounding box center [38, 53] width 27 height 7
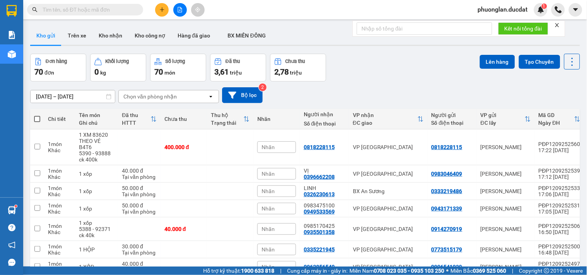
click at [167, 99] on div "Chọn văn phòng nhận" at bounding box center [149, 97] width 53 height 8
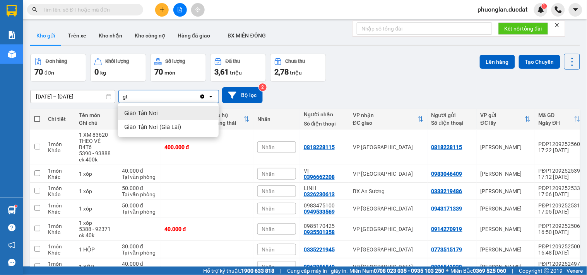
click at [150, 114] on span "Giao Tận Nơi" at bounding box center [141, 113] width 34 height 8
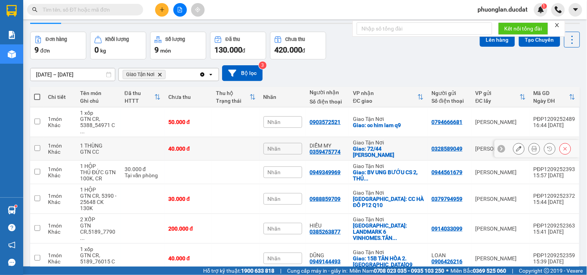
scroll to position [43, 0]
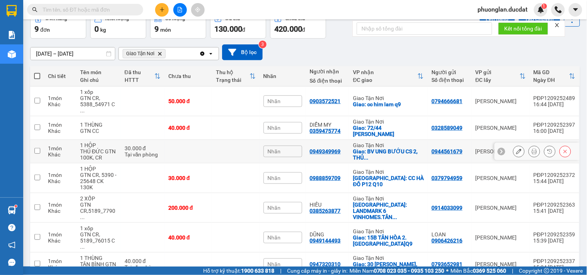
click at [110, 148] on div "THỦ ĐỨC GTN 100K, CR" at bounding box center [98, 154] width 36 height 12
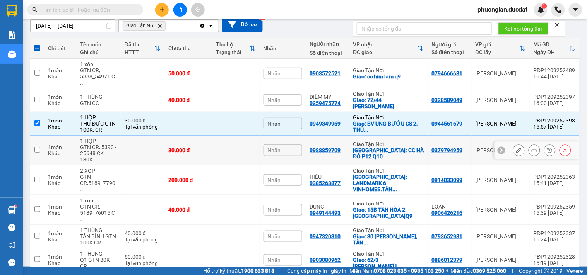
scroll to position [86, 0]
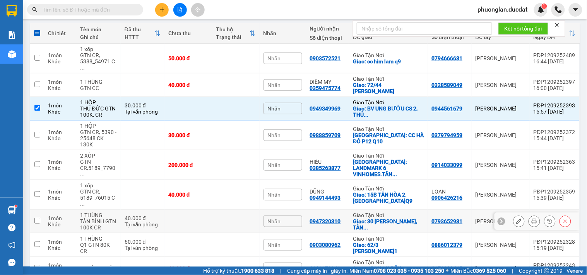
click at [109, 218] on div "TÂN BÌNH GTN 100K CR" at bounding box center [98, 224] width 36 height 12
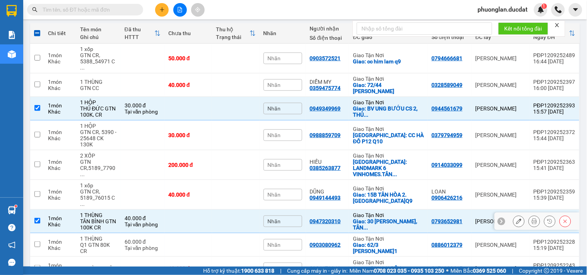
click at [190, 210] on td at bounding box center [188, 222] width 48 height 24
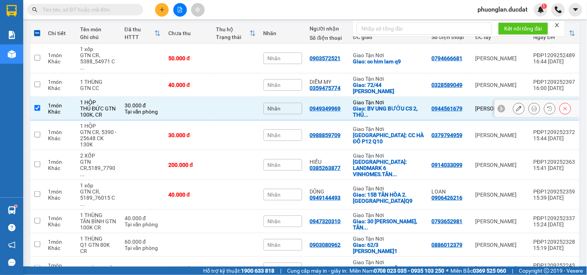
click at [210, 99] on td at bounding box center [188, 109] width 48 height 24
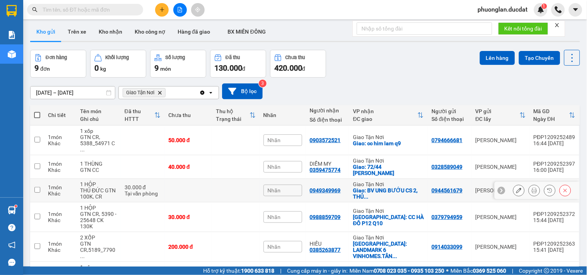
scroll to position [0, 0]
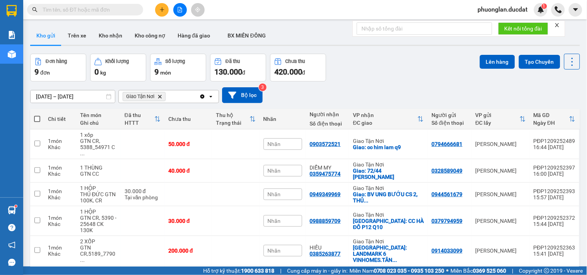
click at [159, 95] on icon "Giao Tận Nơi, close by backspace" at bounding box center [159, 96] width 3 height 3
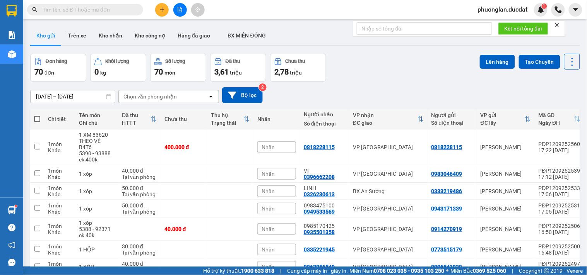
click at [161, 8] on icon "plus" at bounding box center [161, 9] width 5 height 5
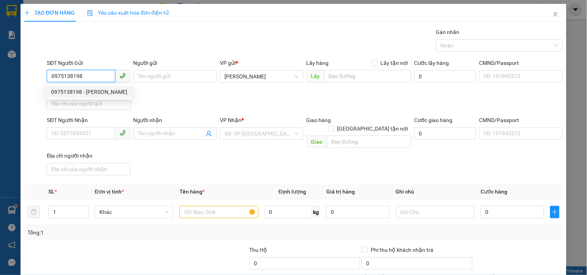
click at [84, 91] on div "0975138198 - [PERSON_NAME]" at bounding box center [89, 92] width 76 height 9
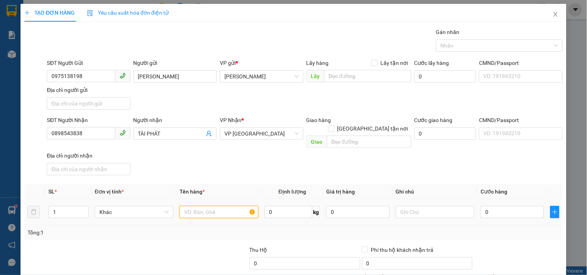
click at [200, 206] on input "text" at bounding box center [218, 212] width 78 height 12
click at [526, 210] on div "0" at bounding box center [511, 212] width 63 height 15
click at [523, 206] on input "0" at bounding box center [511, 212] width 63 height 12
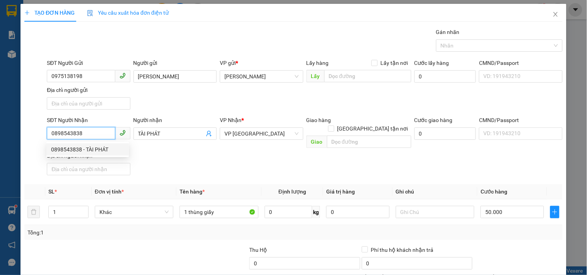
drag, startPoint x: 93, startPoint y: 133, endPoint x: 0, endPoint y: 138, distance: 93.3
click at [0, 138] on div "TẠO ĐƠN HÀNG Yêu cầu xuất hóa đơn điện tử Transit Pickup Surcharge Ids Transit …" at bounding box center [293, 137] width 587 height 275
click at [76, 148] on div "02866756267" at bounding box center [87, 149] width 73 height 9
drag, startPoint x: 104, startPoint y: 138, endPoint x: 15, endPoint y: 150, distance: 90.5
click at [15, 150] on div "TẠO ĐƠN HÀNG Yêu cầu xuất hóa đơn điện tử Transit Pickup Surcharge Ids Transit …" at bounding box center [293, 137] width 587 height 275
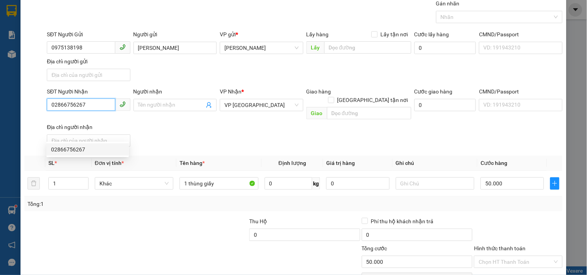
scroll to position [65, 0]
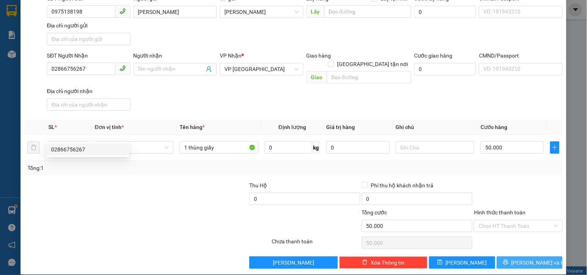
click at [526, 259] on span "[PERSON_NAME] và In" at bounding box center [538, 263] width 54 height 9
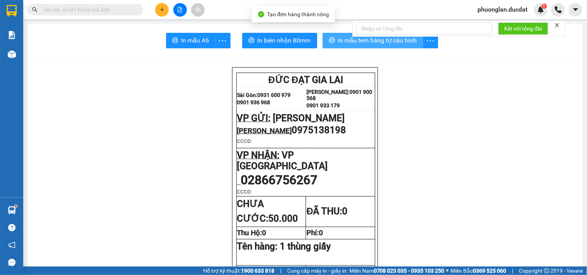
click at [387, 44] on span "In mẫu tem hàng tự cấu hình" at bounding box center [377, 41] width 79 height 10
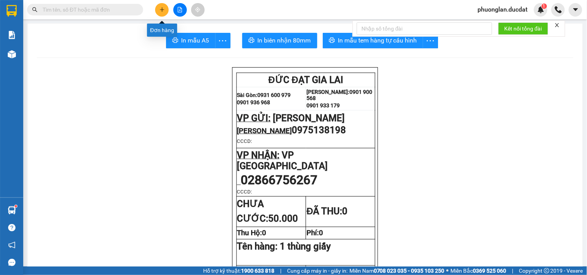
click at [164, 9] on icon "plus" at bounding box center [161, 9] width 5 height 5
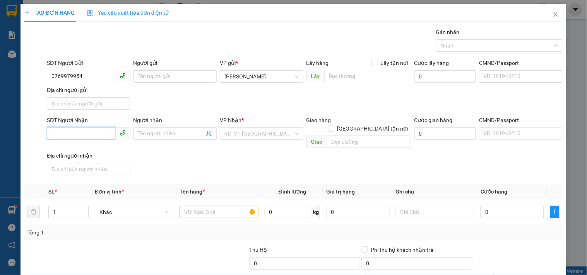
click at [94, 135] on input "SĐT Người Nhận" at bounding box center [81, 133] width 68 height 12
click at [63, 135] on input "0935511666" at bounding box center [81, 133] width 68 height 12
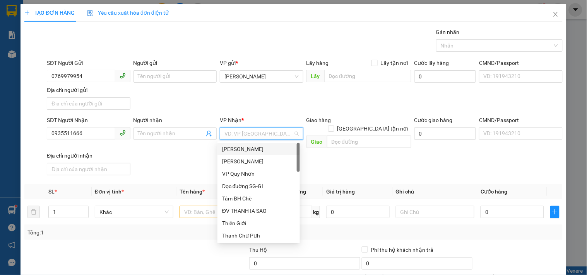
click at [252, 137] on input "search" at bounding box center [258, 134] width 68 height 12
click at [252, 159] on div "VP [GEOGRAPHIC_DATA]" at bounding box center [258, 161] width 73 height 9
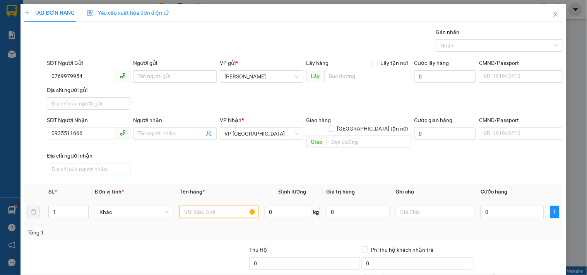
click at [216, 206] on input "text" at bounding box center [218, 212] width 78 height 12
click at [508, 206] on input "0" at bounding box center [511, 212] width 63 height 12
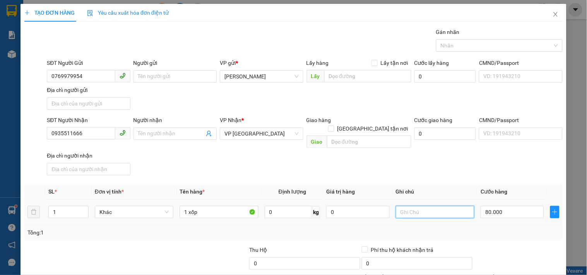
click at [436, 207] on input "text" at bounding box center [435, 212] width 78 height 12
drag, startPoint x: 87, startPoint y: 133, endPoint x: 0, endPoint y: 144, distance: 87.3
click at [0, 144] on div "TẠO ĐƠN HÀNG Yêu cầu xuất hóa đơn điện tử Transit Pickup Surcharge Ids Transit …" at bounding box center [293, 137] width 587 height 275
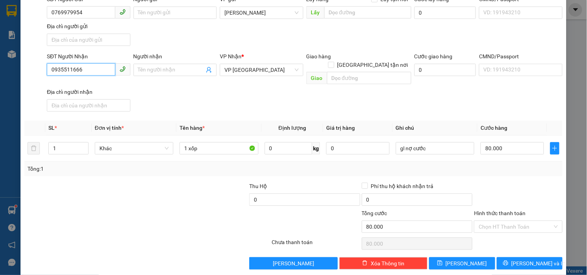
scroll to position [65, 0]
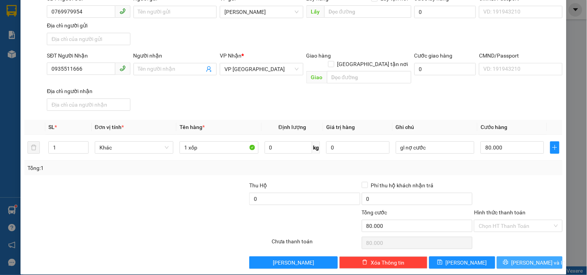
click at [508, 260] on span "printer" at bounding box center [505, 263] width 5 height 6
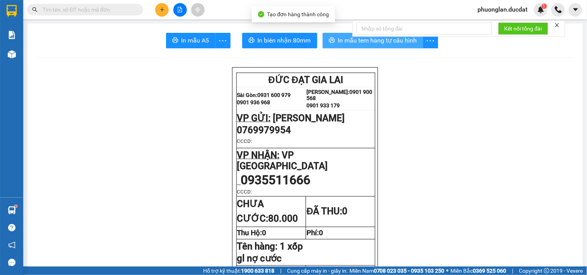
click at [383, 44] on span "In mẫu tem hàng tự cấu hình" at bounding box center [377, 41] width 79 height 10
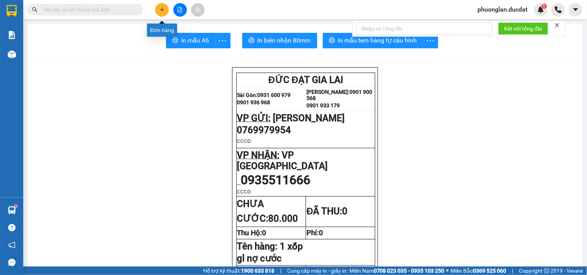
click at [162, 9] on icon "plus" at bounding box center [162, 9] width 0 height 4
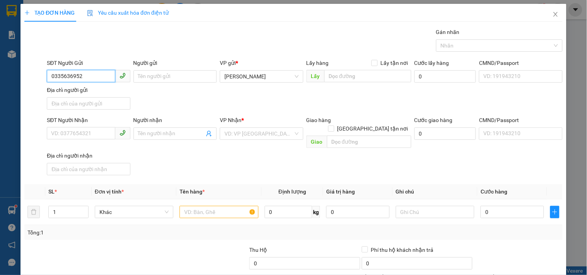
click at [90, 76] on input "0335636952" at bounding box center [81, 76] width 68 height 12
click at [78, 136] on input "SĐT Người Nhận" at bounding box center [81, 133] width 68 height 12
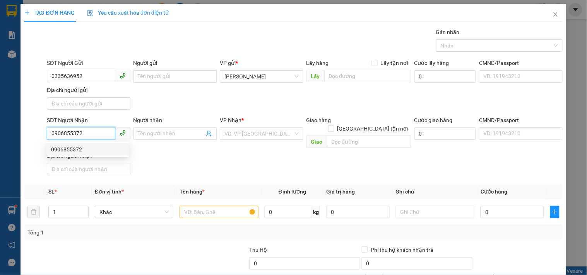
click at [73, 149] on div "0906855372" at bounding box center [87, 149] width 73 height 9
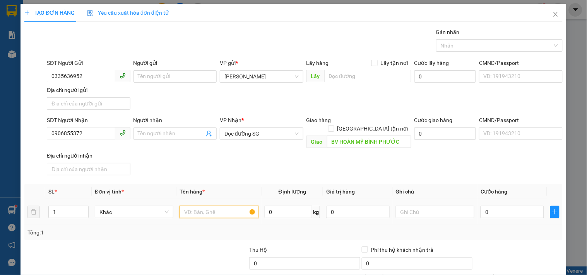
click at [218, 208] on input "text" at bounding box center [218, 212] width 78 height 12
click at [490, 206] on input "0" at bounding box center [511, 212] width 63 height 12
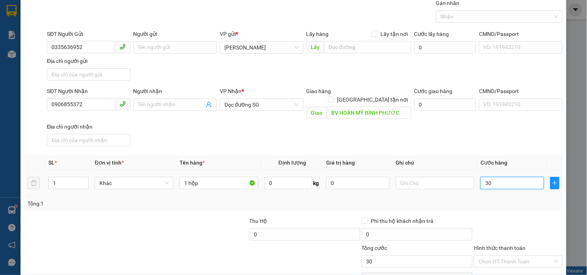
scroll to position [65, 0]
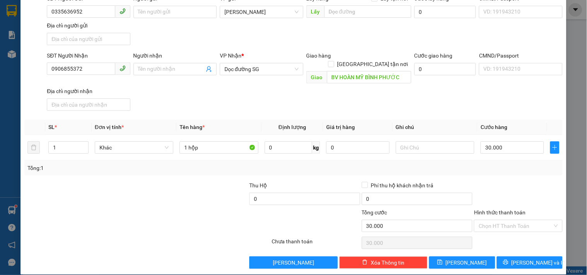
click at [515, 209] on div "Hình thức thanh toán" at bounding box center [518, 214] width 88 height 12
click at [515, 220] on input "Hình thức thanh toán" at bounding box center [514, 226] width 73 height 12
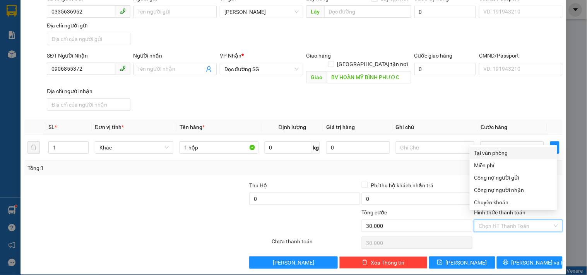
click at [499, 152] on div "Tại văn phòng" at bounding box center [513, 153] width 78 height 9
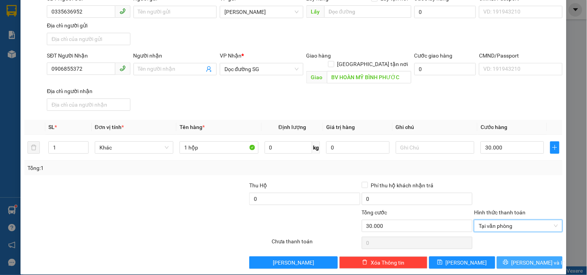
click at [509, 257] on button "[PERSON_NAME] và In" at bounding box center [529, 263] width 66 height 12
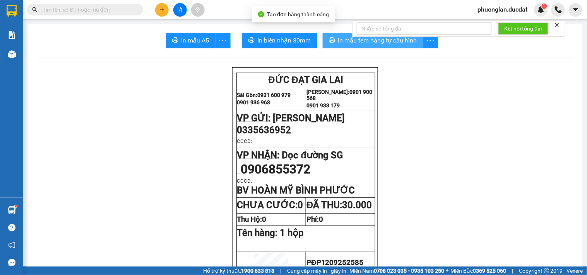
click at [387, 44] on span "In mẫu tem hàng tự cấu hình" at bounding box center [377, 41] width 79 height 10
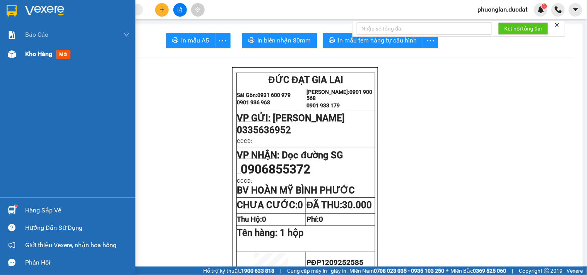
click at [38, 57] on span "Kho hàng" at bounding box center [38, 53] width 27 height 7
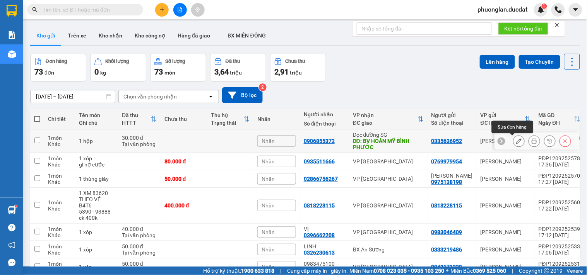
click at [516, 142] on icon at bounding box center [518, 140] width 5 height 5
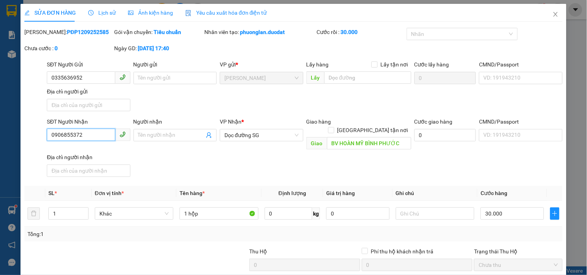
drag, startPoint x: 98, startPoint y: 136, endPoint x: 0, endPoint y: 142, distance: 98.4
click at [0, 142] on div "SỬA ĐƠN HÀNG Lịch sử Ảnh kiện hàng Yêu cầu xuất hóa đơn điện tử Total Paid Fee …" at bounding box center [293, 137] width 587 height 275
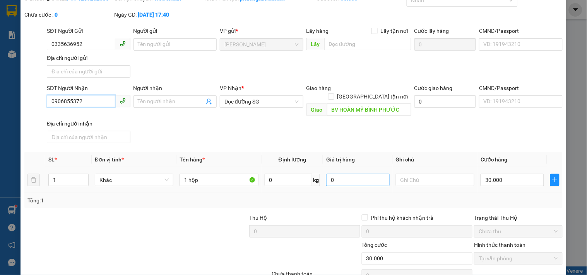
scroll to position [67, 0]
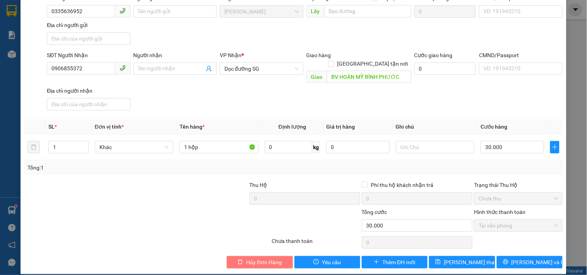
click at [283, 256] on button "Hủy Đơn Hàng" at bounding box center [260, 262] width 66 height 12
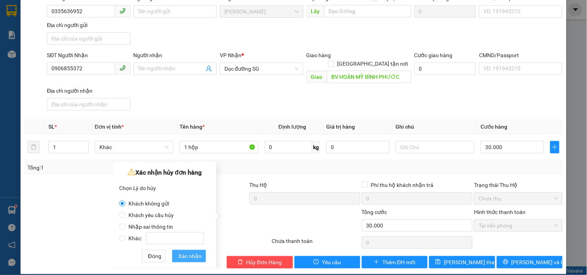
click at [178, 256] on button "Xác nhận" at bounding box center [189, 256] width 34 height 12
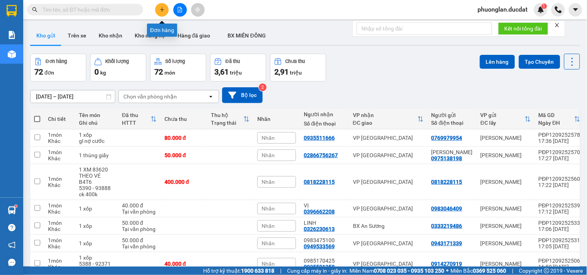
click at [164, 10] on icon "plus" at bounding box center [162, 9] width 4 height 0
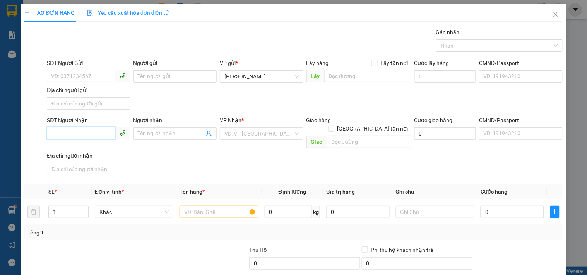
click at [107, 134] on input "SĐT Người Nhận" at bounding box center [81, 133] width 68 height 12
paste input "0906855372"
click at [83, 76] on input "SĐT Người Gửi" at bounding box center [81, 76] width 68 height 12
click at [102, 138] on input "0906855372" at bounding box center [81, 133] width 68 height 12
click at [97, 136] on input "0906855372" at bounding box center [81, 133] width 68 height 12
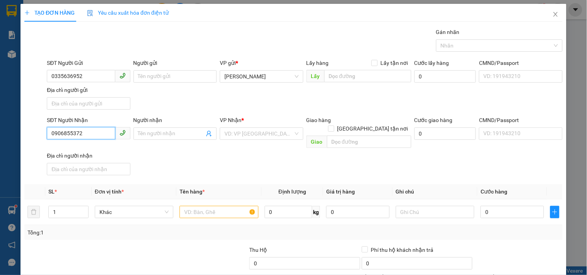
click at [97, 136] on input "0906855372" at bounding box center [81, 133] width 68 height 12
click at [107, 135] on input "0906855372" at bounding box center [81, 133] width 68 height 12
click at [247, 136] on input "search" at bounding box center [258, 134] width 68 height 12
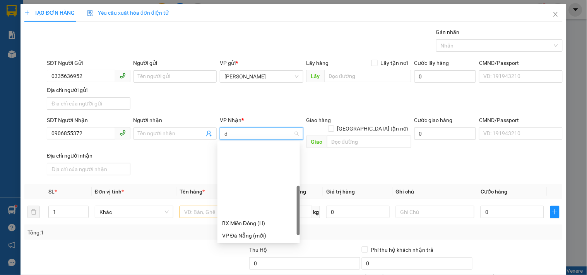
scroll to position [86, 0]
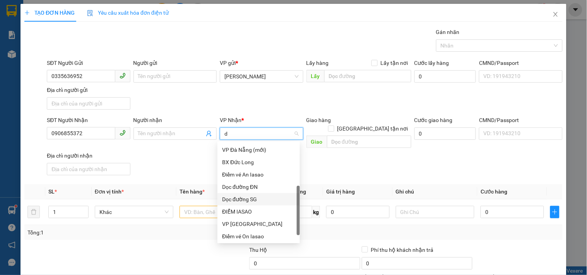
click at [252, 195] on div "Dọc đường SG" at bounding box center [258, 199] width 73 height 9
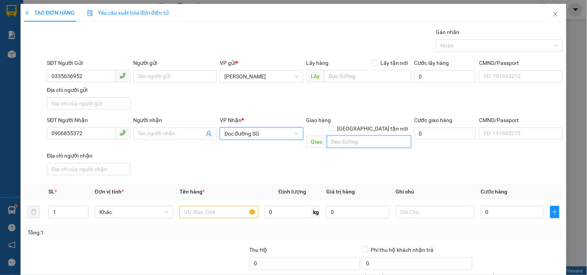
click at [335, 136] on input "text" at bounding box center [369, 142] width 84 height 12
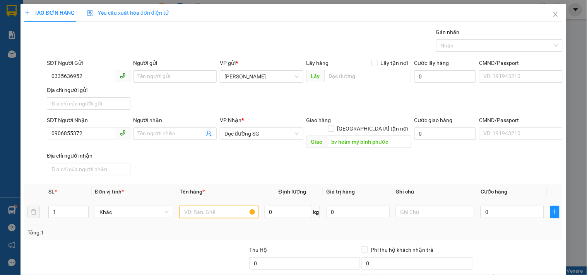
click at [229, 207] on input "text" at bounding box center [218, 212] width 78 height 12
click at [513, 206] on input "0" at bounding box center [511, 212] width 63 height 12
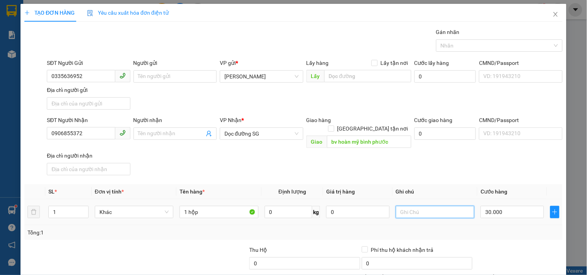
click at [430, 207] on input "text" at bounding box center [435, 212] width 78 height 12
drag, startPoint x: 111, startPoint y: 134, endPoint x: 0, endPoint y: 155, distance: 113.4
click at [0, 155] on div "TẠO ĐƠN HÀNG Yêu cầu xuất hóa đơn điện tử Transit Pickup Surcharge Ids Transit …" at bounding box center [293, 137] width 587 height 275
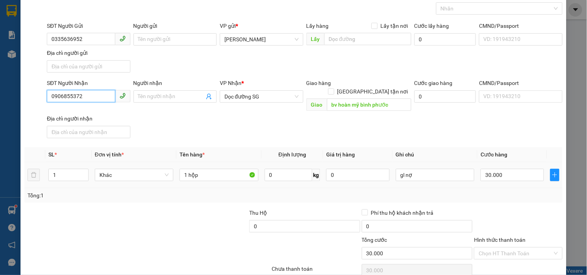
scroll to position [65, 0]
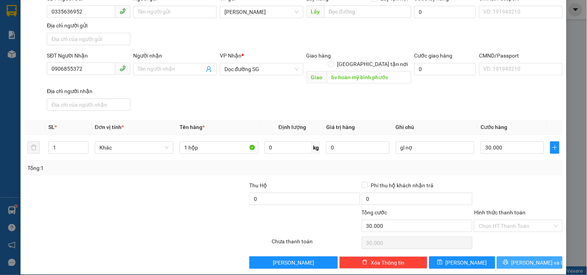
click at [525, 259] on span "[PERSON_NAME] và In" at bounding box center [538, 263] width 54 height 9
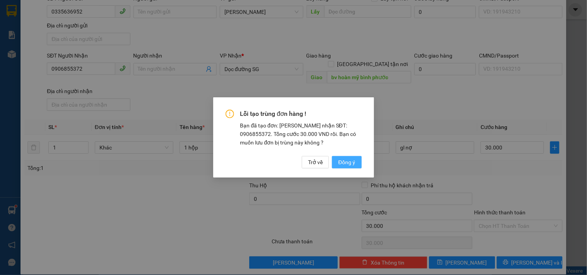
click at [349, 165] on span "Đồng ý" at bounding box center [346, 162] width 17 height 9
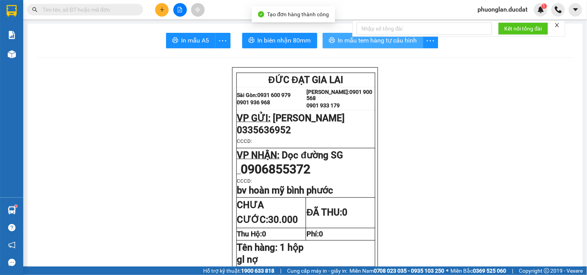
click at [378, 39] on span "In mẫu tem hàng tự cấu hình" at bounding box center [377, 41] width 79 height 10
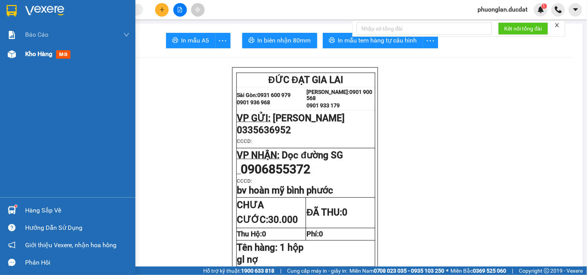
click at [33, 55] on span "Kho hàng" at bounding box center [38, 53] width 27 height 7
click at [44, 56] on span "Kho hàng" at bounding box center [38, 53] width 27 height 7
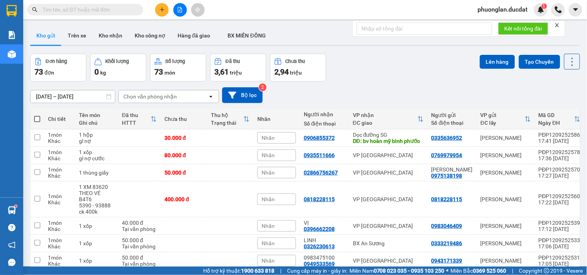
click at [132, 94] on div "Chọn văn phòng nhận" at bounding box center [149, 97] width 53 height 8
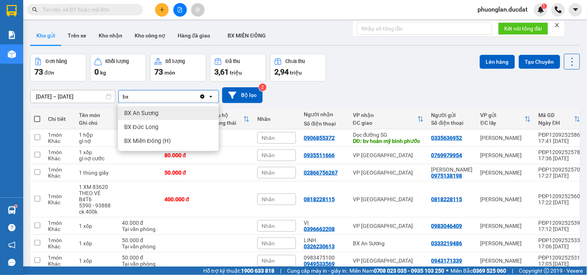
click at [140, 117] on span "BX An Sương" at bounding box center [141, 113] width 34 height 8
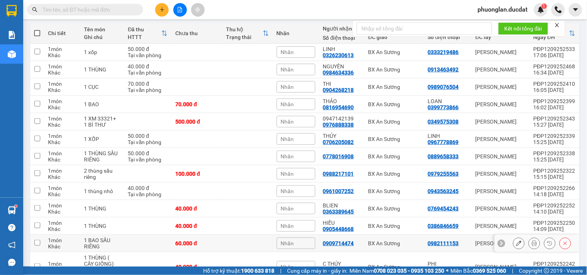
scroll to position [134, 0]
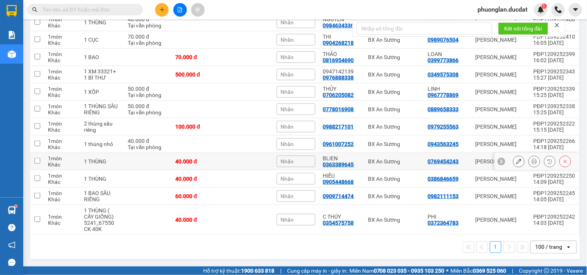
click at [516, 162] on icon at bounding box center [518, 161] width 5 height 5
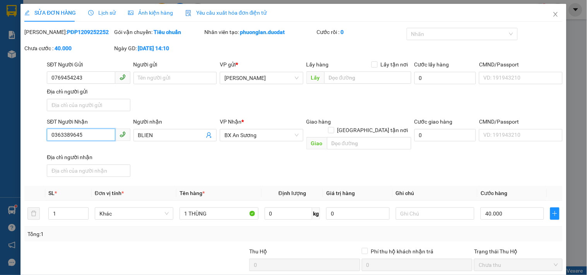
drag, startPoint x: 95, startPoint y: 137, endPoint x: 0, endPoint y: 154, distance: 96.2
click at [0, 154] on div "SỬA ĐƠN HÀNG Lịch sử Ảnh kiện hàng Yêu cầu xuất hóa đơn điện tử Total Paid Fee …" at bounding box center [293, 137] width 587 height 275
click at [552, 15] on icon "close" at bounding box center [555, 14] width 6 height 6
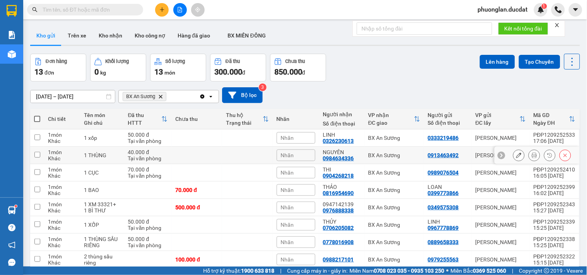
scroll to position [134, 0]
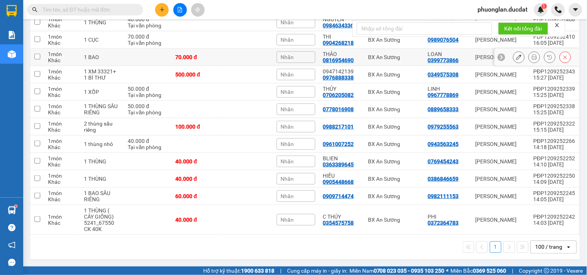
click at [210, 54] on div "70.000 đ" at bounding box center [196, 57] width 43 height 6
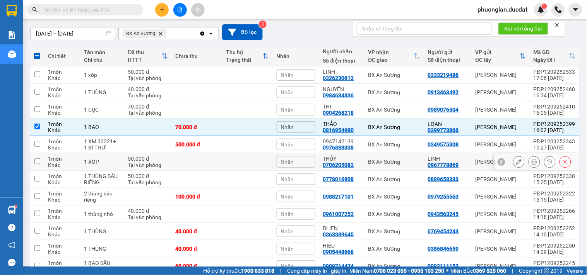
scroll to position [48, 0]
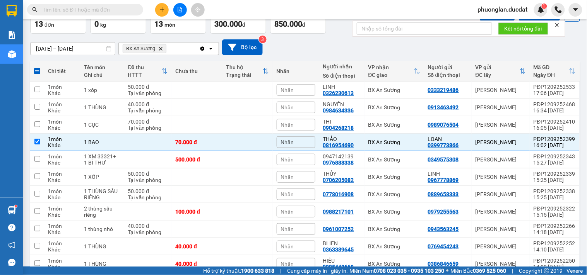
click at [160, 47] on icon "Delete" at bounding box center [160, 48] width 5 height 5
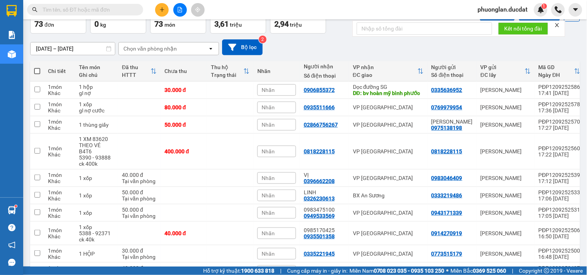
click at [160, 47] on div "Chọn văn phòng nhận" at bounding box center [149, 49] width 53 height 8
click at [148, 65] on span "VP [GEOGRAPHIC_DATA]" at bounding box center [156, 65] width 65 height 8
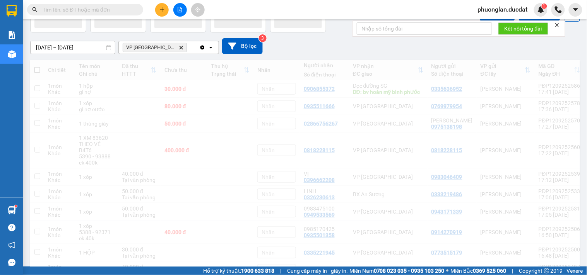
click at [178, 48] on div "VP [GEOGRAPHIC_DATA] Delete" at bounding box center [159, 47] width 80 height 12
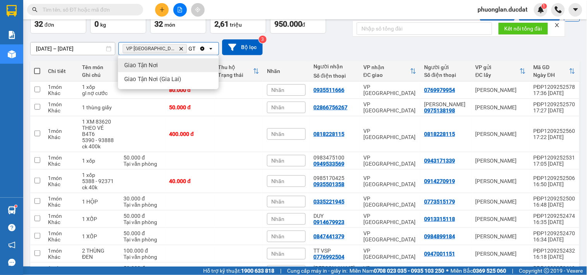
click at [160, 67] on div "Giao Tận Nơi" at bounding box center [168, 65] width 101 height 14
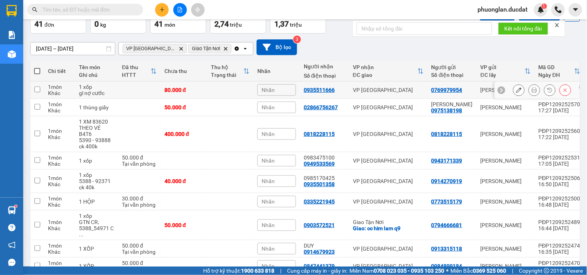
click at [238, 90] on td at bounding box center [230, 90] width 46 height 17
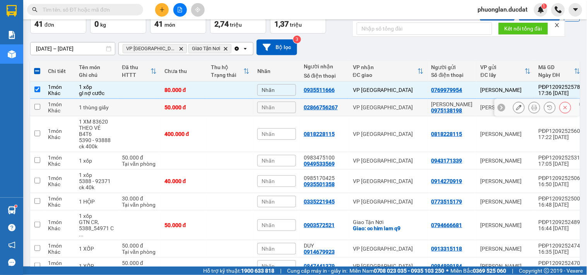
click at [207, 114] on td "50.000 đ" at bounding box center [183, 107] width 46 height 17
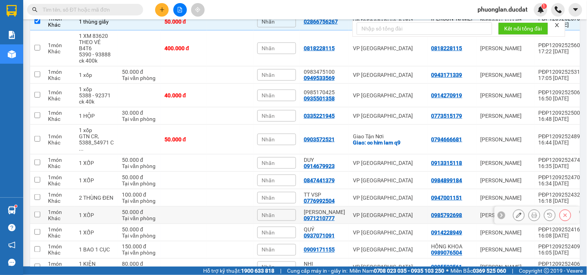
scroll to position [220, 0]
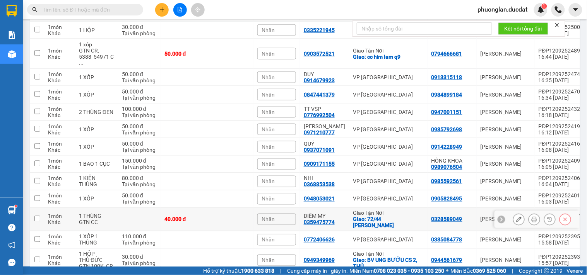
click at [179, 217] on div "40.000 đ" at bounding box center [183, 220] width 39 height 6
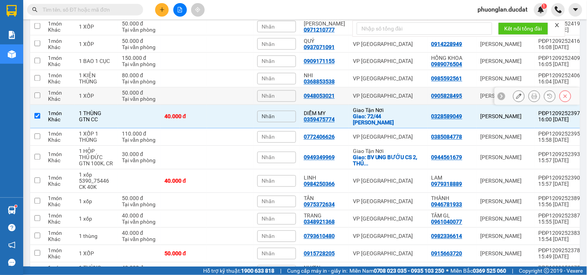
scroll to position [349, 0]
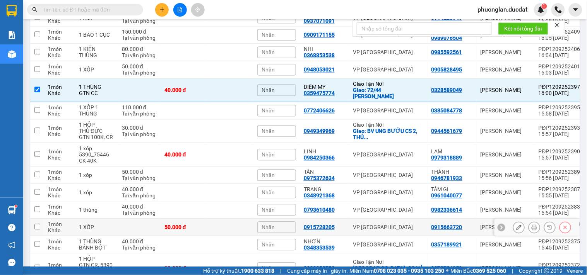
click at [178, 225] on div "50.000 đ" at bounding box center [183, 228] width 39 height 6
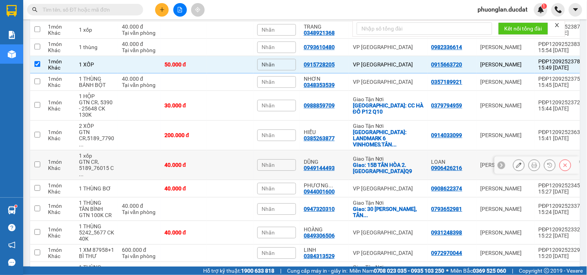
scroll to position [520, 0]
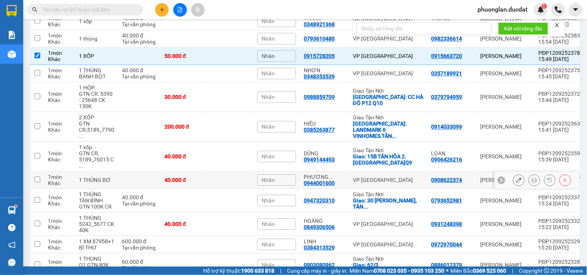
click at [189, 177] on div "40.000 đ" at bounding box center [183, 180] width 39 height 6
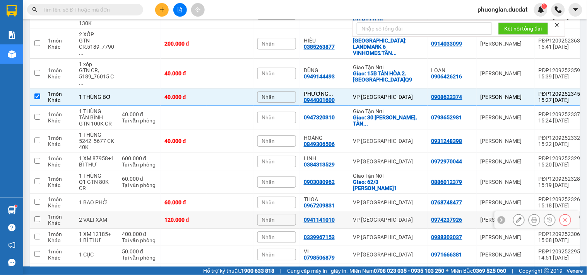
scroll to position [606, 0]
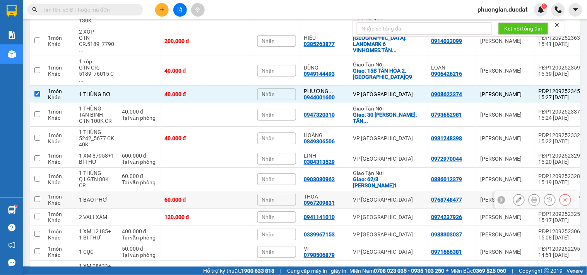
click at [186, 197] on div "60.000 đ" at bounding box center [183, 200] width 39 height 6
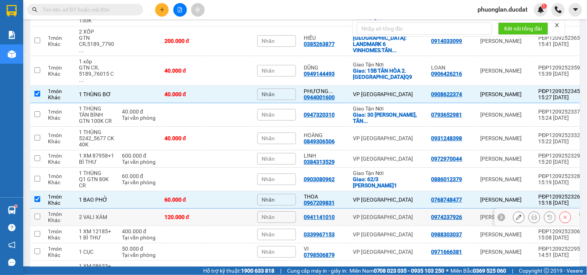
click at [187, 214] on div "120.000 đ" at bounding box center [183, 217] width 39 height 6
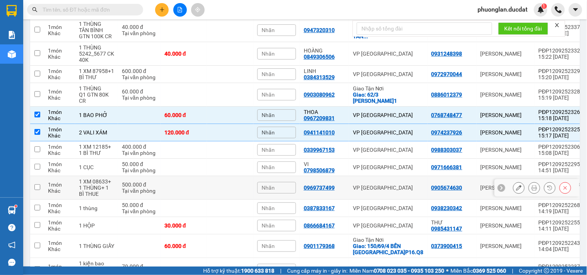
scroll to position [709, 0]
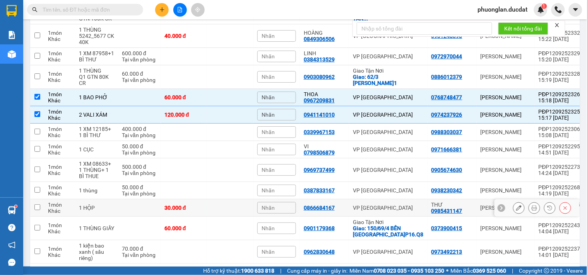
click at [196, 200] on td "30.000 đ" at bounding box center [183, 208] width 46 height 17
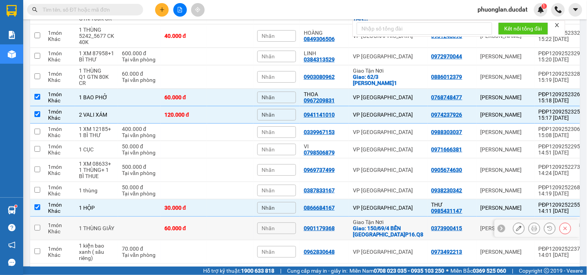
click at [193, 217] on td "60.000 đ" at bounding box center [183, 229] width 46 height 24
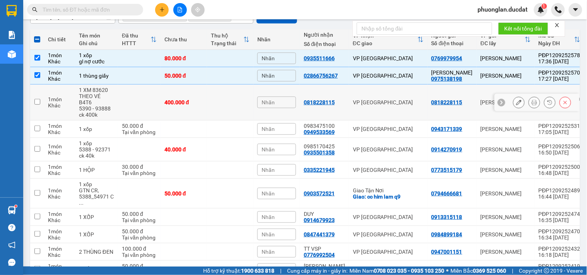
scroll to position [64, 0]
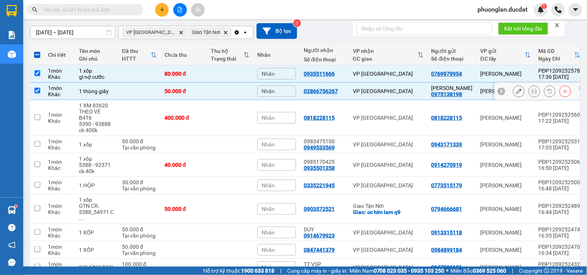
click at [147, 93] on td at bounding box center [139, 91] width 43 height 17
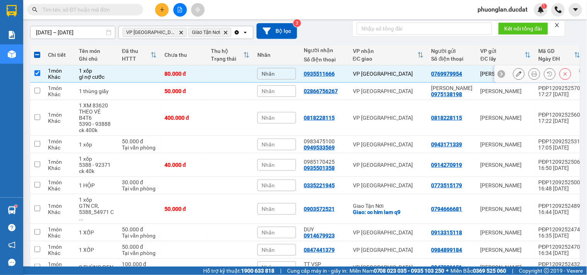
click at [152, 77] on td at bounding box center [139, 73] width 43 height 17
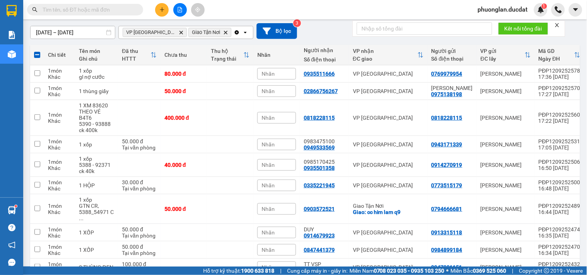
click at [234, 33] on icon "Clear all" at bounding box center [237, 32] width 6 height 6
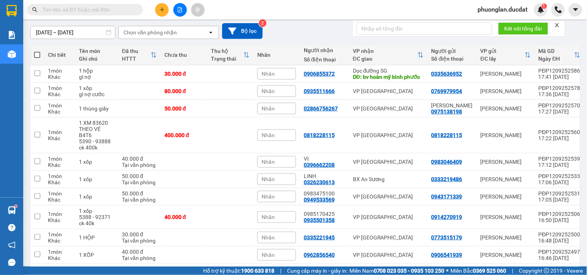
click at [166, 10] on button at bounding box center [162, 10] width 14 height 14
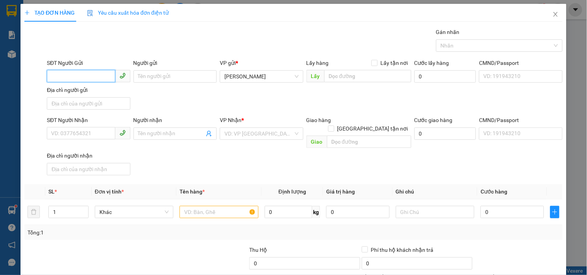
click at [99, 77] on input "SĐT Người Gửi" at bounding box center [81, 76] width 68 height 12
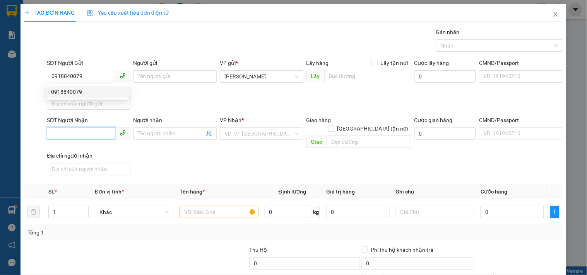
click at [82, 132] on input "SĐT Người Nhận" at bounding box center [81, 133] width 68 height 12
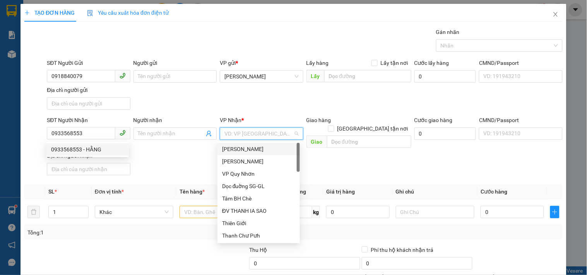
click at [256, 136] on input "search" at bounding box center [258, 134] width 68 height 12
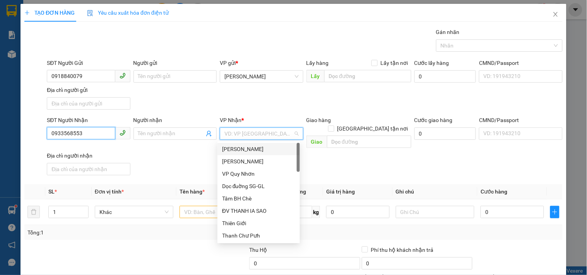
click at [82, 131] on input "0933568553" at bounding box center [81, 133] width 68 height 12
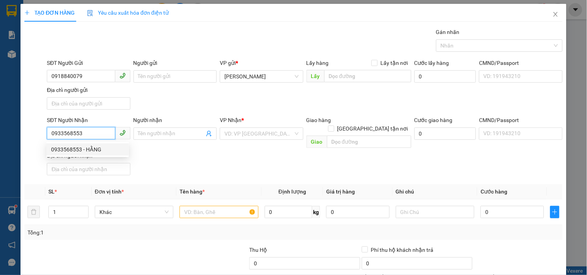
click at [84, 152] on div "0933568553 - HẰNG" at bounding box center [87, 149] width 73 height 9
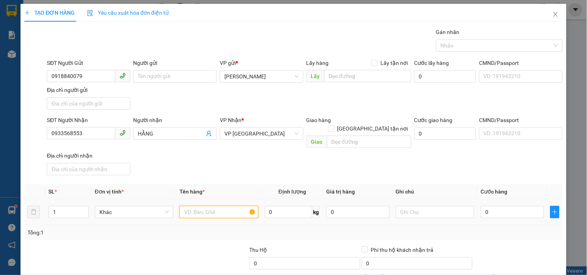
click at [206, 210] on input "text" at bounding box center [218, 212] width 78 height 12
click at [526, 206] on input "0" at bounding box center [511, 212] width 63 height 12
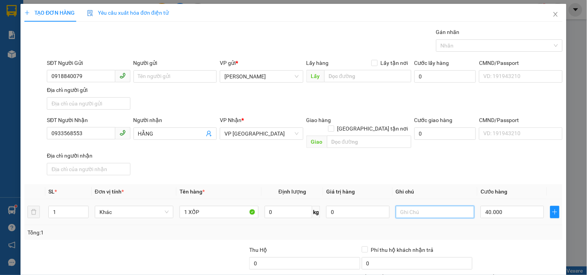
click at [449, 208] on input "text" at bounding box center [435, 212] width 78 height 12
click at [229, 206] on input "1 XỐP" at bounding box center [218, 212] width 78 height 12
drag, startPoint x: 96, startPoint y: 134, endPoint x: 0, endPoint y: 134, distance: 95.9
click at [0, 134] on div "TẠO ĐƠN HÀNG Yêu cầu xuất hóa đơn điện tử Transit Pickup Surcharge Ids Transit …" at bounding box center [293, 137] width 587 height 275
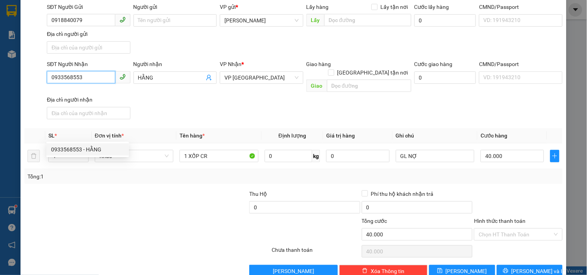
scroll to position [65, 0]
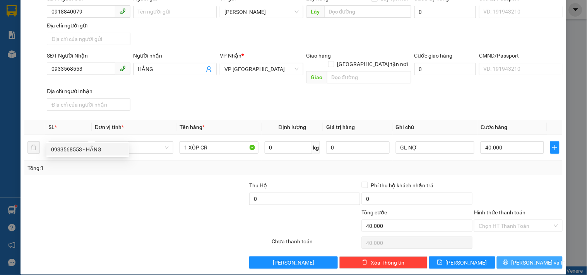
click at [522, 259] on span "[PERSON_NAME] và In" at bounding box center [538, 263] width 54 height 9
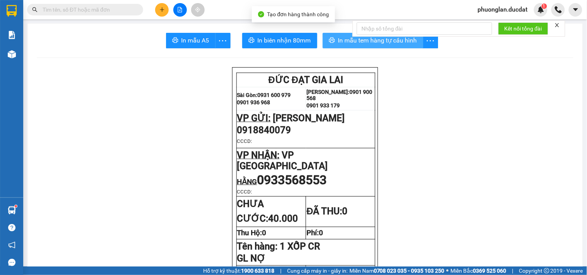
click at [362, 45] on button "In mẫu tem hàng tự cấu hình" at bounding box center [372, 40] width 101 height 15
click at [364, 43] on span "In mẫu tem hàng tự cấu hình" at bounding box center [377, 41] width 79 height 10
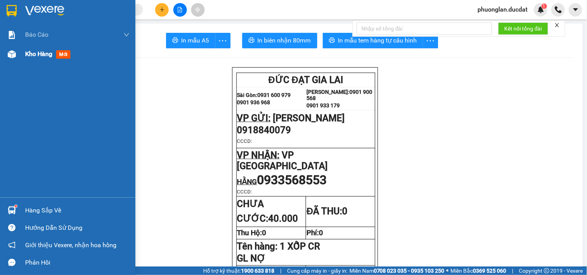
click at [29, 57] on span "Kho hàng" at bounding box center [38, 53] width 27 height 7
click at [35, 55] on span "Kho hàng" at bounding box center [38, 53] width 27 height 7
click at [44, 58] on div "Kho hàng mới" at bounding box center [49, 54] width 48 height 10
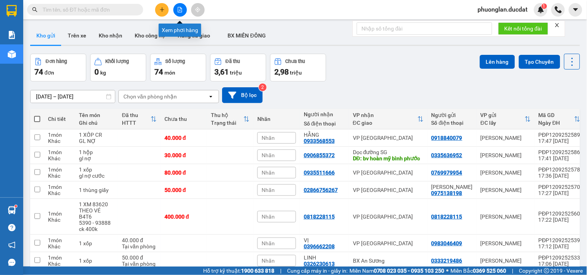
click at [178, 10] on icon "file-add" at bounding box center [179, 9] width 5 height 5
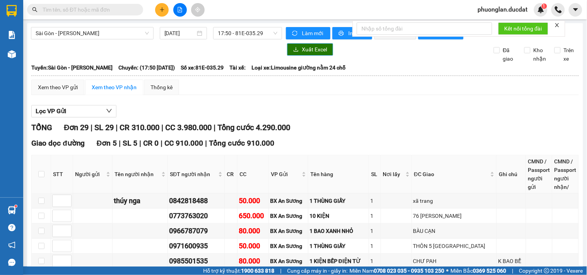
click at [304, 54] on span "Xuất Excel" at bounding box center [314, 49] width 25 height 9
click at [253, 35] on span "17:50 - 81E-035.29" at bounding box center [248, 33] width 60 height 12
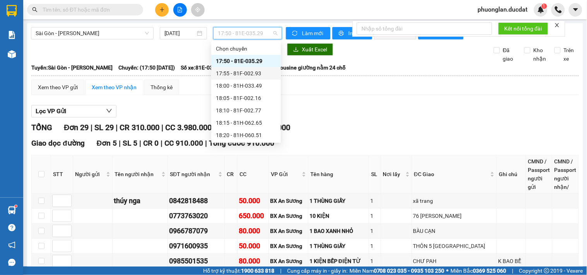
click at [246, 73] on div "17:55 - 81F-002.93" at bounding box center [246, 73] width 60 height 9
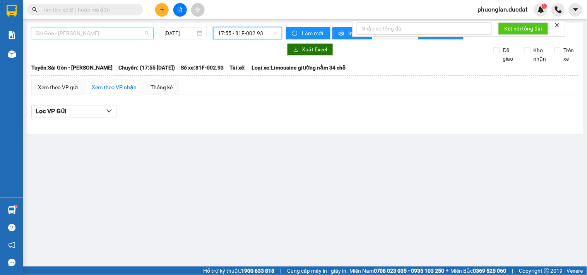
click at [119, 35] on span "Sài Gòn - [PERSON_NAME]" at bounding box center [92, 33] width 113 height 12
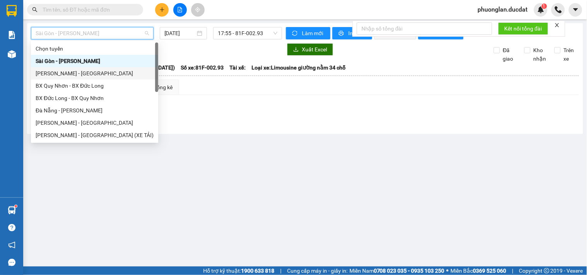
scroll to position [12, 0]
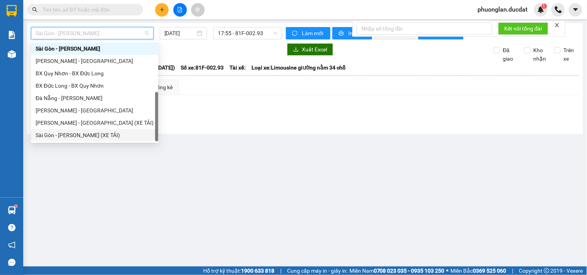
click at [87, 134] on div "Sài Gòn - [PERSON_NAME] (XE TẢI)" at bounding box center [95, 135] width 118 height 9
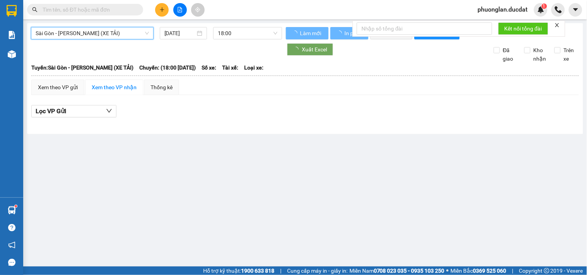
click at [241, 35] on span "18:00" at bounding box center [248, 33] width 60 height 12
click at [92, 34] on span "Sài Gòn - [PERSON_NAME] (XE TẢI)" at bounding box center [92, 33] width 113 height 12
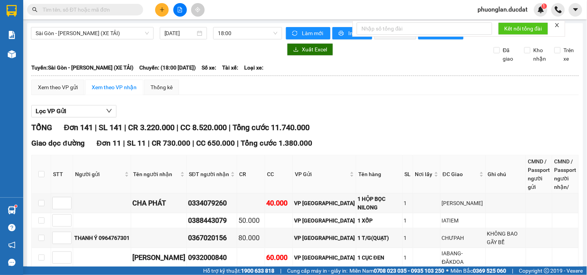
click at [179, 56] on div at bounding box center [156, 49] width 251 height 12
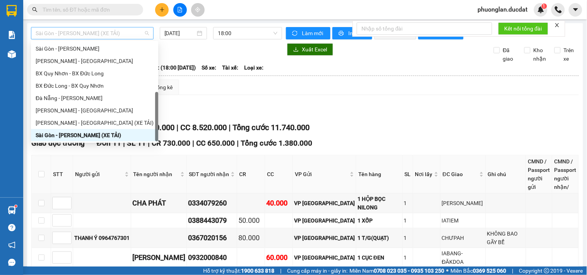
click at [139, 37] on span "Sài Gòn - [PERSON_NAME] (XE TẢI)" at bounding box center [92, 33] width 113 height 12
click at [73, 99] on div "Đà Nẵng - [PERSON_NAME]" at bounding box center [95, 98] width 118 height 9
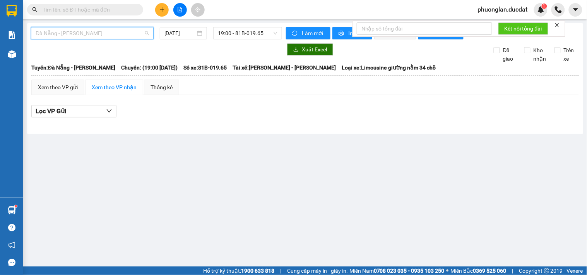
click at [56, 36] on span "Đà Nẵng - [PERSON_NAME]" at bounding box center [92, 33] width 113 height 12
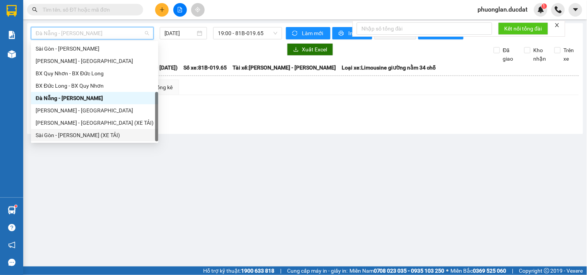
click at [56, 135] on div "Sài Gòn - [PERSON_NAME] (XE TẢI)" at bounding box center [95, 135] width 118 height 9
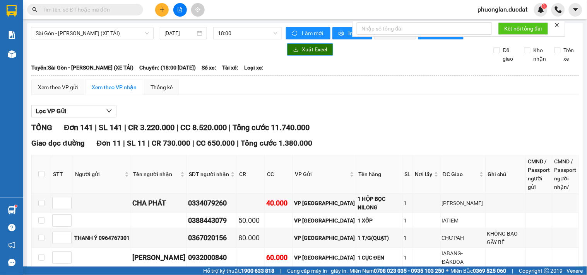
click at [305, 53] on span "Xuất Excel" at bounding box center [314, 49] width 25 height 9
click at [114, 36] on span "Sài Gòn - [PERSON_NAME] (XE TẢI)" at bounding box center [92, 33] width 113 height 12
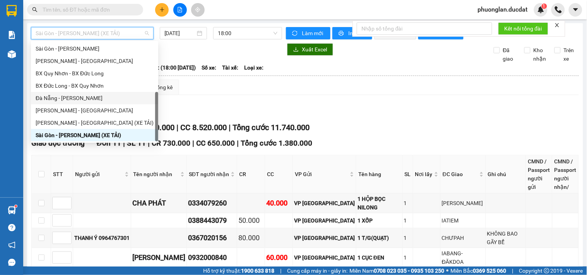
click at [57, 99] on div "Đà Nẵng - [PERSON_NAME]" at bounding box center [95, 98] width 118 height 9
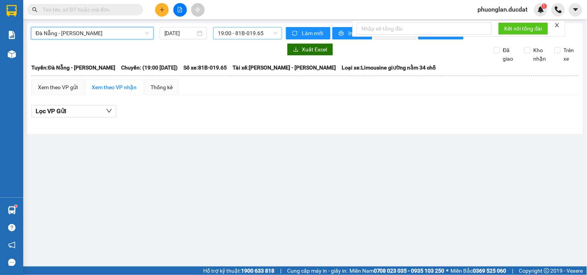
click at [226, 30] on span "19:00 - 81B-019.65" at bounding box center [248, 33] width 60 height 12
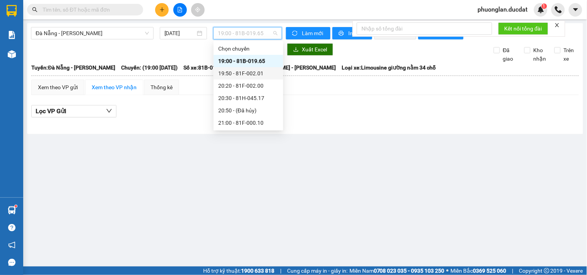
click at [245, 75] on div "19:50 - 81F-002.01" at bounding box center [248, 73] width 60 height 9
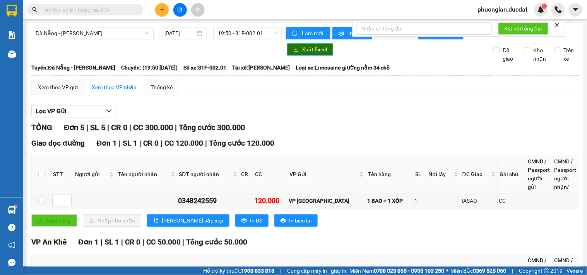
click at [311, 54] on span "Xuất Excel" at bounding box center [314, 49] width 25 height 9
click at [232, 32] on span "19:50 - 81F-002.01" at bounding box center [248, 33] width 60 height 12
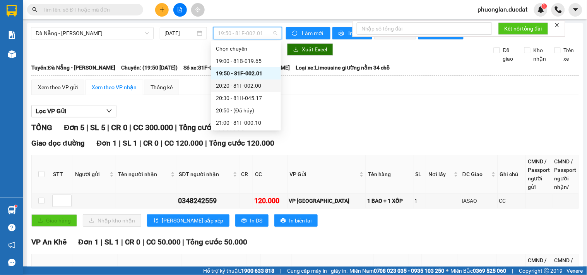
click at [245, 90] on div "20:20 - 81F-002.00" at bounding box center [246, 86] width 60 height 9
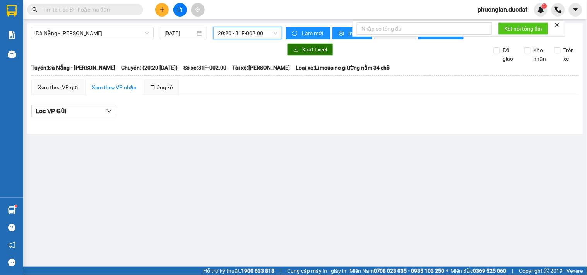
click at [257, 34] on span "20:20 - 81F-002.00" at bounding box center [248, 33] width 60 height 12
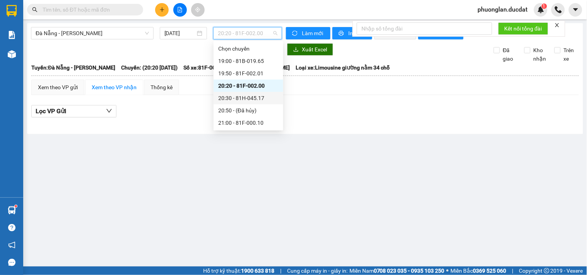
click at [246, 96] on div "20:30 - 81H-045.17" at bounding box center [248, 98] width 60 height 9
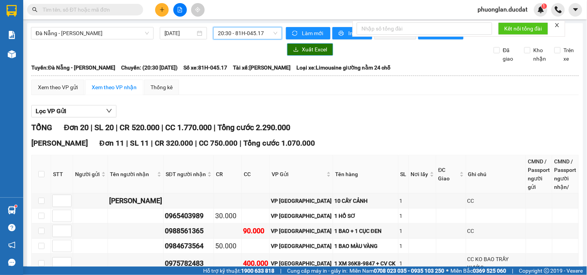
click at [302, 54] on span "Xuất Excel" at bounding box center [314, 49] width 25 height 9
click at [105, 28] on span "Đà Nẵng - [PERSON_NAME]" at bounding box center [92, 33] width 113 height 12
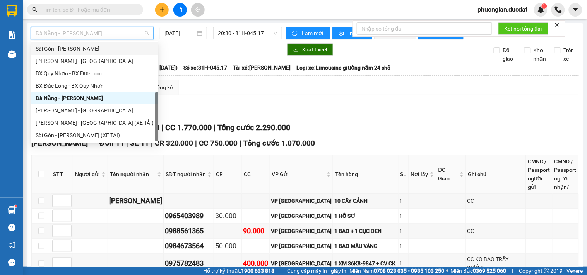
click at [62, 49] on div "Sài Gòn - [PERSON_NAME]" at bounding box center [95, 48] width 118 height 9
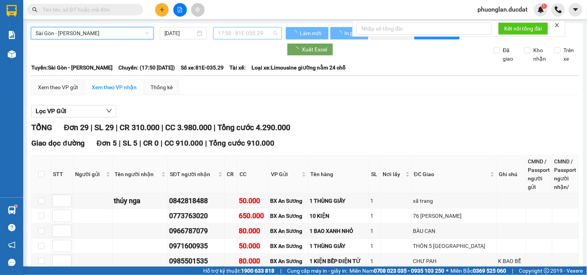
click at [244, 39] on span "17:50 - 81E-035.29" at bounding box center [248, 33] width 60 height 12
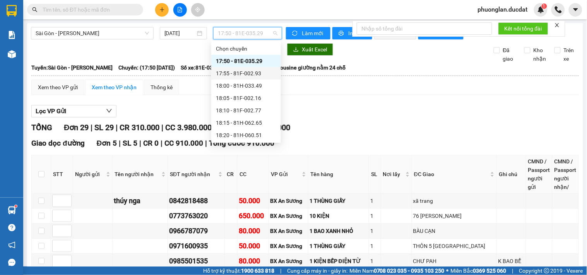
click at [244, 71] on div "17:55 - 81F-002.93" at bounding box center [246, 73] width 60 height 9
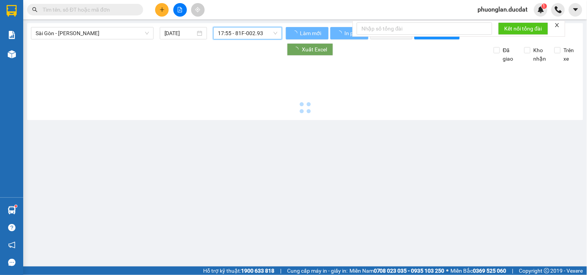
click at [251, 32] on span "17:55 - 81F-002.93" at bounding box center [248, 33] width 60 height 12
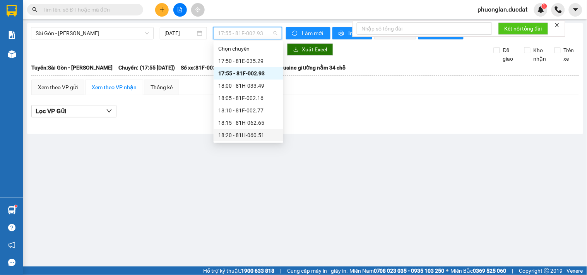
click at [249, 131] on div "18:20 - 81H-060.51" at bounding box center [248, 135] width 60 height 9
